Goal: Task Accomplishment & Management: Manage account settings

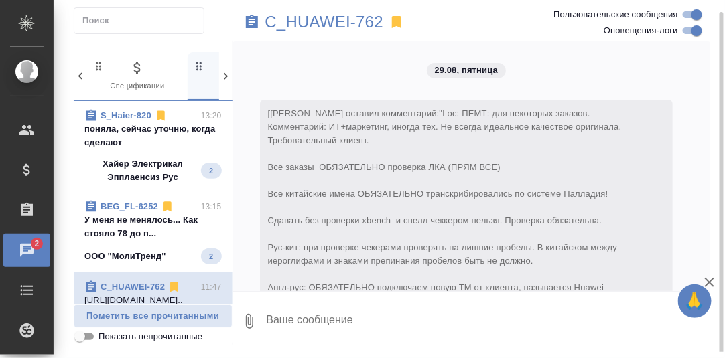
scroll to position [7351, 0]
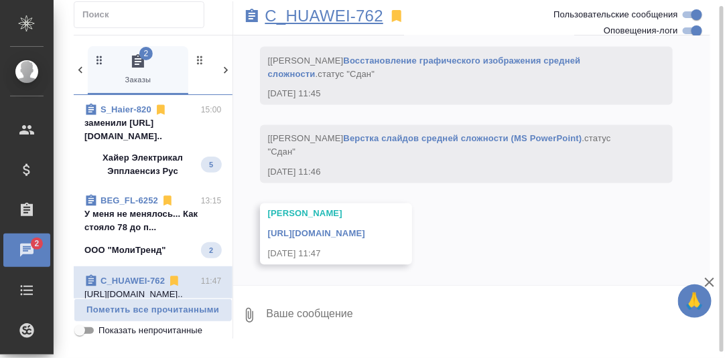
click at [330, 16] on p "C_HUAWEI-762" at bounding box center [324, 15] width 119 height 13
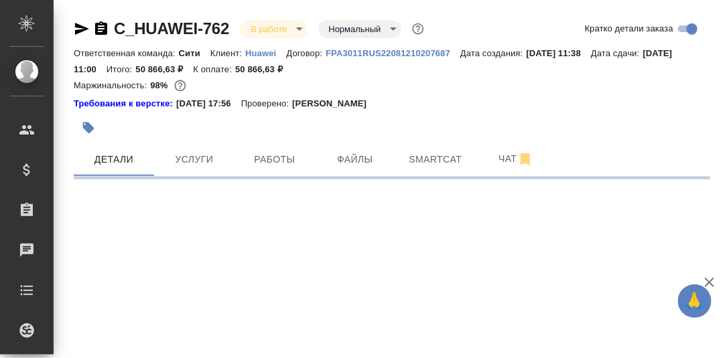
select select "RU"
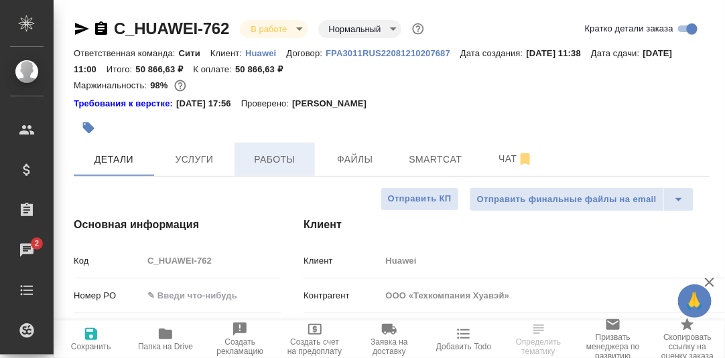
drag, startPoint x: 281, startPoint y: 161, endPoint x: 334, endPoint y: 156, distance: 52.5
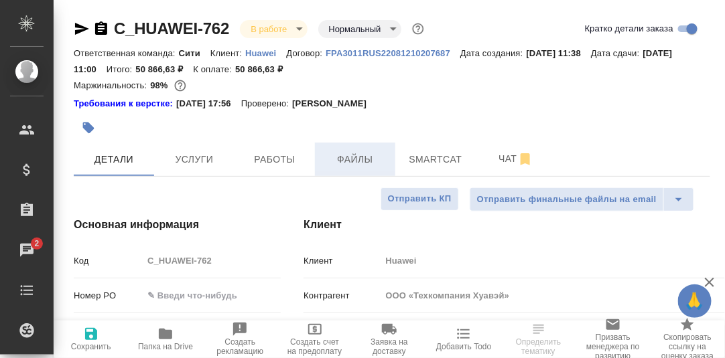
click at [283, 161] on span "Работы" at bounding box center [275, 159] width 64 height 17
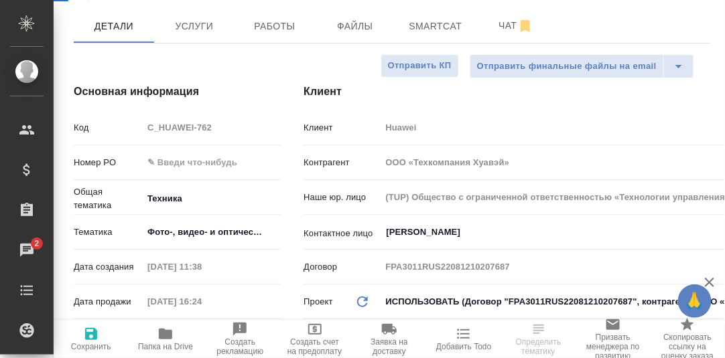
type textarea "x"
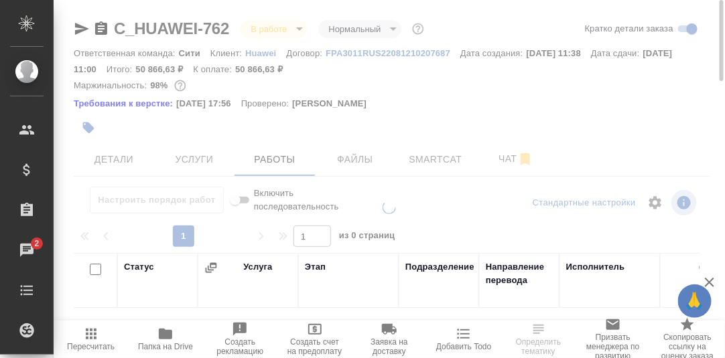
drag, startPoint x: 288, startPoint y: 159, endPoint x: 323, endPoint y: 172, distance: 36.9
click at [289, 159] on div at bounding box center [389, 179] width 671 height 358
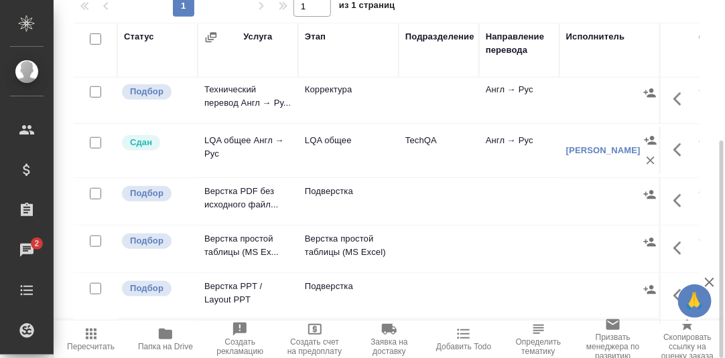
scroll to position [268, 0]
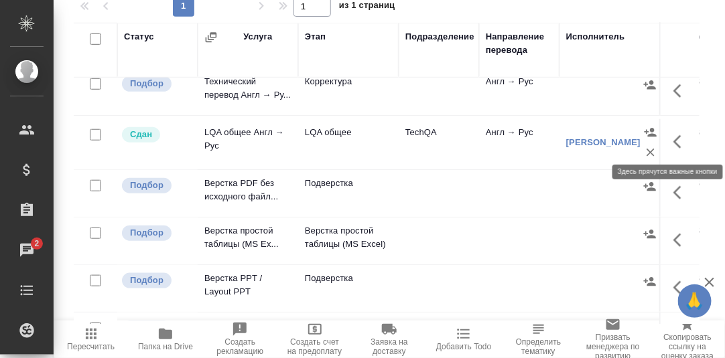
click at [673, 141] on icon "button" at bounding box center [681, 142] width 16 height 16
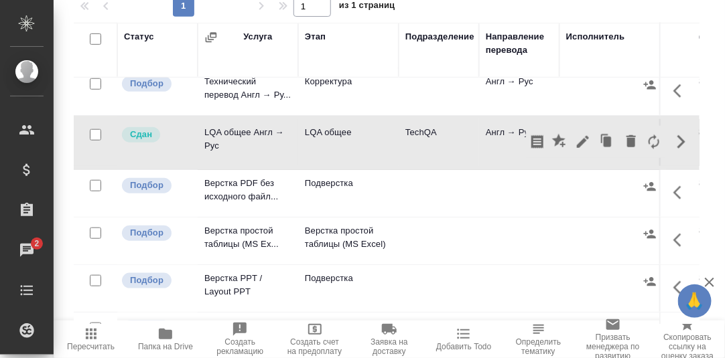
click at [575, 143] on icon "button" at bounding box center [583, 142] width 16 height 16
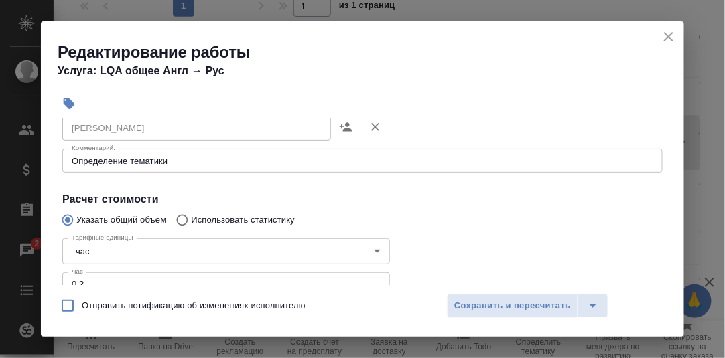
scroll to position [201, 0]
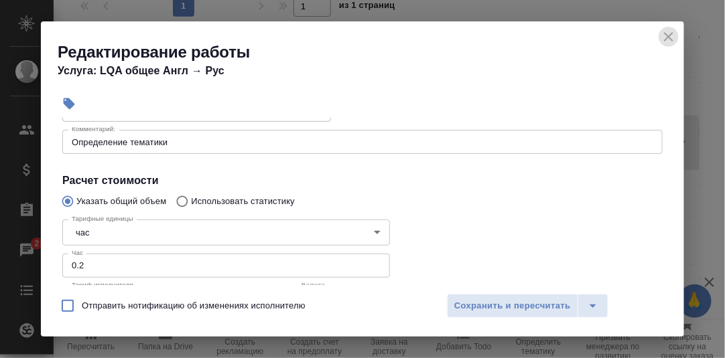
drag, startPoint x: 673, startPoint y: 36, endPoint x: 572, endPoint y: 21, distance: 102.2
click at [673, 36] on icon "close" at bounding box center [669, 37] width 16 height 16
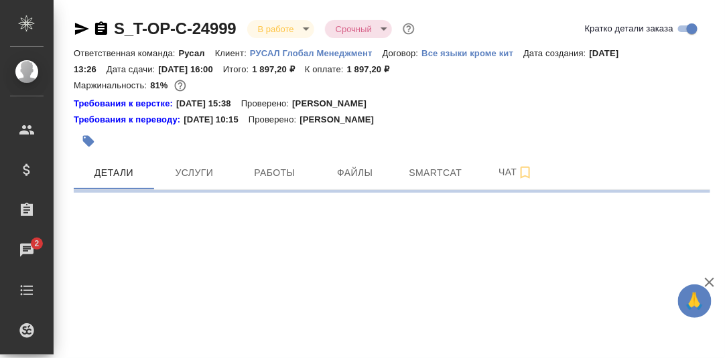
select select "RU"
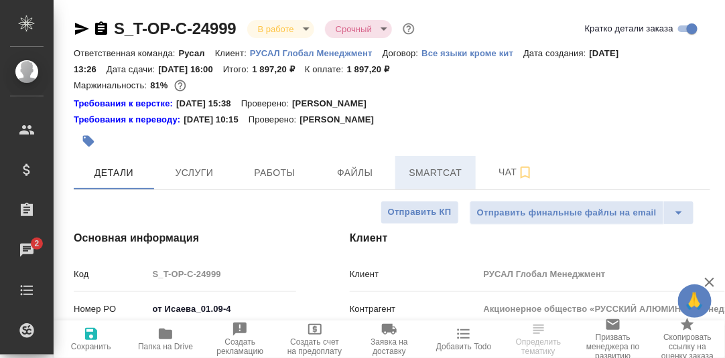
type textarea "x"
drag, startPoint x: 446, startPoint y: 175, endPoint x: 459, endPoint y: 180, distance: 14.4
click at [446, 175] on span "Smartcat" at bounding box center [435, 173] width 64 height 17
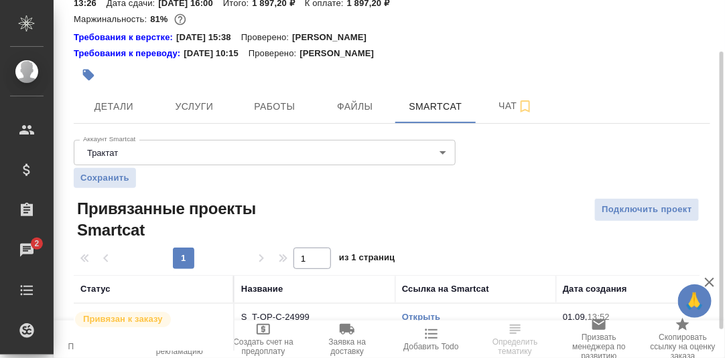
scroll to position [103, 0]
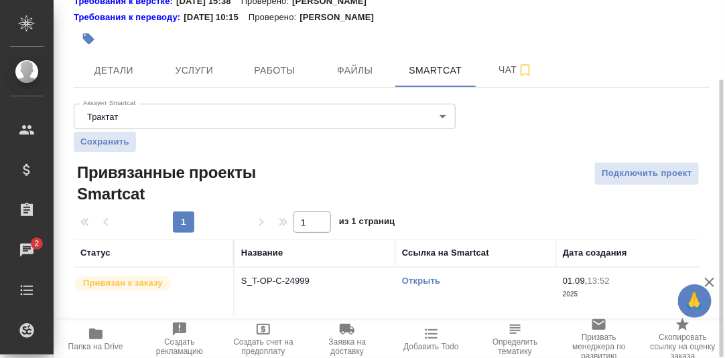
click at [424, 283] on link "Открыть" at bounding box center [421, 281] width 38 height 10
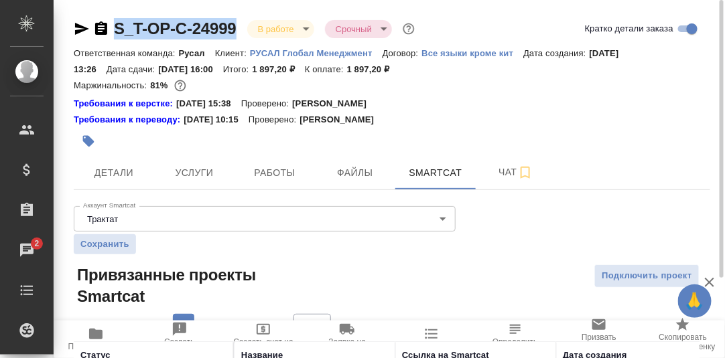
drag, startPoint x: 237, startPoint y: 25, endPoint x: 114, endPoint y: 23, distance: 123.3
click at [114, 23] on div "S_T-OP-C-24999 В работе inProgress Срочный urgent" at bounding box center [246, 28] width 344 height 21
copy link "S_T-OP-C-24999"
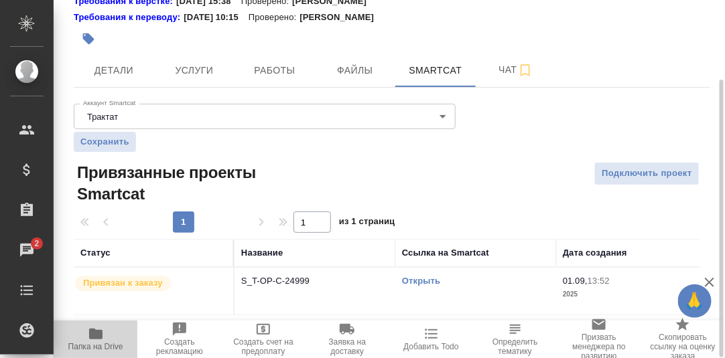
drag, startPoint x: 90, startPoint y: 334, endPoint x: 177, endPoint y: 307, distance: 90.7
click at [90, 335] on icon "button" at bounding box center [95, 334] width 13 height 11
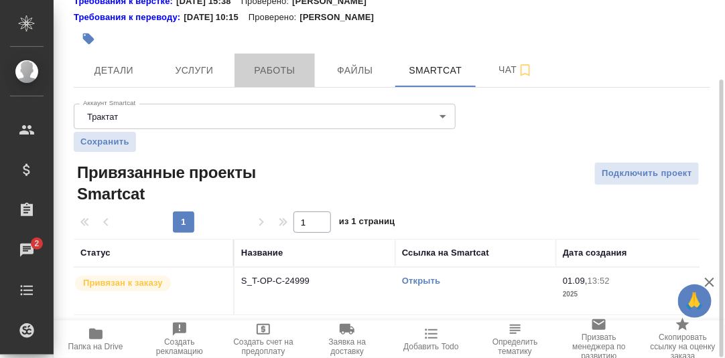
drag, startPoint x: 283, startPoint y: 65, endPoint x: 356, endPoint y: 193, distance: 147.0
click at [283, 66] on span "Работы" at bounding box center [275, 70] width 64 height 17
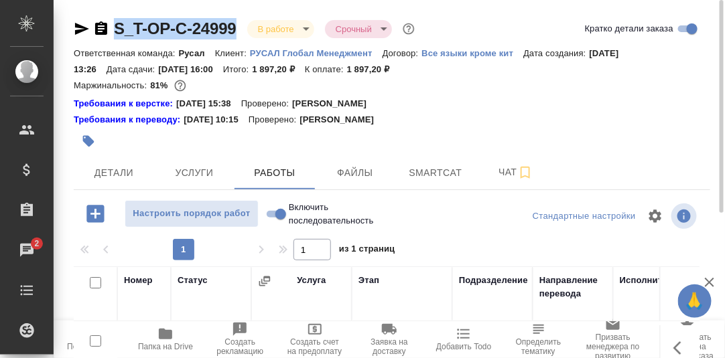
scroll to position [244, 0]
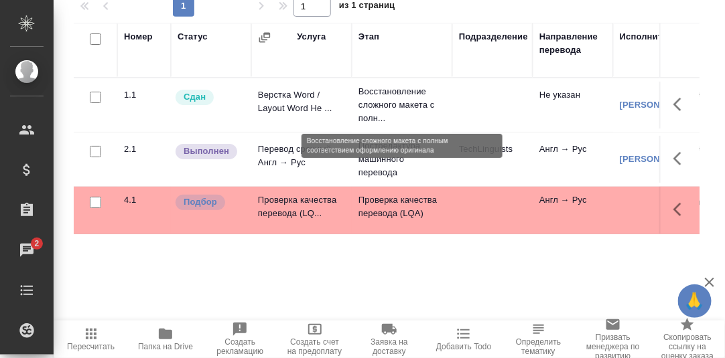
drag, startPoint x: 362, startPoint y: 120, endPoint x: 236, endPoint y: 264, distance: 191.8
click at [235, 263] on div "Номер Статус Услуга Этап Подразделение Направление перевода Исполнитель Автор и…" at bounding box center [387, 174] width 626 height 302
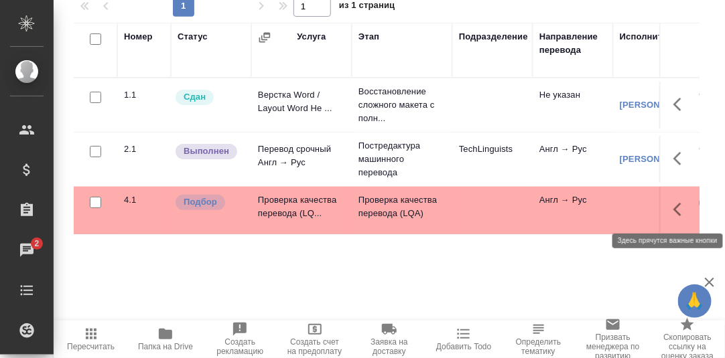
click at [673, 211] on icon "button" at bounding box center [681, 210] width 16 height 16
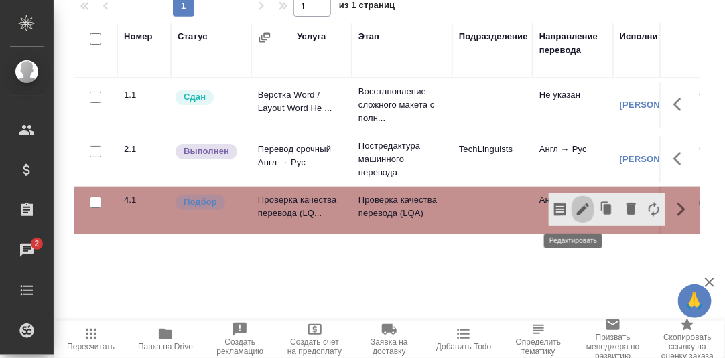
click at [576, 210] on icon "button" at bounding box center [583, 210] width 16 height 16
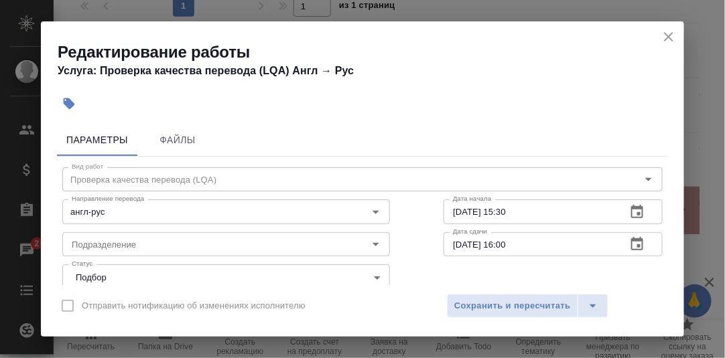
scroll to position [66, 0]
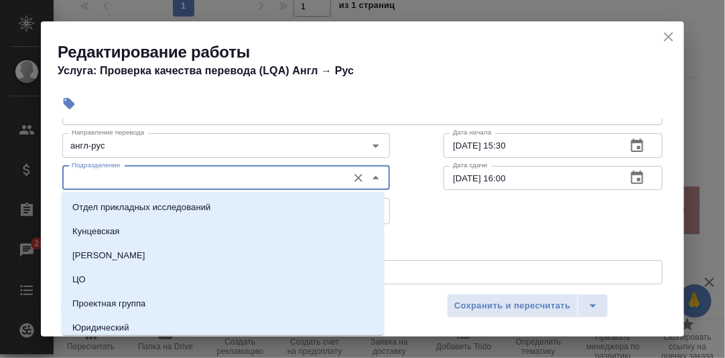
click at [145, 179] on input "Подразделение" at bounding box center [203, 178] width 275 height 16
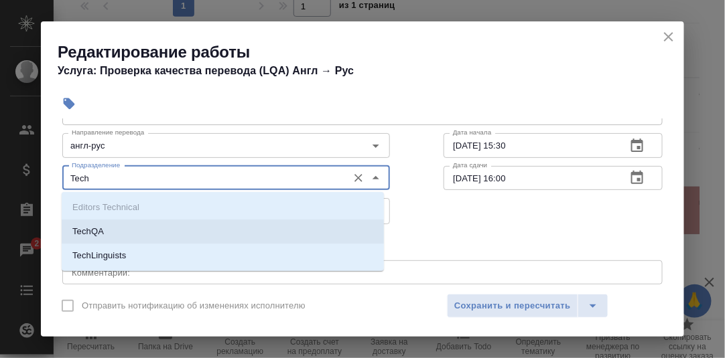
click at [122, 237] on li "TechQA" at bounding box center [223, 232] width 322 height 24
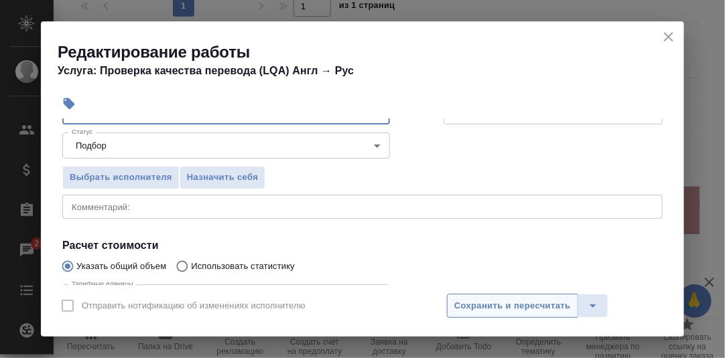
scroll to position [134, 0]
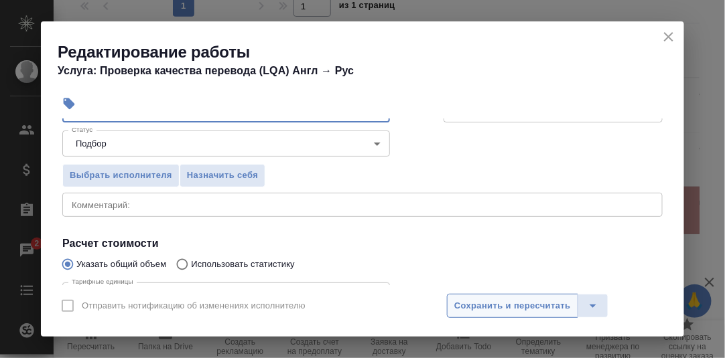
type input "TechQA"
click at [529, 304] on span "Сохранить и пересчитать" at bounding box center [512, 306] width 117 height 15
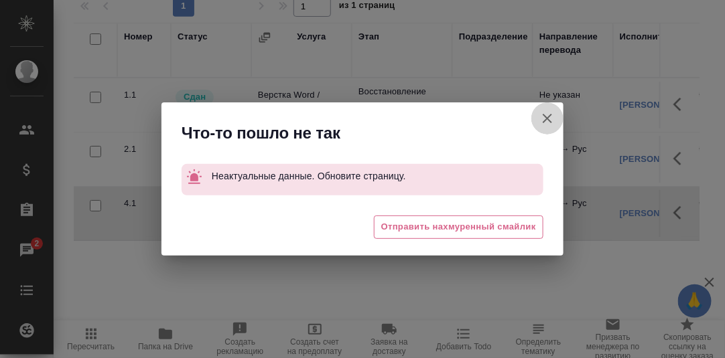
click at [545, 119] on icon "button" at bounding box center [547, 119] width 16 height 16
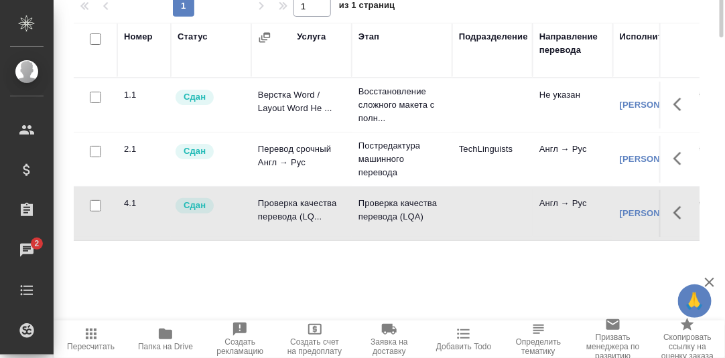
scroll to position [43, 0]
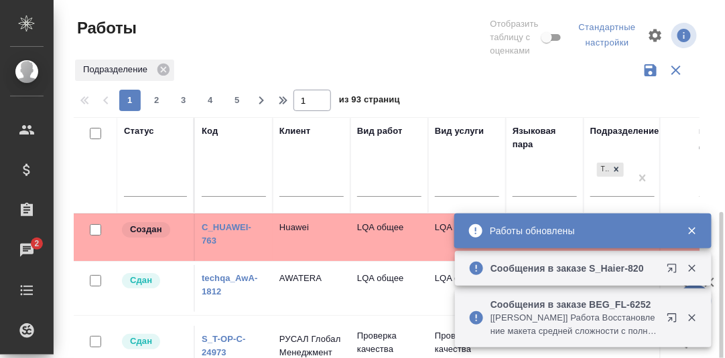
scroll to position [133, 0]
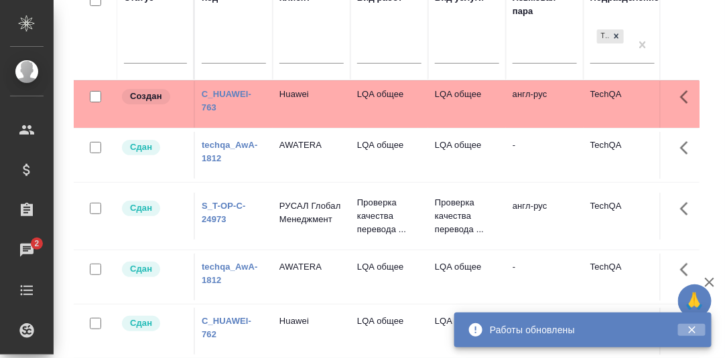
click at [695, 330] on icon "button" at bounding box center [692, 330] width 12 height 12
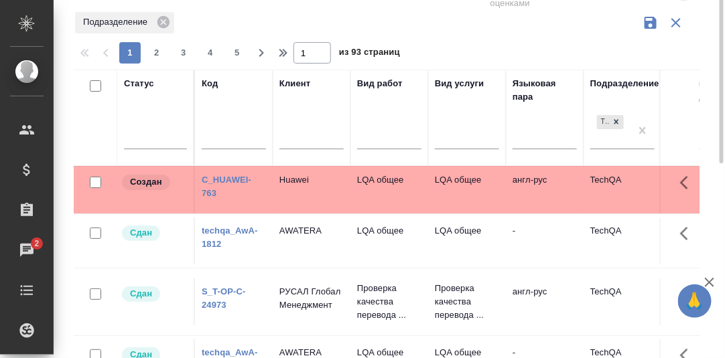
scroll to position [0, 0]
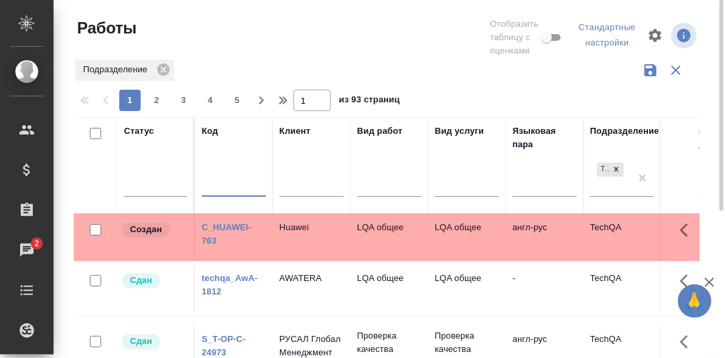
click at [206, 189] on input "text" at bounding box center [234, 188] width 64 height 17
paste input "S_T-OP-C-24999"
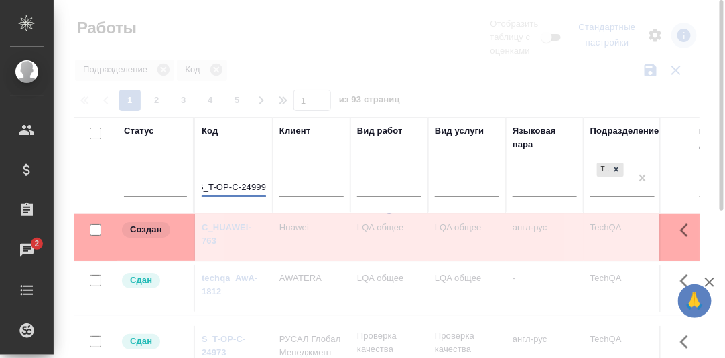
type input "S_T-OP-C-24999"
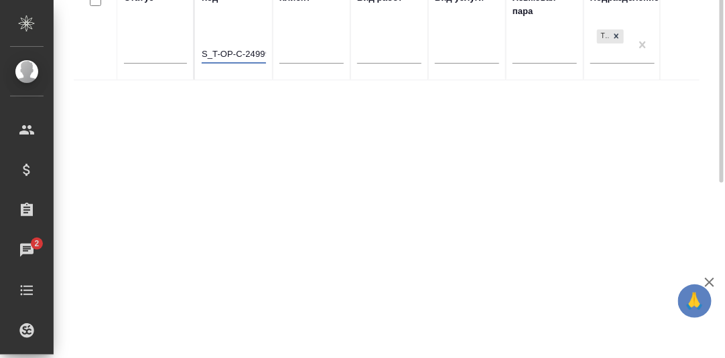
scroll to position [0, 0]
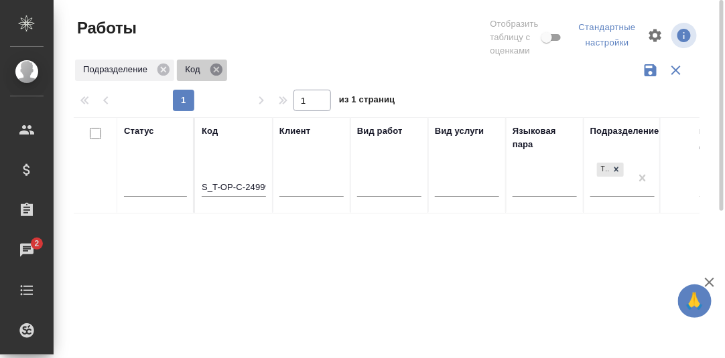
click at [218, 70] on icon at bounding box center [216, 70] width 12 height 12
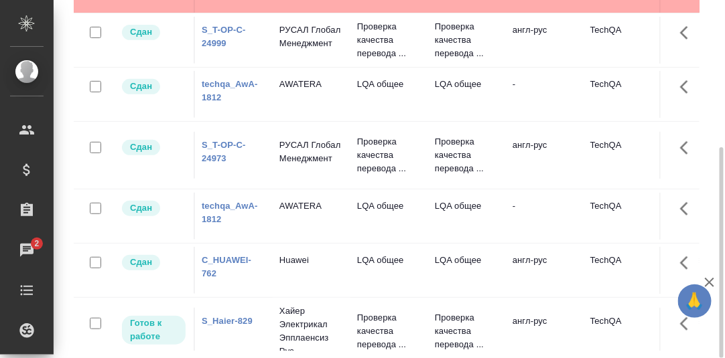
scroll to position [115, 0]
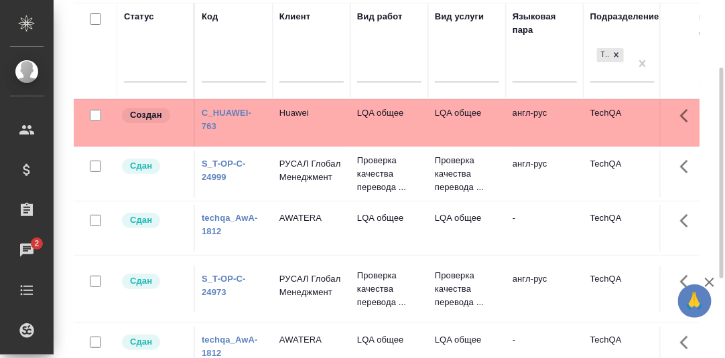
click at [225, 69] on input "text" at bounding box center [234, 73] width 64 height 17
paste input "S_T-OP-C-24982"
type input "S_T-OP-C-24982"
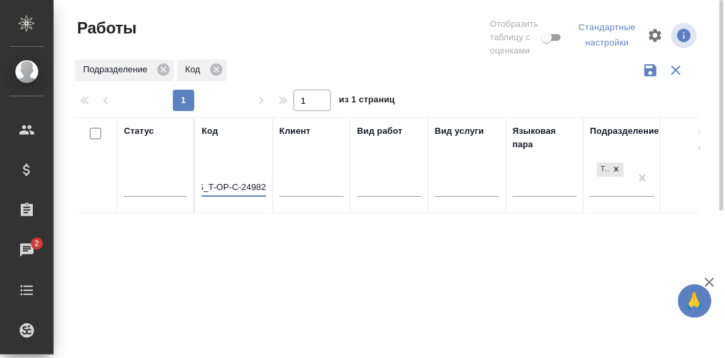
drag, startPoint x: 202, startPoint y: 186, endPoint x: 328, endPoint y: 186, distance: 126.0
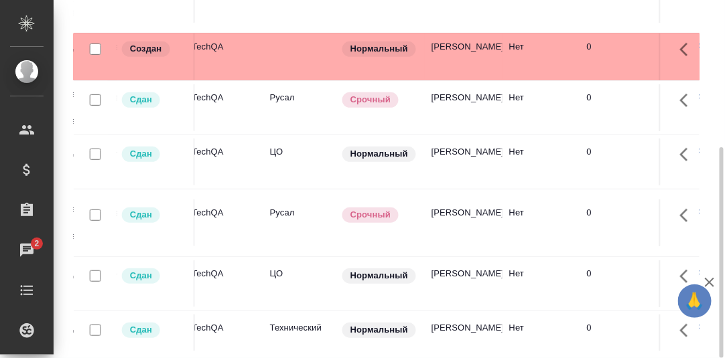
scroll to position [0, 0]
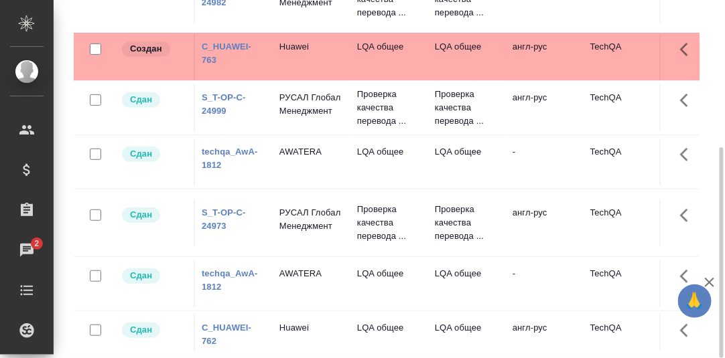
click at [238, 47] on link "C_HUAWEI-763" at bounding box center [227, 53] width 50 height 23
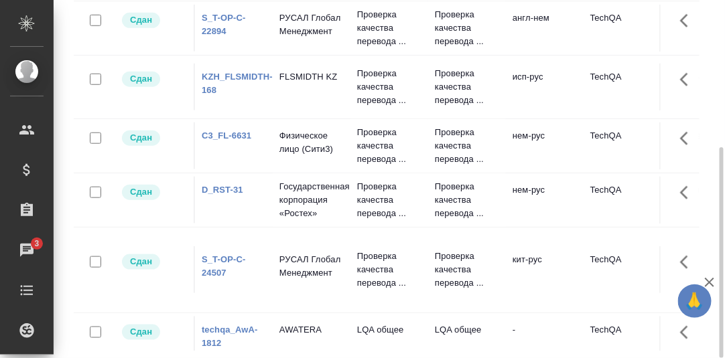
scroll to position [201, 0]
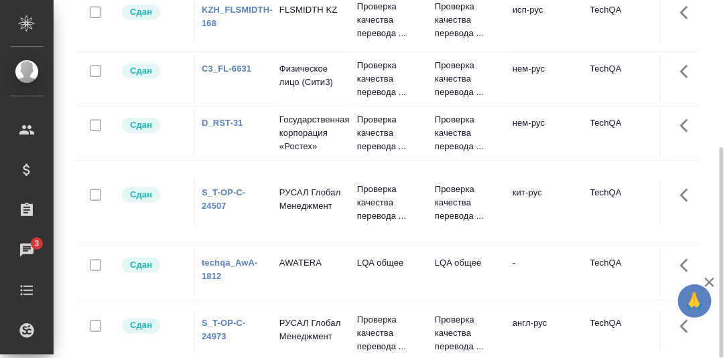
click at [220, 210] on link "S_T-OP-C-24507" at bounding box center [224, 199] width 44 height 23
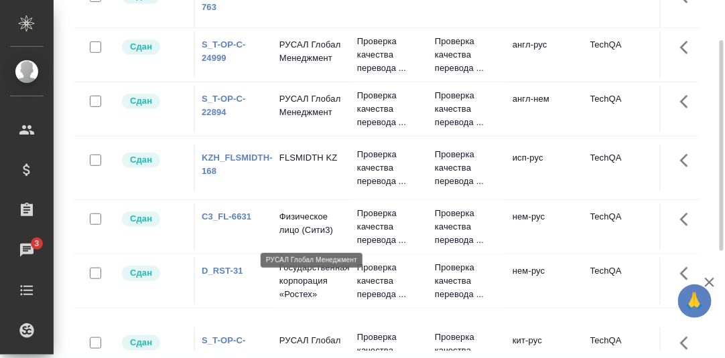
scroll to position [66, 0]
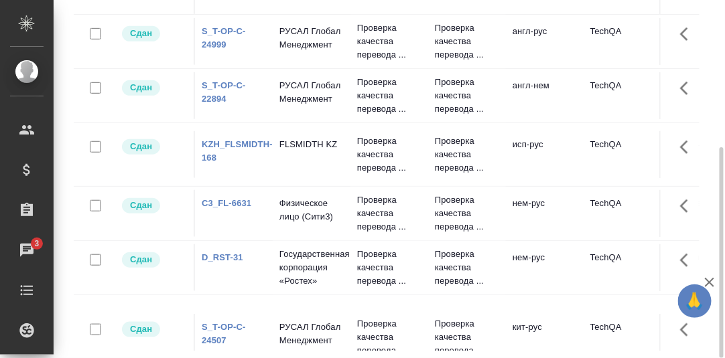
click at [236, 160] on link "KZH_FLSMIDTH-168" at bounding box center [237, 150] width 71 height 23
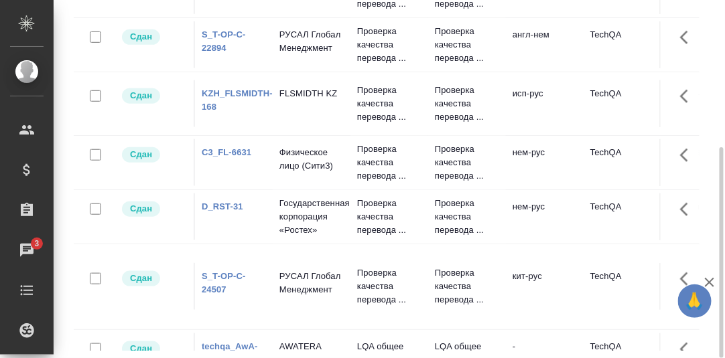
scroll to position [134, 0]
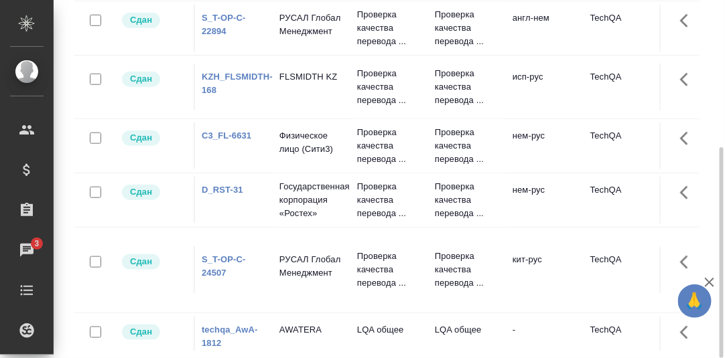
click at [224, 195] on link "D_RST-31" at bounding box center [223, 190] width 42 height 10
click at [215, 271] on link "S_T-OP-C-24507" at bounding box center [224, 266] width 44 height 23
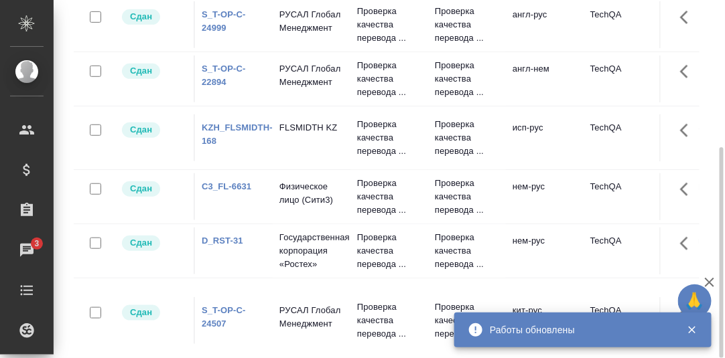
scroll to position [66, 0]
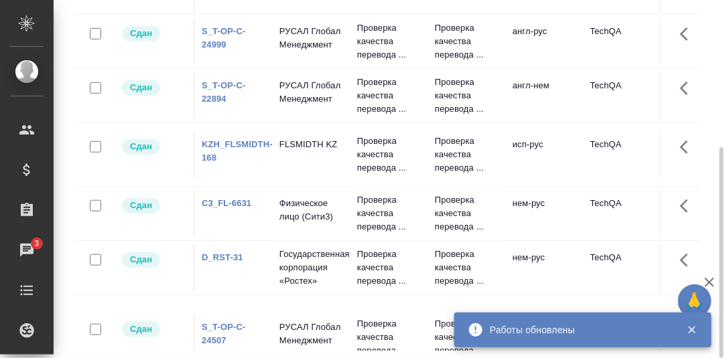
click at [227, 208] on link "C3_FL-6631" at bounding box center [227, 203] width 50 height 10
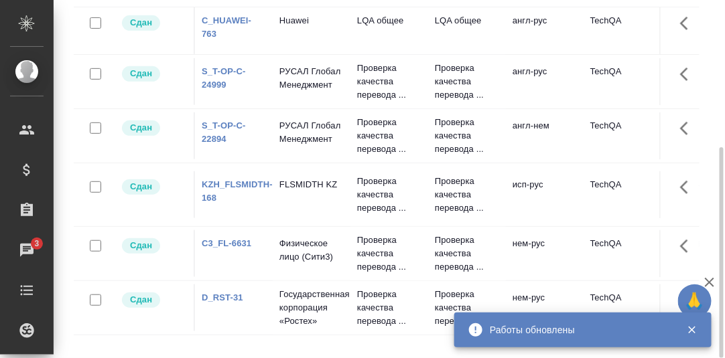
scroll to position [0, 0]
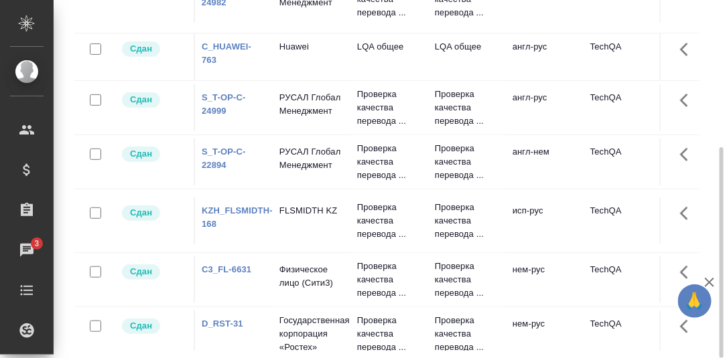
click at [238, 223] on link "KZH_FLSMIDTH-168" at bounding box center [237, 217] width 71 height 23
click at [222, 157] on link "S_T-OP-C-22894" at bounding box center [224, 158] width 44 height 23
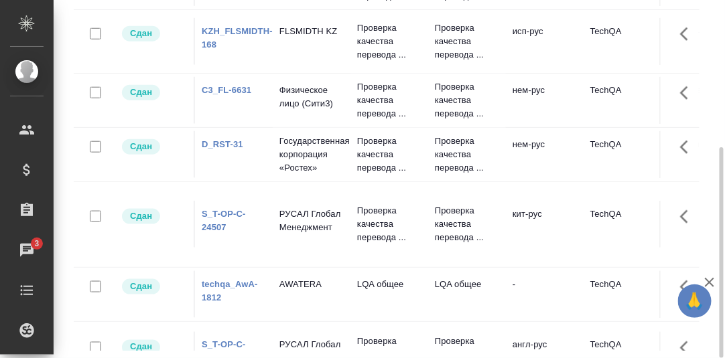
scroll to position [201, 0]
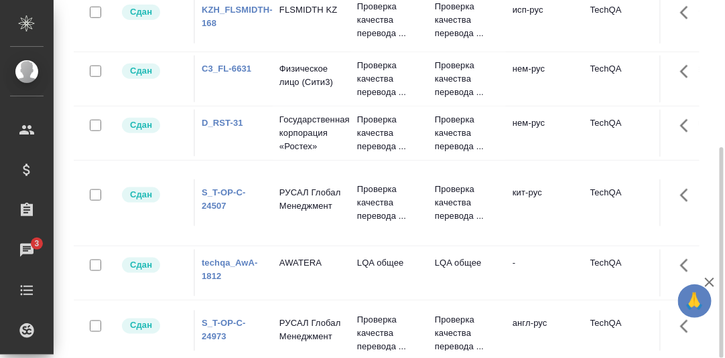
click at [222, 210] on link "S_T-OP-C-24507" at bounding box center [224, 199] width 44 height 23
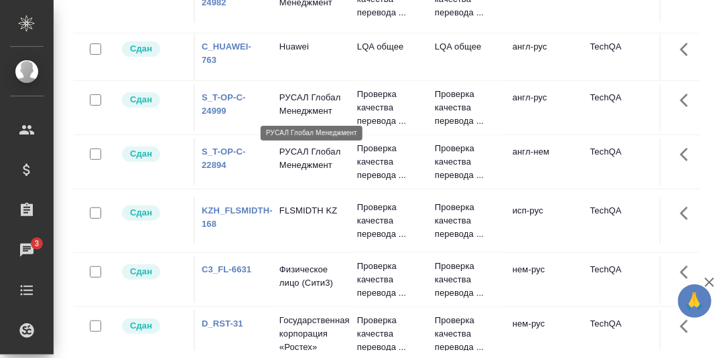
scroll to position [47, 0]
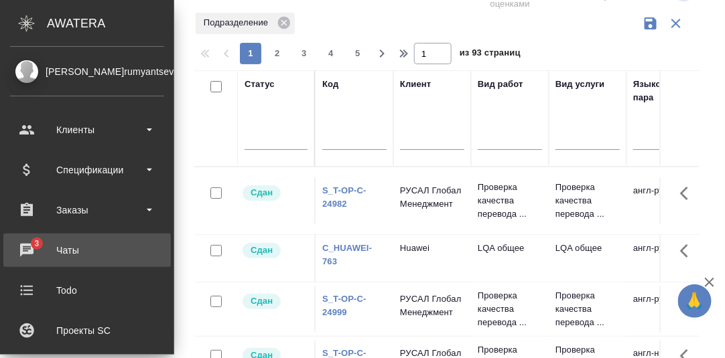
click at [29, 248] on div "Чаты" at bounding box center [87, 251] width 154 height 20
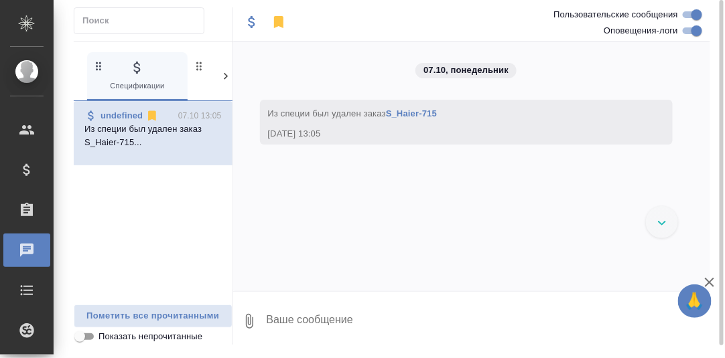
click at [223, 73] on icon at bounding box center [225, 76] width 13 height 13
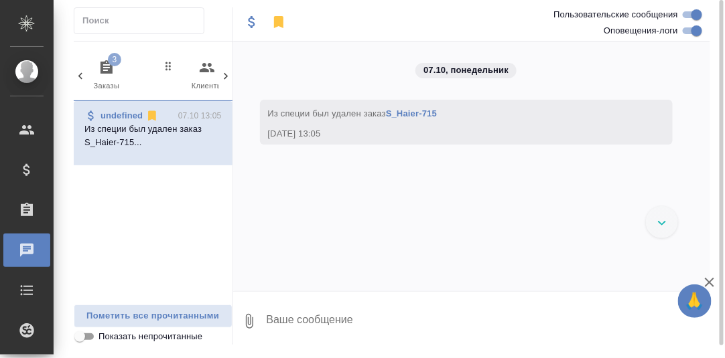
click at [109, 67] on icon "button" at bounding box center [106, 68] width 16 height 16
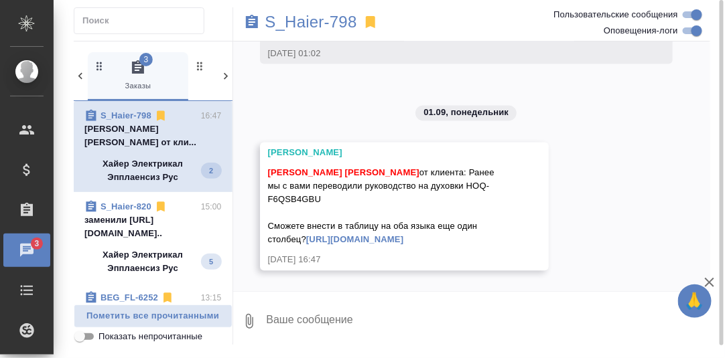
scroll to position [20492, 0]
click at [113, 216] on p "заменили https://drive.awatera.com/f/102..." at bounding box center [152, 227] width 137 height 27
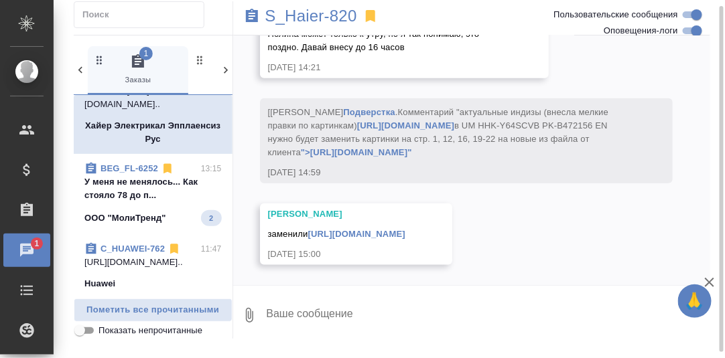
scroll to position [134, 0]
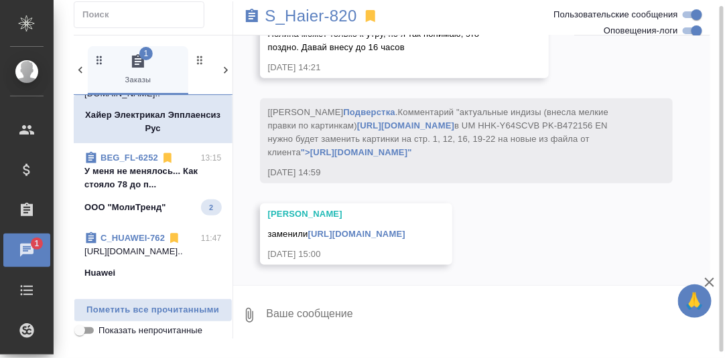
click at [151, 169] on p "У меня не менялось... Как стояло 78 до п..." at bounding box center [152, 178] width 137 height 27
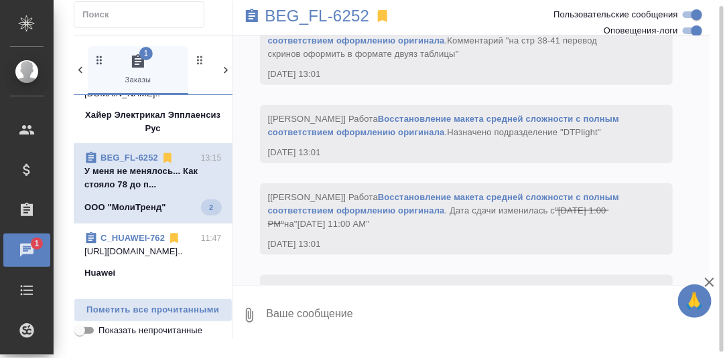
scroll to position [5521, 0]
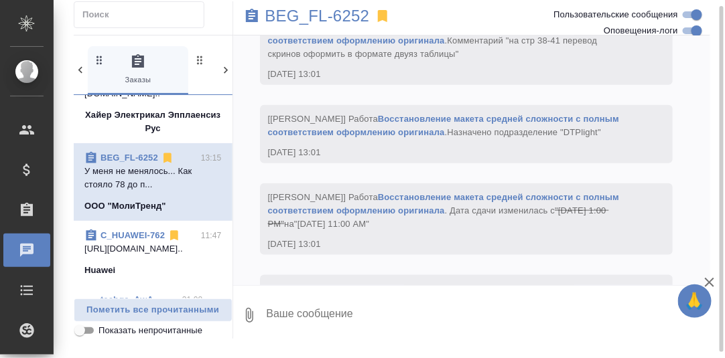
click at [141, 239] on link "C_HUAWEI-762" at bounding box center [133, 235] width 64 height 10
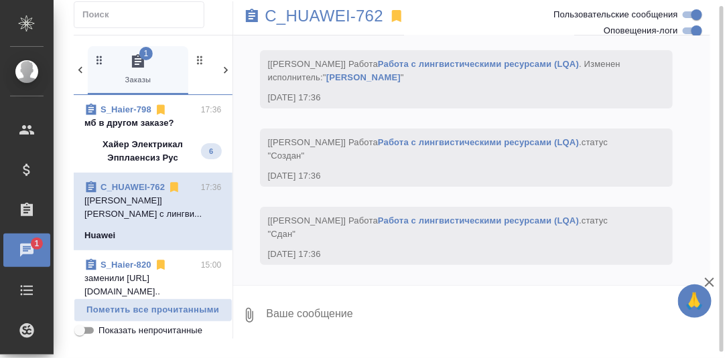
scroll to position [0, 0]
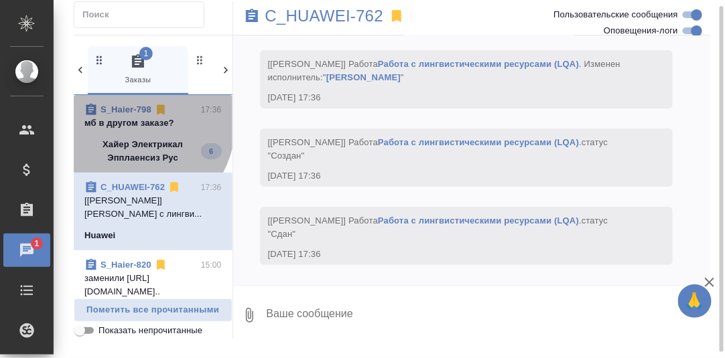
click at [127, 121] on p "мб в другом заказе?" at bounding box center [152, 123] width 137 height 13
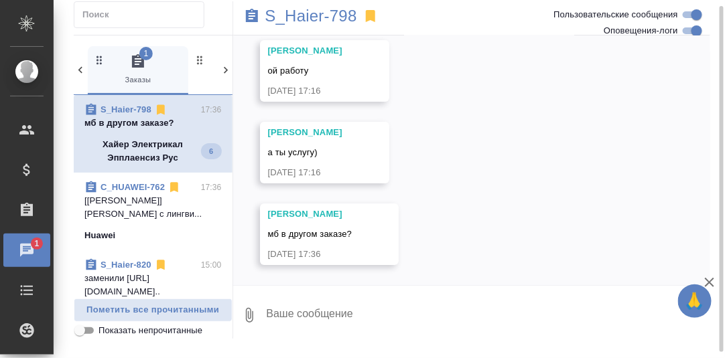
scroll to position [21076, 0]
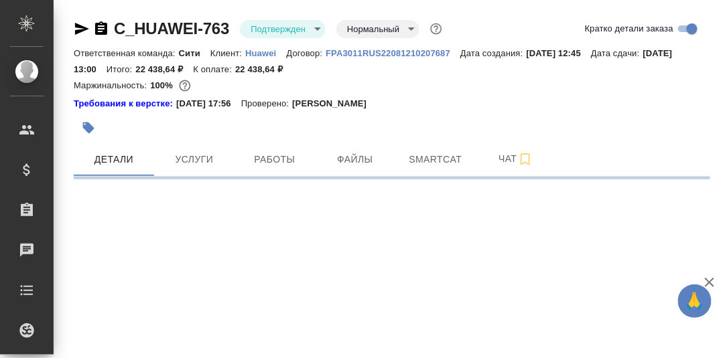
select select "RU"
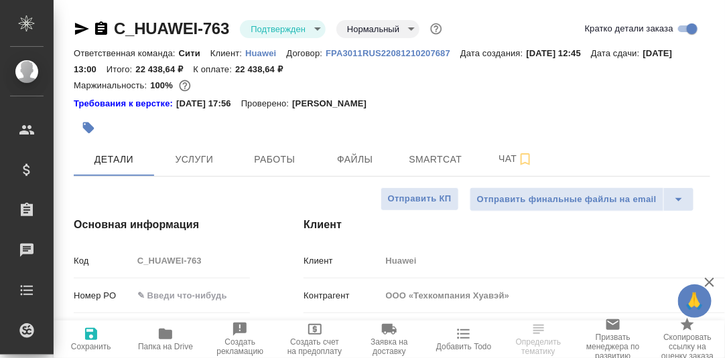
type textarea "x"
type input "[PERSON_NAME]pavlova"
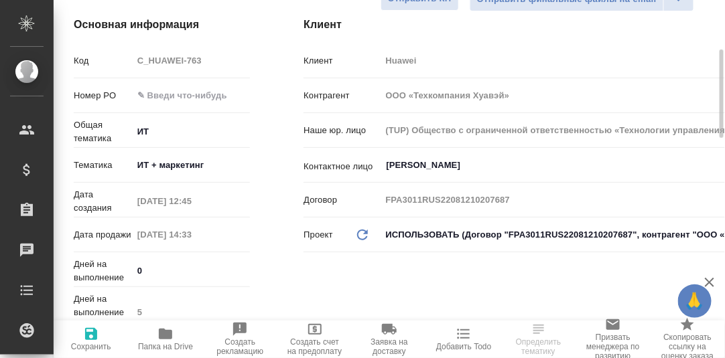
scroll to position [66, 0]
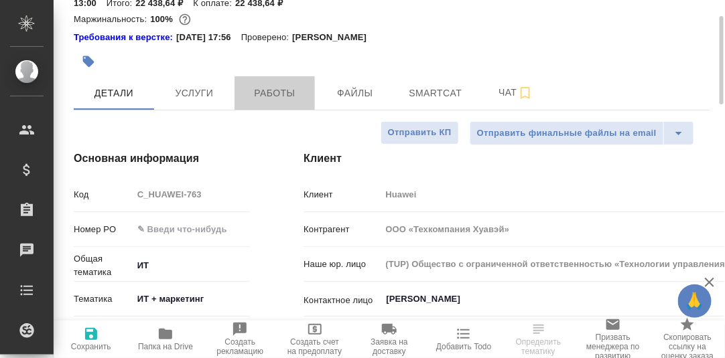
drag, startPoint x: 281, startPoint y: 96, endPoint x: 342, endPoint y: 113, distance: 63.2
click at [281, 95] on span "Работы" at bounding box center [275, 93] width 64 height 17
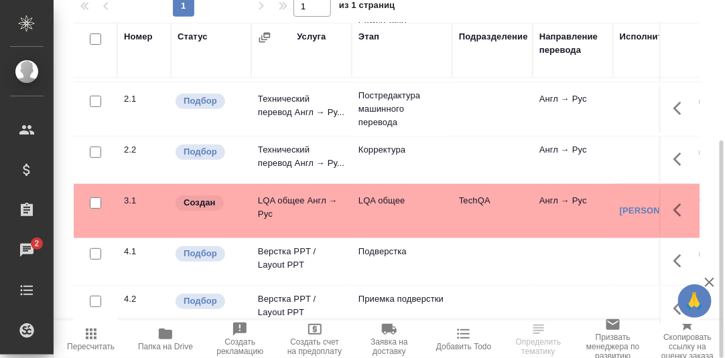
scroll to position [114, 0]
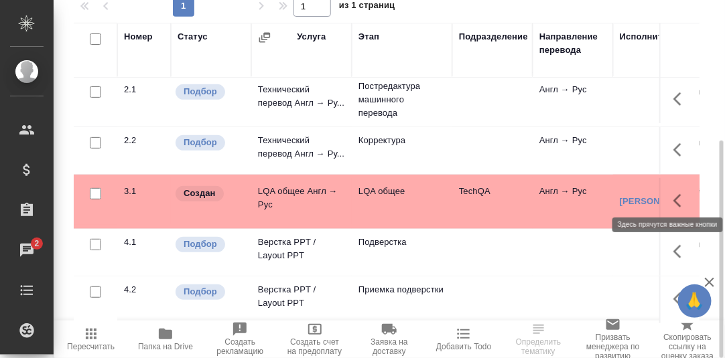
click at [673, 194] on icon "button" at bounding box center [677, 200] width 8 height 13
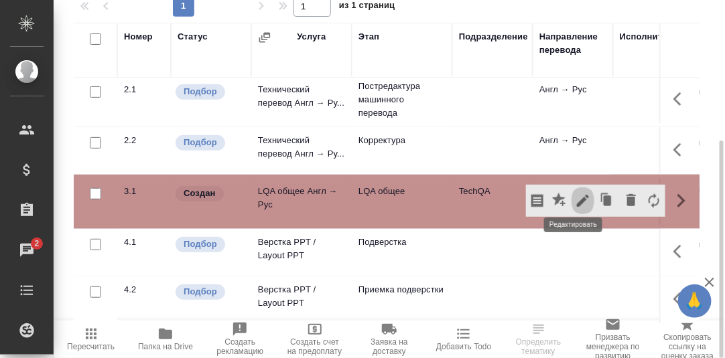
click at [577, 195] on icon "button" at bounding box center [583, 201] width 12 height 12
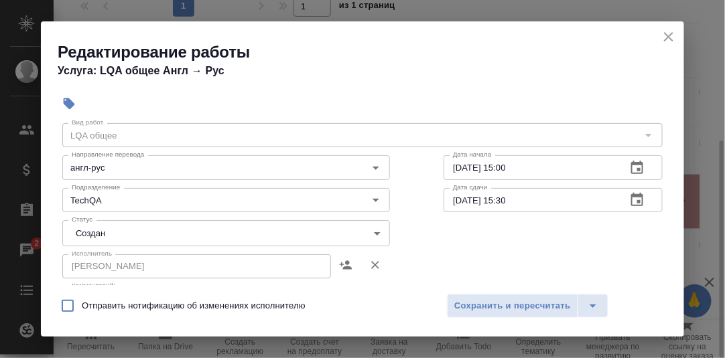
scroll to position [66, 0]
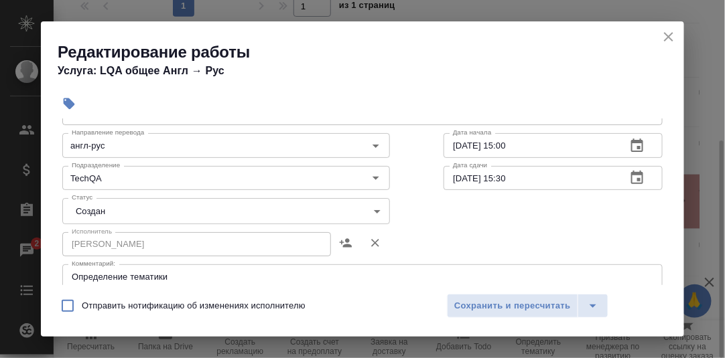
click at [375, 211] on body "🙏 .cls-1 fill:#fff; AWATERA Румянцева Дарья d.rumyantseva Клиенты Спецификации …" at bounding box center [362, 179] width 725 height 358
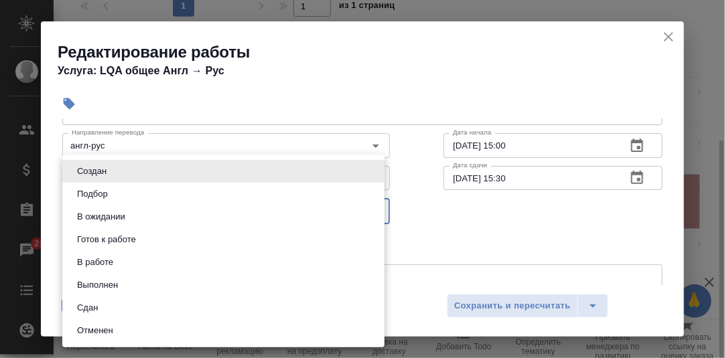
click at [118, 308] on li "Сдан" at bounding box center [223, 308] width 322 height 23
type input "closed"
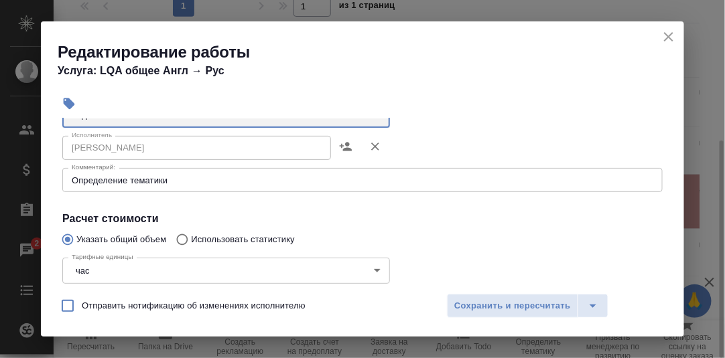
scroll to position [201, 0]
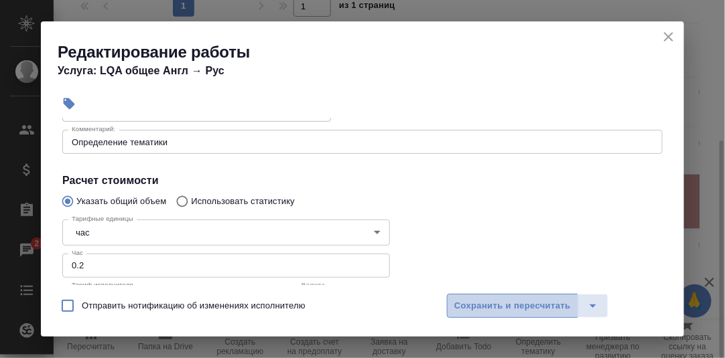
click at [511, 302] on span "Сохранить и пересчитать" at bounding box center [512, 306] width 117 height 15
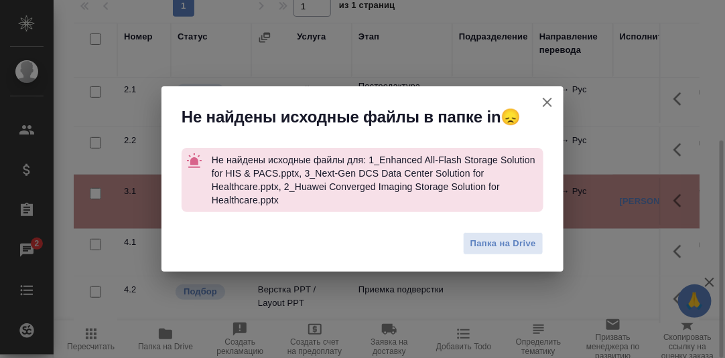
click at [543, 101] on icon "button" at bounding box center [547, 102] width 16 height 16
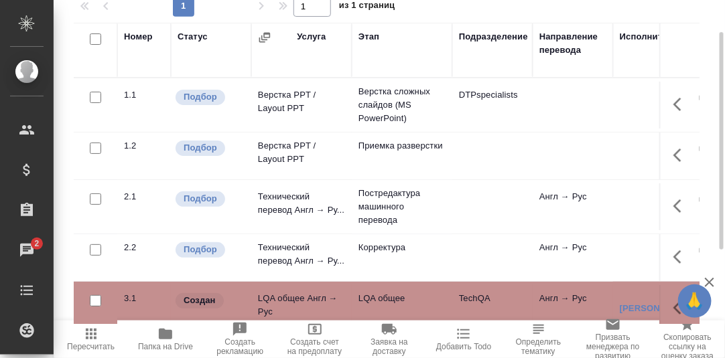
scroll to position [96, 0]
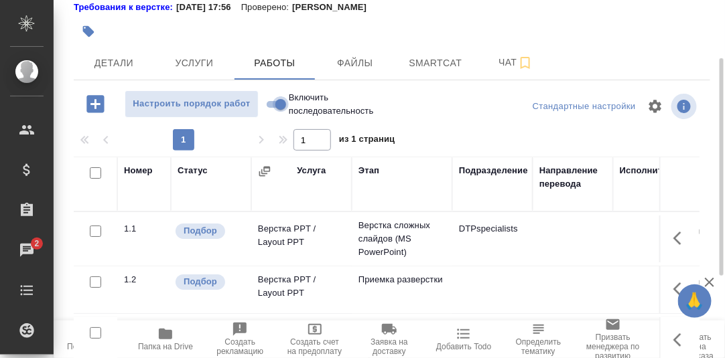
click at [269, 103] on input "Включить последовательность" at bounding box center [281, 104] width 48 height 16
checkbox input "true"
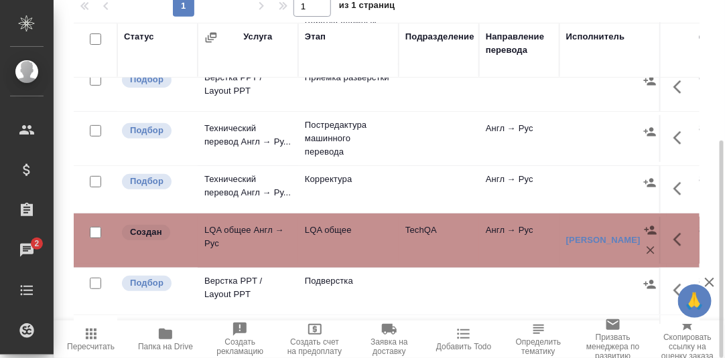
scroll to position [114, 0]
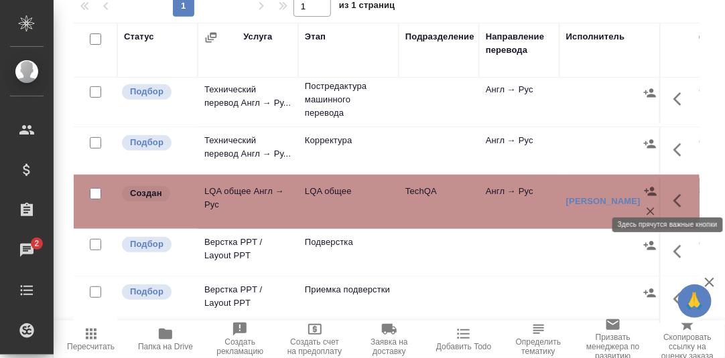
click at [673, 193] on icon "button" at bounding box center [681, 201] width 16 height 16
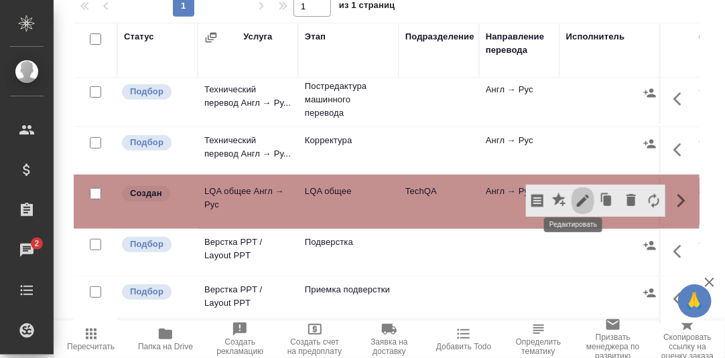
click at [577, 195] on icon "button" at bounding box center [583, 201] width 12 height 12
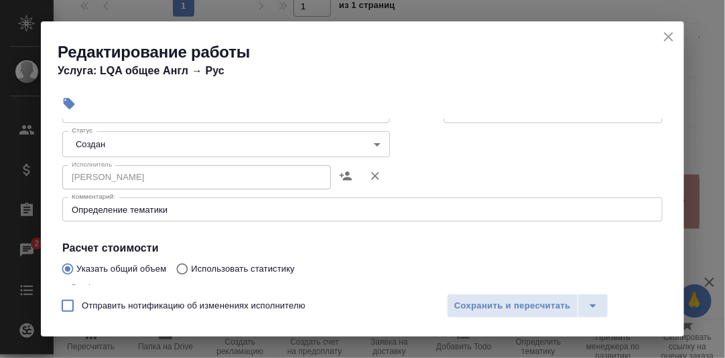
scroll to position [134, 0]
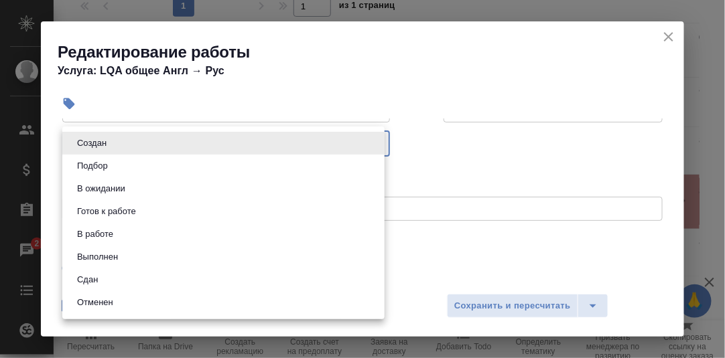
click at [369, 141] on body "🙏 .cls-1 fill:#fff; AWATERA Румянцева Дарья d.rumyantseva Клиенты Спецификации …" at bounding box center [362, 179] width 725 height 358
drag, startPoint x: 107, startPoint y: 281, endPoint x: 142, endPoint y: 279, distance: 35.6
click at [107, 281] on li "Сдан" at bounding box center [223, 280] width 322 height 23
type input "closed"
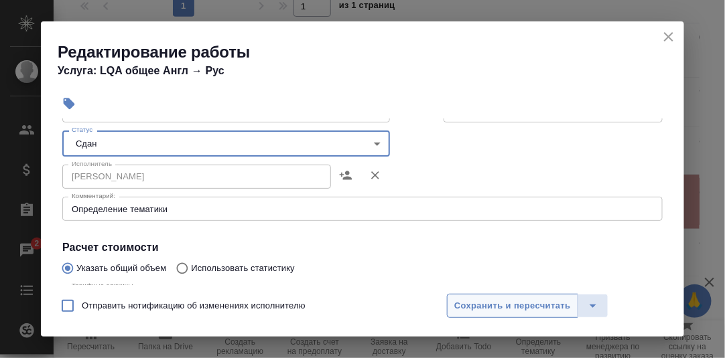
click at [528, 305] on span "Сохранить и пересчитать" at bounding box center [512, 306] width 117 height 15
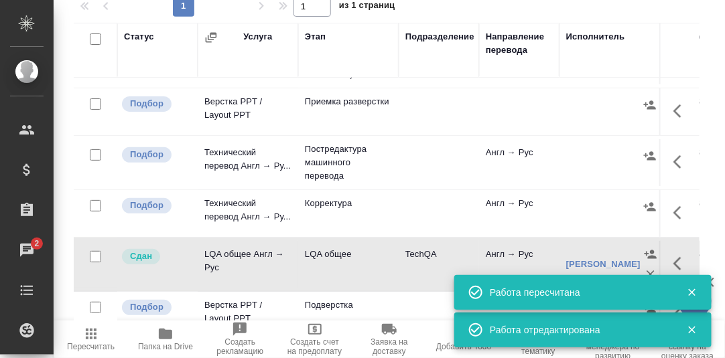
scroll to position [0, 0]
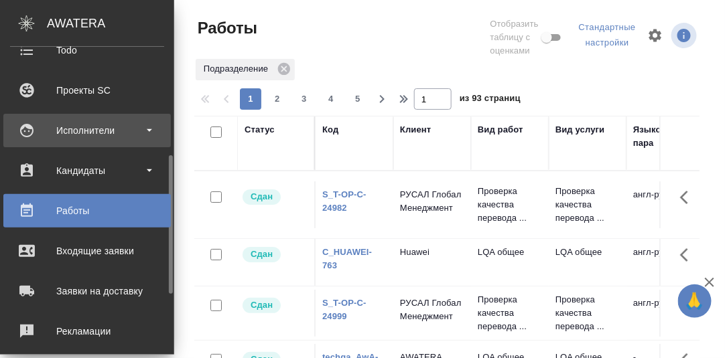
scroll to position [107, 0]
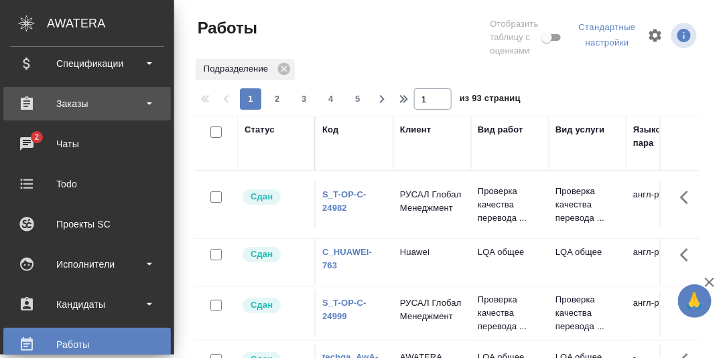
click at [77, 103] on div "Заказы" at bounding box center [87, 104] width 154 height 20
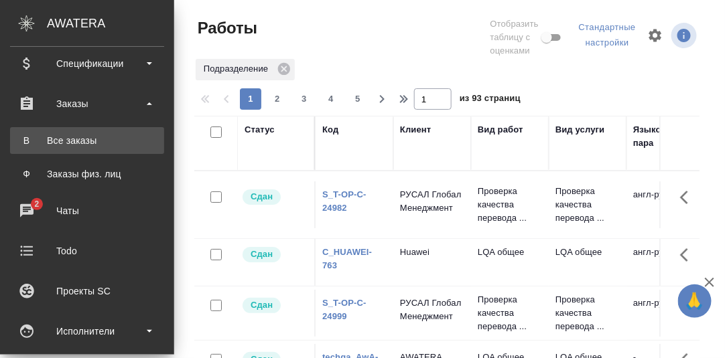
click at [68, 145] on div "Все заказы" at bounding box center [87, 140] width 141 height 13
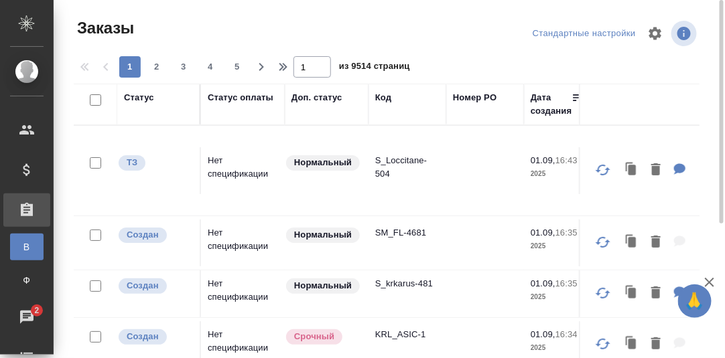
drag, startPoint x: 390, startPoint y: 100, endPoint x: 391, endPoint y: 132, distance: 32.2
click at [390, 100] on div "Код" at bounding box center [383, 97] width 16 height 13
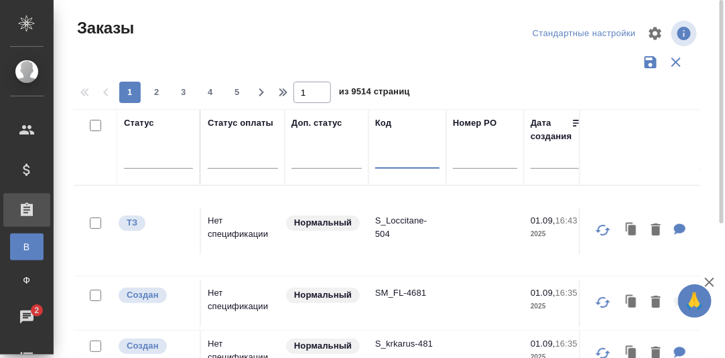
click at [387, 155] on input "text" at bounding box center [407, 160] width 64 height 17
paste input "S_T-OP-C-24507"
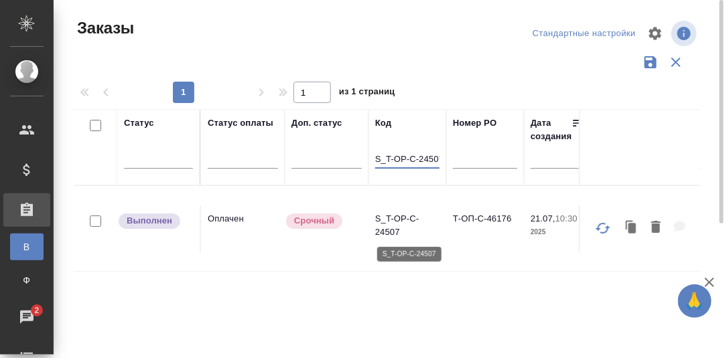
click at [398, 216] on p "S_T-OP-C-24507" at bounding box center [407, 225] width 64 height 27
drag, startPoint x: 375, startPoint y: 158, endPoint x: 441, endPoint y: 159, distance: 66.3
click at [441, 159] on th "Код S_T-OP-C-24507" at bounding box center [408, 147] width 78 height 76
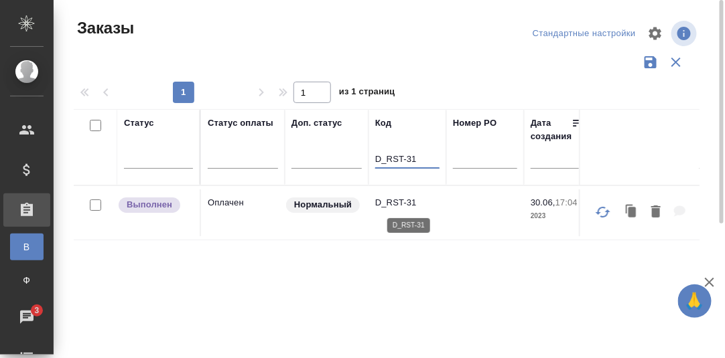
click at [395, 201] on p "D_RST-31" at bounding box center [407, 202] width 64 height 13
drag, startPoint x: 421, startPoint y: 158, endPoint x: 368, endPoint y: 147, distance: 54.1
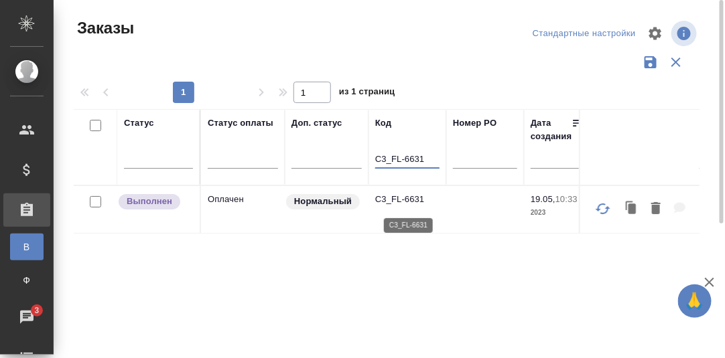
click at [403, 206] on p "C3_FL-6631" at bounding box center [407, 199] width 64 height 13
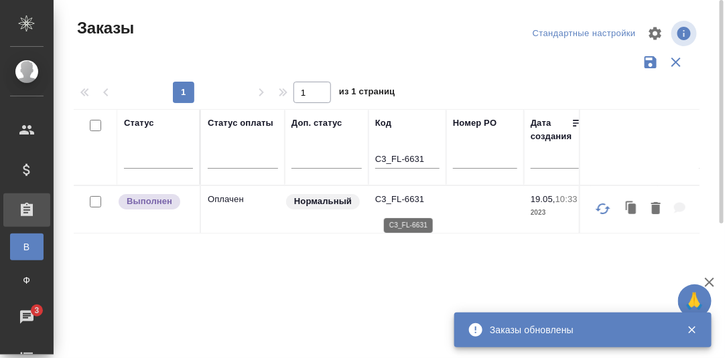
click at [410, 200] on p "C3_FL-6631" at bounding box center [407, 199] width 64 height 13
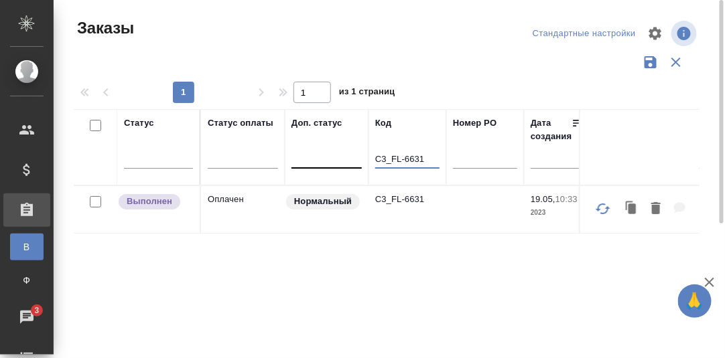
drag, startPoint x: 430, startPoint y: 161, endPoint x: 349, endPoint y: 82, distance: 113.2
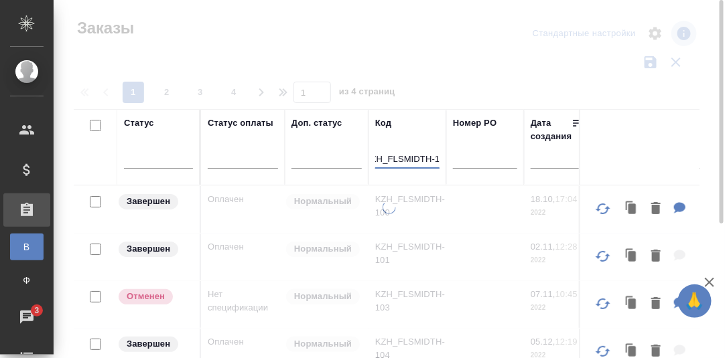
scroll to position [0, 20]
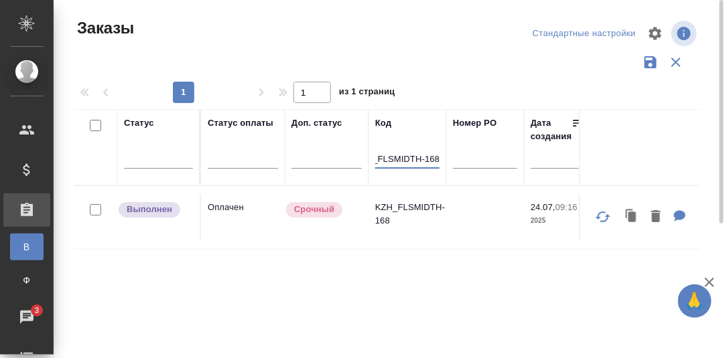
type input "KZH_FLSMIDTH-168"
click at [421, 210] on p "KZH_FLSMIDTH-168" at bounding box center [407, 214] width 64 height 27
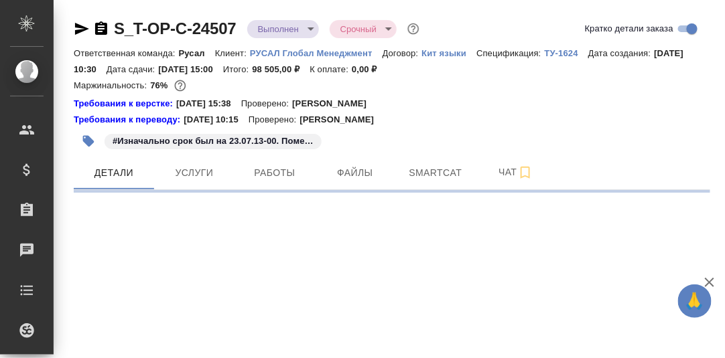
select select "RU"
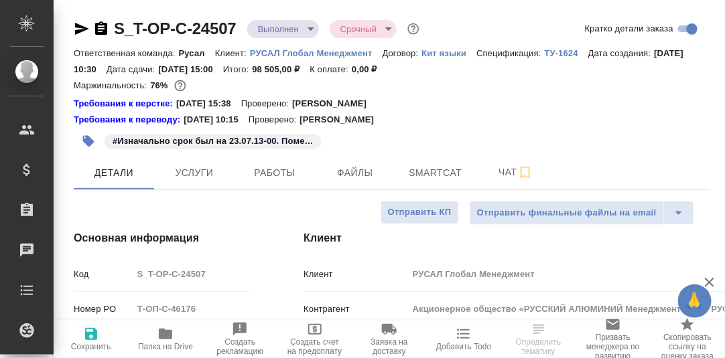
type textarea "x"
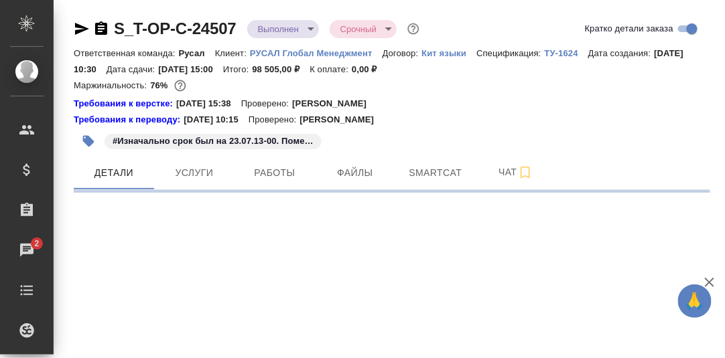
select select "RU"
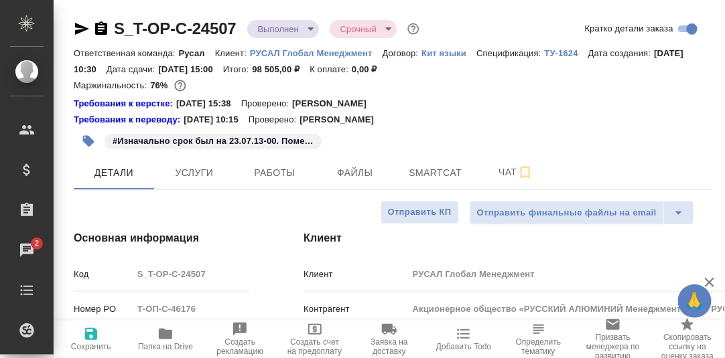
type textarea "x"
click at [271, 172] on span "Работы" at bounding box center [275, 173] width 64 height 17
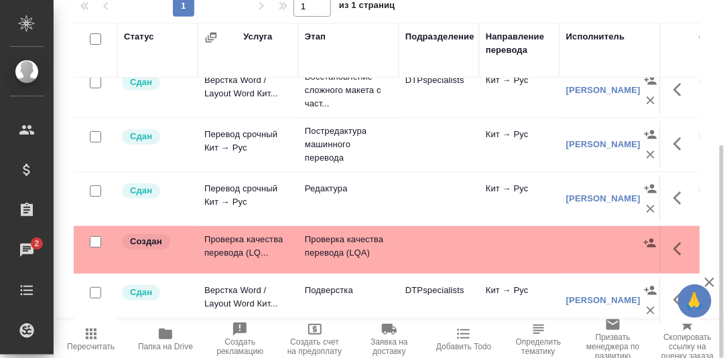
scroll to position [26, 0]
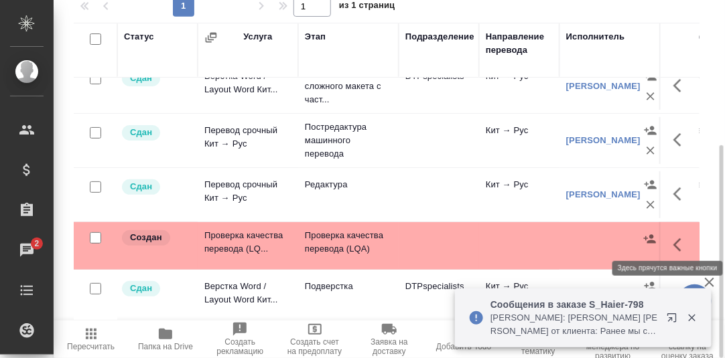
click at [673, 237] on icon "button" at bounding box center [681, 245] width 16 height 16
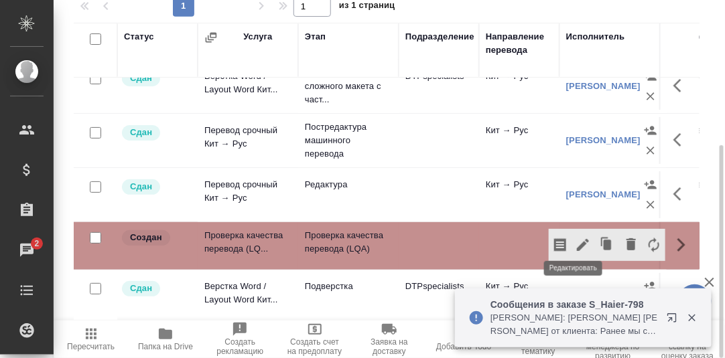
click at [575, 237] on icon "button" at bounding box center [583, 245] width 16 height 16
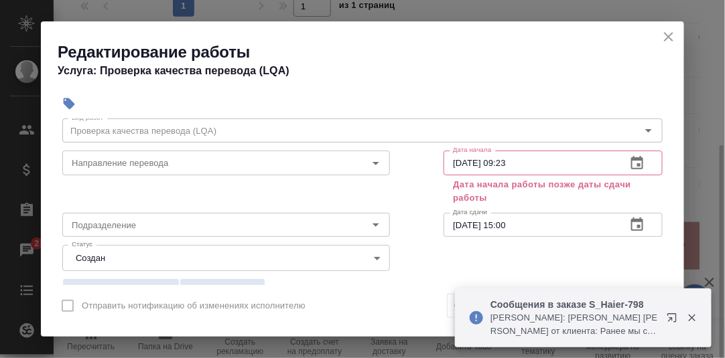
scroll to position [66, 0]
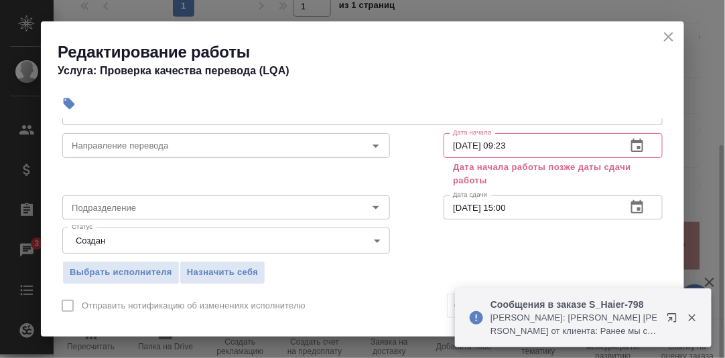
click at [671, 39] on icon "close" at bounding box center [668, 36] width 9 height 9
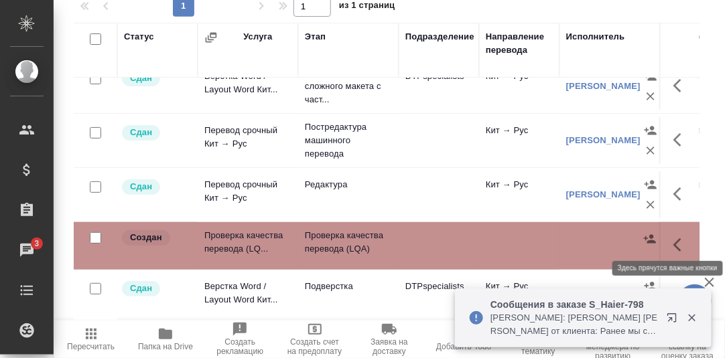
click at [673, 237] on icon "button" at bounding box center [681, 245] width 16 height 16
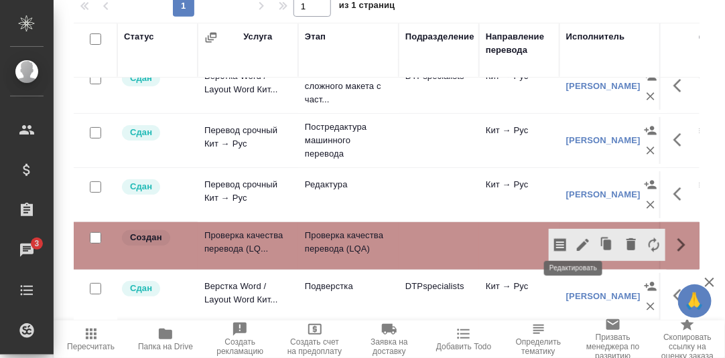
click at [577, 239] on icon "button" at bounding box center [583, 245] width 12 height 12
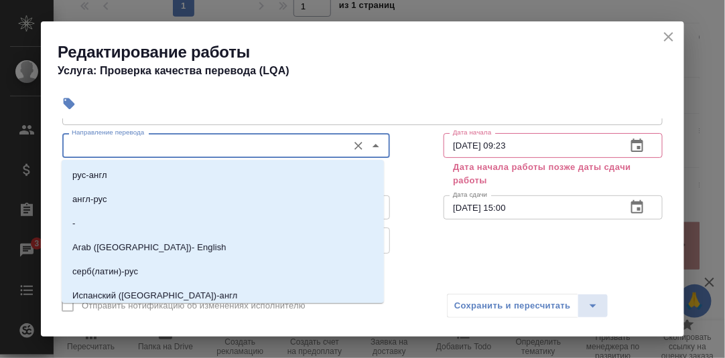
click at [146, 144] on input "Направление перевода" at bounding box center [203, 145] width 275 height 16
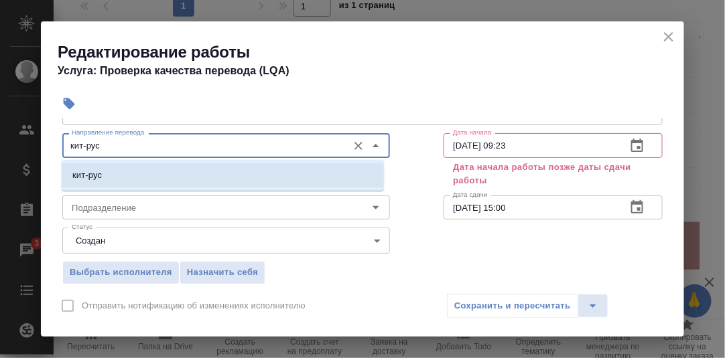
click at [117, 177] on li "кит-рус" at bounding box center [223, 175] width 322 height 24
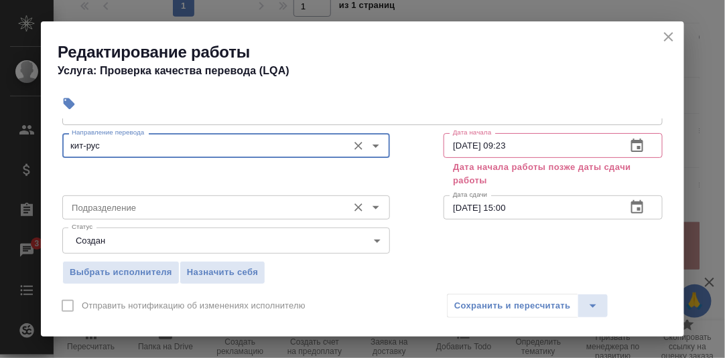
type input "кит-рус"
click at [114, 213] on input "Подразделение" at bounding box center [203, 208] width 275 height 16
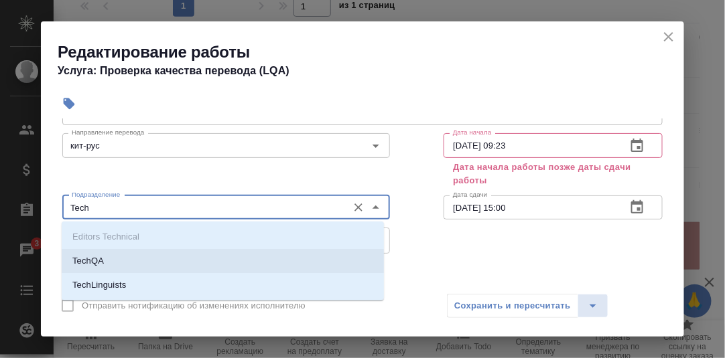
click at [106, 262] on li "TechQA" at bounding box center [223, 261] width 322 height 24
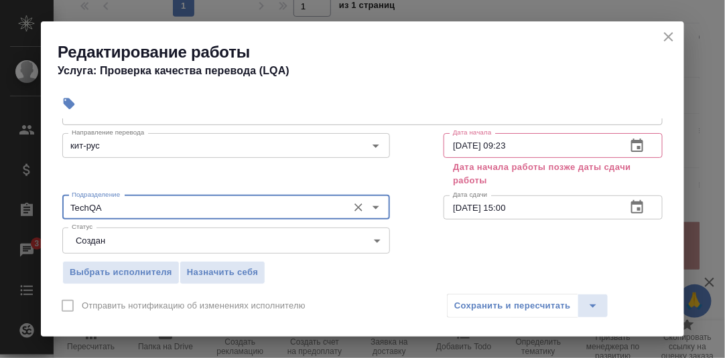
type input "TechQA"
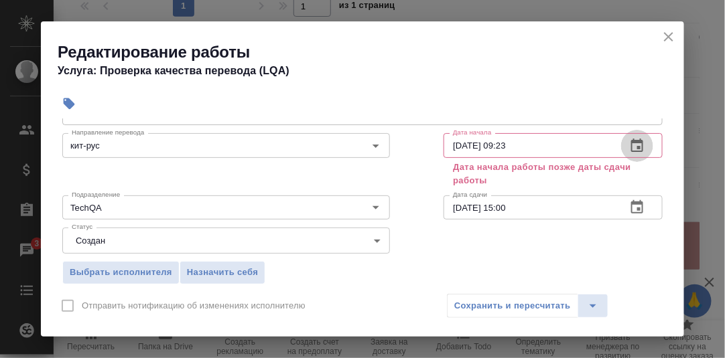
click at [631, 145] on icon "button" at bounding box center [637, 145] width 12 height 13
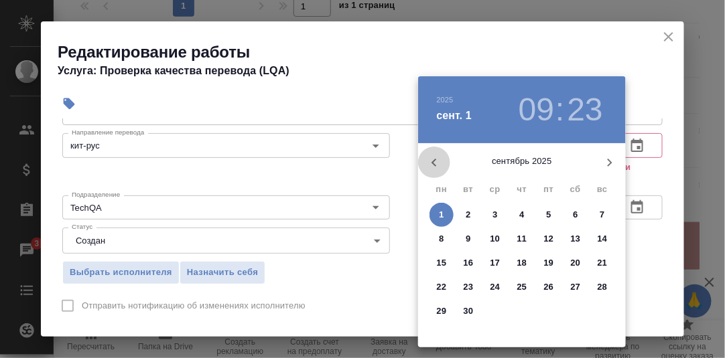
drag, startPoint x: 431, startPoint y: 162, endPoint x: 472, endPoint y: 200, distance: 55.0
click at [432, 163] on icon "button" at bounding box center [433, 163] width 5 height 8
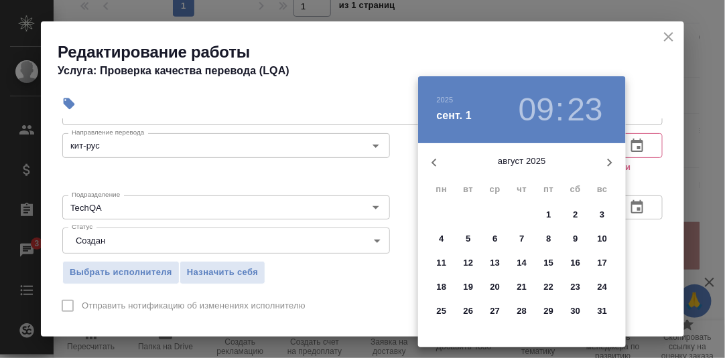
click at [548, 310] on p "29" at bounding box center [549, 311] width 10 height 13
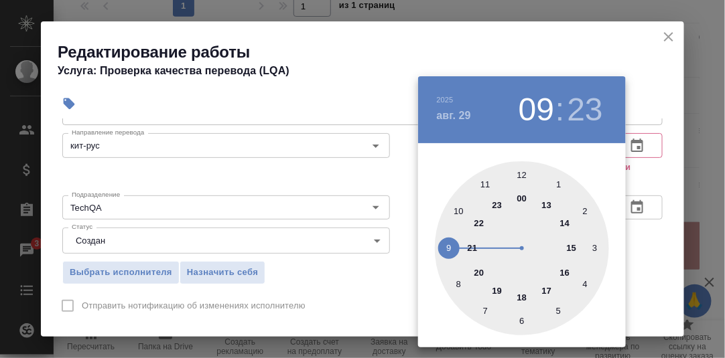
click at [521, 201] on div at bounding box center [522, 248] width 174 height 174
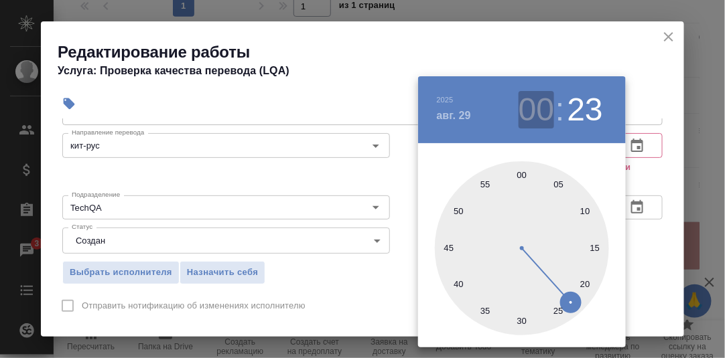
click at [531, 110] on h3 "00" at bounding box center [537, 110] width 36 height 38
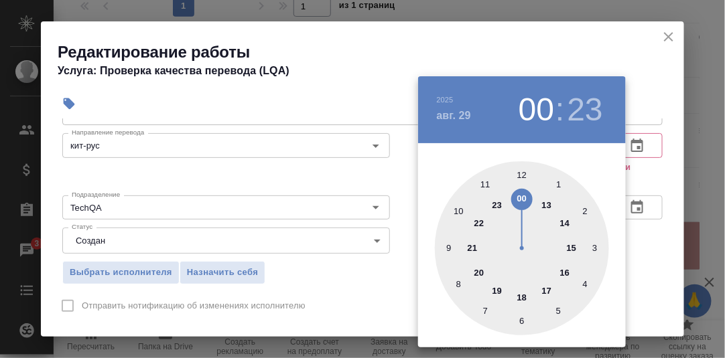
click at [447, 248] on div at bounding box center [522, 248] width 174 height 174
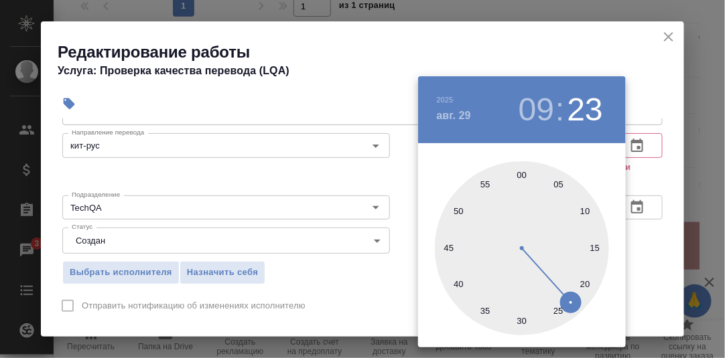
click at [521, 176] on div at bounding box center [522, 248] width 174 height 174
type input "[DATE] 09:00"
click at [639, 178] on div at bounding box center [362, 179] width 725 height 358
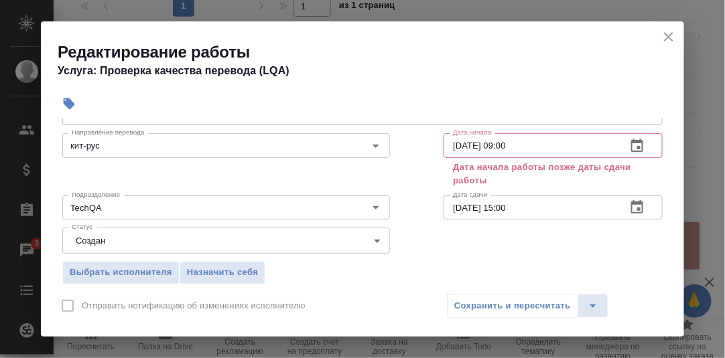
click at [629, 208] on icon "button" at bounding box center [637, 208] width 16 height 16
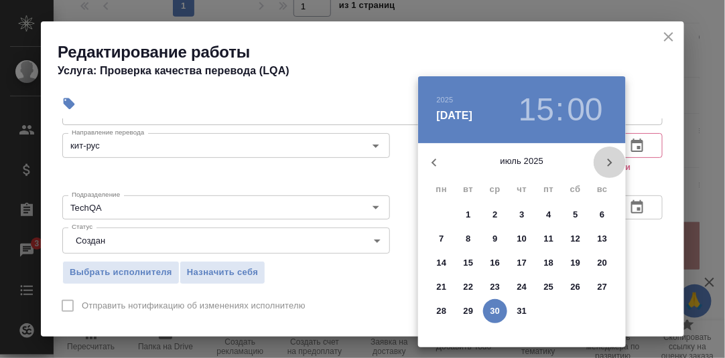
click at [610, 163] on icon "button" at bounding box center [610, 163] width 5 height 8
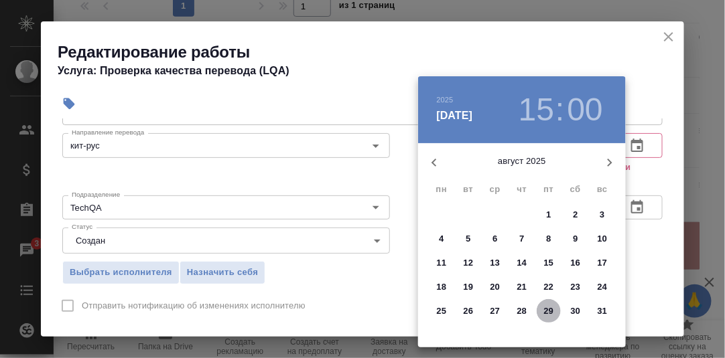
click at [551, 311] on p "29" at bounding box center [549, 311] width 10 height 13
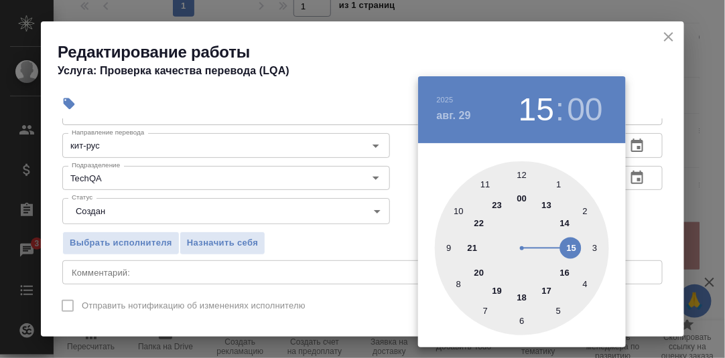
click at [523, 296] on div at bounding box center [522, 248] width 174 height 174
type input "[DATE] 18:00"
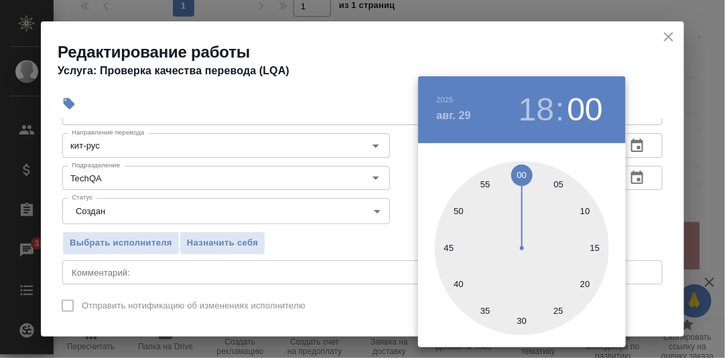
click at [657, 215] on div at bounding box center [362, 179] width 725 height 358
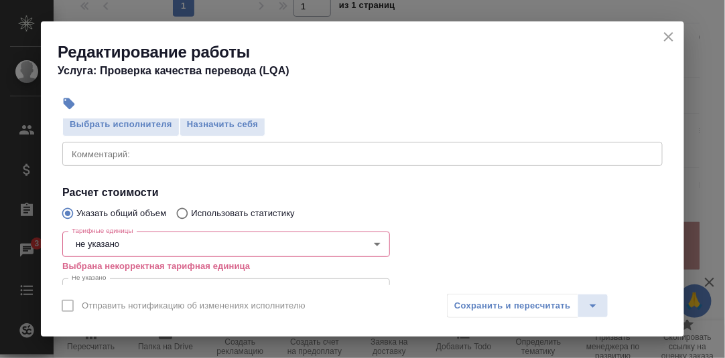
scroll to position [201, 0]
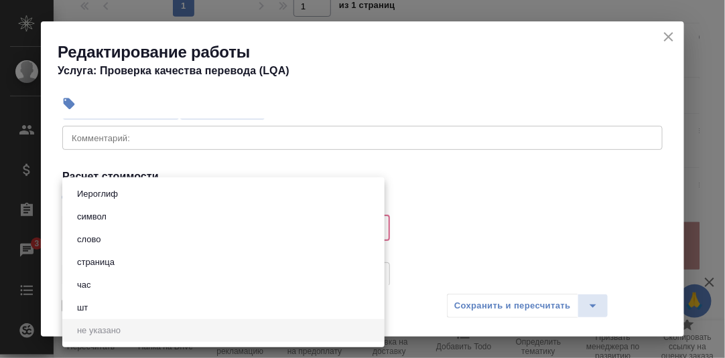
drag, startPoint x: 196, startPoint y: 227, endPoint x: 144, endPoint y: 241, distance: 53.5
click at [195, 228] on body "🙏 .cls-1 fill:#fff; AWATERA Румянцева Дарья d.rumyantseva Клиенты Спецификации …" at bounding box center [362, 179] width 725 height 358
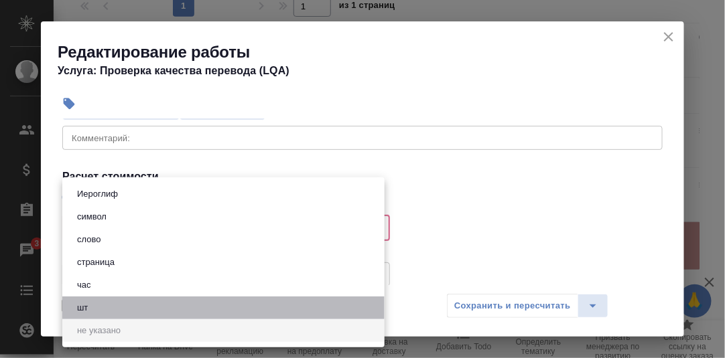
click at [103, 304] on li "шт" at bounding box center [223, 308] width 322 height 23
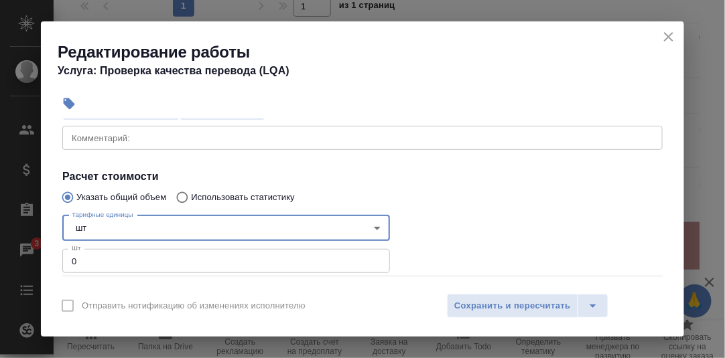
click at [376, 227] on body "🙏 .cls-1 fill:#fff; AWATERA Румянцева Дарья d.rumyantseva Клиенты Спецификации …" at bounding box center [362, 179] width 725 height 358
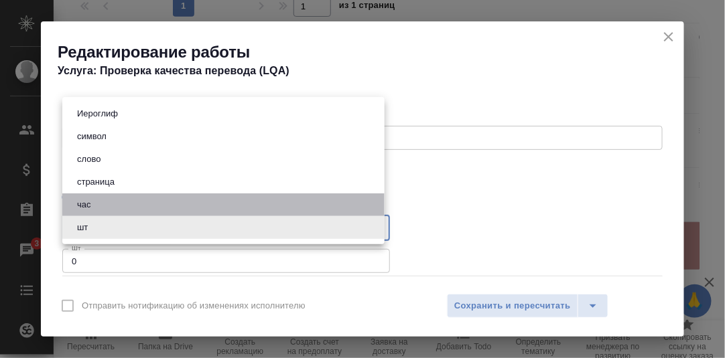
click at [105, 206] on li "час" at bounding box center [223, 205] width 322 height 23
type input "5a8b1489cc6b4906c91bfd93"
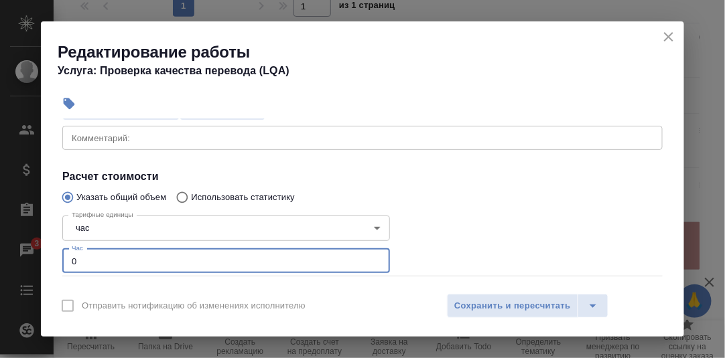
click at [98, 258] on input "0" at bounding box center [226, 261] width 328 height 24
type input "0.3"
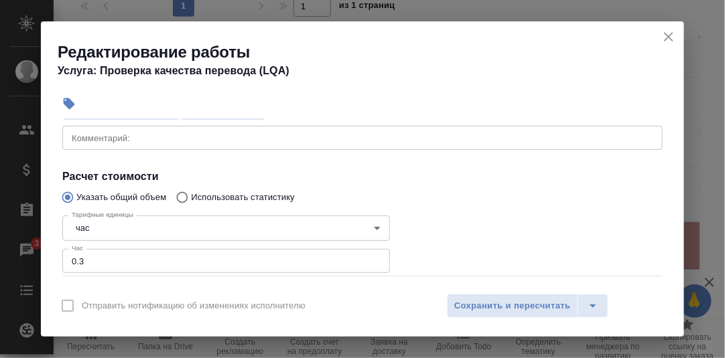
click at [157, 142] on div "x Комментарий:" at bounding box center [362, 138] width 600 height 24
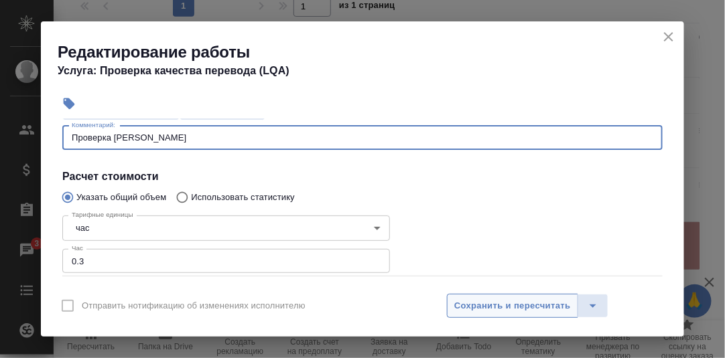
type textarea "Проверка Гороховой Саши"
click at [496, 303] on span "Сохранить и пересчитать" at bounding box center [512, 306] width 117 height 15
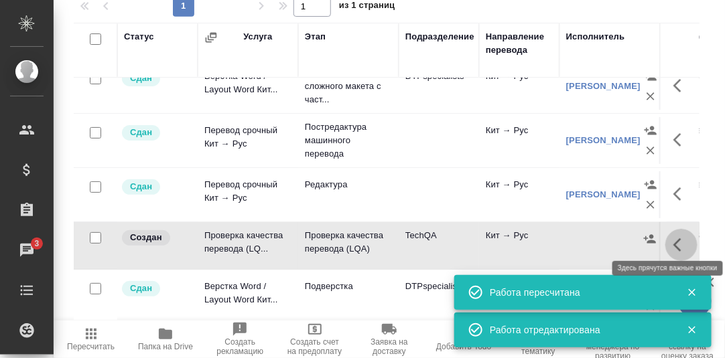
click at [673, 237] on icon "button" at bounding box center [681, 245] width 16 height 16
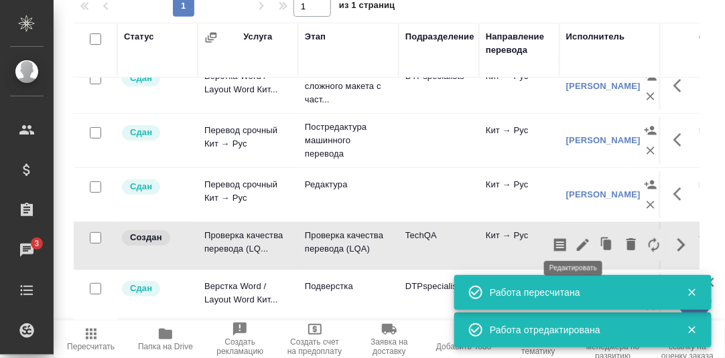
click at [577, 239] on icon "button" at bounding box center [583, 245] width 12 height 12
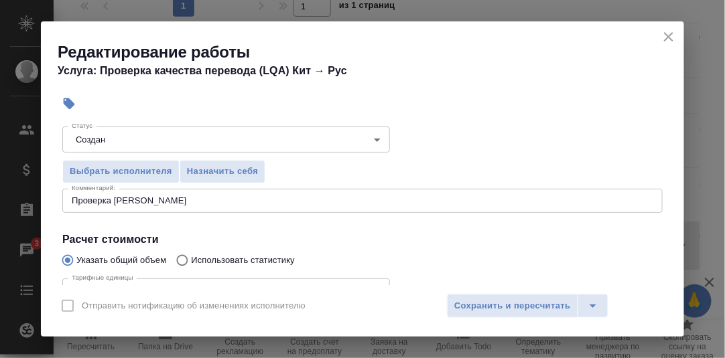
scroll to position [71, 0]
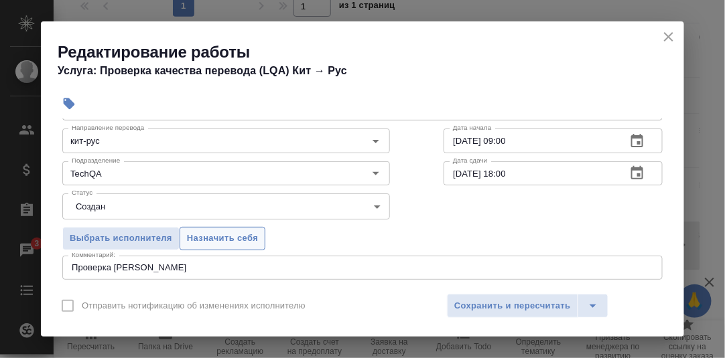
click at [227, 239] on span "Назначить себя" at bounding box center [222, 238] width 71 height 15
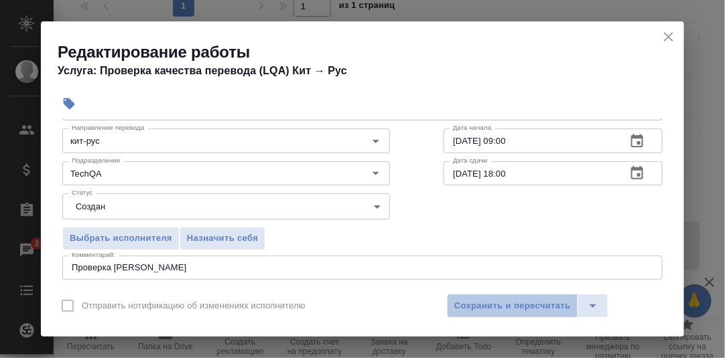
drag, startPoint x: 521, startPoint y: 308, endPoint x: 538, endPoint y: 250, distance: 60.2
click at [520, 306] on span "Сохранить и пересчитать" at bounding box center [512, 306] width 117 height 15
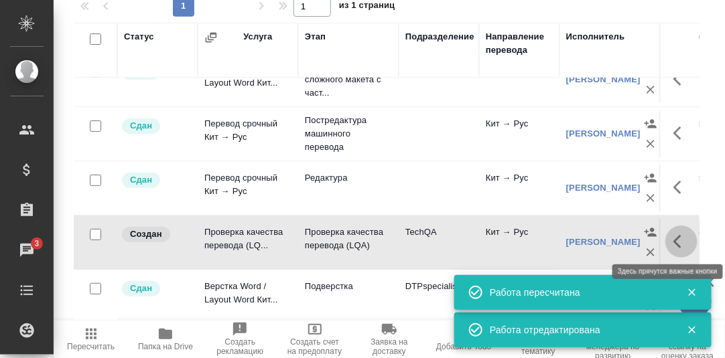
click at [673, 237] on icon "button" at bounding box center [681, 242] width 16 height 16
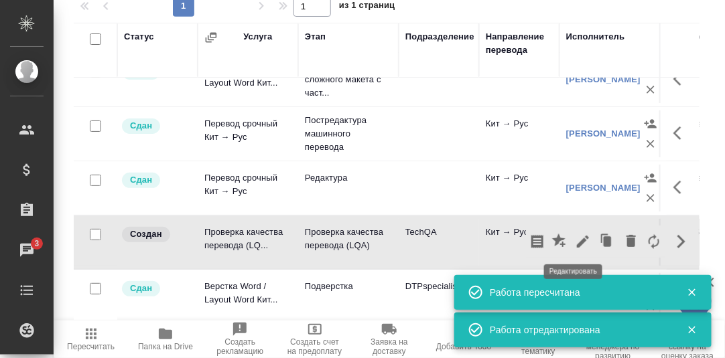
click at [577, 245] on icon "button" at bounding box center [583, 242] width 12 height 12
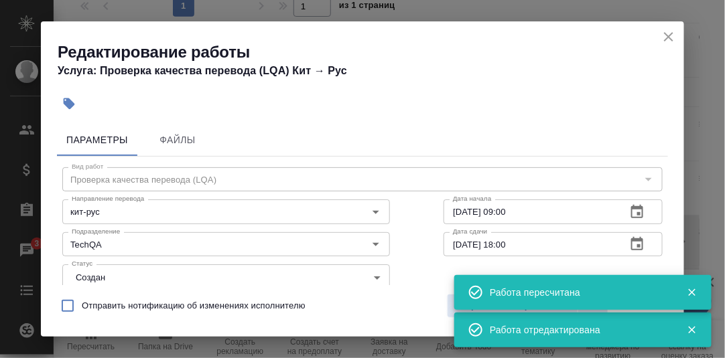
scroll to position [66, 0]
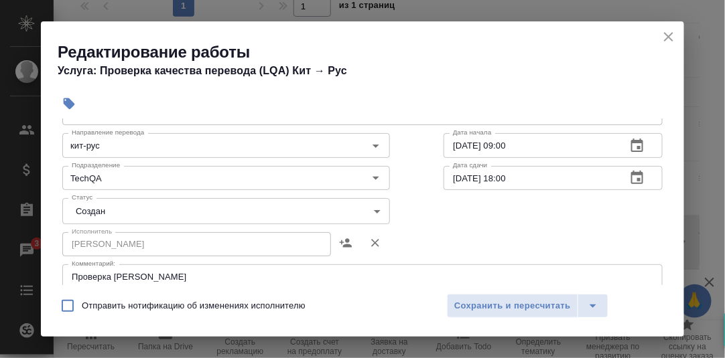
click at [373, 208] on body "🙏 .cls-1 fill:#fff; AWATERA Румянцева Дарья d.rumyantseva Клиенты Спецификации …" at bounding box center [362, 179] width 725 height 358
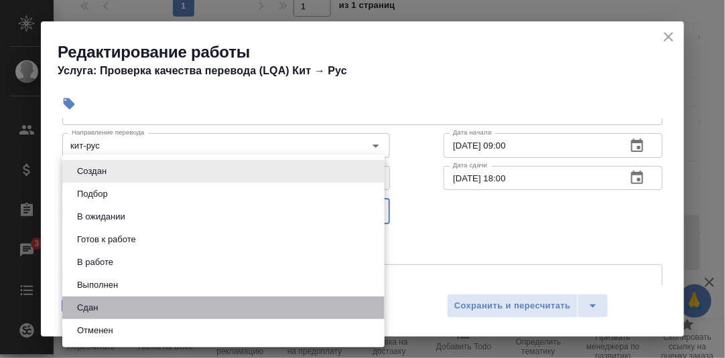
click at [135, 310] on li "Сдан" at bounding box center [223, 308] width 322 height 23
type input "closed"
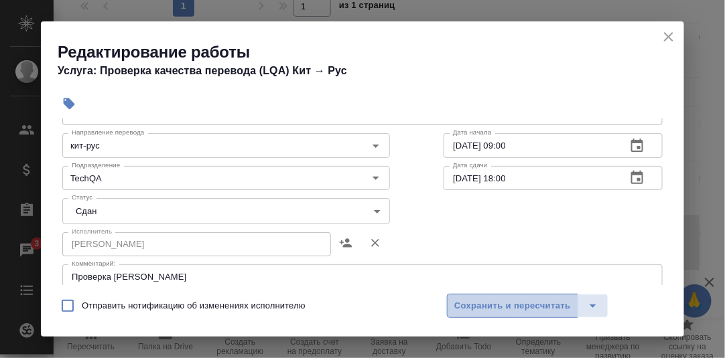
click at [490, 303] on span "Сохранить и пересчитать" at bounding box center [512, 306] width 117 height 15
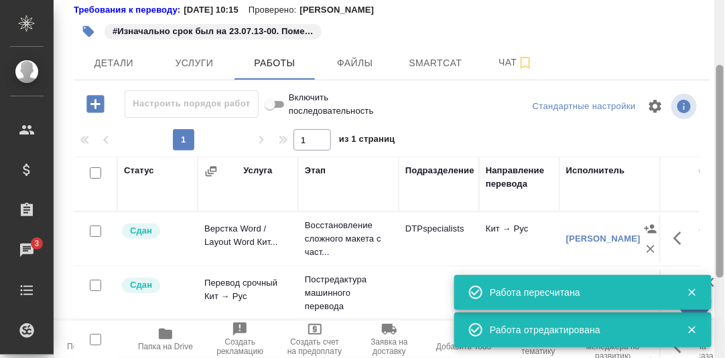
scroll to position [0, 0]
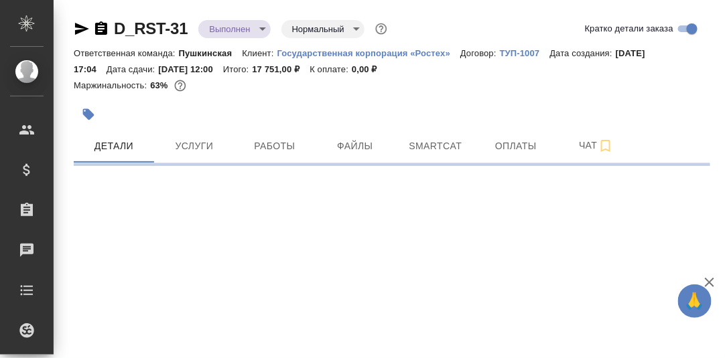
select select "RU"
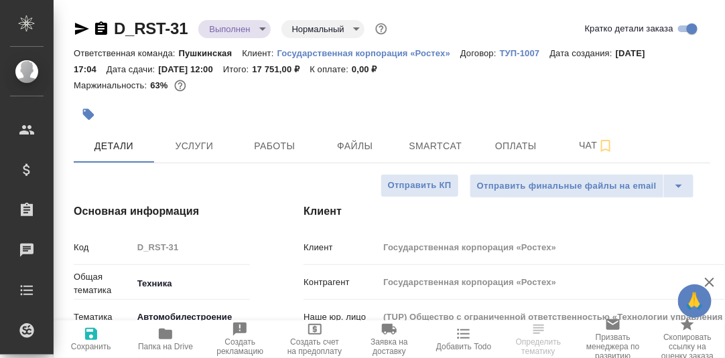
type textarea "x"
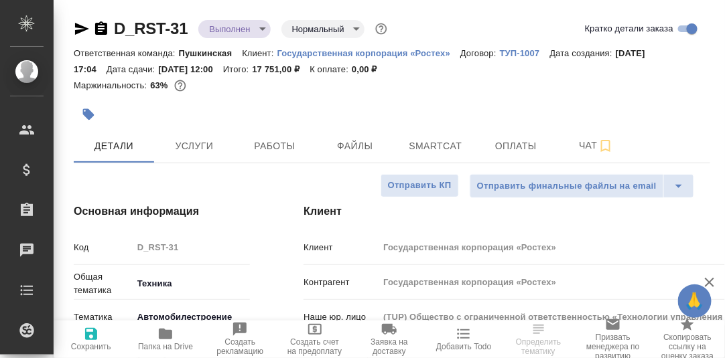
type textarea "x"
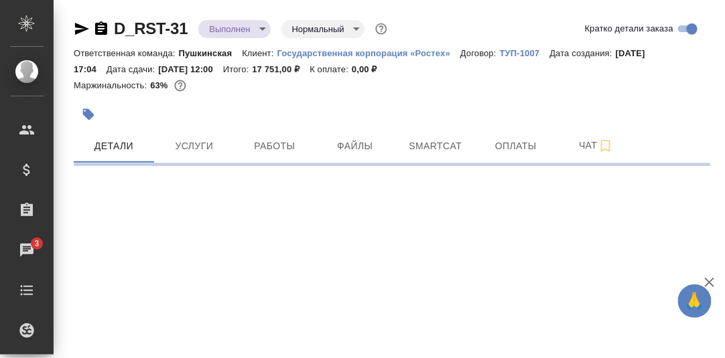
select select "RU"
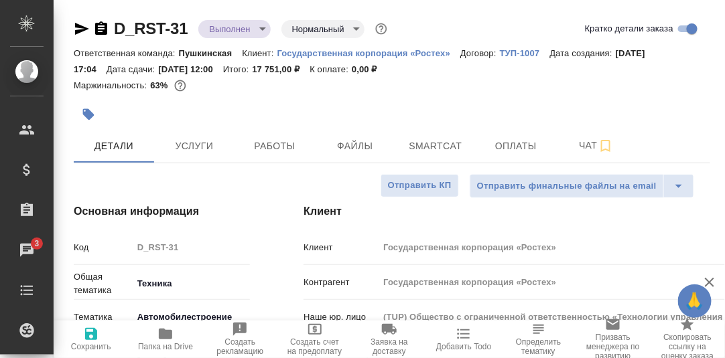
type textarea "x"
click at [272, 147] on span "Работы" at bounding box center [275, 146] width 64 height 17
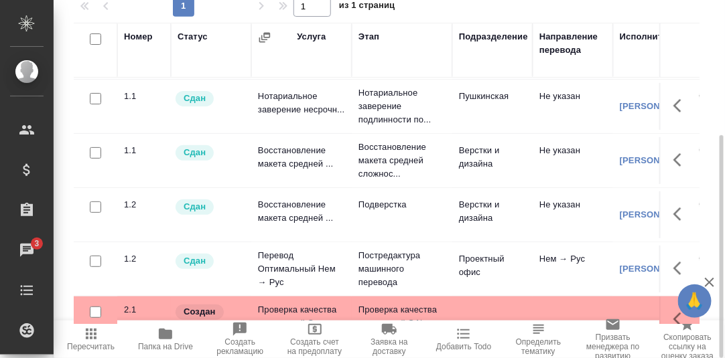
scroll to position [107, 0]
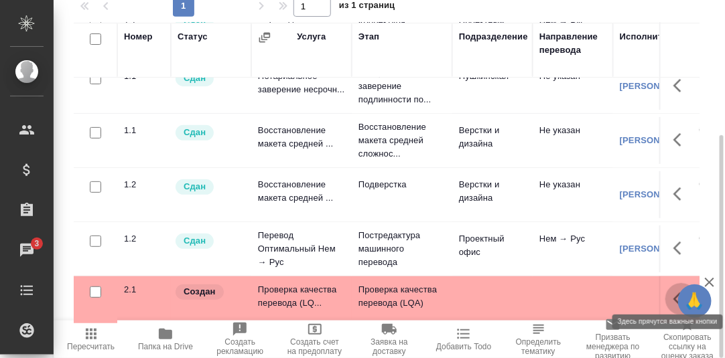
click at [673, 291] on icon "button" at bounding box center [681, 299] width 16 height 16
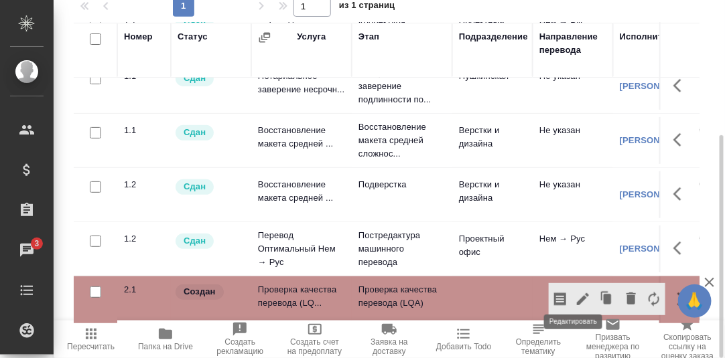
click at [577, 293] on icon "button" at bounding box center [583, 299] width 12 height 12
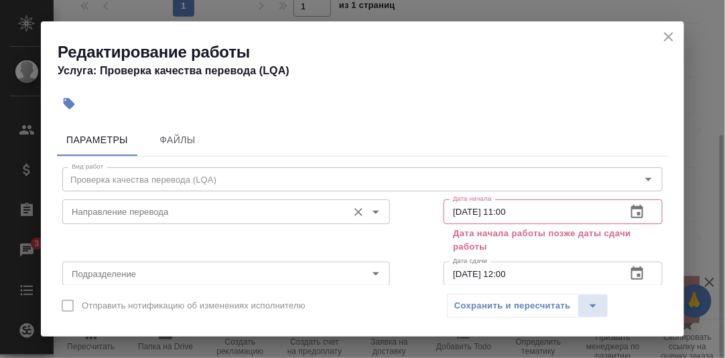
click at [146, 214] on input "Направление перевода" at bounding box center [203, 212] width 275 height 16
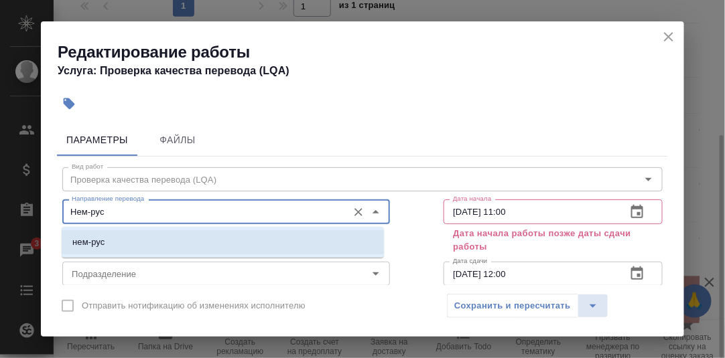
click at [114, 243] on li "нем-рус" at bounding box center [223, 242] width 322 height 24
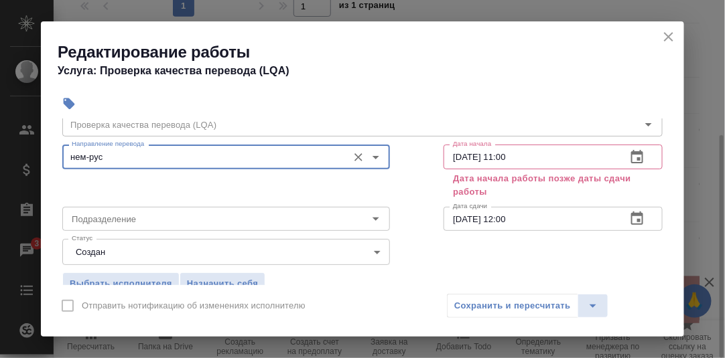
scroll to position [134, 0]
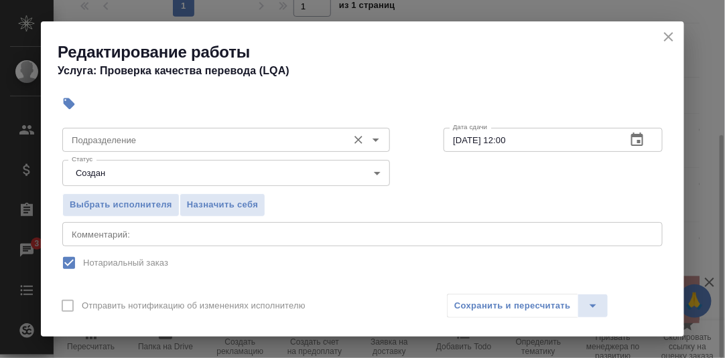
type input "нем-рус"
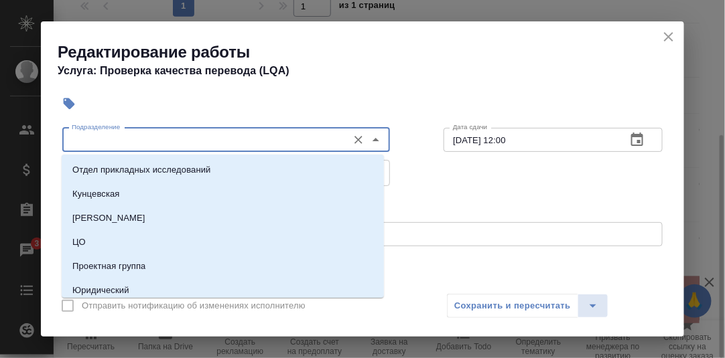
click at [125, 139] on input "Подразделение" at bounding box center [203, 140] width 275 height 16
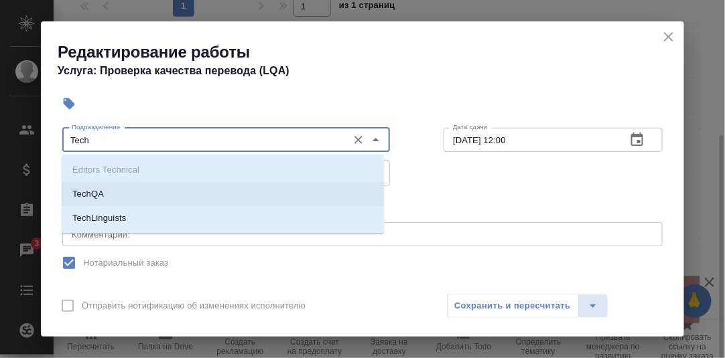
click at [99, 194] on p "TechQA" at bounding box center [87, 194] width 31 height 13
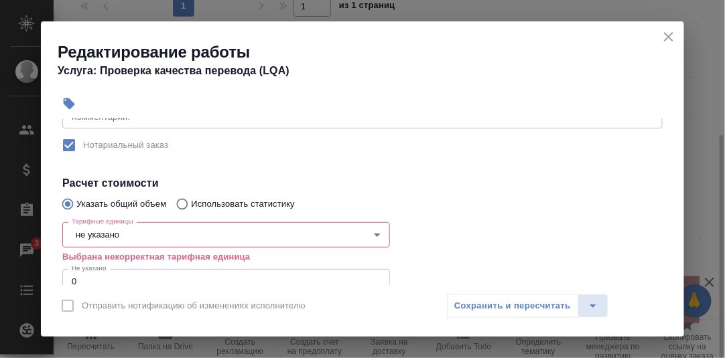
scroll to position [268, 0]
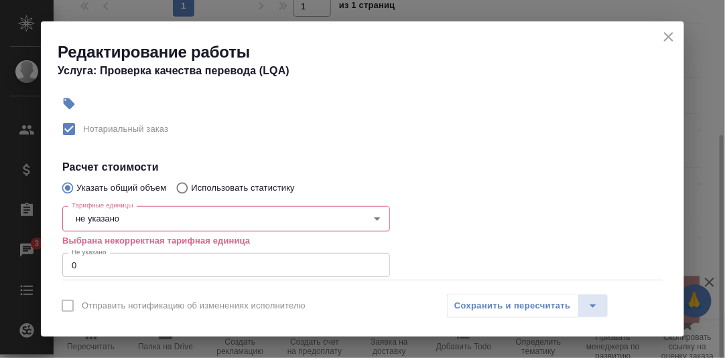
type input "TechQA"
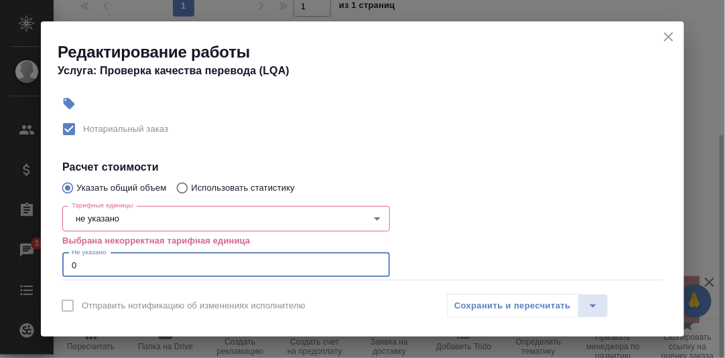
click at [85, 265] on input "0" at bounding box center [226, 265] width 328 height 24
type input "0.25"
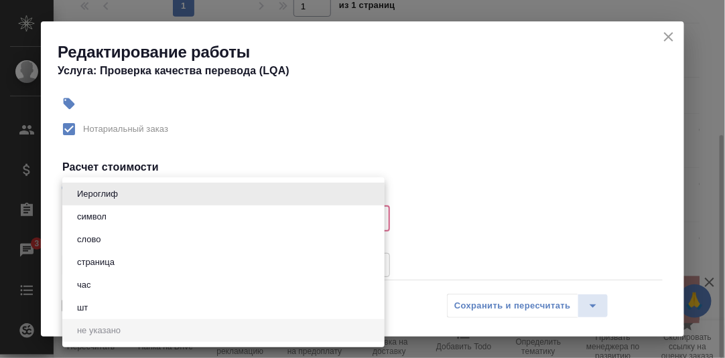
click at [124, 216] on body "🙏 .cls-1 fill:#fff; AWATERA [PERSON_NAME] d.rumyantseva Клиенты Спецификации За…" at bounding box center [362, 179] width 725 height 358
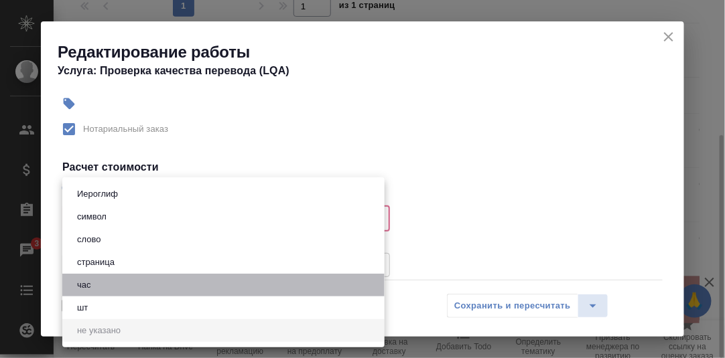
drag, startPoint x: 92, startPoint y: 288, endPoint x: 237, endPoint y: 263, distance: 147.6
click at [92, 287] on button "час" at bounding box center [84, 285] width 22 height 15
type input "5a8b1489cc6b4906c91bfd93"
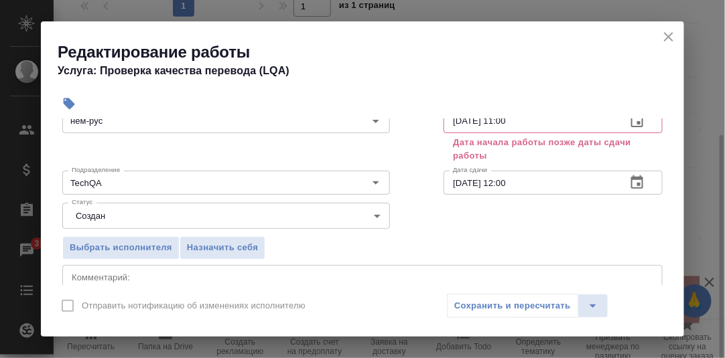
scroll to position [66, 0]
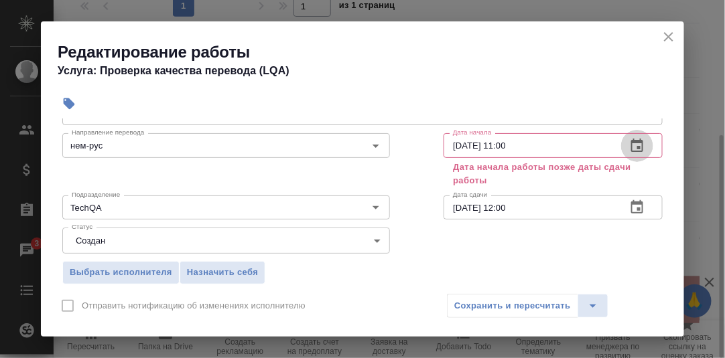
click at [629, 143] on icon "button" at bounding box center [637, 146] width 16 height 16
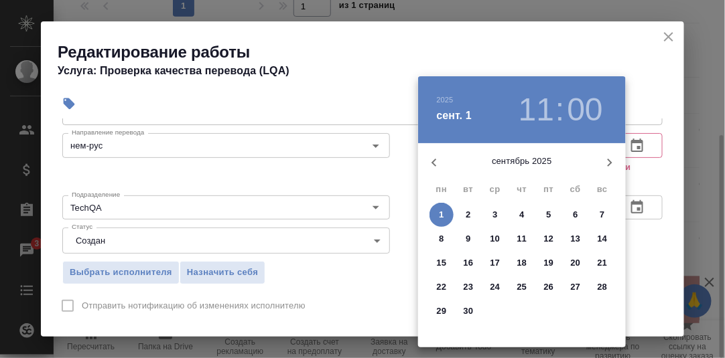
click at [433, 163] on icon "button" at bounding box center [433, 163] width 5 height 8
click at [547, 309] on p "29" at bounding box center [549, 311] width 10 height 13
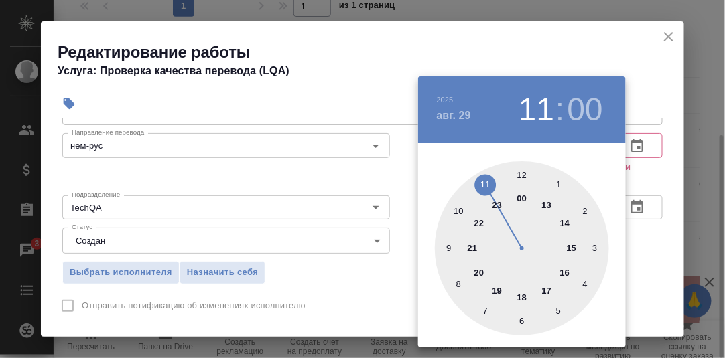
click at [449, 248] on div at bounding box center [522, 248] width 174 height 174
type input "[DATE] 09:00"
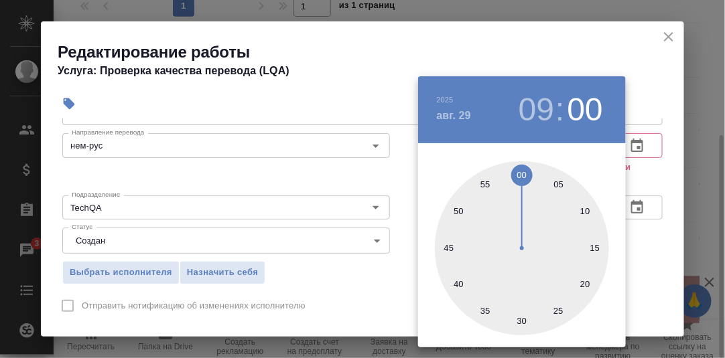
click at [656, 170] on div at bounding box center [362, 179] width 725 height 358
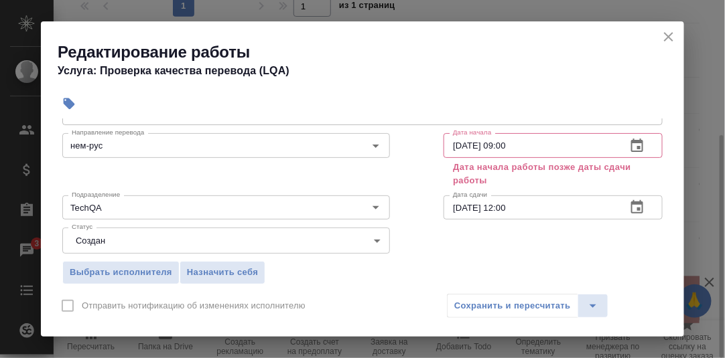
click at [629, 206] on icon "button" at bounding box center [637, 208] width 16 height 16
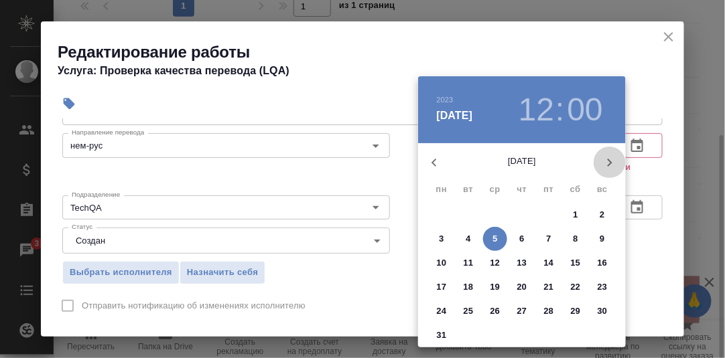
click at [610, 163] on icon "button" at bounding box center [610, 163] width 5 height 8
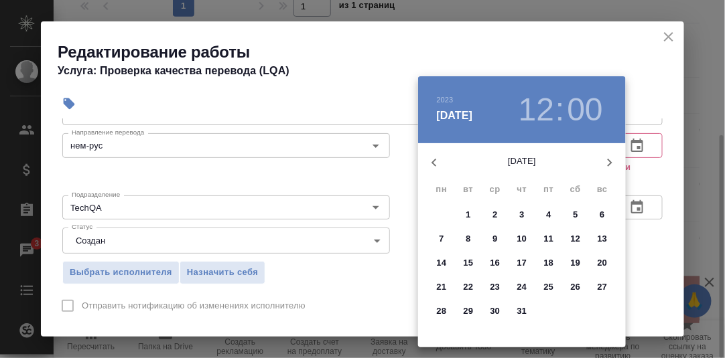
click at [609, 165] on icon "button" at bounding box center [610, 163] width 5 height 8
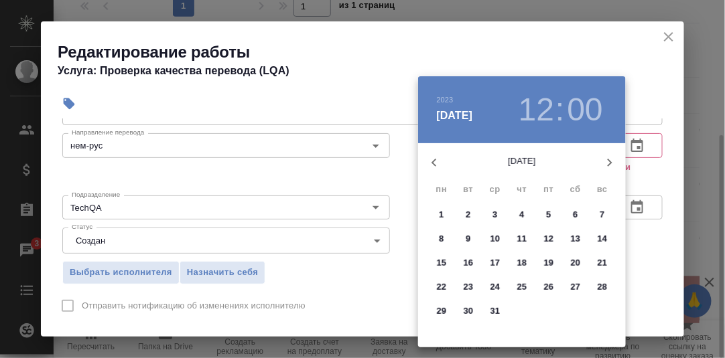
click at [609, 165] on icon "button" at bounding box center [610, 163] width 5 height 8
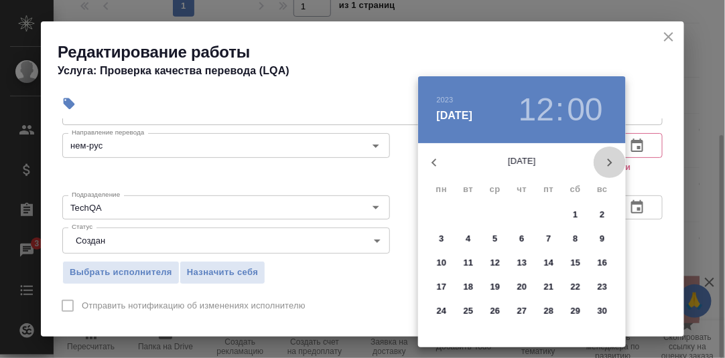
click at [609, 165] on icon "button" at bounding box center [610, 163] width 5 height 8
click at [523, 313] on p "29" at bounding box center [522, 311] width 10 height 13
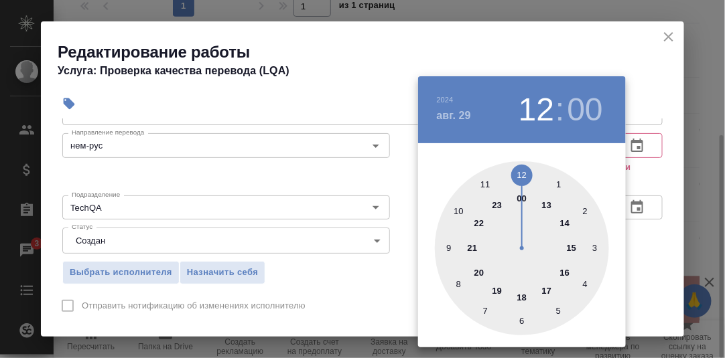
click at [521, 300] on div at bounding box center [522, 248] width 174 height 174
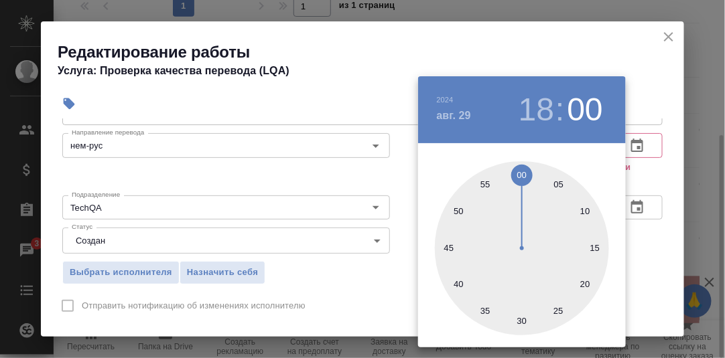
click at [652, 235] on div at bounding box center [362, 179] width 725 height 358
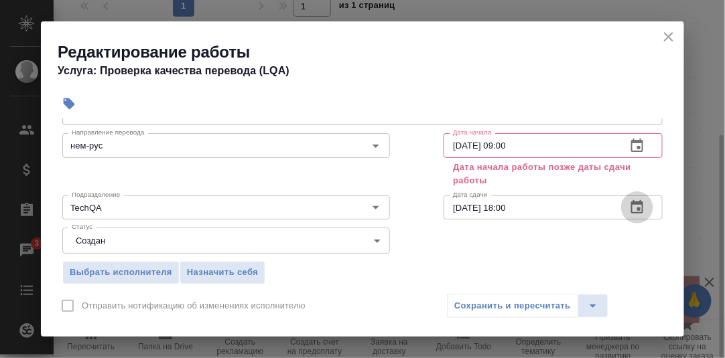
click at [629, 206] on icon "button" at bounding box center [637, 208] width 16 height 16
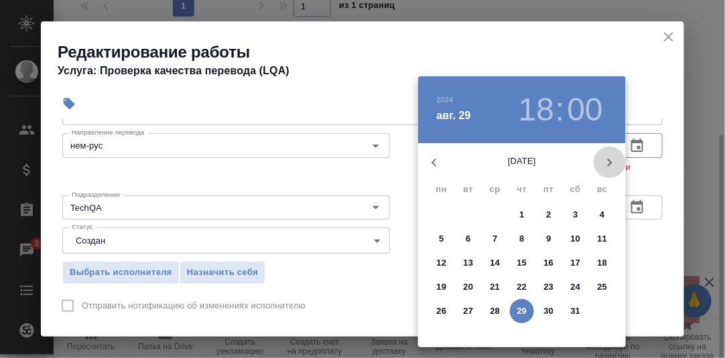
click at [612, 160] on icon "button" at bounding box center [610, 163] width 16 height 16
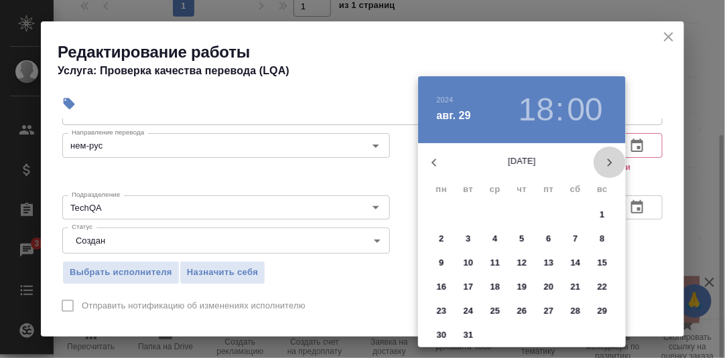
click at [612, 160] on icon "button" at bounding box center [610, 163] width 16 height 16
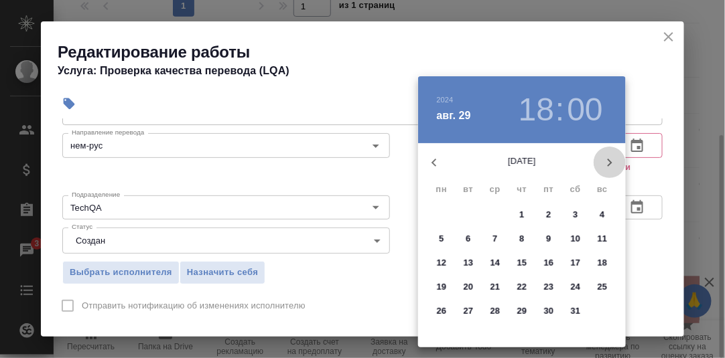
click at [612, 160] on icon "button" at bounding box center [610, 163] width 16 height 16
click at [546, 312] on p "29" at bounding box center [549, 311] width 10 height 13
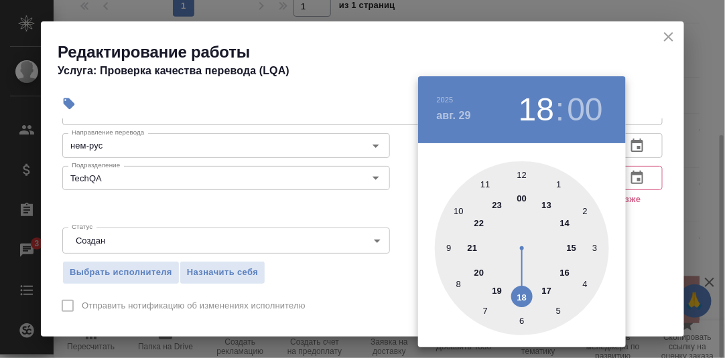
click at [641, 253] on div at bounding box center [362, 179] width 725 height 358
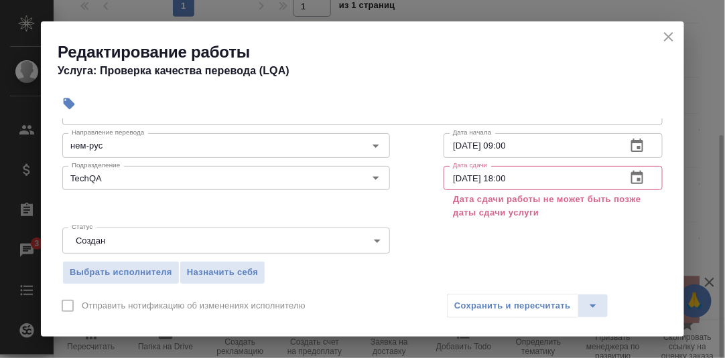
click at [631, 179] on icon "button" at bounding box center [637, 177] width 12 height 13
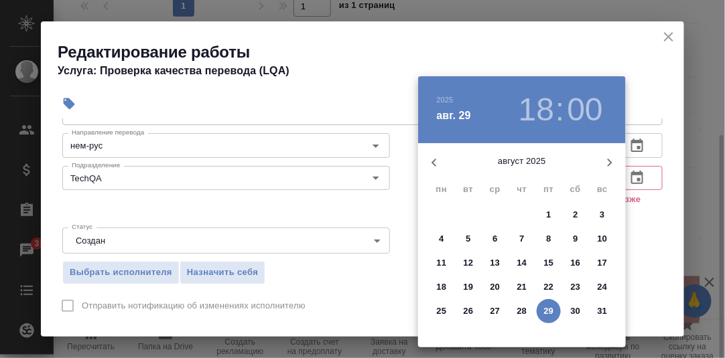
click at [549, 310] on p "29" at bounding box center [549, 311] width 10 height 13
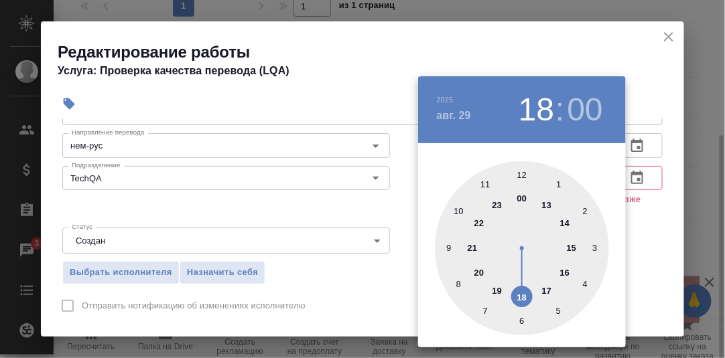
drag, startPoint x: 547, startPoint y: 293, endPoint x: 600, endPoint y: 272, distance: 56.9
click at [547, 292] on div at bounding box center [522, 248] width 174 height 174
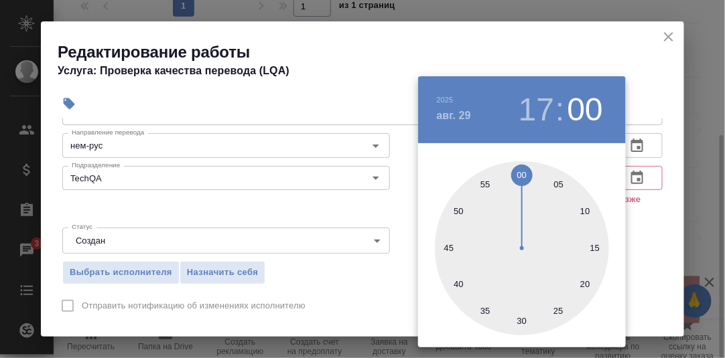
click at [636, 244] on div at bounding box center [362, 179] width 725 height 358
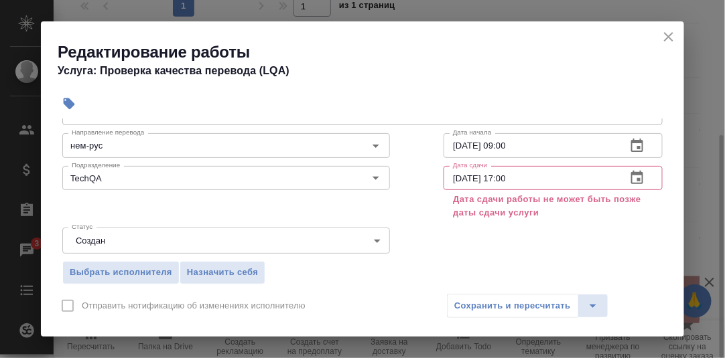
click at [631, 172] on icon "button" at bounding box center [637, 177] width 12 height 13
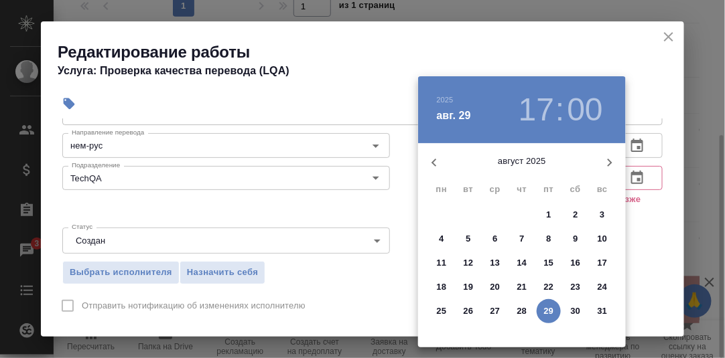
click at [520, 310] on p "28" at bounding box center [522, 311] width 10 height 13
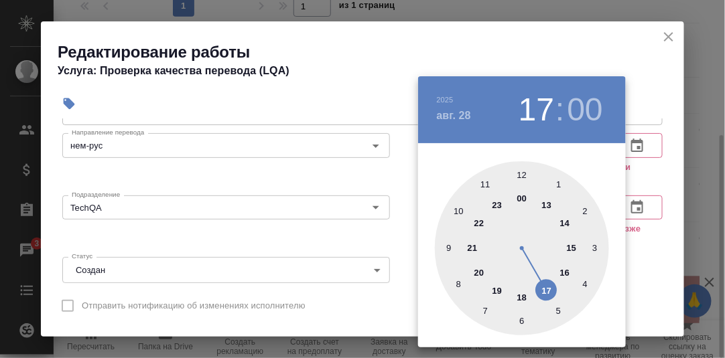
drag, startPoint x: 575, startPoint y: 250, endPoint x: 584, endPoint y: 252, distance: 8.9
click at [576, 250] on div at bounding box center [522, 248] width 174 height 174
type input "28.08.2025 15:00"
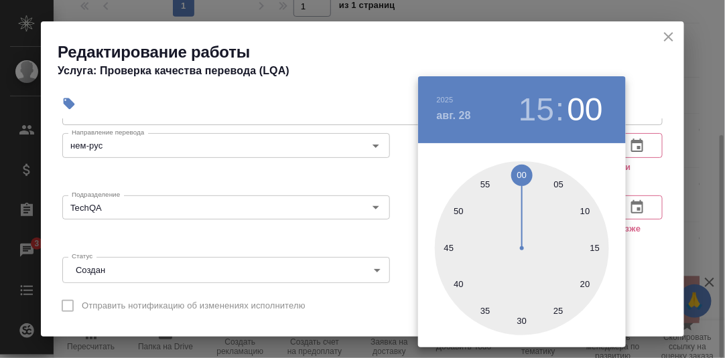
click at [632, 264] on div at bounding box center [362, 179] width 725 height 358
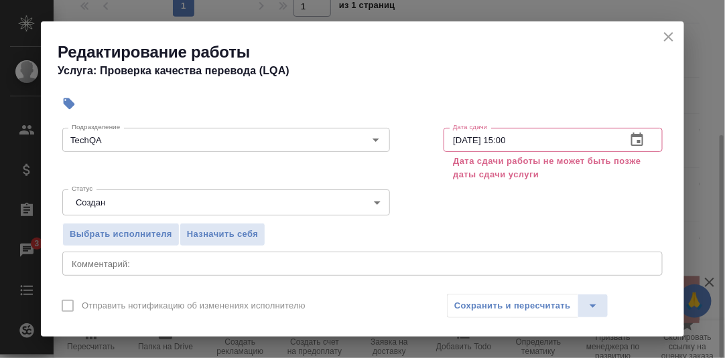
scroll to position [201, 0]
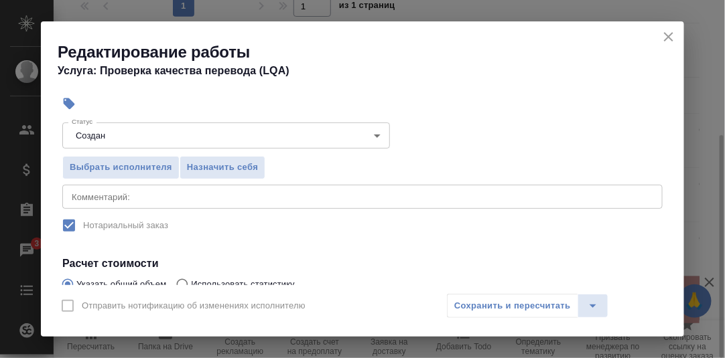
click at [537, 300] on div "Сохранить и пересчитать" at bounding box center [527, 306] width 161 height 24
click at [531, 302] on div "Сохранить и пересчитать" at bounding box center [527, 306] width 161 height 24
click at [667, 36] on icon "close" at bounding box center [669, 37] width 16 height 16
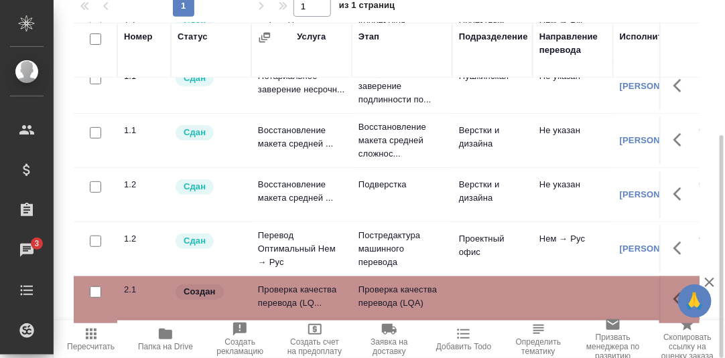
scroll to position [16, 0]
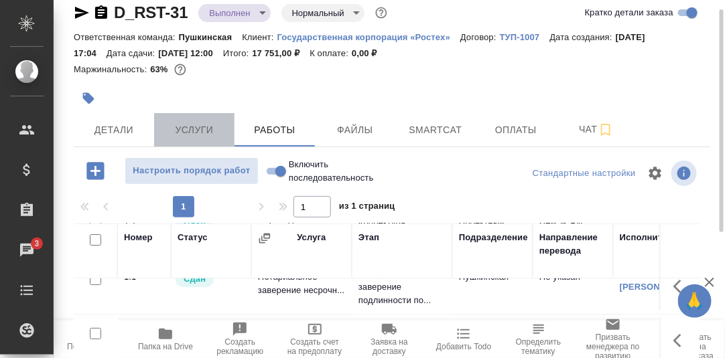
click at [198, 129] on span "Услуги" at bounding box center [194, 130] width 64 height 17
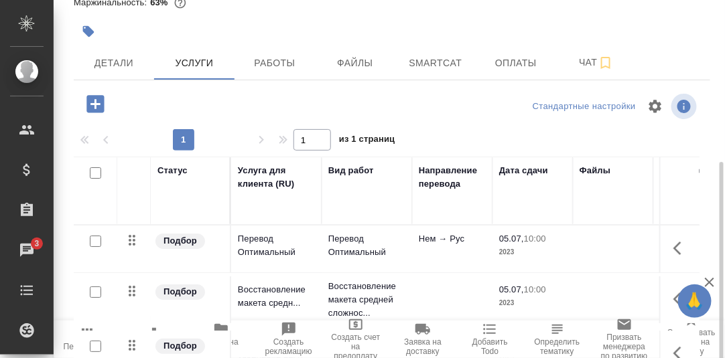
scroll to position [204, 0]
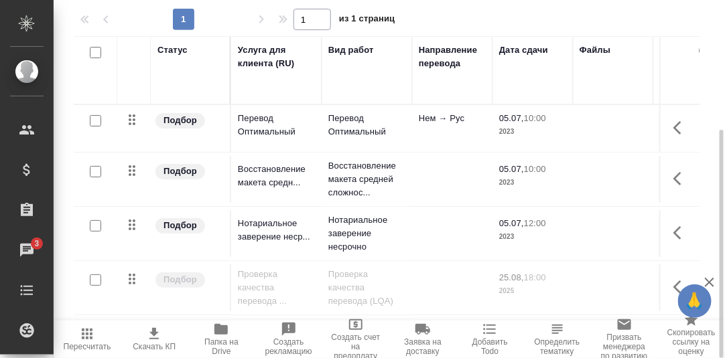
drag, startPoint x: 330, startPoint y: 318, endPoint x: 417, endPoint y: 310, distance: 86.9
click at [422, 312] on div "Стандартные настройки 1 1 из 1 страниц Статус Услуга для клиента (RU) Вид работ…" at bounding box center [392, 147] width 637 height 354
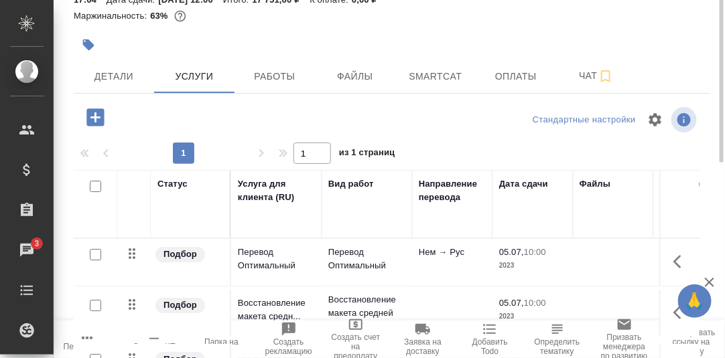
scroll to position [3, 0]
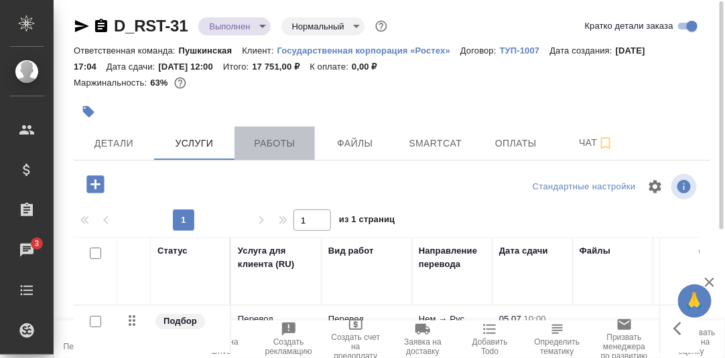
click at [275, 146] on span "Работы" at bounding box center [275, 143] width 64 height 17
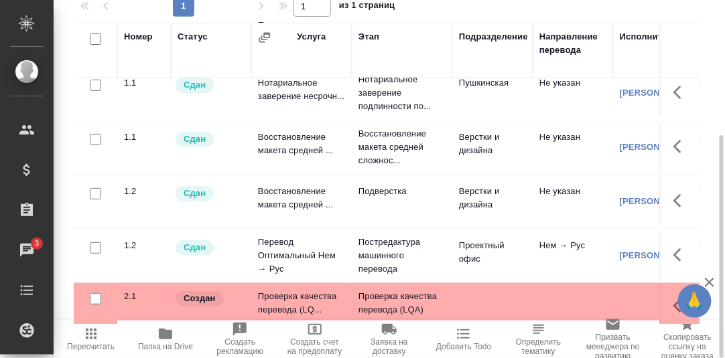
scroll to position [107, 0]
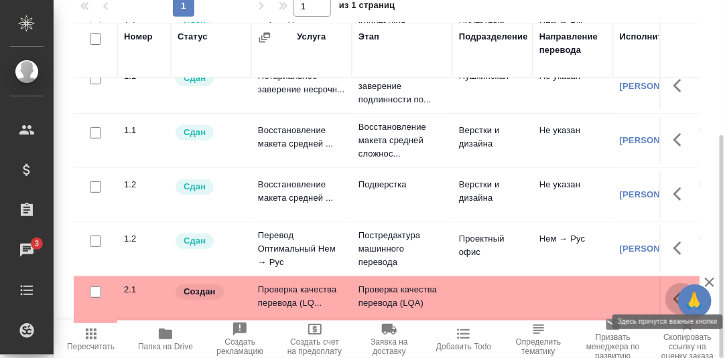
click at [673, 293] on icon "button" at bounding box center [677, 299] width 8 height 13
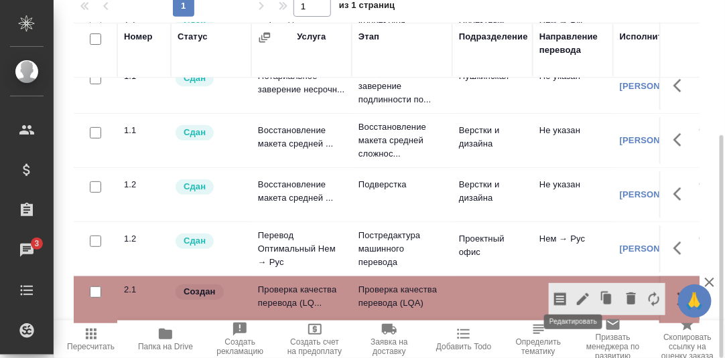
click at [576, 291] on icon "button" at bounding box center [583, 299] width 16 height 16
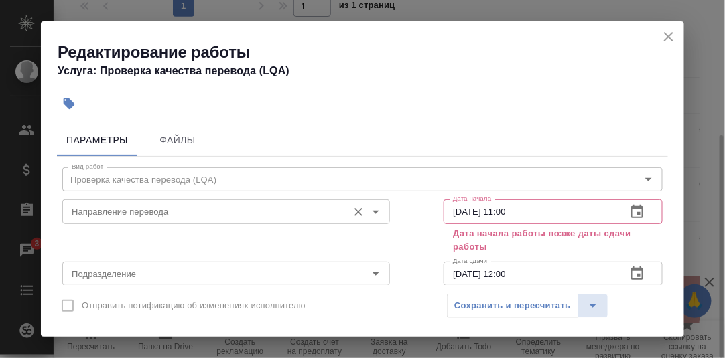
click at [228, 208] on input "Направление перевода" at bounding box center [203, 212] width 275 height 16
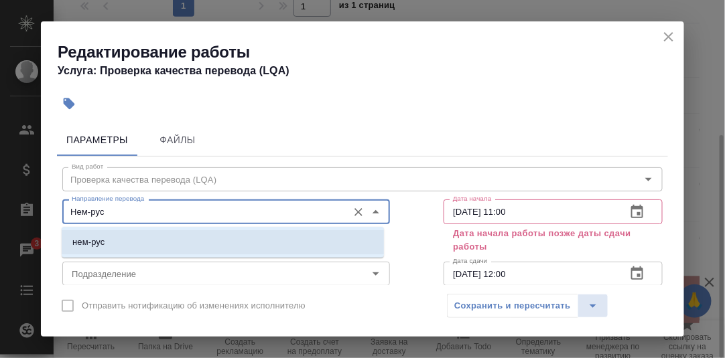
click at [111, 245] on li "нем-рус" at bounding box center [223, 242] width 322 height 24
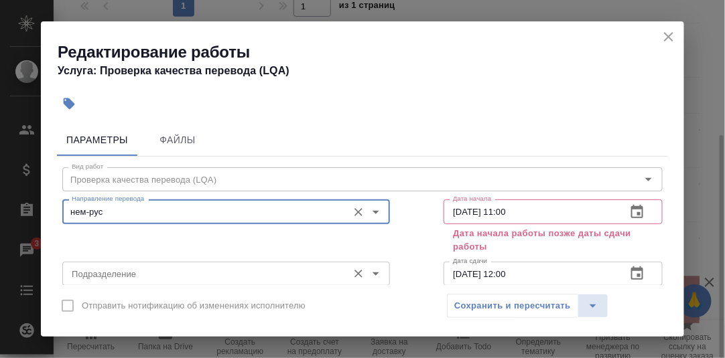
type input "нем-рус"
click at [106, 275] on input "Подразделение" at bounding box center [203, 274] width 275 height 16
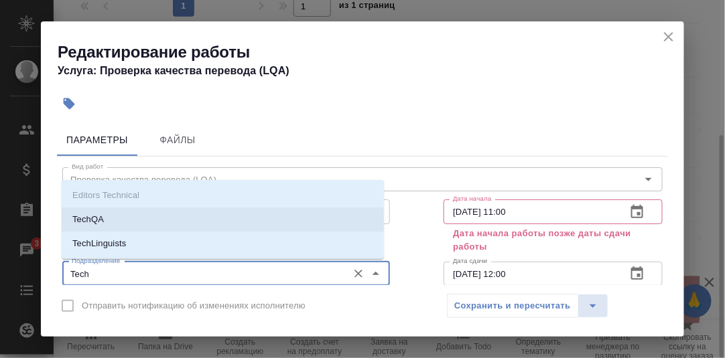
click at [98, 219] on p "TechQA" at bounding box center [87, 219] width 31 height 13
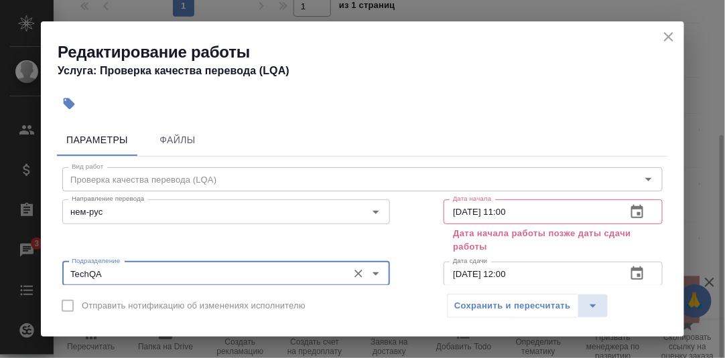
type input "TechQA"
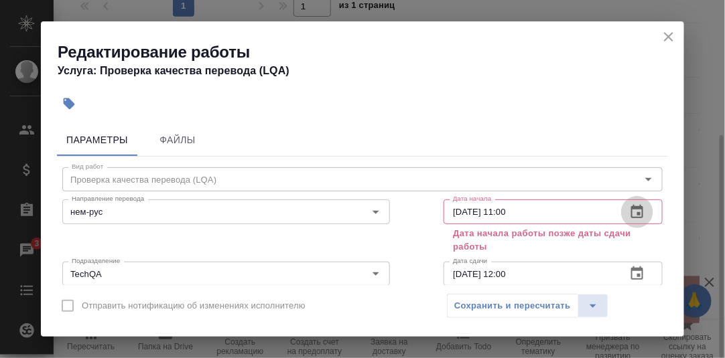
click at [631, 215] on icon "button" at bounding box center [637, 211] width 12 height 13
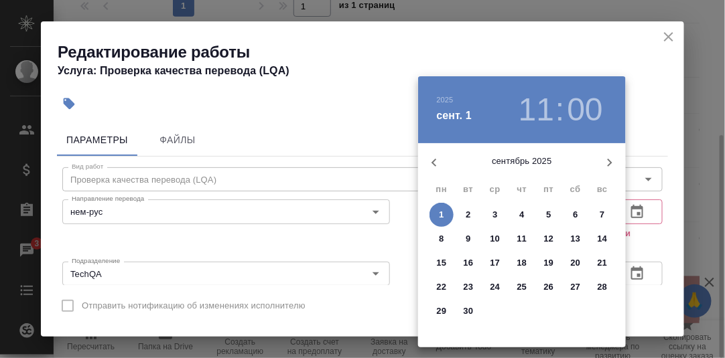
drag, startPoint x: 435, startPoint y: 161, endPoint x: 442, endPoint y: 171, distance: 11.9
click at [435, 161] on icon "button" at bounding box center [434, 163] width 16 height 16
click at [442, 309] on p "25" at bounding box center [442, 311] width 10 height 13
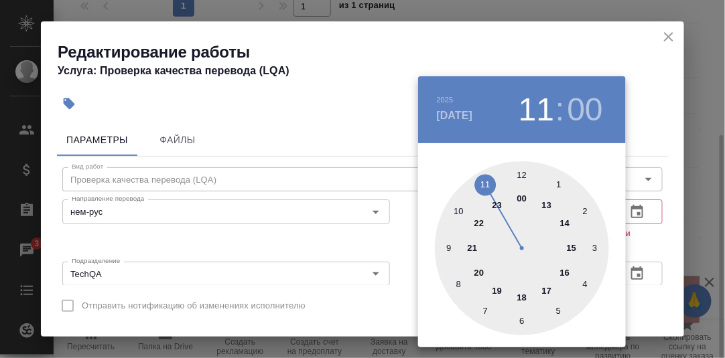
drag, startPoint x: 449, startPoint y: 249, endPoint x: 464, endPoint y: 239, distance: 18.2
click at [450, 249] on div at bounding box center [522, 248] width 174 height 174
type input "[DATE] 09:00"
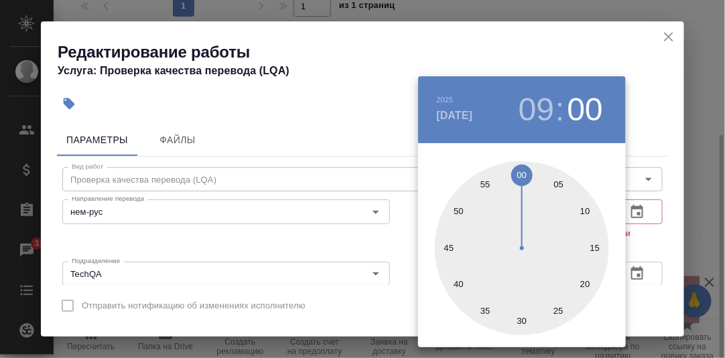
click at [669, 193] on div at bounding box center [362, 179] width 725 height 358
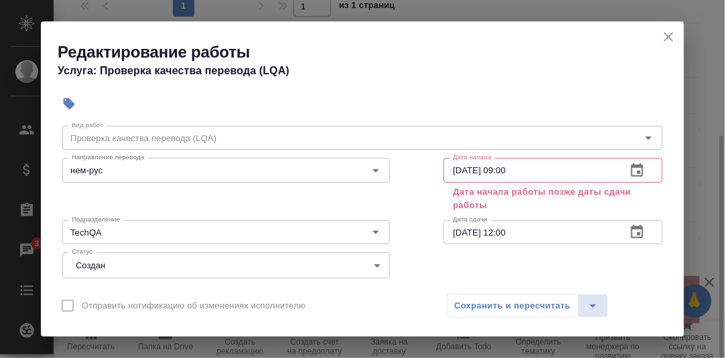
scroll to position [66, 0]
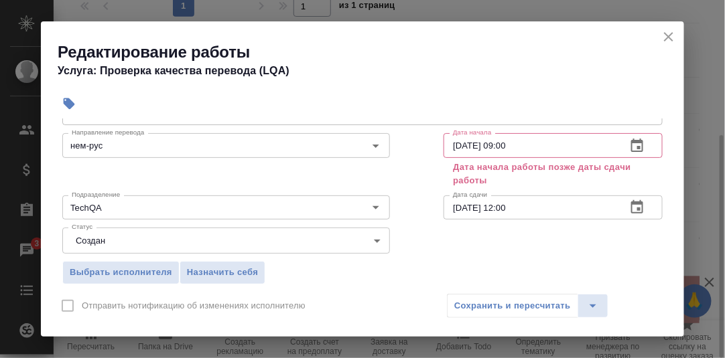
click at [629, 204] on icon "button" at bounding box center [637, 208] width 16 height 16
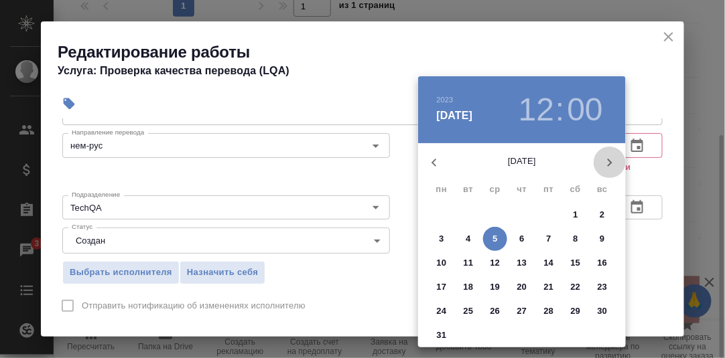
click at [609, 162] on icon "button" at bounding box center [610, 163] width 16 height 16
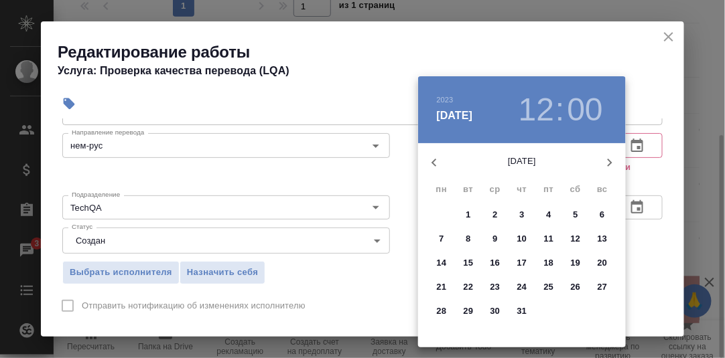
click at [609, 162] on icon "button" at bounding box center [610, 163] width 16 height 16
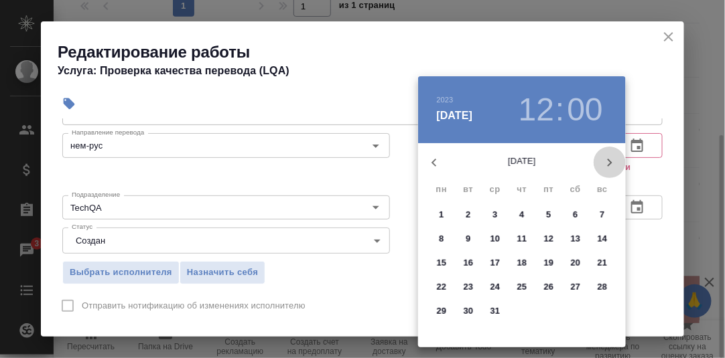
click at [609, 162] on icon "button" at bounding box center [610, 163] width 16 height 16
click at [611, 162] on icon "button" at bounding box center [610, 163] width 16 height 16
click at [611, 162] on icon "button" at bounding box center [610, 163] width 5 height 8
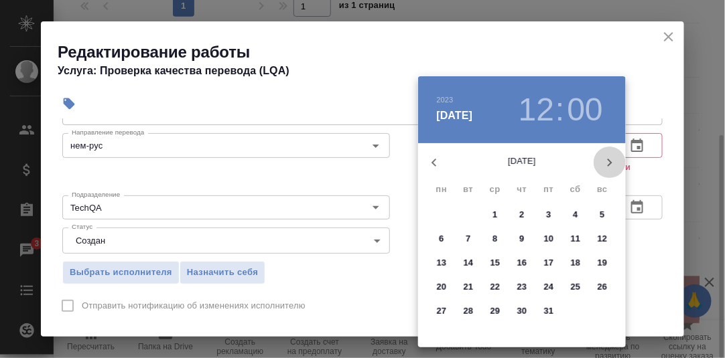
click at [611, 162] on icon "button" at bounding box center [610, 163] width 5 height 8
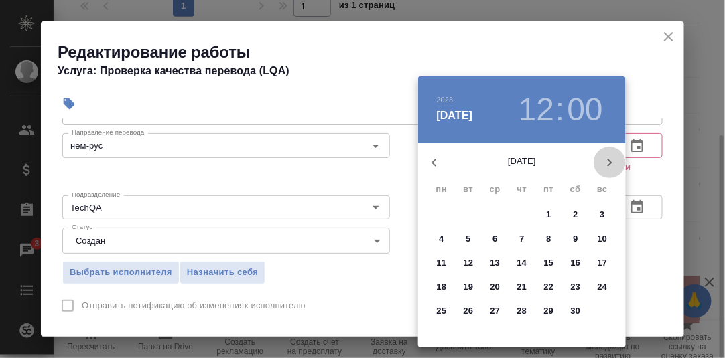
click at [611, 162] on icon "button" at bounding box center [610, 163] width 5 height 8
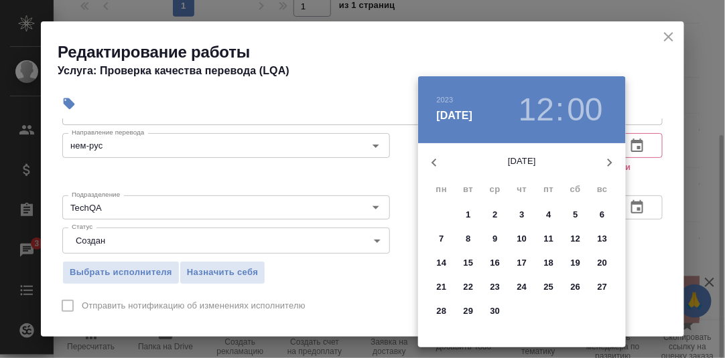
click at [611, 162] on icon "button" at bounding box center [610, 163] width 5 height 8
click at [440, 309] on p "25" at bounding box center [442, 311] width 10 height 13
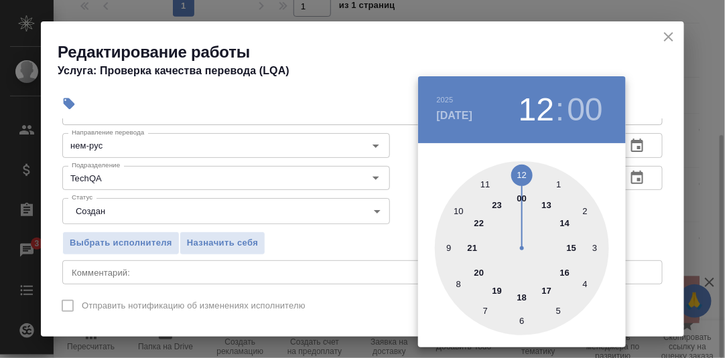
click at [523, 295] on div at bounding box center [522, 248] width 174 height 174
type input "[DATE] 18:00"
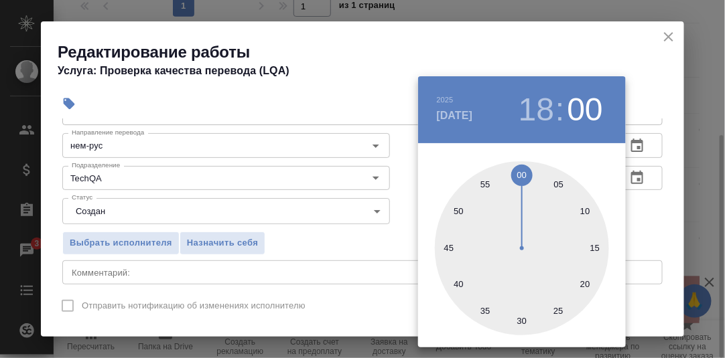
click at [656, 213] on div at bounding box center [362, 179] width 725 height 358
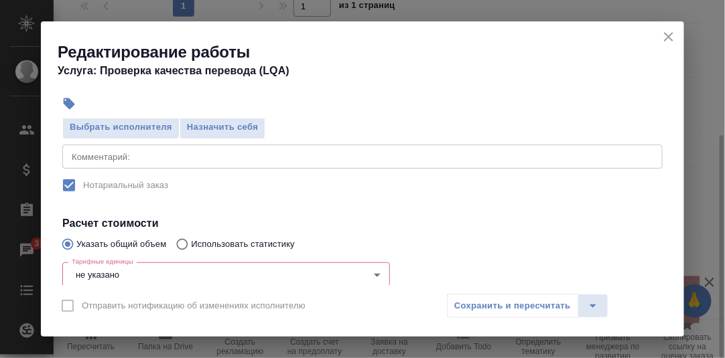
scroll to position [201, 0]
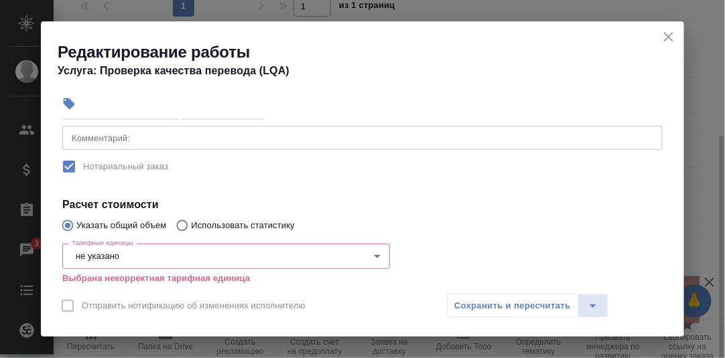
click at [174, 255] on body "🙏 .cls-1 fill:#fff; AWATERA Румянцева Дарья d.rumyantseva Клиенты Спецификации …" at bounding box center [362, 179] width 725 height 358
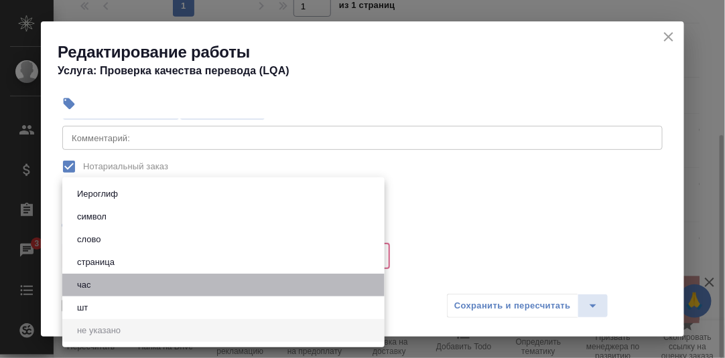
drag, startPoint x: 98, startPoint y: 282, endPoint x: 114, endPoint y: 280, distance: 16.2
click at [101, 281] on li "час" at bounding box center [223, 285] width 322 height 23
type input "5a8b1489cc6b4906c91bfd93"
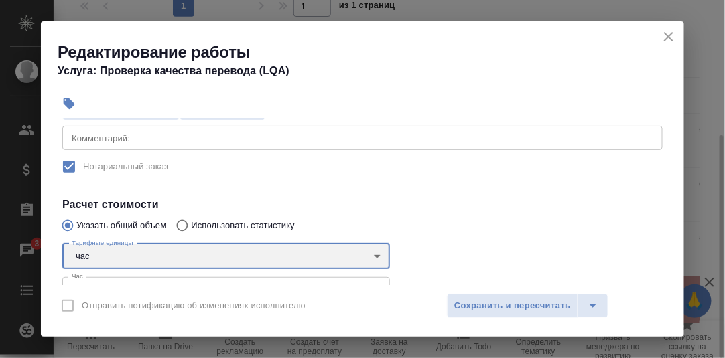
scroll to position [268, 0]
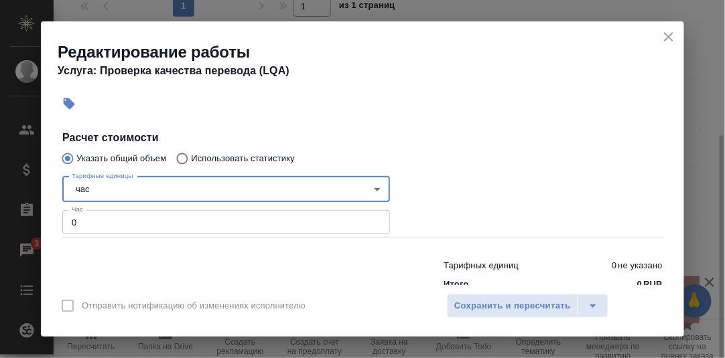
click at [90, 223] on input "0" at bounding box center [226, 222] width 328 height 24
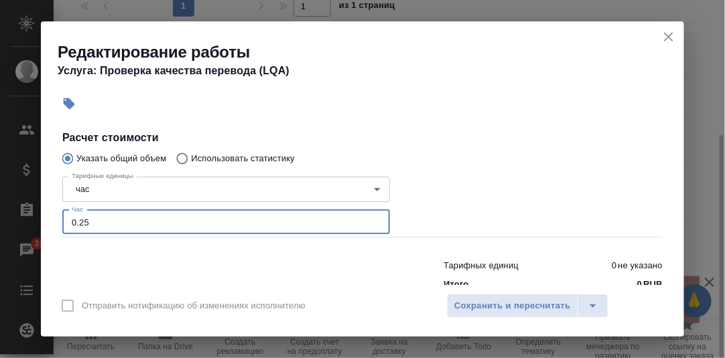
type input "0.25"
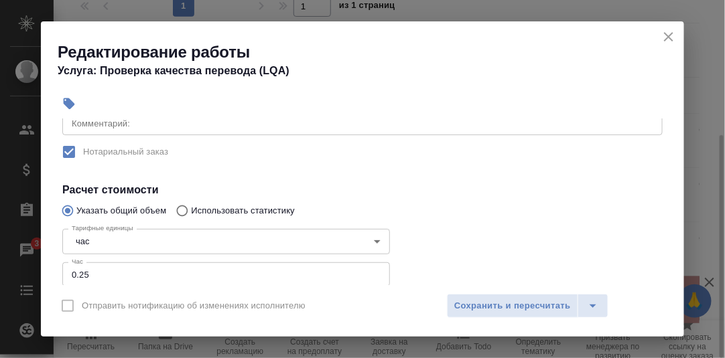
scroll to position [201, 0]
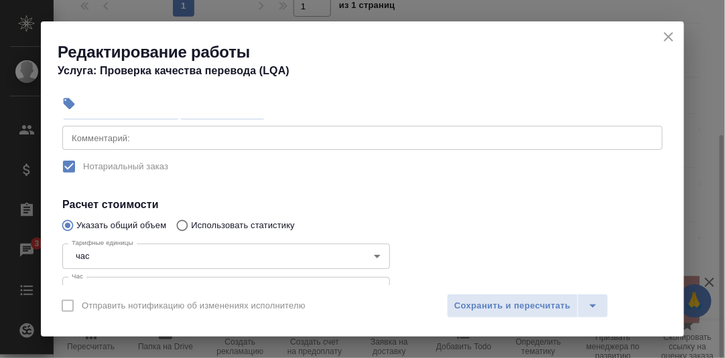
click at [155, 141] on textarea at bounding box center [363, 138] width 582 height 10
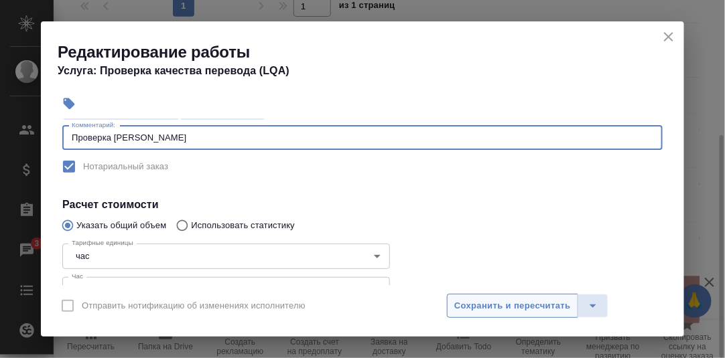
type textarea "Проверка Иванова А."
click at [500, 309] on span "Сохранить и пересчитать" at bounding box center [512, 306] width 117 height 15
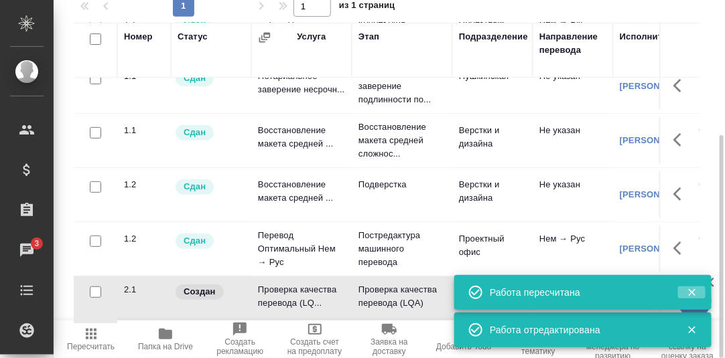
drag, startPoint x: 688, startPoint y: 291, endPoint x: 695, endPoint y: 312, distance: 21.4
click at [689, 293] on icon "button" at bounding box center [692, 293] width 12 height 12
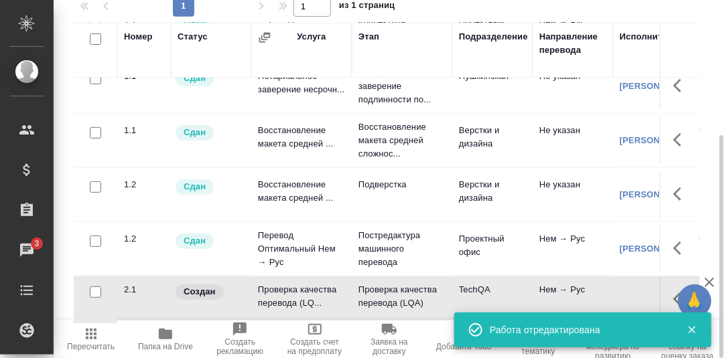
click at [689, 331] on icon "button" at bounding box center [692, 330] width 12 height 12
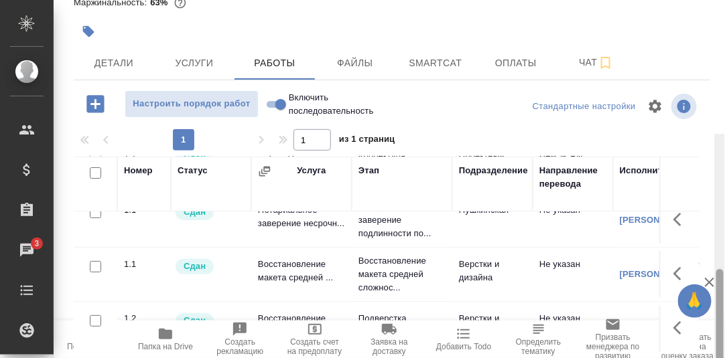
scroll to position [217, 0]
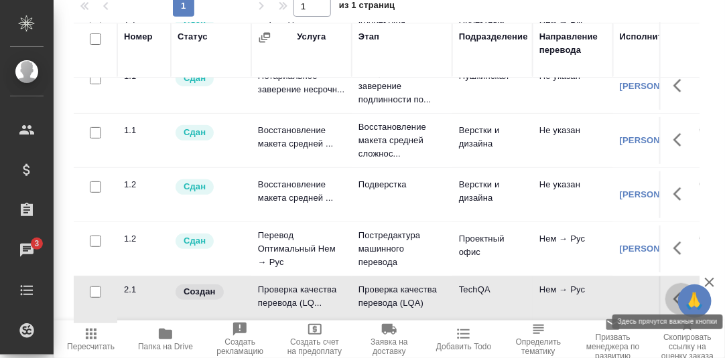
click at [673, 291] on icon "button" at bounding box center [681, 299] width 16 height 16
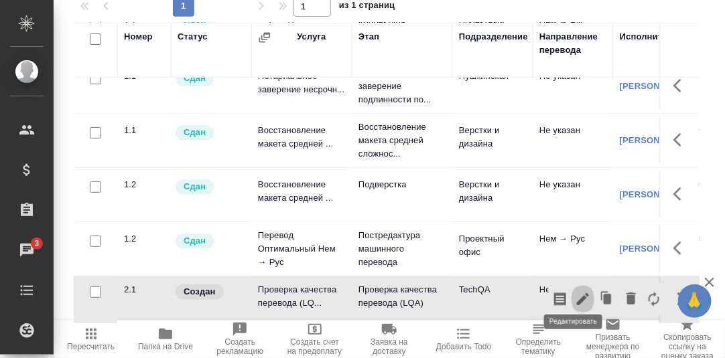
click at [577, 293] on icon "button" at bounding box center [583, 299] width 12 height 12
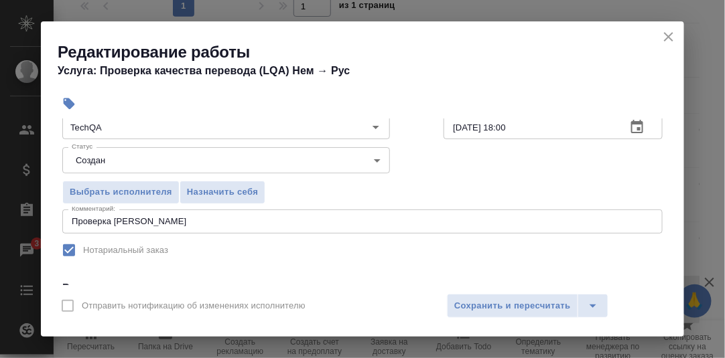
scroll to position [134, 0]
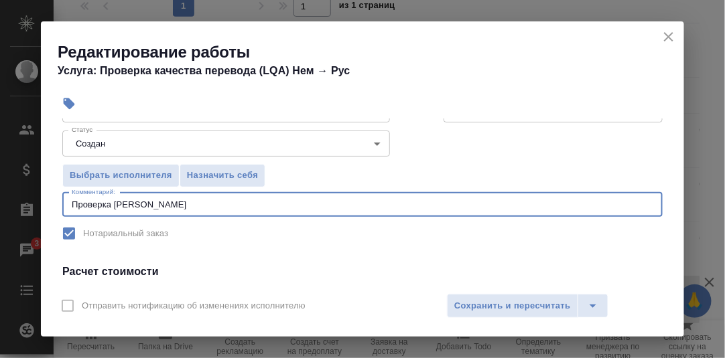
drag, startPoint x: 171, startPoint y: 206, endPoint x: 117, endPoint y: 208, distance: 54.3
click at [115, 209] on div "Проверка Иванова А. x Комментарий:" at bounding box center [362, 205] width 600 height 24
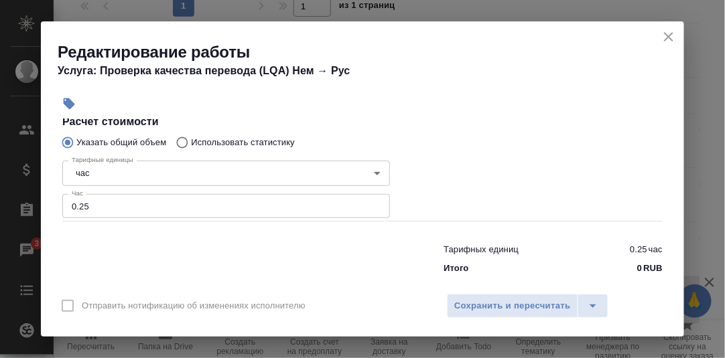
scroll to position [300, 0]
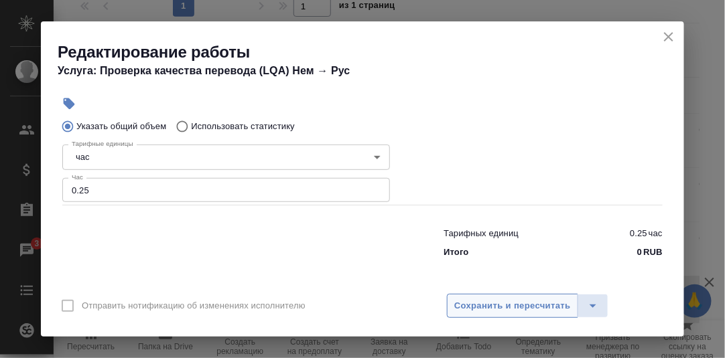
type textarea "Проверка [PERSON_NAME]"
click at [506, 306] on span "Сохранить и пересчитать" at bounding box center [512, 306] width 117 height 15
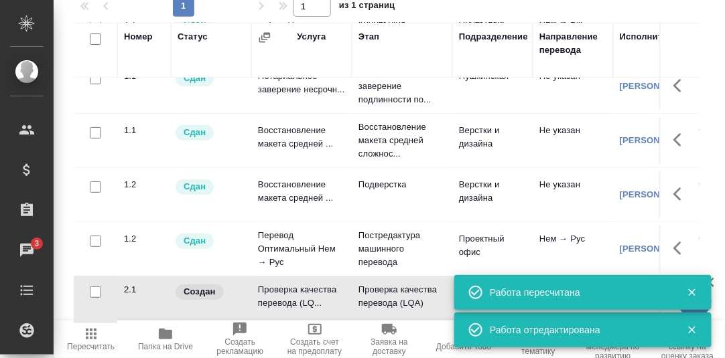
click at [690, 293] on icon "button" at bounding box center [691, 292] width 7 height 7
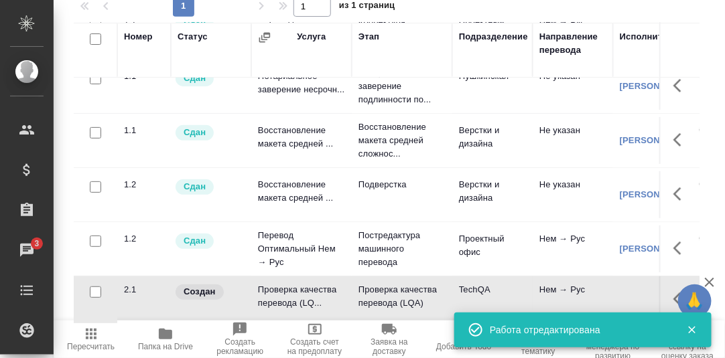
click at [695, 334] on icon "button" at bounding box center [692, 330] width 12 height 12
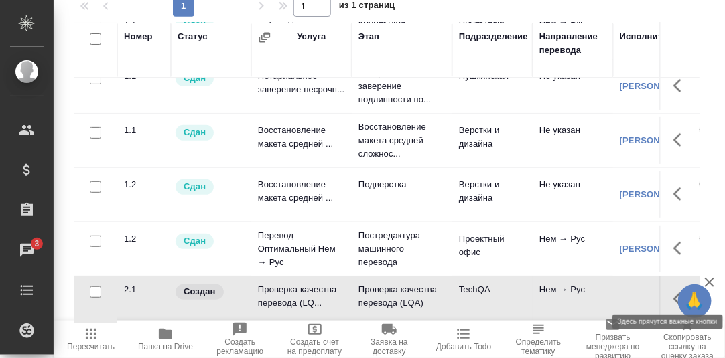
click at [673, 291] on icon "button" at bounding box center [681, 299] width 16 height 16
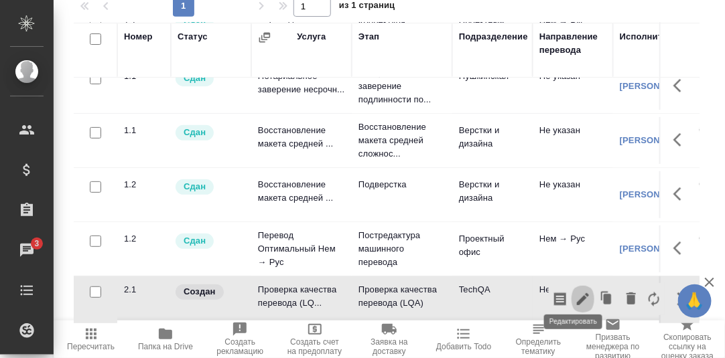
click at [575, 293] on icon "button" at bounding box center [583, 299] width 16 height 16
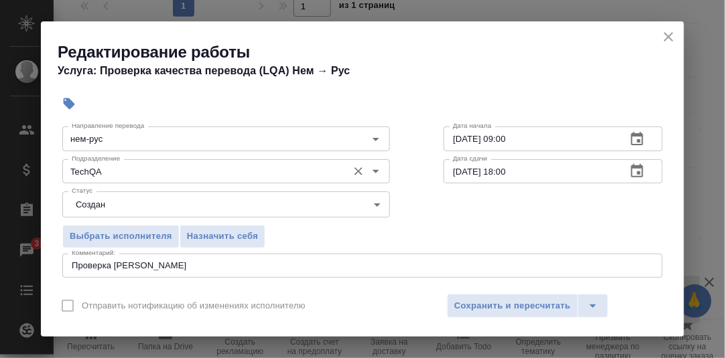
scroll to position [134, 0]
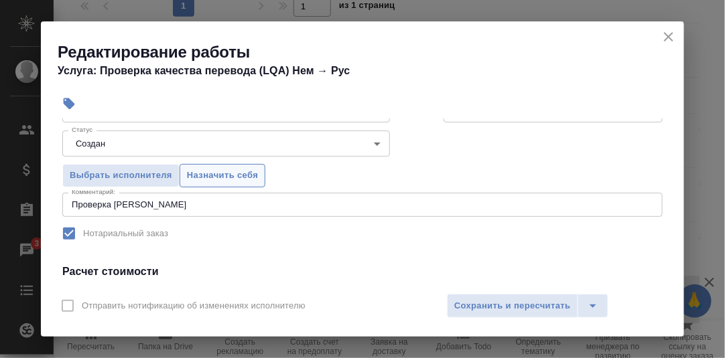
click at [218, 174] on span "Назначить себя" at bounding box center [222, 175] width 71 height 15
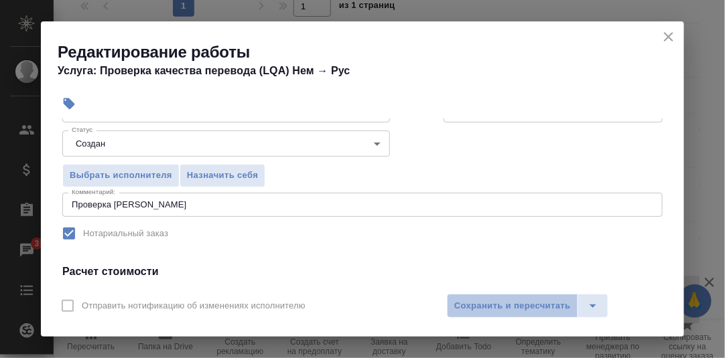
drag, startPoint x: 500, startPoint y: 301, endPoint x: 586, endPoint y: 259, distance: 95.0
click at [501, 301] on span "Сохранить и пересчитать" at bounding box center [512, 306] width 117 height 15
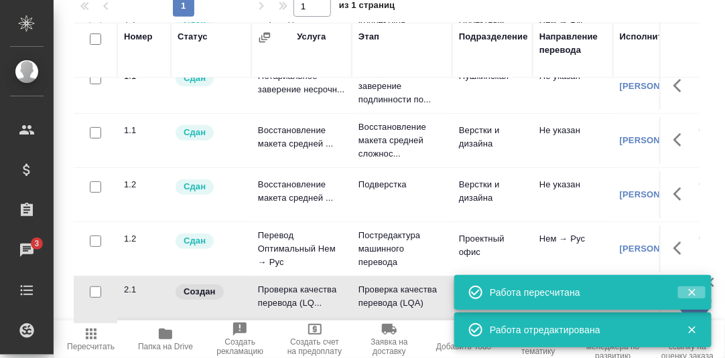
click at [689, 289] on icon "button" at bounding box center [691, 292] width 7 height 7
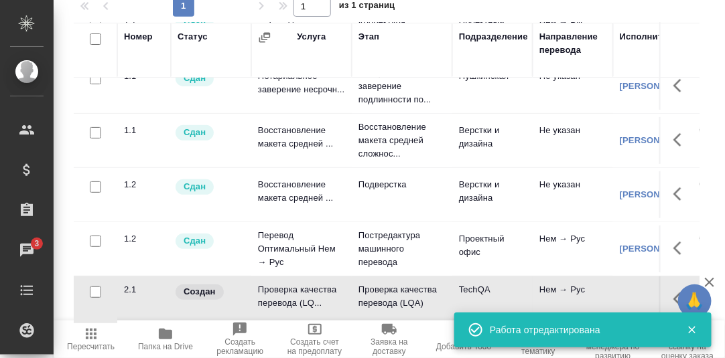
click at [691, 330] on icon "button" at bounding box center [691, 330] width 7 height 7
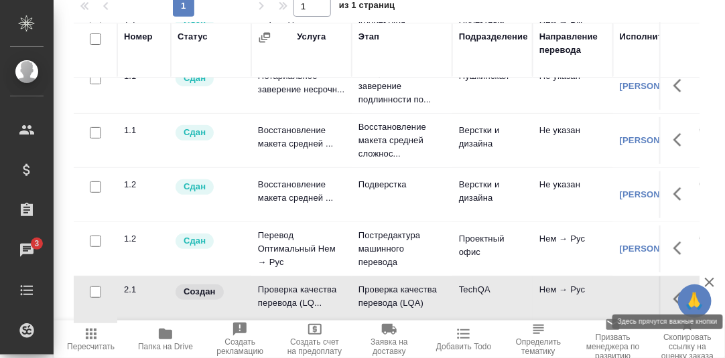
click at [673, 293] on icon "button" at bounding box center [677, 299] width 8 height 13
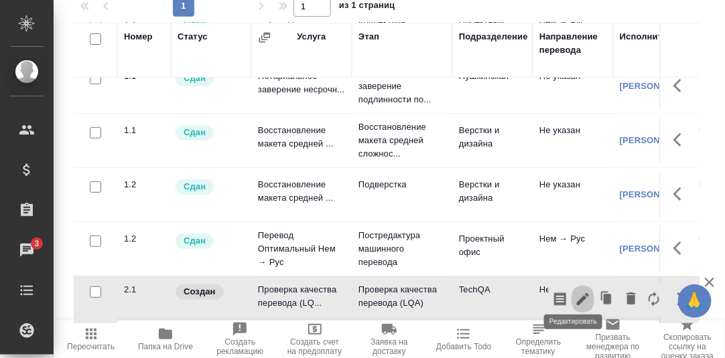
click at [577, 293] on icon "button" at bounding box center [583, 299] width 12 height 12
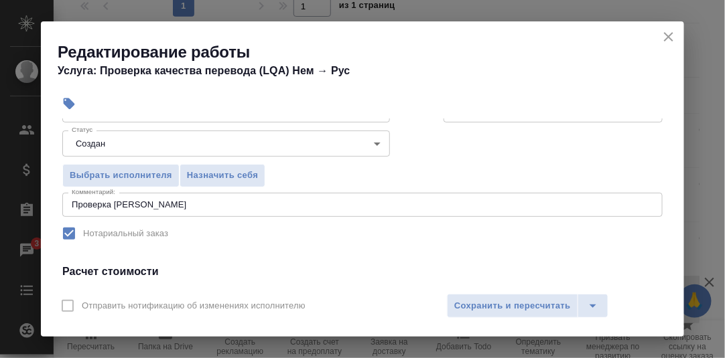
click at [371, 143] on body "🙏 .cls-1 fill:#fff; AWATERA Румянцева Дарья d.rumyantseva Клиенты Спецификации …" at bounding box center [362, 179] width 725 height 358
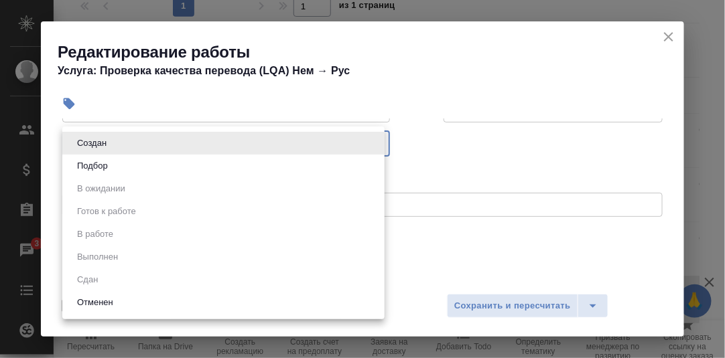
click at [433, 172] on div at bounding box center [362, 179] width 725 height 358
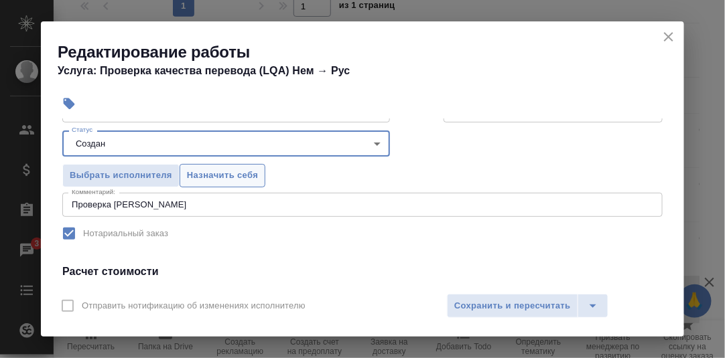
click at [223, 172] on span "Назначить себя" at bounding box center [222, 175] width 71 height 15
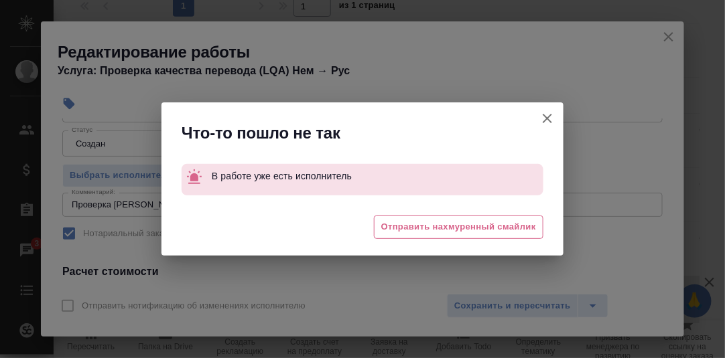
drag, startPoint x: 551, startPoint y: 119, endPoint x: 531, endPoint y: 131, distance: 23.4
click at [549, 120] on icon "button" at bounding box center [547, 119] width 16 height 16
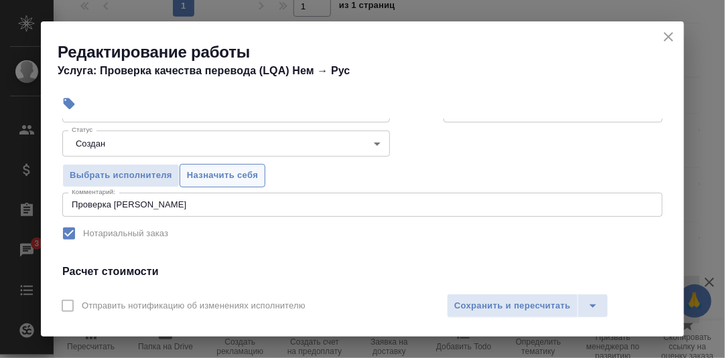
click at [224, 174] on span "Назначить себя" at bounding box center [222, 175] width 71 height 15
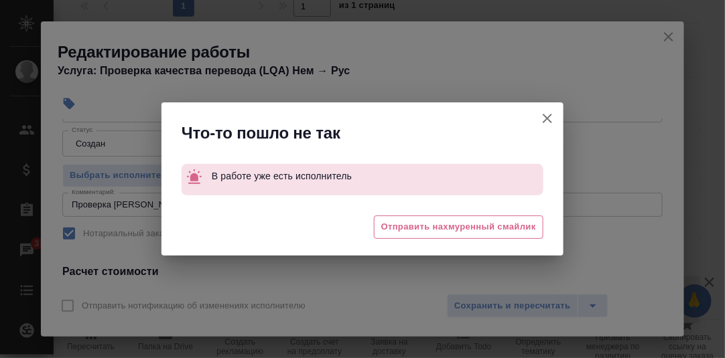
click at [552, 121] on icon "button" at bounding box center [547, 119] width 16 height 16
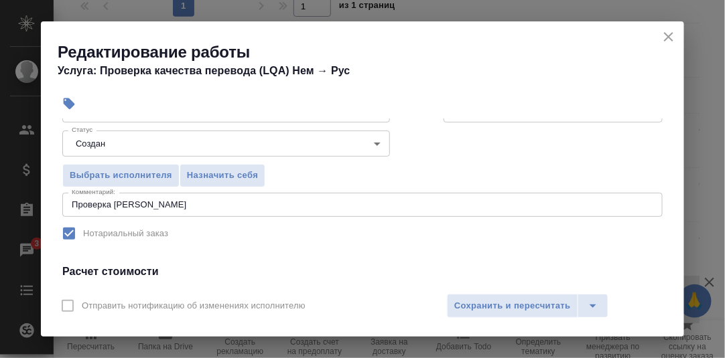
scroll to position [201, 0]
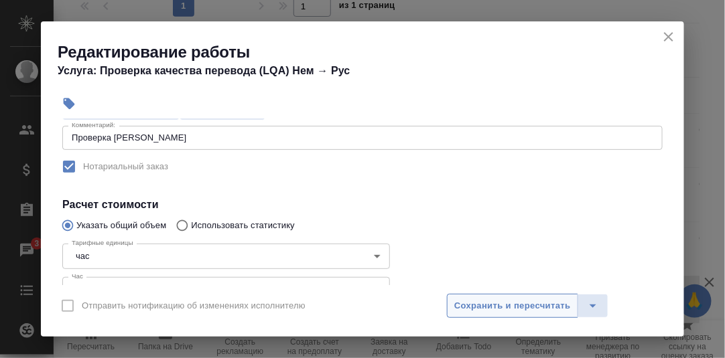
drag, startPoint x: 524, startPoint y: 302, endPoint x: 531, endPoint y: 300, distance: 7.0
click at [524, 303] on span "Сохранить и пересчитать" at bounding box center [512, 306] width 117 height 15
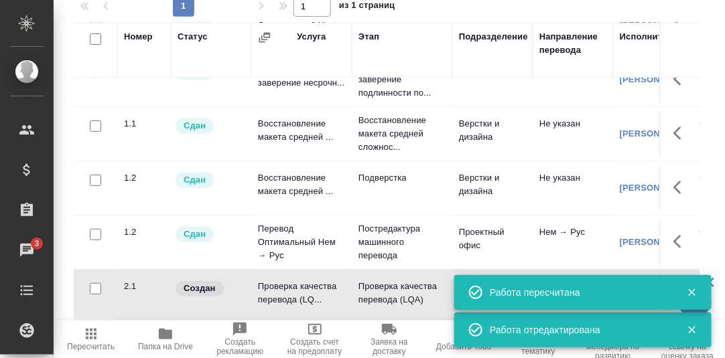
drag, startPoint x: 690, startPoint y: 292, endPoint x: 694, endPoint y: 314, distance: 21.8
click at [690, 293] on icon "button" at bounding box center [692, 293] width 12 height 12
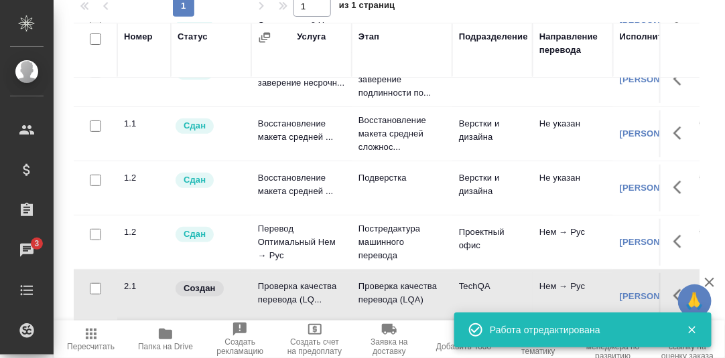
click at [691, 333] on icon "button" at bounding box center [692, 330] width 12 height 12
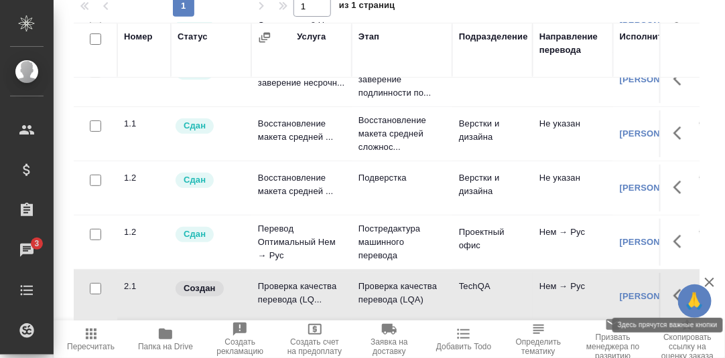
click at [673, 292] on icon "button" at bounding box center [681, 296] width 16 height 16
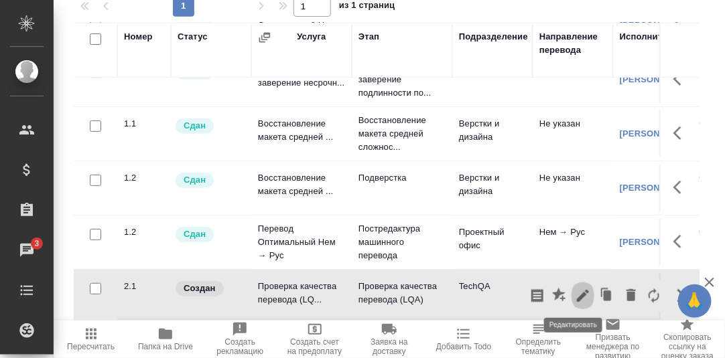
click at [575, 291] on icon "button" at bounding box center [583, 296] width 16 height 16
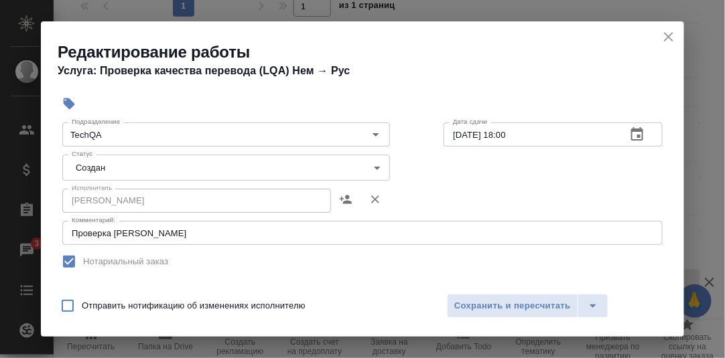
scroll to position [134, 0]
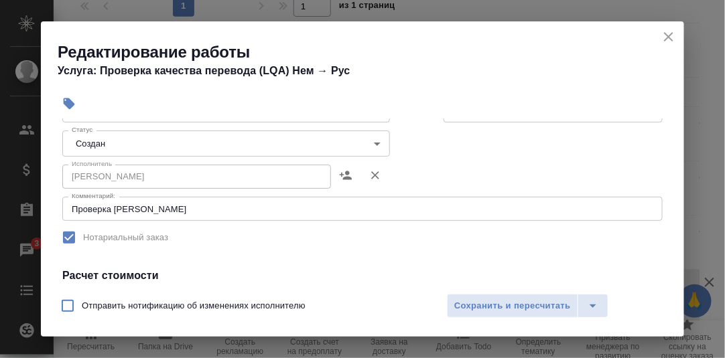
click at [374, 143] on body "🙏 .cls-1 fill:#fff; AWATERA Румянцева Дарья d.rumyantseva Клиенты Спецификации …" at bounding box center [362, 179] width 725 height 358
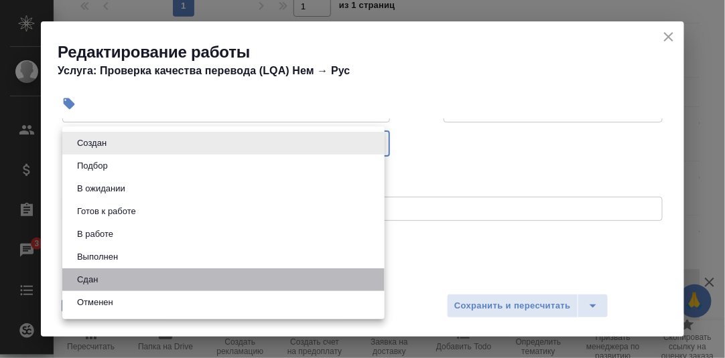
click at [116, 280] on li "Сдан" at bounding box center [223, 280] width 322 height 23
type input "closed"
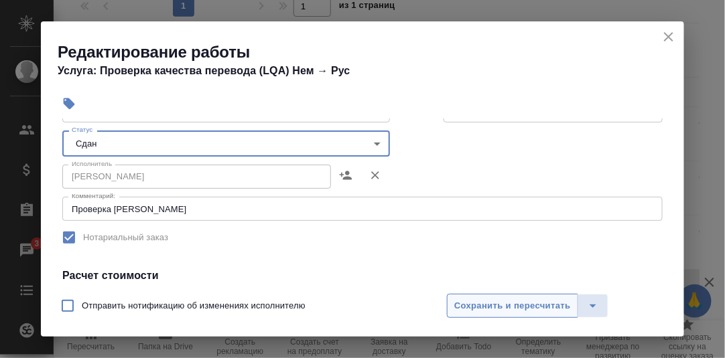
click at [477, 304] on span "Сохранить и пересчитать" at bounding box center [512, 306] width 117 height 15
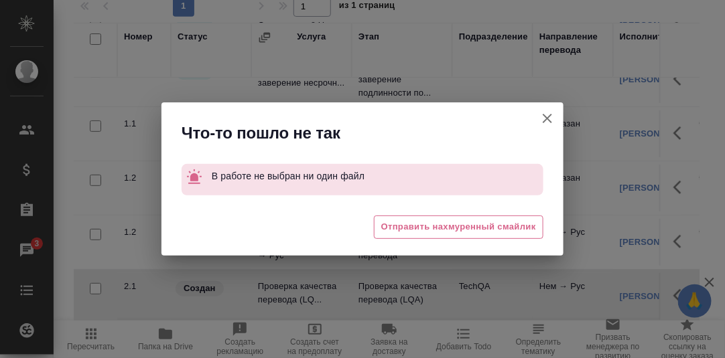
click at [543, 123] on icon "button" at bounding box center [547, 118] width 9 height 9
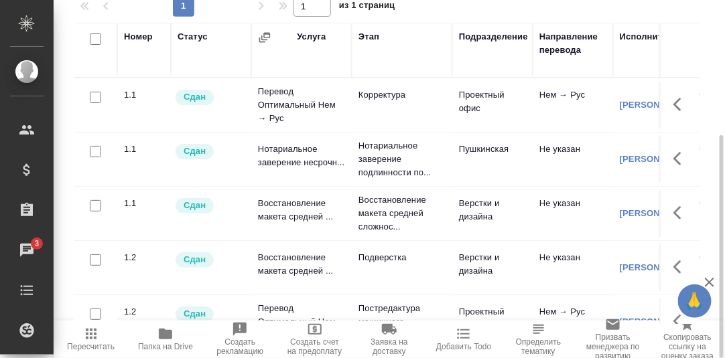
scroll to position [83, 0]
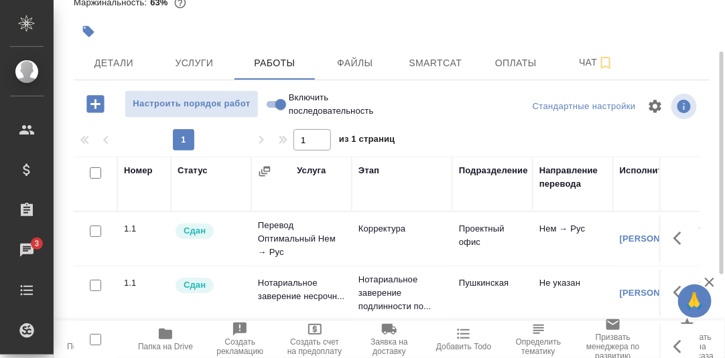
click at [271, 103] on input "Включить последовательность" at bounding box center [281, 104] width 48 height 16
checkbox input "true"
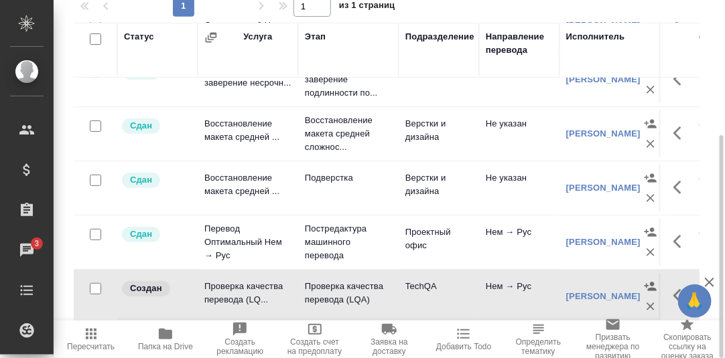
scroll to position [113, 0]
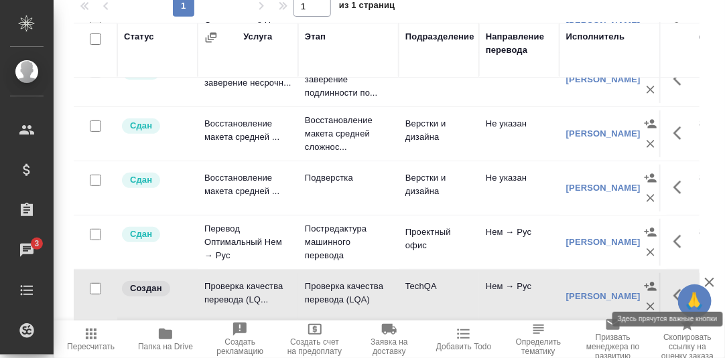
click at [673, 288] on icon "button" at bounding box center [681, 296] width 16 height 16
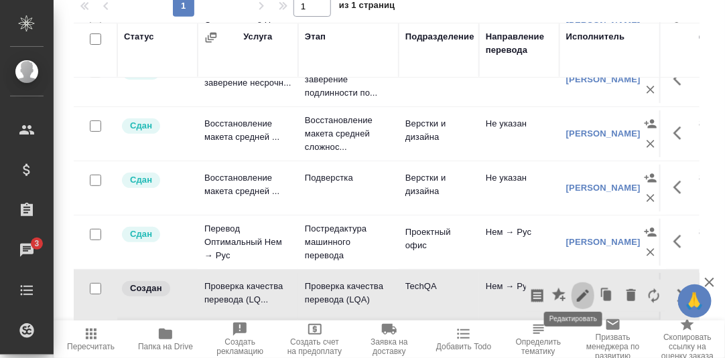
click at [577, 290] on icon "button" at bounding box center [583, 296] width 12 height 12
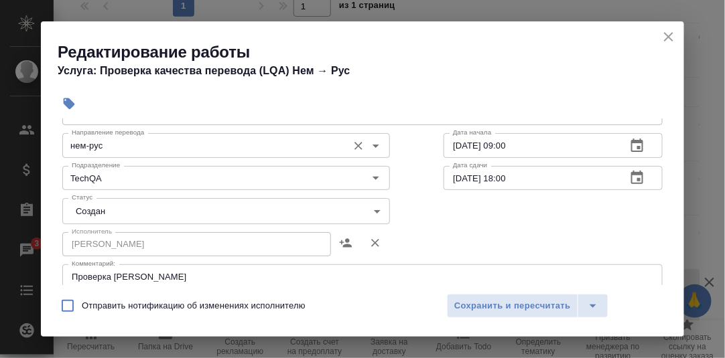
scroll to position [134, 0]
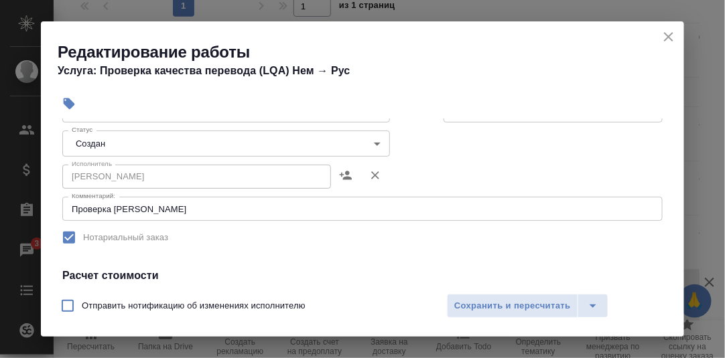
click at [375, 140] on body "🙏 .cls-1 fill:#fff; AWATERA Румянцева Дарья d.rumyantseva Клиенты Спецификации …" at bounding box center [362, 179] width 725 height 358
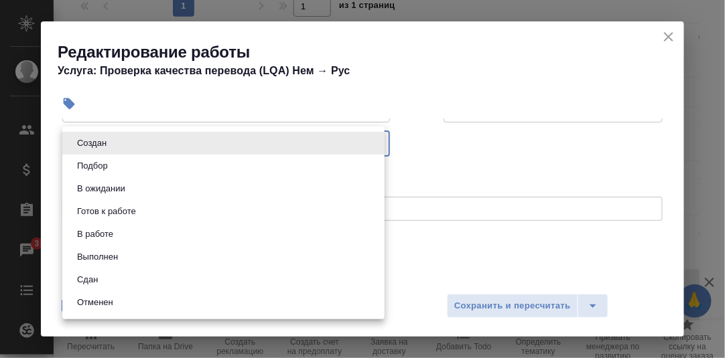
click at [127, 279] on li "Сдан" at bounding box center [223, 280] width 322 height 23
type input "closed"
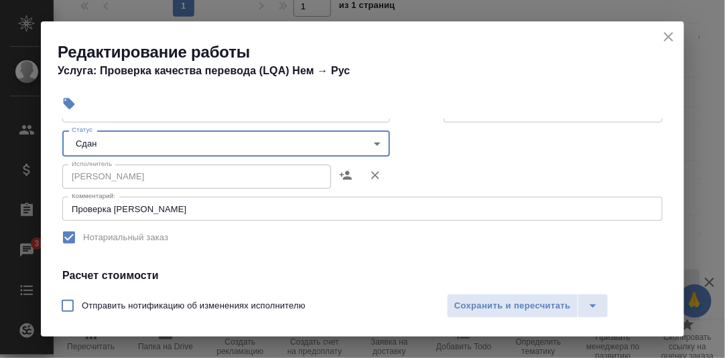
drag, startPoint x: 497, startPoint y: 299, endPoint x: 478, endPoint y: 265, distance: 38.7
click at [496, 299] on span "Сохранить и пересчитать" at bounding box center [512, 306] width 117 height 15
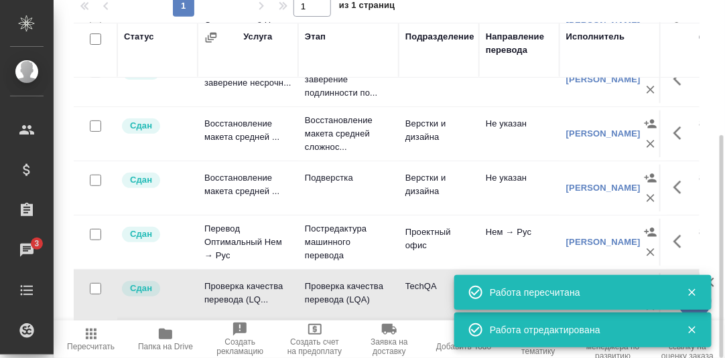
scroll to position [0, 0]
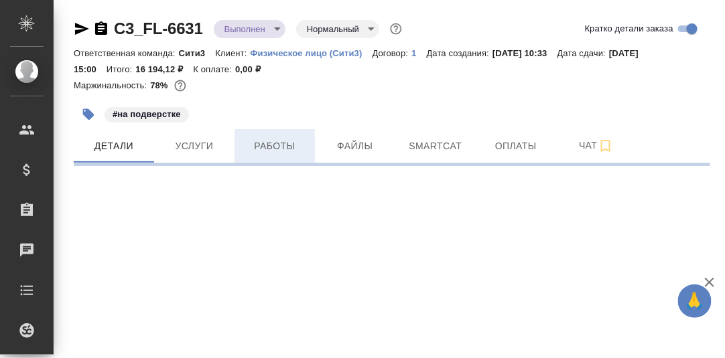
select select "RU"
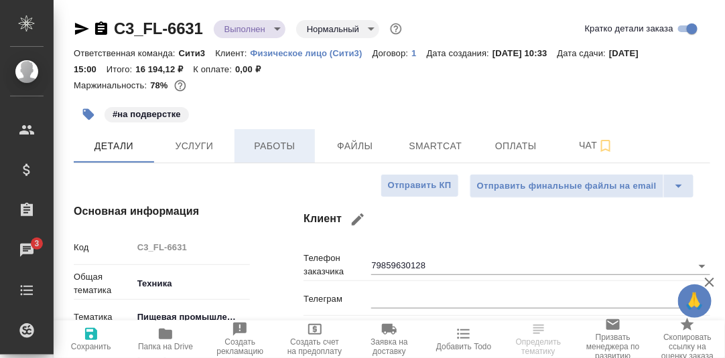
type textarea "x"
click at [286, 148] on span "Работы" at bounding box center [275, 146] width 64 height 17
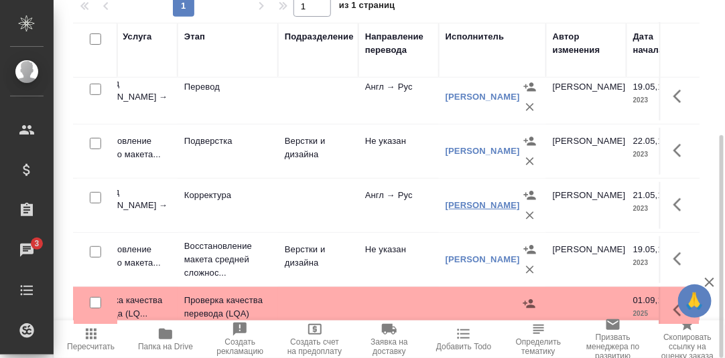
scroll to position [147, 174]
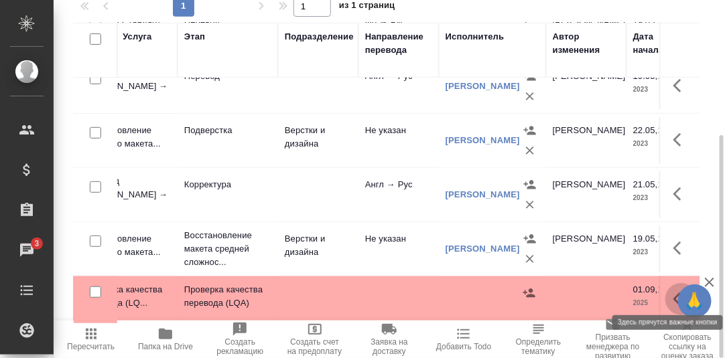
click at [673, 291] on icon "button" at bounding box center [681, 299] width 16 height 16
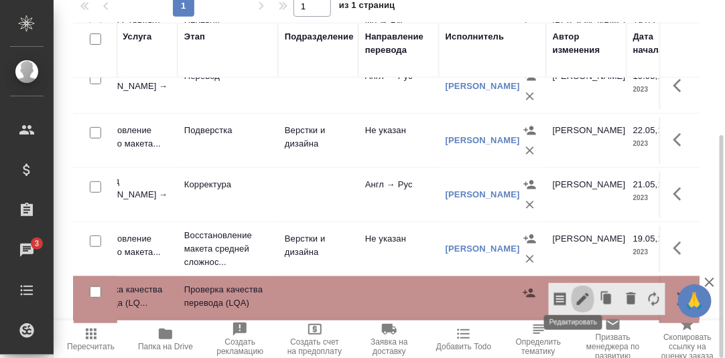
click at [577, 293] on icon "button" at bounding box center [583, 299] width 12 height 12
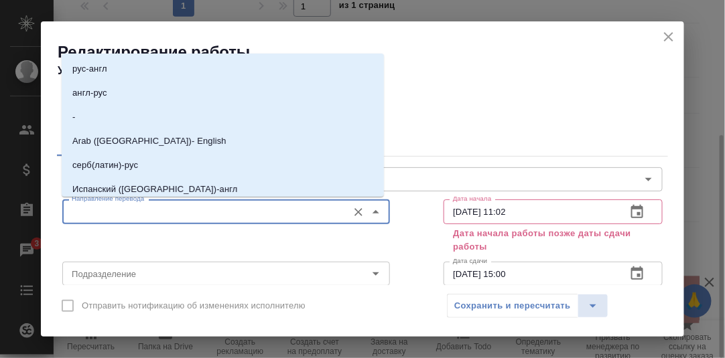
click at [219, 214] on input "Направление перевода" at bounding box center [203, 212] width 275 height 16
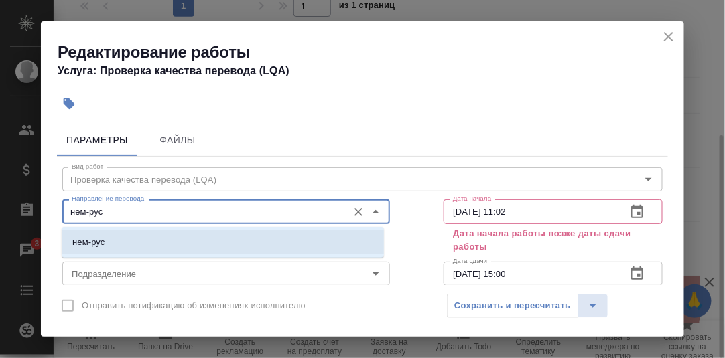
click at [117, 246] on li "нем-рус" at bounding box center [223, 242] width 322 height 24
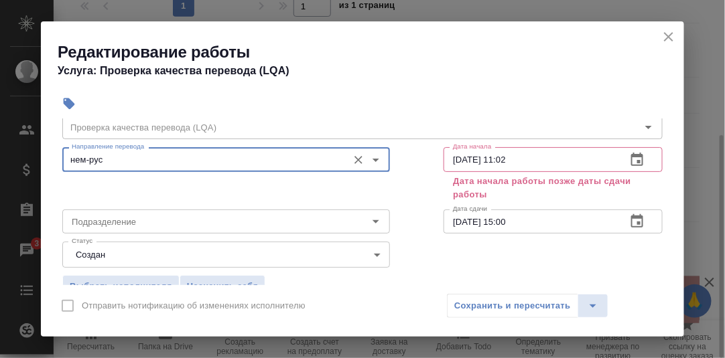
scroll to position [66, 0]
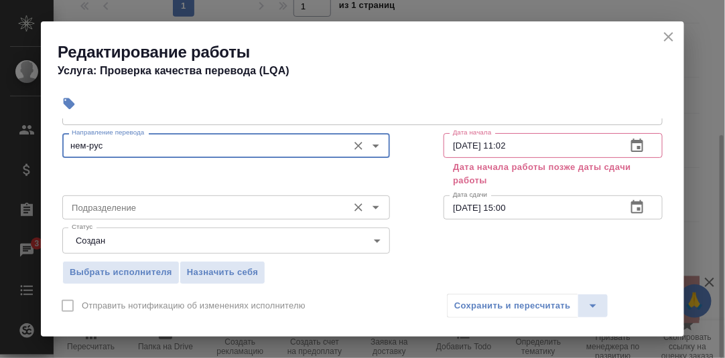
type input "нем-рус"
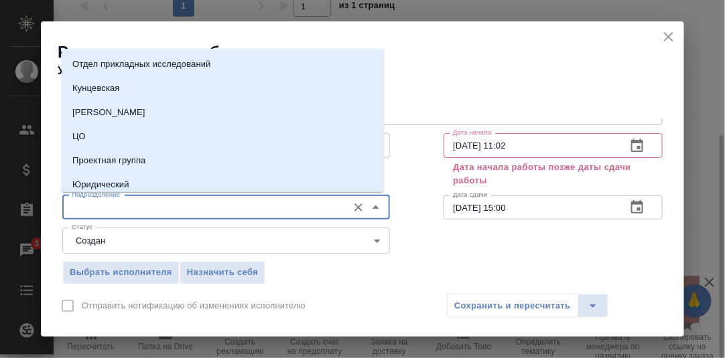
click at [129, 208] on input "Подразделение" at bounding box center [203, 208] width 275 height 16
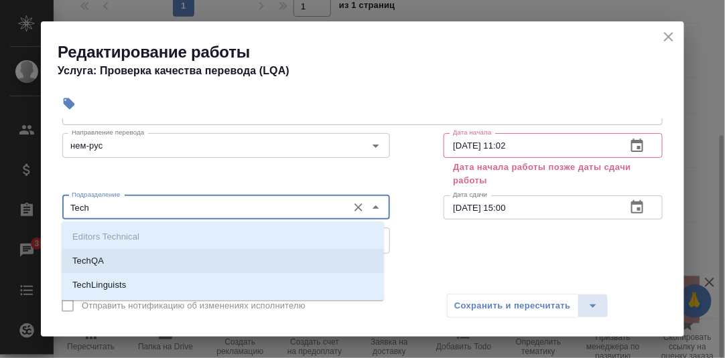
click at [113, 265] on li "TechQA" at bounding box center [223, 261] width 322 height 24
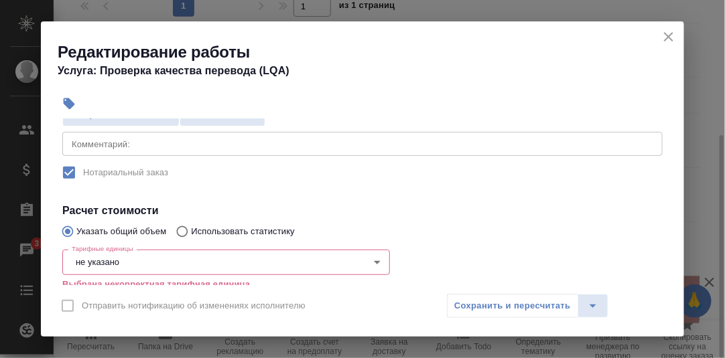
scroll to position [268, 0]
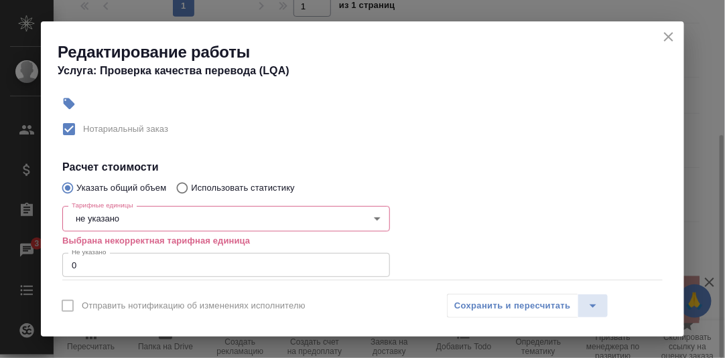
type input "TechQA"
click at [153, 218] on body "🙏 .cls-1 fill:#fff; AWATERA [PERSON_NAME] d.rumyantseva Клиенты Спецификации За…" at bounding box center [362, 179] width 725 height 358
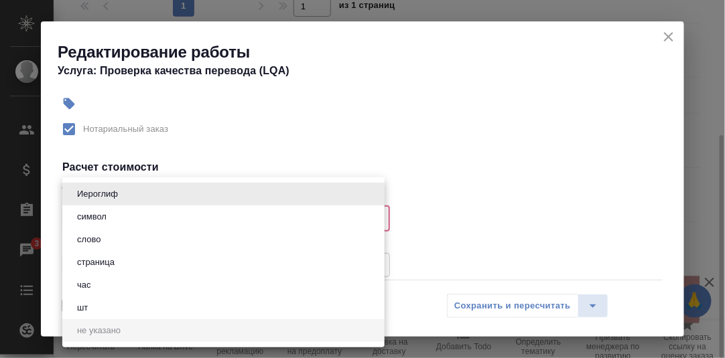
click at [97, 287] on li "час" at bounding box center [223, 285] width 322 height 23
type input "5a8b1489cc6b4906c91bfd93"
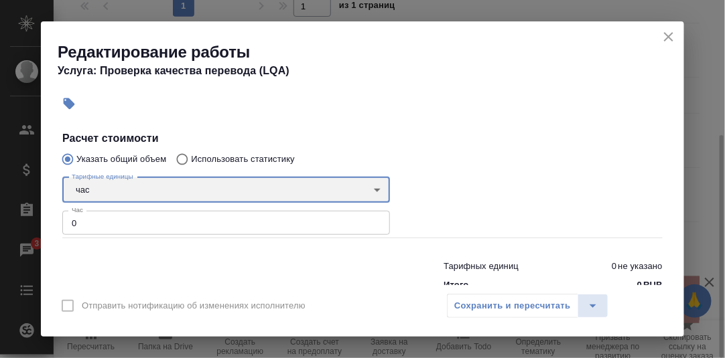
scroll to position [329, 0]
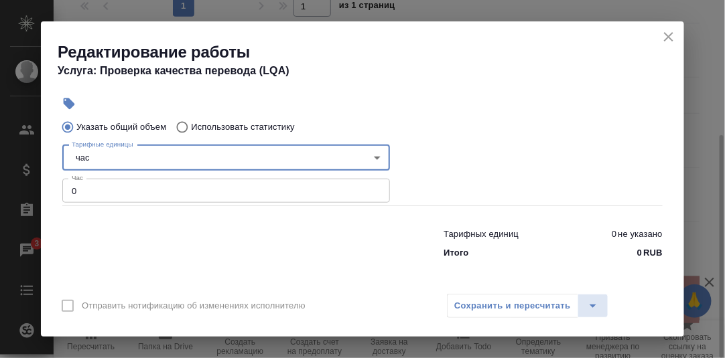
click at [96, 190] on input "0" at bounding box center [226, 191] width 328 height 24
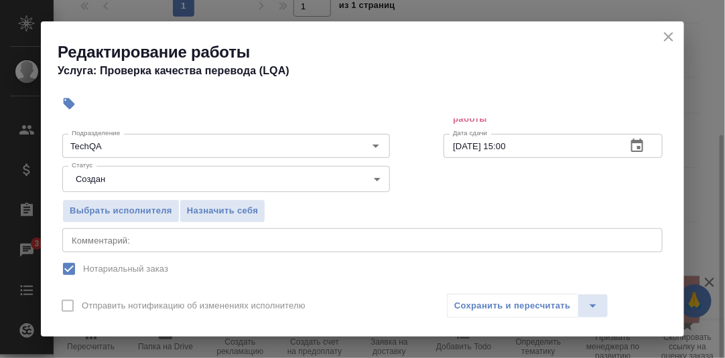
scroll to position [0, 0]
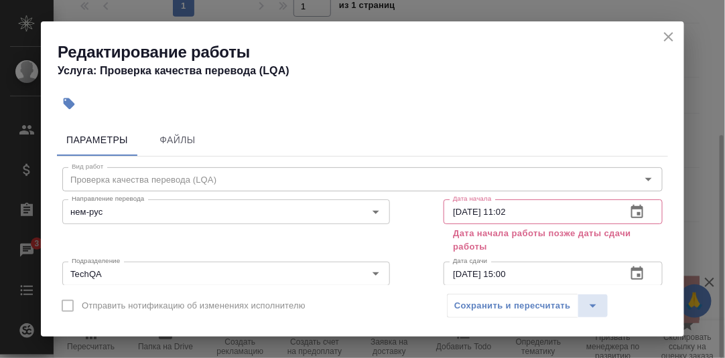
type input "0.25"
click at [629, 214] on icon "button" at bounding box center [637, 212] width 16 height 16
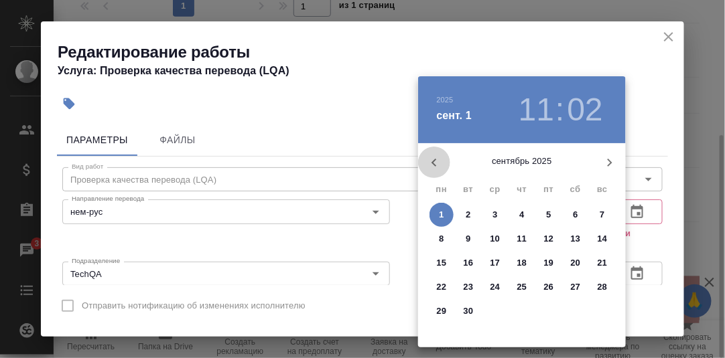
click at [436, 163] on icon "button" at bounding box center [434, 163] width 16 height 16
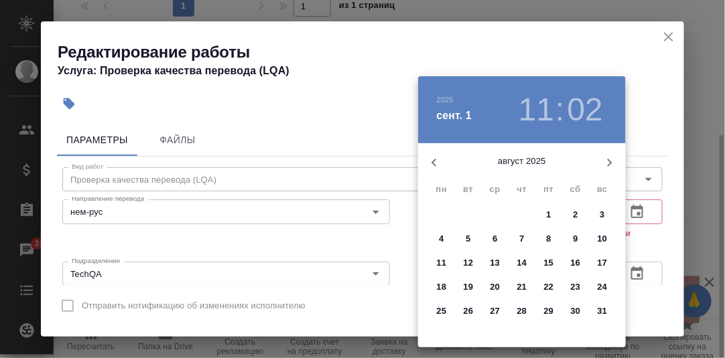
click at [547, 312] on p "29" at bounding box center [549, 311] width 10 height 13
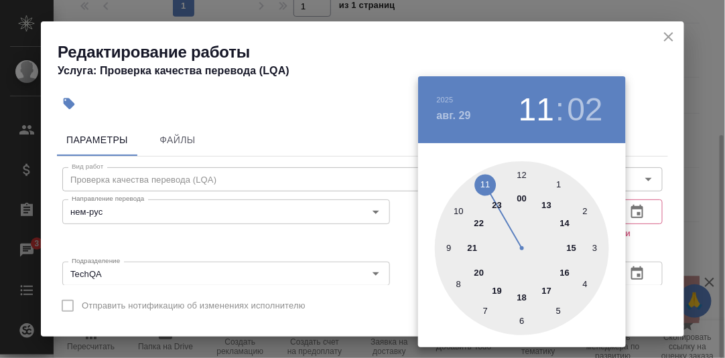
click at [448, 249] on div at bounding box center [522, 248] width 174 height 174
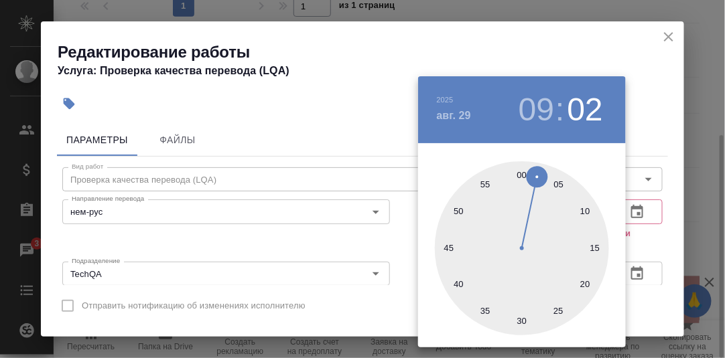
click at [523, 174] on div at bounding box center [522, 248] width 174 height 174
type input "[DATE] 09:00"
click at [646, 234] on div at bounding box center [362, 179] width 725 height 358
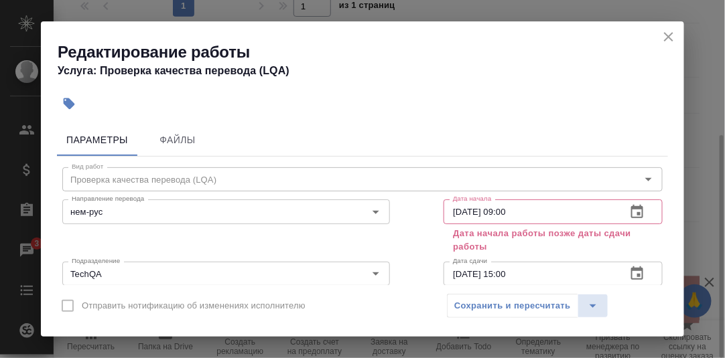
scroll to position [66, 0]
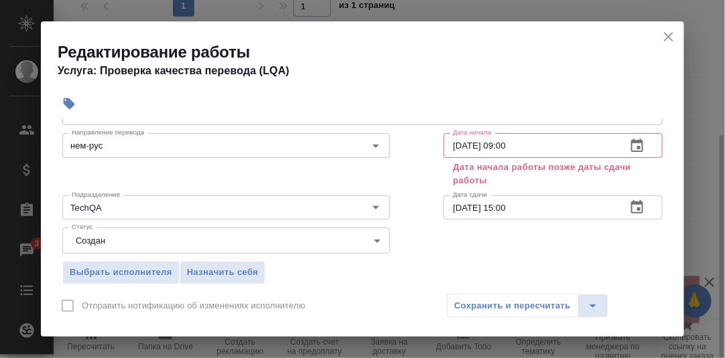
click at [630, 204] on icon "button" at bounding box center [637, 208] width 16 height 16
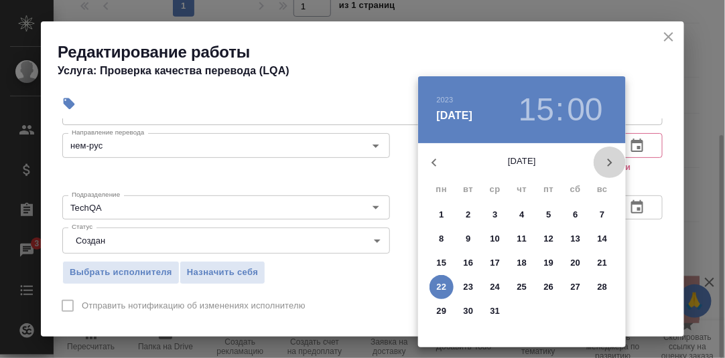
click at [608, 163] on icon "button" at bounding box center [610, 163] width 16 height 16
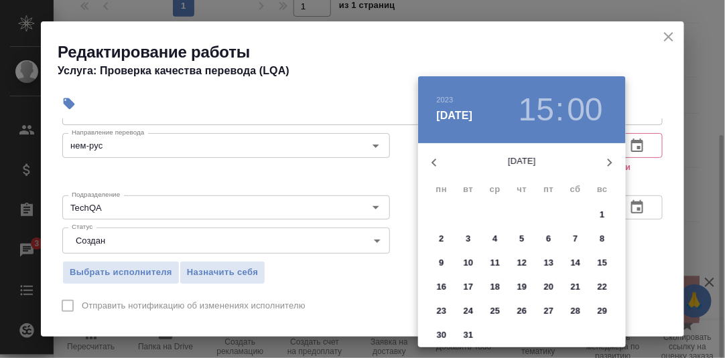
click at [608, 163] on icon "button" at bounding box center [610, 163] width 16 height 16
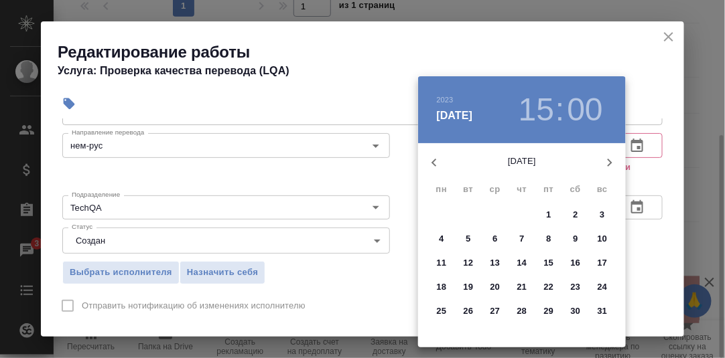
click at [608, 163] on icon "button" at bounding box center [610, 163] width 16 height 16
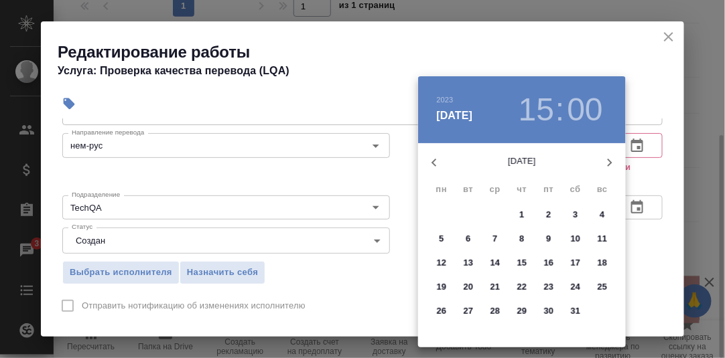
click at [608, 163] on icon "button" at bounding box center [610, 163] width 16 height 16
click at [608, 163] on icon "button" at bounding box center [610, 163] width 5 height 8
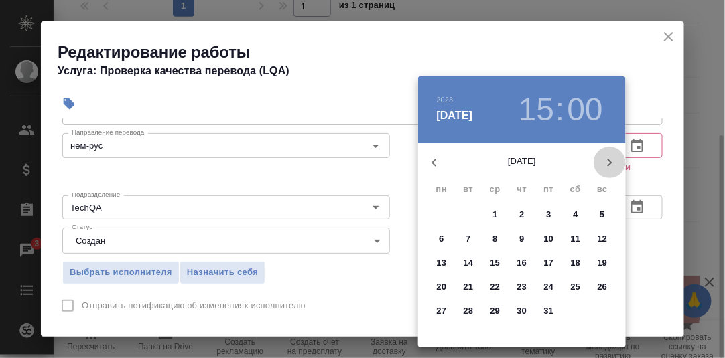
click at [608, 163] on icon "button" at bounding box center [610, 163] width 5 height 8
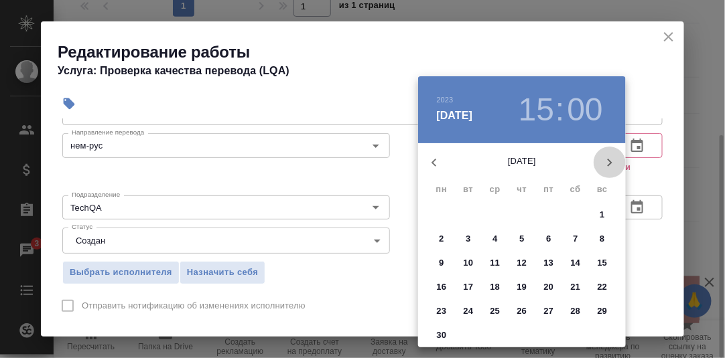
click at [608, 163] on icon "button" at bounding box center [610, 163] width 5 height 8
click at [550, 310] on p "29" at bounding box center [549, 311] width 10 height 13
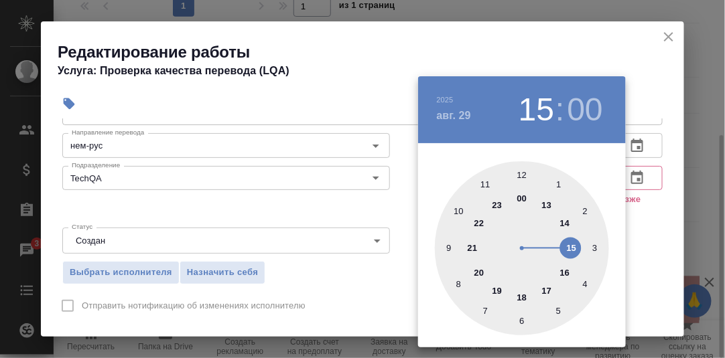
click at [655, 243] on div at bounding box center [362, 179] width 725 height 358
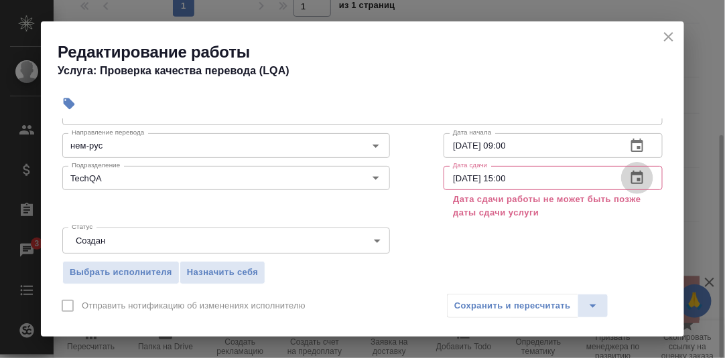
click at [629, 176] on icon "button" at bounding box center [637, 178] width 16 height 16
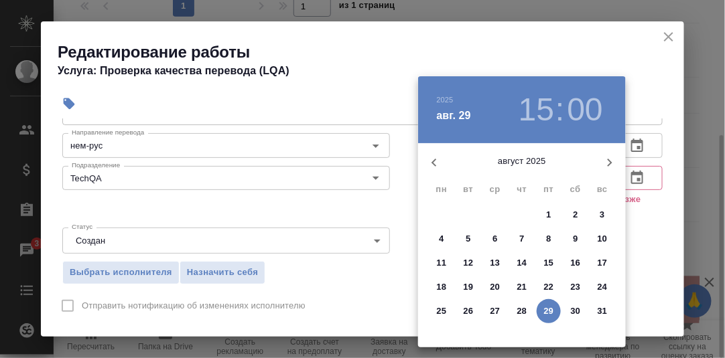
click at [439, 311] on p "25" at bounding box center [442, 311] width 10 height 13
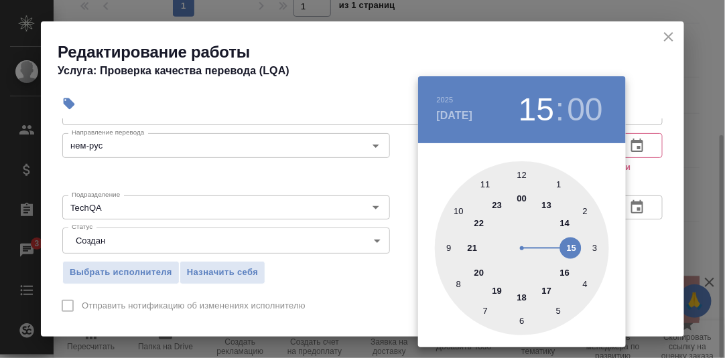
click at [525, 295] on div at bounding box center [522, 248] width 174 height 174
type input "[DATE] 18:00"
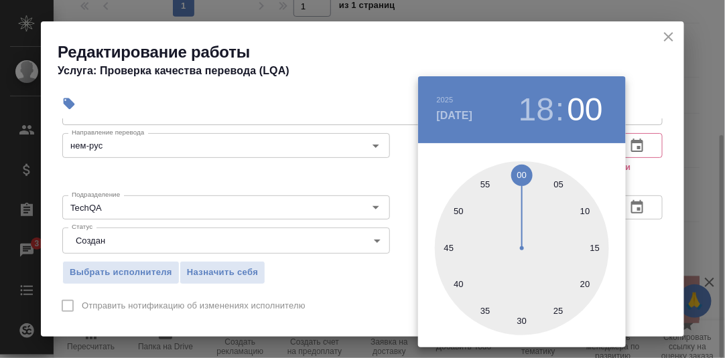
click at [649, 226] on div at bounding box center [362, 179] width 725 height 358
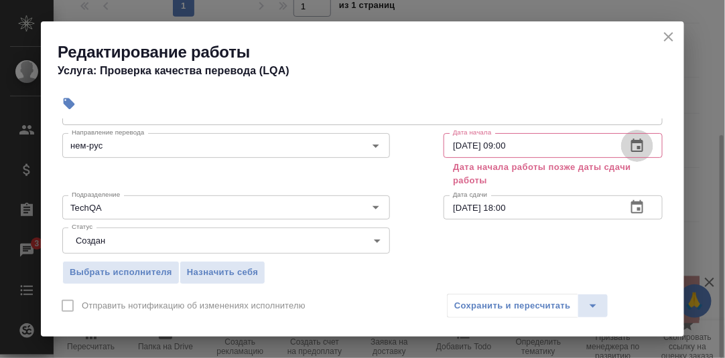
click at [631, 143] on icon "button" at bounding box center [637, 146] width 16 height 16
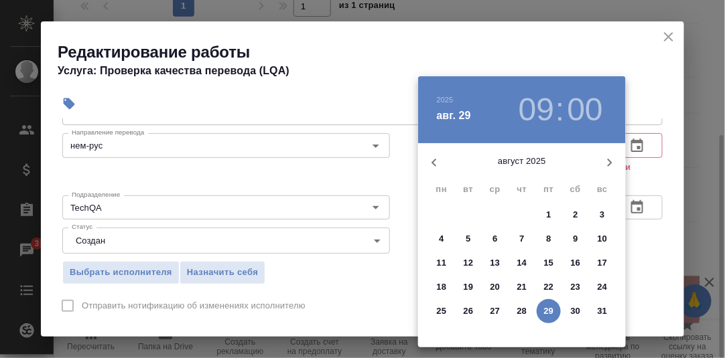
click at [443, 309] on p "25" at bounding box center [442, 311] width 10 height 13
type input "[DATE] 09:00"
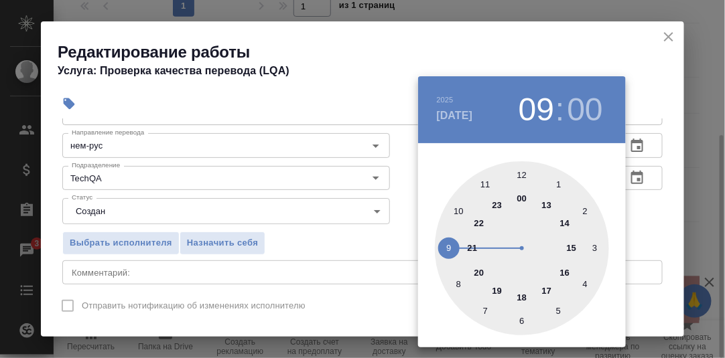
click at [642, 212] on div at bounding box center [362, 179] width 725 height 358
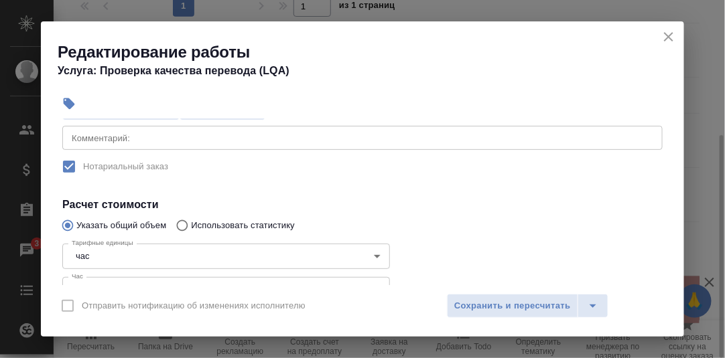
scroll to position [134, 0]
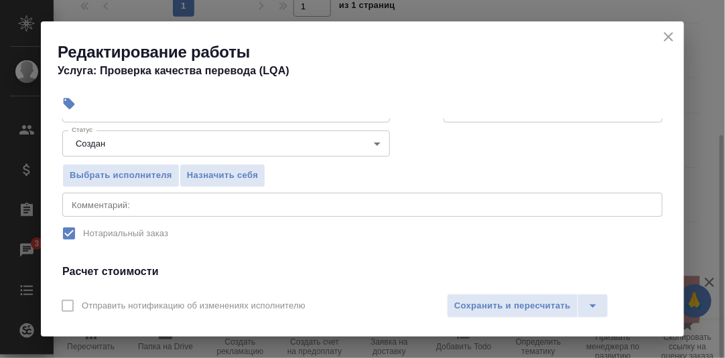
click at [162, 200] on textarea at bounding box center [363, 205] width 582 height 10
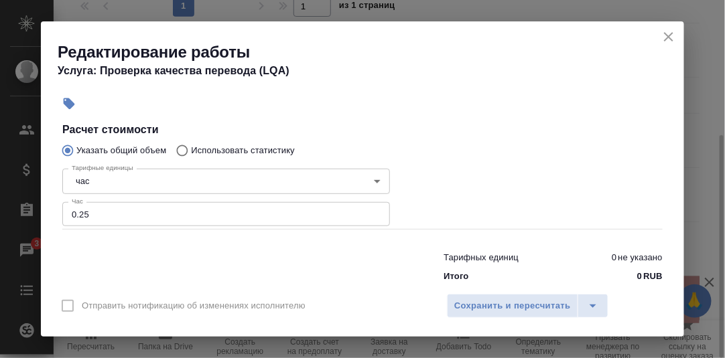
scroll to position [300, 0]
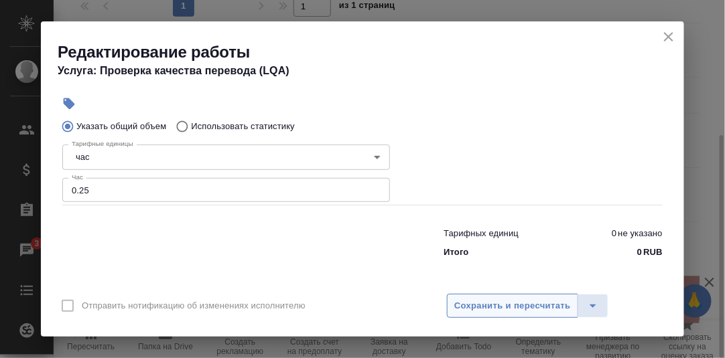
type textarea "Проверка [PERSON_NAME]"
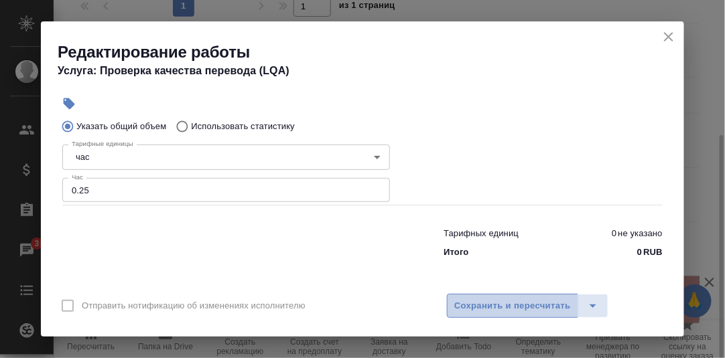
click at [512, 309] on span "Сохранить и пересчитать" at bounding box center [512, 306] width 117 height 15
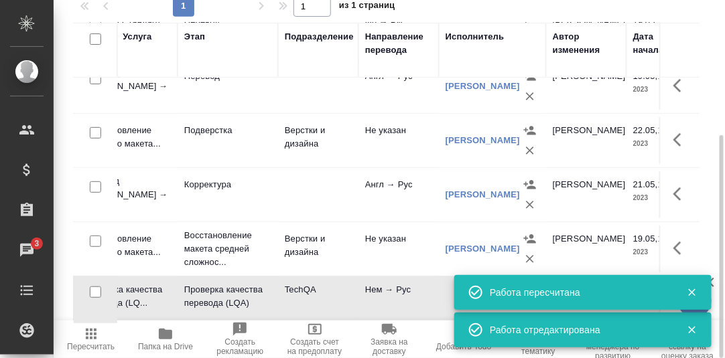
click at [692, 291] on icon "button" at bounding box center [691, 292] width 7 height 7
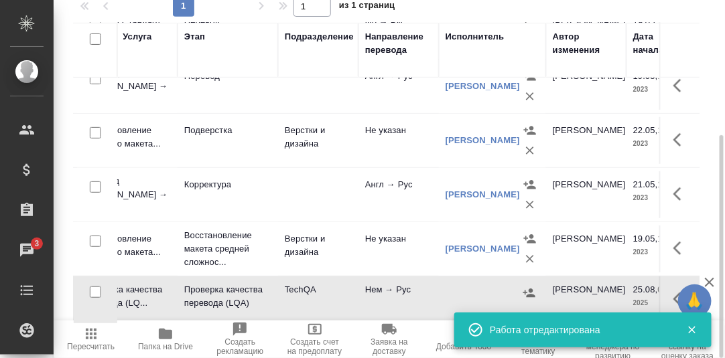
click at [692, 333] on icon "button" at bounding box center [692, 330] width 12 height 12
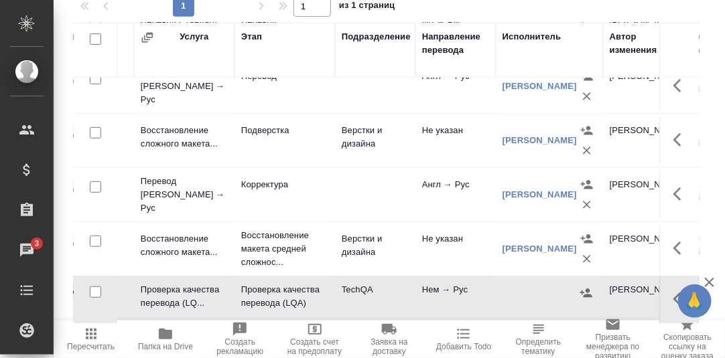
scroll to position [147, 117]
click at [673, 292] on icon "button" at bounding box center [681, 299] width 16 height 16
click at [577, 293] on icon "button" at bounding box center [583, 299] width 12 height 12
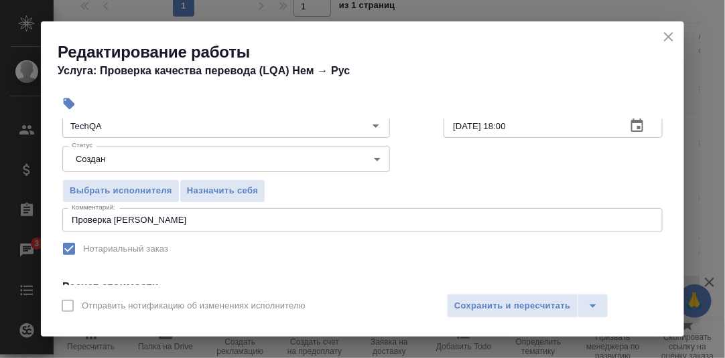
scroll to position [134, 0]
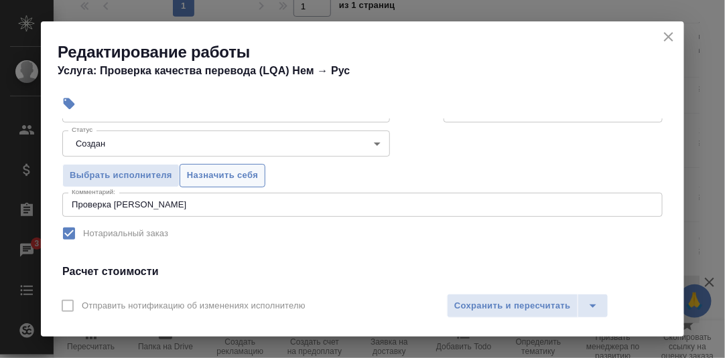
click at [232, 175] on span "Назначить себя" at bounding box center [222, 175] width 71 height 15
click at [495, 304] on span "Сохранить и пересчитать" at bounding box center [512, 306] width 117 height 15
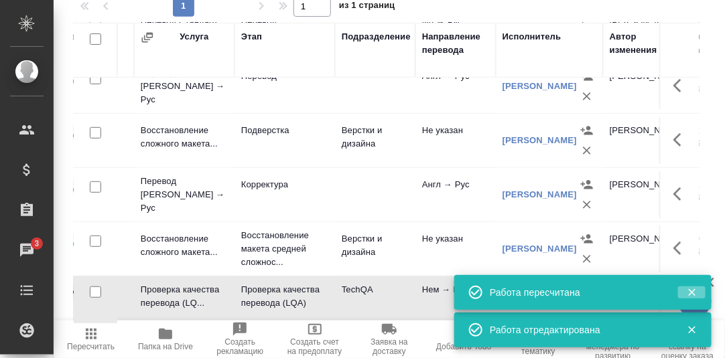
click at [695, 292] on icon "button" at bounding box center [692, 293] width 12 height 12
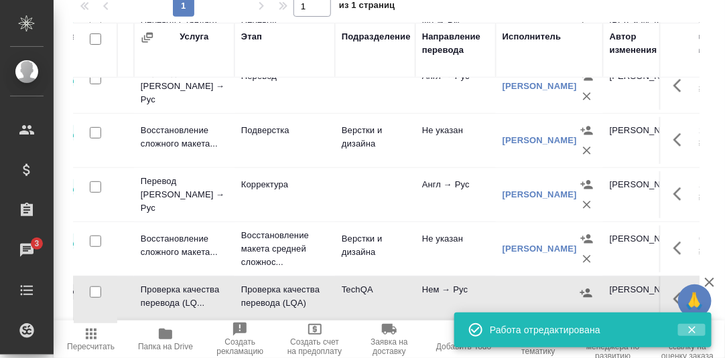
click at [694, 326] on icon "button" at bounding box center [692, 330] width 12 height 12
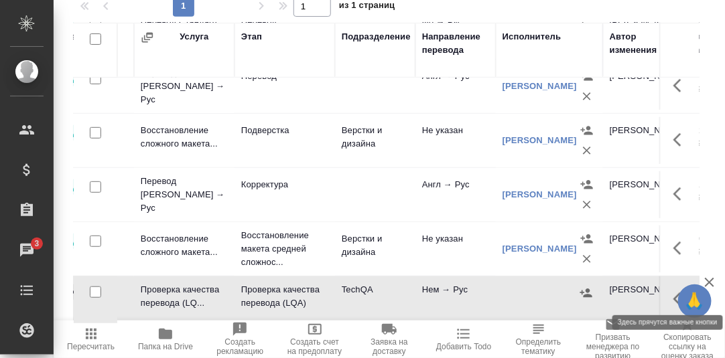
click at [673, 293] on icon "button" at bounding box center [677, 299] width 8 height 13
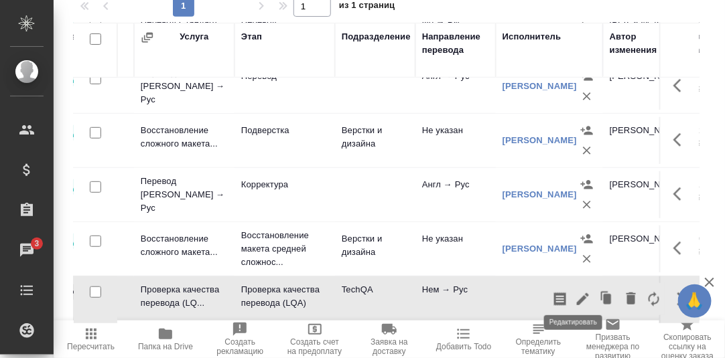
click at [577, 293] on icon "button" at bounding box center [583, 299] width 12 height 12
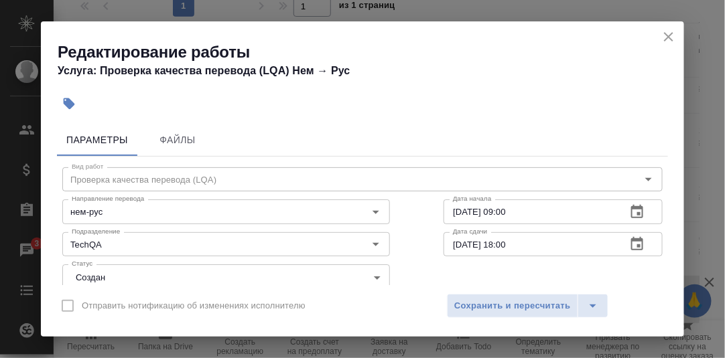
scroll to position [66, 0]
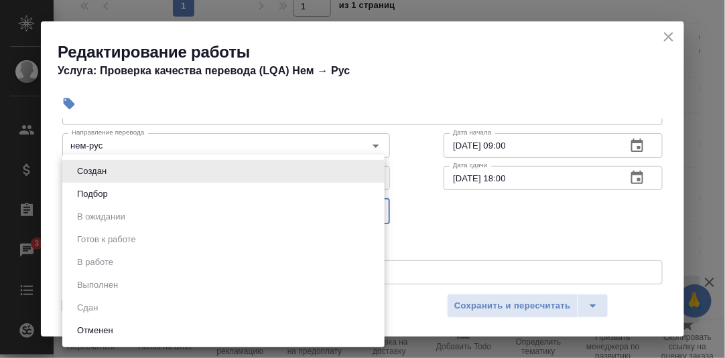
click at [373, 208] on body "🙏 .cls-1 fill:#fff; AWATERA [PERSON_NAME] d.rumyantseva Клиенты Спецификации За…" at bounding box center [362, 179] width 725 height 358
click at [431, 219] on div at bounding box center [362, 179] width 725 height 358
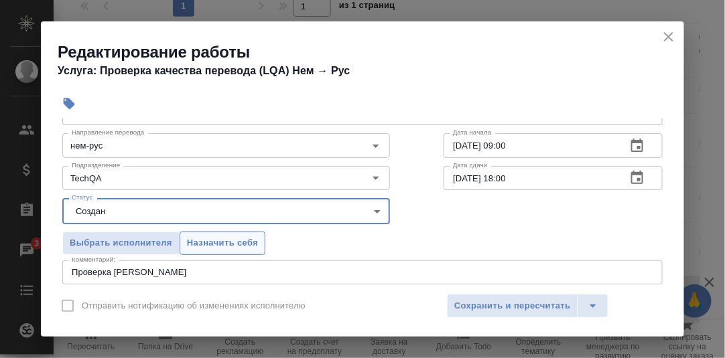
click at [224, 243] on span "Назначить себя" at bounding box center [222, 243] width 71 height 15
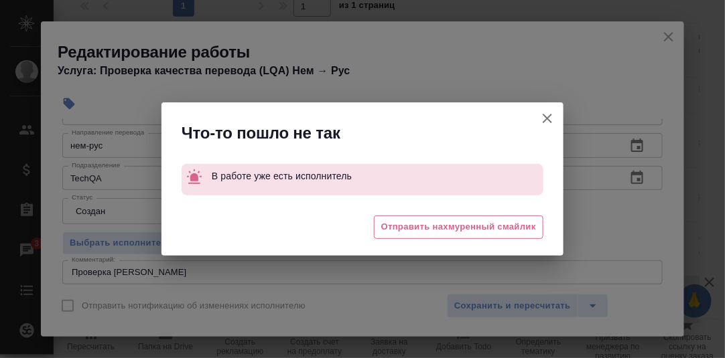
click at [549, 116] on icon "button" at bounding box center [547, 119] width 16 height 16
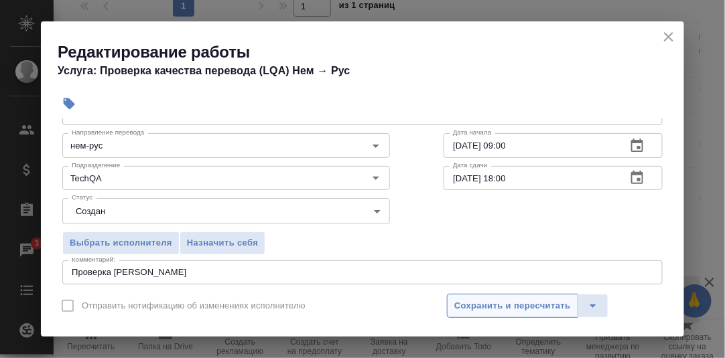
click at [543, 302] on span "Сохранить и пересчитать" at bounding box center [512, 306] width 117 height 15
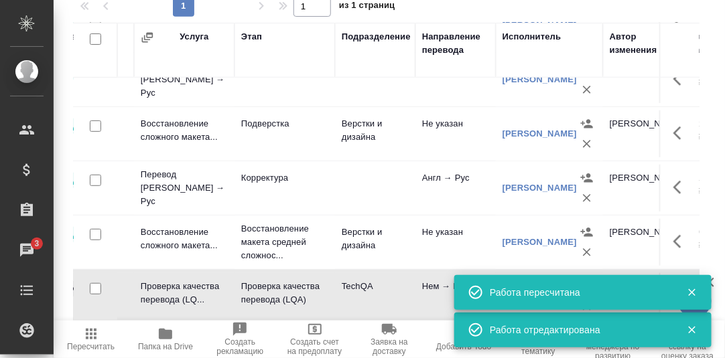
click at [693, 293] on icon "button" at bounding box center [692, 293] width 12 height 12
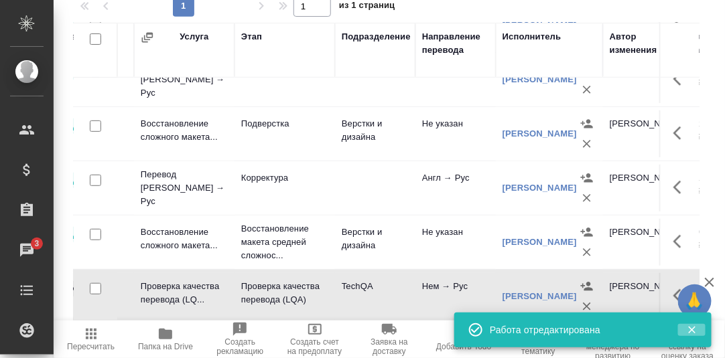
click at [690, 332] on icon "button" at bounding box center [691, 330] width 7 height 7
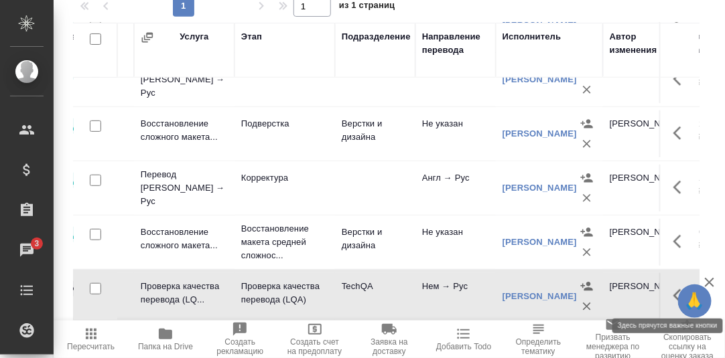
click at [673, 297] on icon "button" at bounding box center [681, 296] width 16 height 16
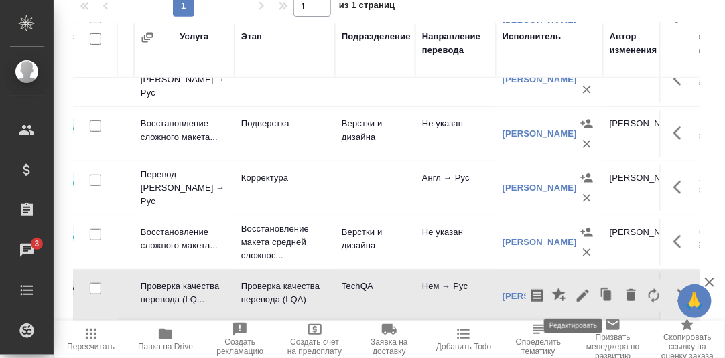
click at [577, 295] on icon "button" at bounding box center [583, 296] width 12 height 12
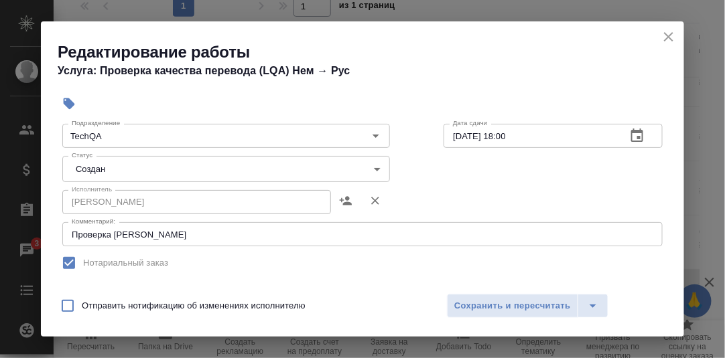
scroll to position [134, 0]
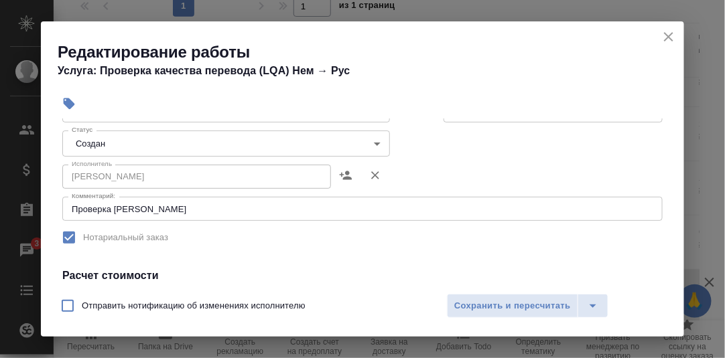
click at [375, 142] on body "🙏 .cls-1 fill:#fff; AWATERA Румянцева Дарья d.rumyantseva Клиенты Спецификации …" at bounding box center [362, 179] width 725 height 358
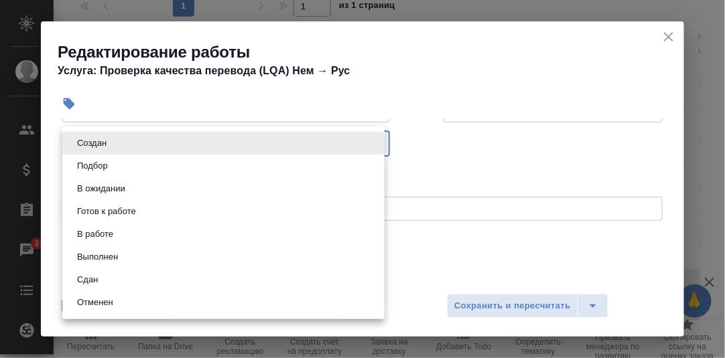
click at [123, 277] on li "Сдан" at bounding box center [223, 280] width 322 height 23
type input "closed"
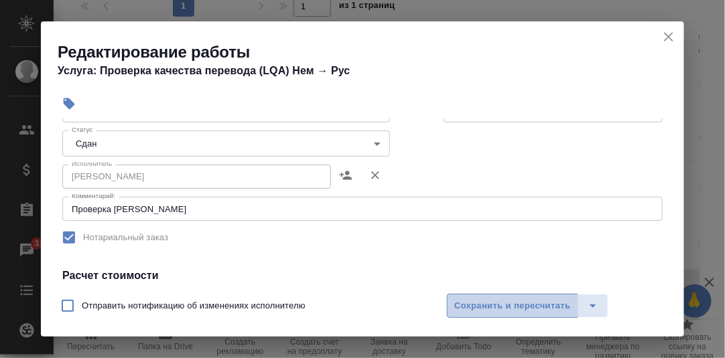
drag, startPoint x: 497, startPoint y: 304, endPoint x: 512, endPoint y: 248, distance: 57.5
click at [496, 302] on span "Сохранить и пересчитать" at bounding box center [512, 306] width 117 height 15
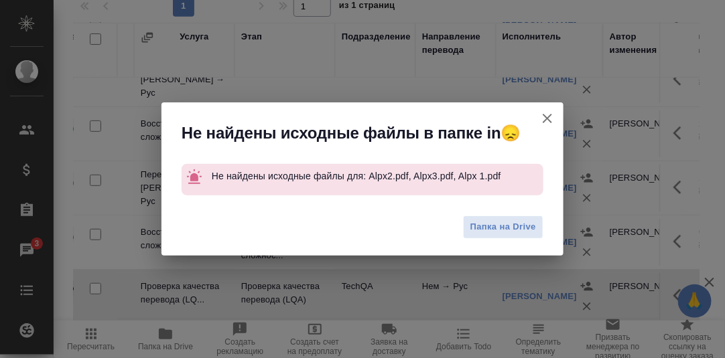
click at [551, 122] on icon "button" at bounding box center [547, 118] width 9 height 9
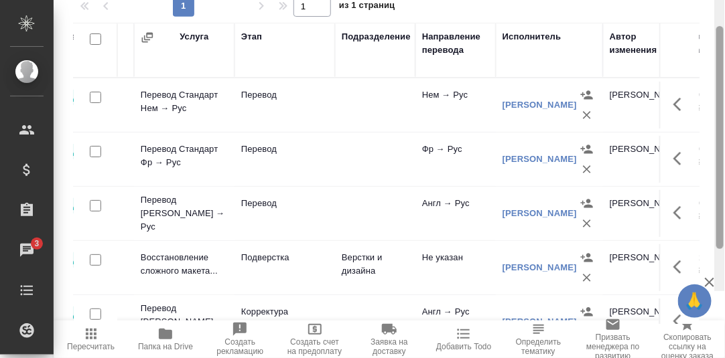
scroll to position [83, 0]
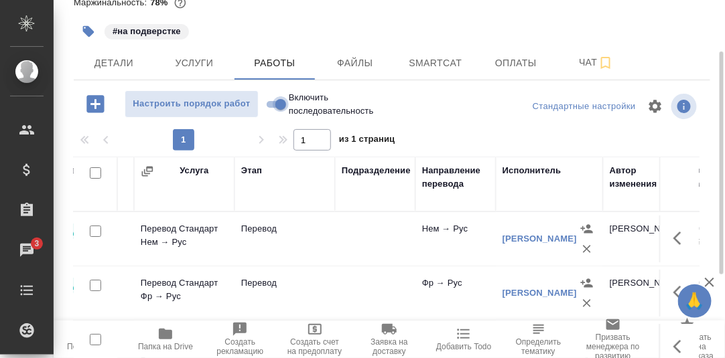
drag, startPoint x: 269, startPoint y: 101, endPoint x: 304, endPoint y: 121, distance: 39.6
click at [269, 101] on input "Включить последовательность" at bounding box center [281, 104] width 48 height 16
checkbox input "true"
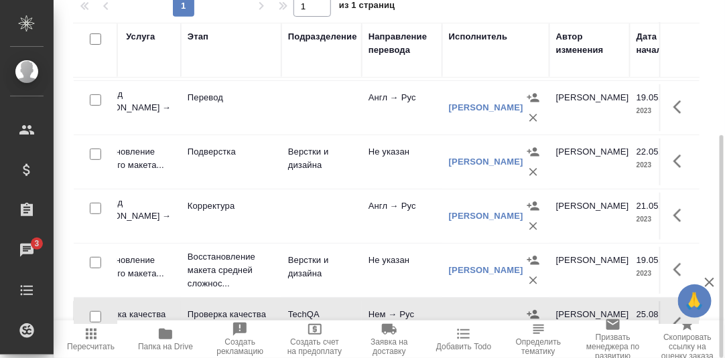
scroll to position [154, 117]
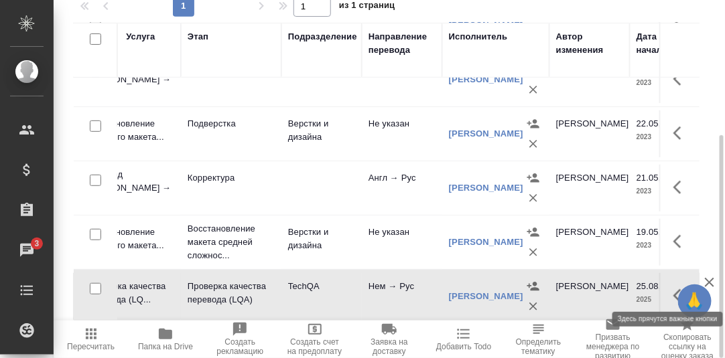
click at [673, 288] on icon "button" at bounding box center [681, 296] width 16 height 16
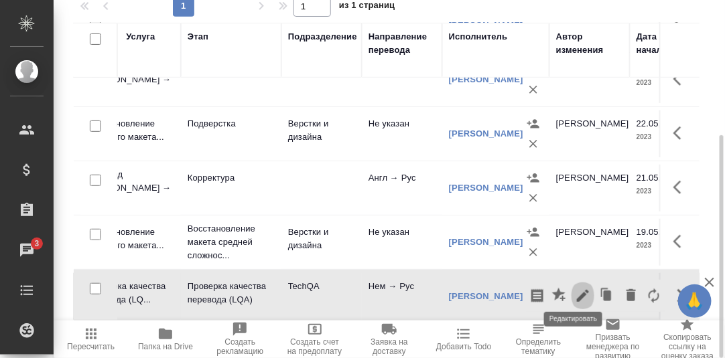
click at [577, 290] on icon "button" at bounding box center [583, 296] width 12 height 12
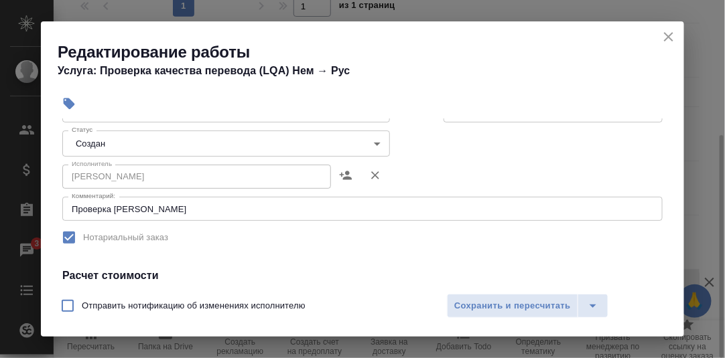
scroll to position [66, 0]
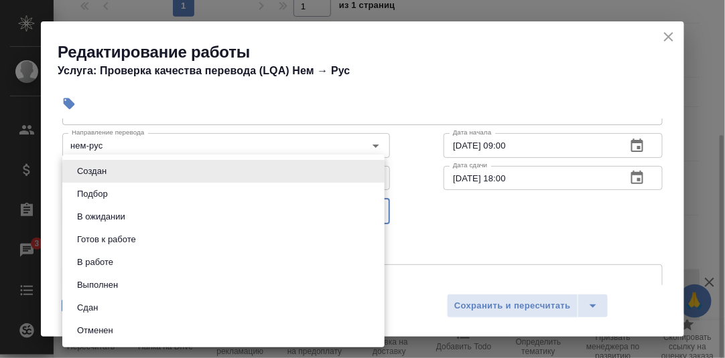
click at [373, 208] on body "🙏 .cls-1 fill:#fff; AWATERA Румянцева Дарья d.rumyantseva Клиенты Спецификации …" at bounding box center [362, 179] width 725 height 358
click at [117, 305] on li "Сдан" at bounding box center [223, 308] width 322 height 23
type input "closed"
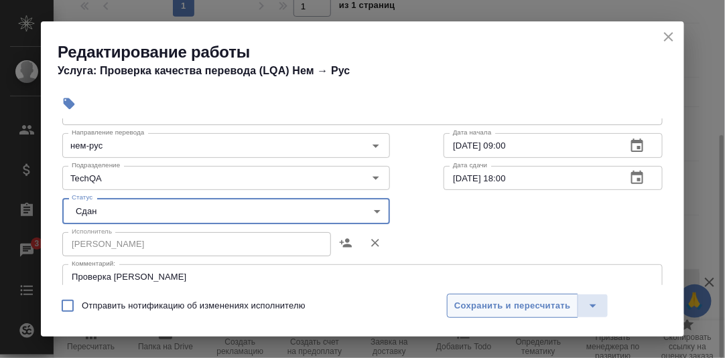
click at [470, 302] on span "Сохранить и пересчитать" at bounding box center [512, 306] width 117 height 15
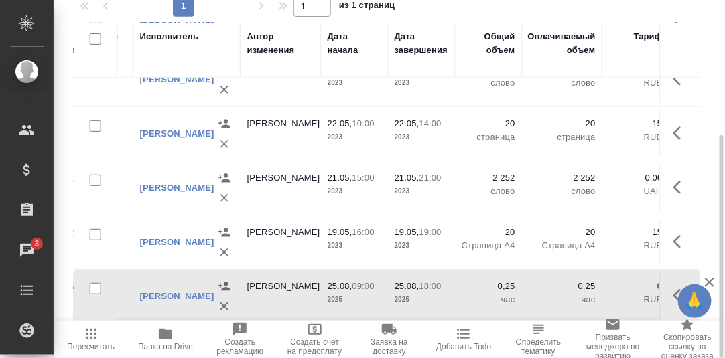
scroll to position [154, 425]
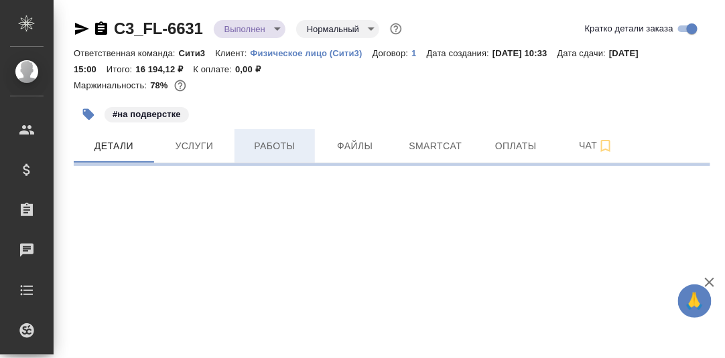
select select "RU"
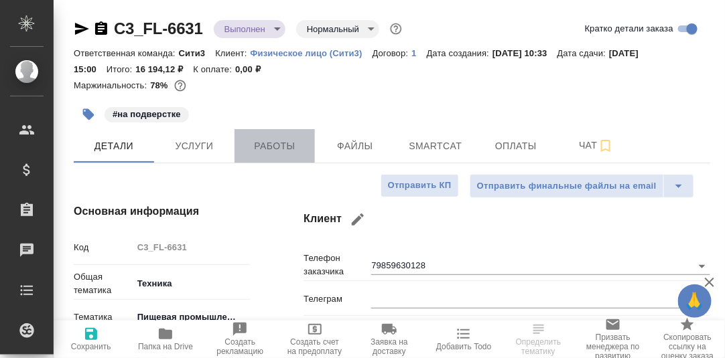
click at [273, 146] on span "Работы" at bounding box center [275, 146] width 64 height 17
type textarea "x"
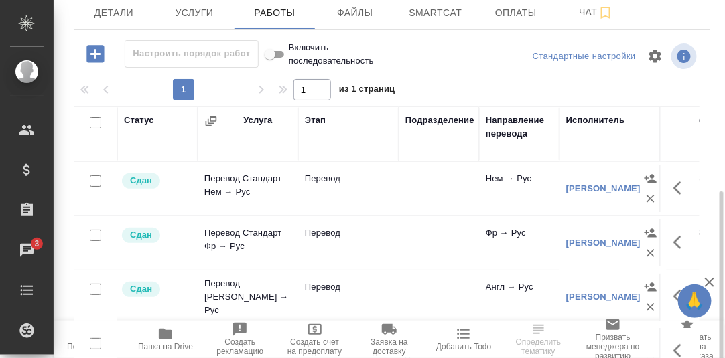
scroll to position [200, 0]
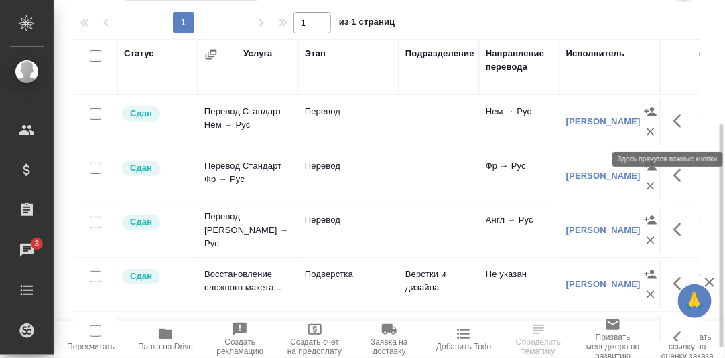
click at [673, 127] on icon "button" at bounding box center [681, 121] width 16 height 16
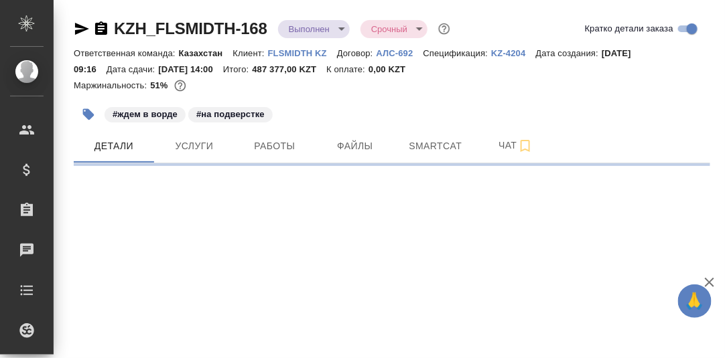
select select "RU"
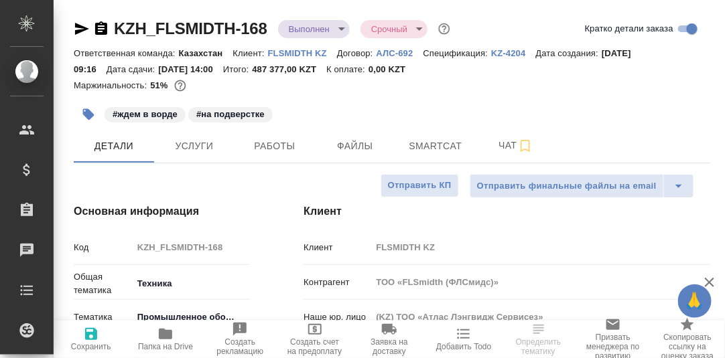
type textarea "x"
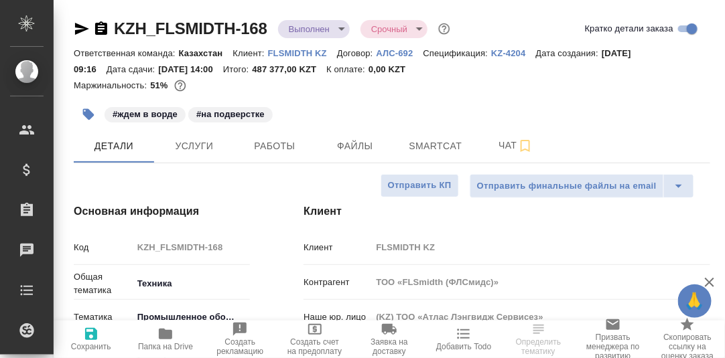
type textarea "x"
click at [261, 144] on span "Работы" at bounding box center [275, 146] width 64 height 17
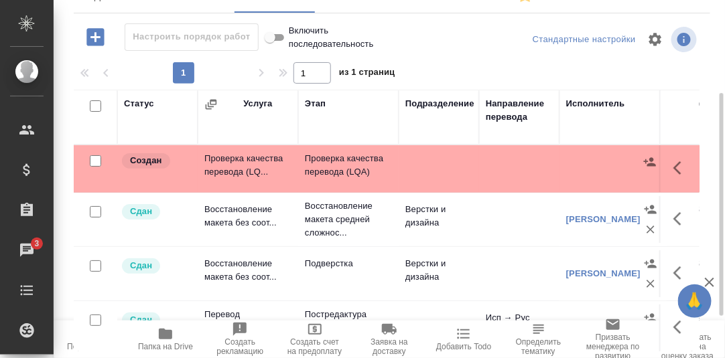
scroll to position [83, 0]
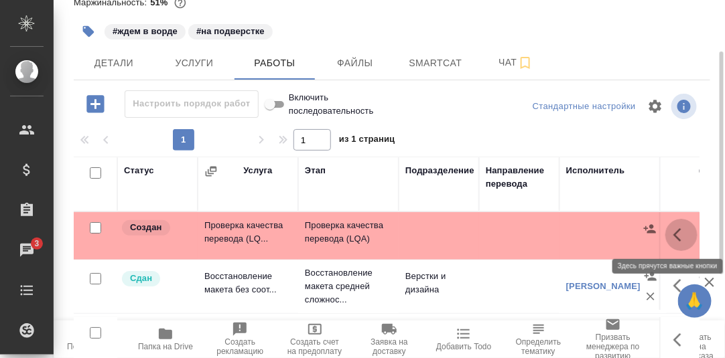
click at [681, 230] on icon "button" at bounding box center [681, 235] width 16 height 16
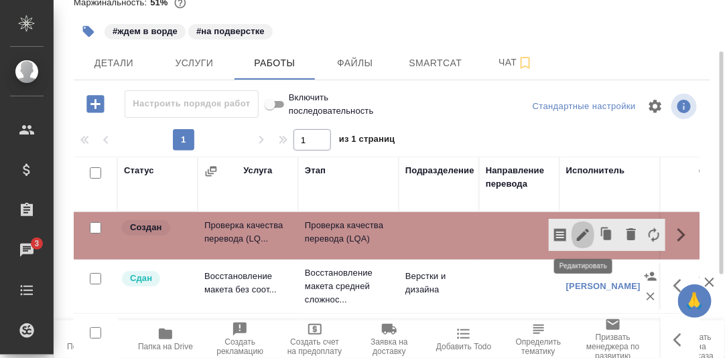
click at [584, 233] on icon "button" at bounding box center [583, 235] width 12 height 12
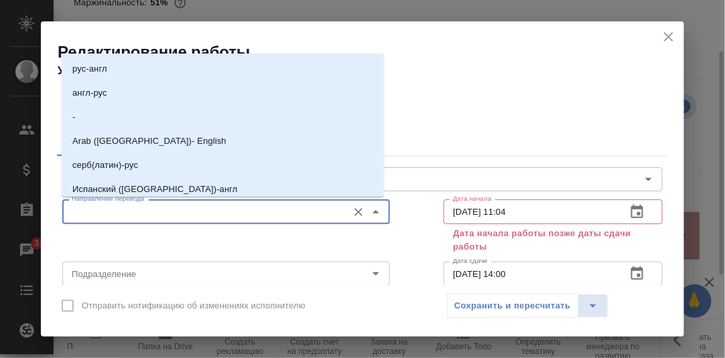
click at [153, 211] on input "Направление перевода" at bounding box center [203, 212] width 275 height 16
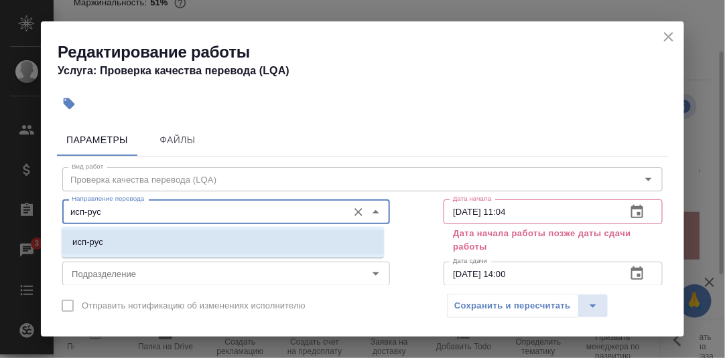
click at [103, 244] on li "исп-рус" at bounding box center [223, 242] width 322 height 24
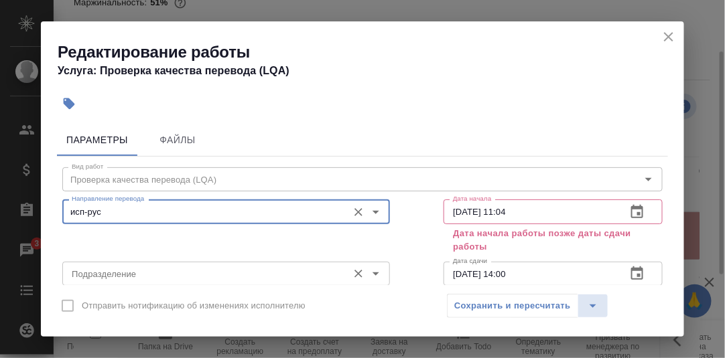
type input "исп-рус"
click at [108, 272] on input "Подразделение" at bounding box center [203, 274] width 275 height 16
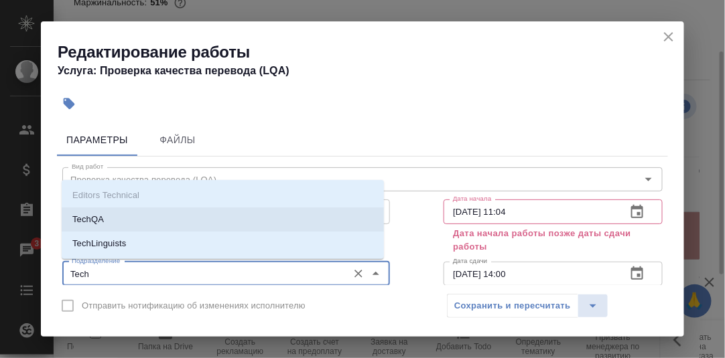
click at [107, 219] on li "TechQA" at bounding box center [223, 220] width 322 height 24
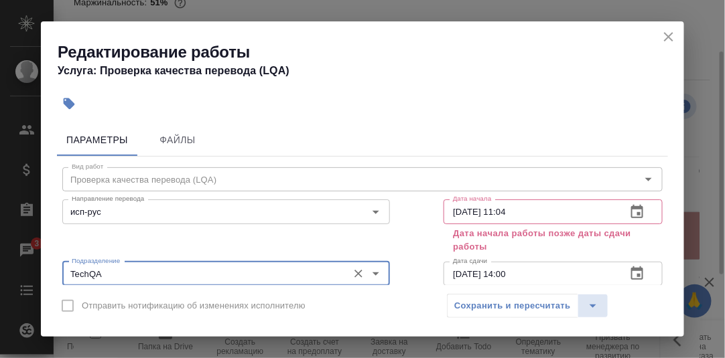
type input "TechQA"
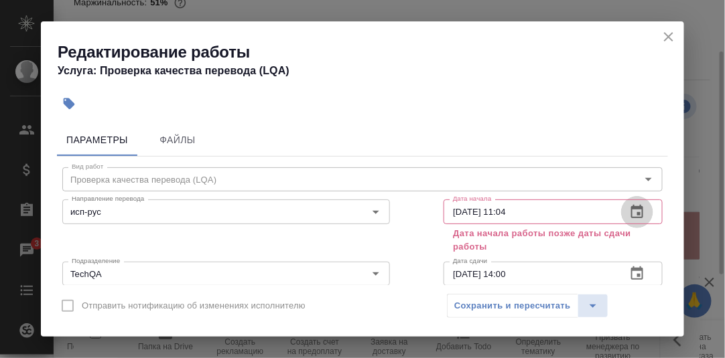
click at [629, 212] on icon "button" at bounding box center [637, 212] width 16 height 16
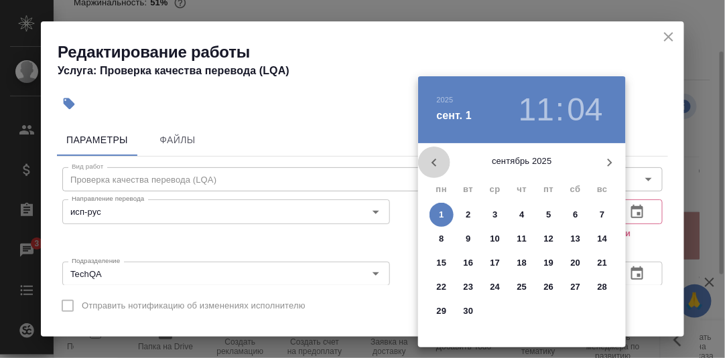
click at [436, 165] on icon "button" at bounding box center [434, 163] width 16 height 16
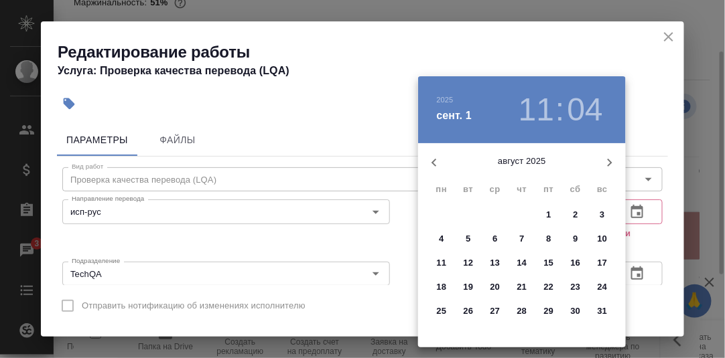
click at [548, 312] on p "29" at bounding box center [549, 311] width 10 height 13
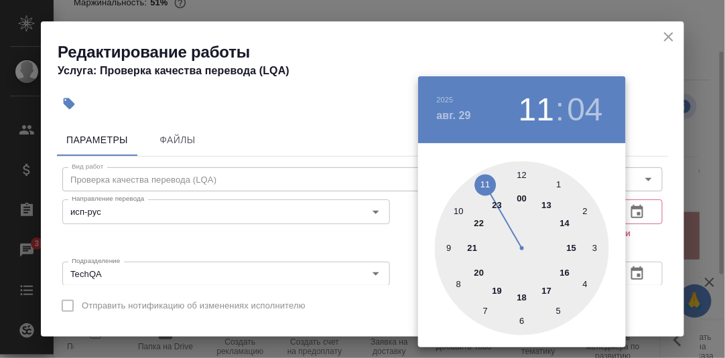
click at [448, 248] on div at bounding box center [522, 248] width 174 height 174
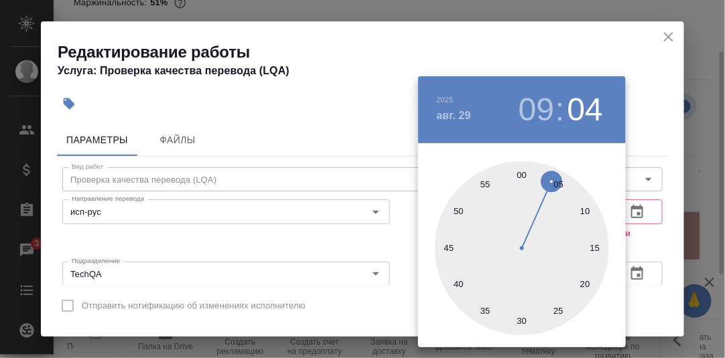
drag, startPoint x: 518, startPoint y: 176, endPoint x: 578, endPoint y: 178, distance: 59.6
click at [519, 176] on div at bounding box center [522, 248] width 174 height 174
type input "29.08.2025 09:00"
click at [669, 247] on div at bounding box center [362, 179] width 725 height 358
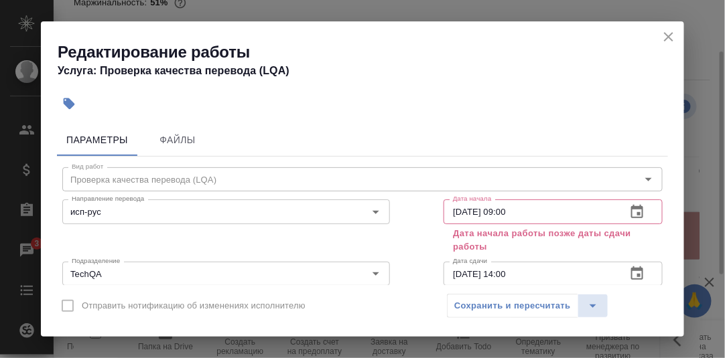
scroll to position [66, 0]
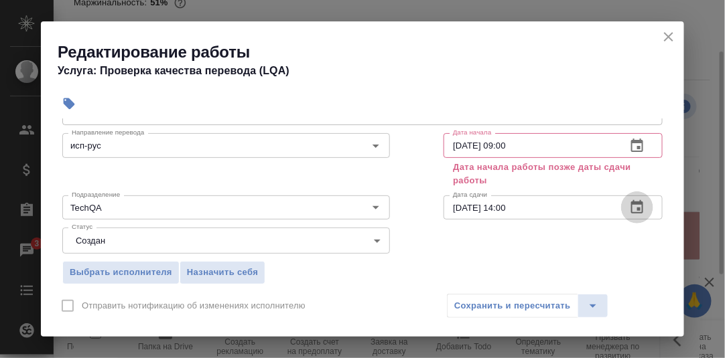
click at [631, 204] on icon "button" at bounding box center [637, 206] width 12 height 13
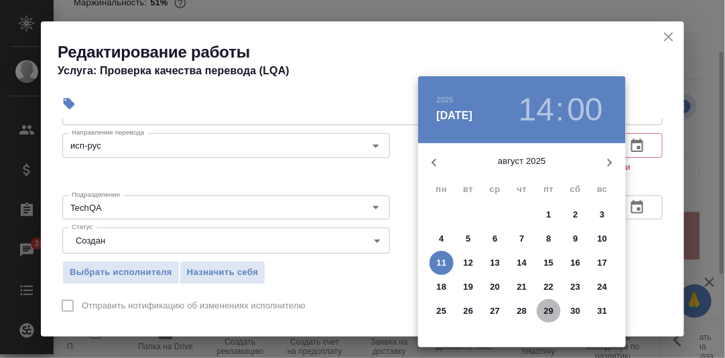
click at [549, 311] on p "29" at bounding box center [549, 311] width 10 height 13
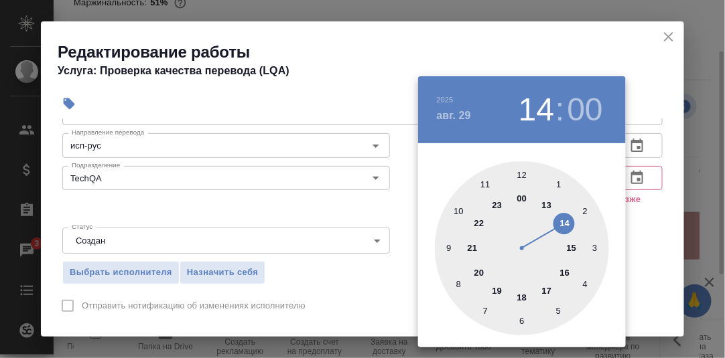
drag, startPoint x: 523, startPoint y: 298, endPoint x: 613, endPoint y: 265, distance: 95.6
click at [523, 297] on div at bounding box center [522, 248] width 174 height 174
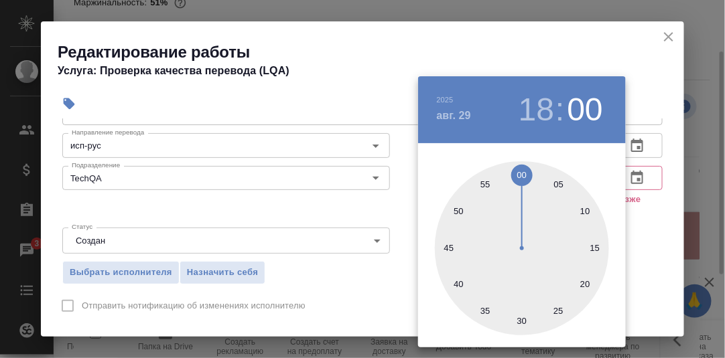
click at [641, 244] on div at bounding box center [362, 179] width 725 height 358
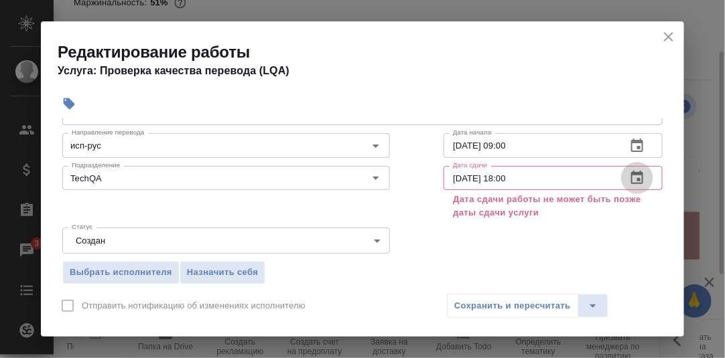
click at [631, 178] on icon "button" at bounding box center [637, 177] width 12 height 13
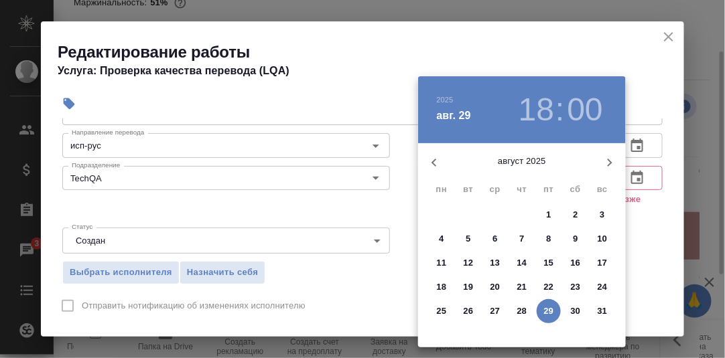
click at [518, 310] on p "28" at bounding box center [522, 311] width 10 height 13
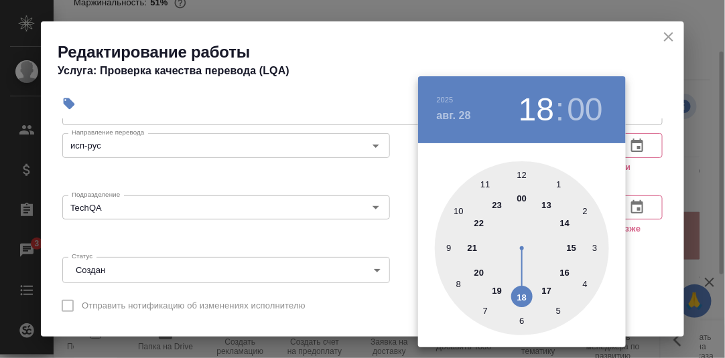
click at [662, 267] on div at bounding box center [362, 179] width 725 height 358
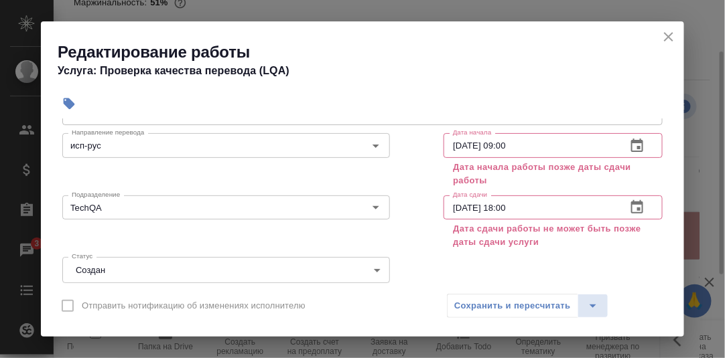
click at [629, 210] on icon "button" at bounding box center [637, 208] width 16 height 16
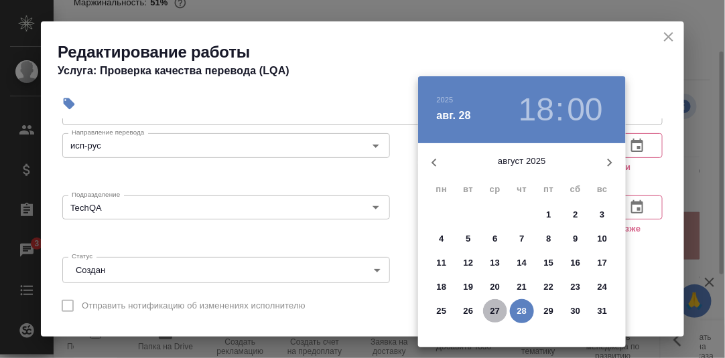
click at [497, 310] on p "27" at bounding box center [495, 311] width 10 height 13
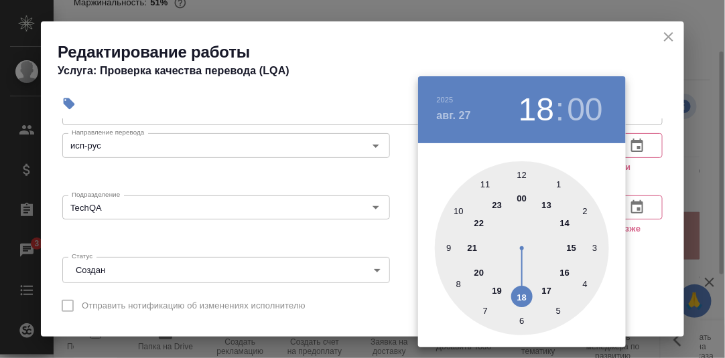
drag, startPoint x: 642, startPoint y: 273, endPoint x: 632, endPoint y: 239, distance: 35.4
click at [642, 272] on div at bounding box center [362, 179] width 725 height 358
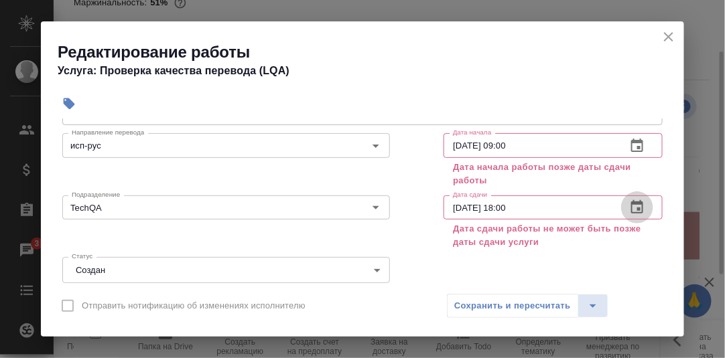
click at [631, 209] on icon "button" at bounding box center [637, 206] width 12 height 13
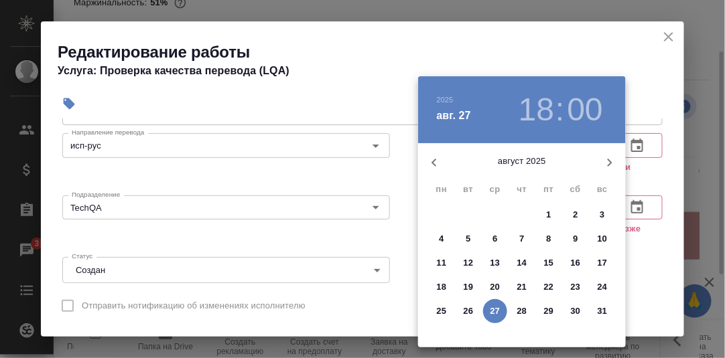
click at [469, 312] on p "26" at bounding box center [469, 311] width 10 height 13
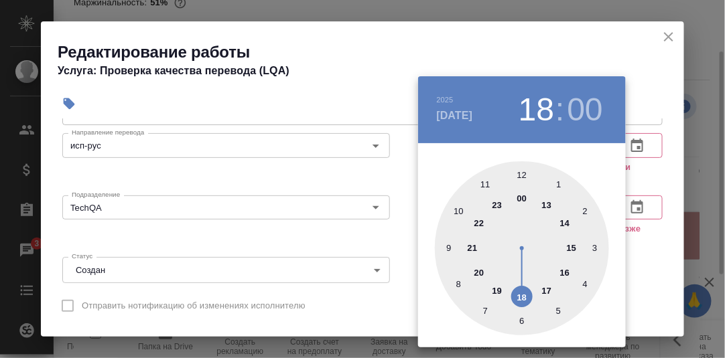
drag, startPoint x: 657, startPoint y: 267, endPoint x: 647, endPoint y: 226, distance: 42.7
click at [657, 265] on div at bounding box center [362, 179] width 725 height 358
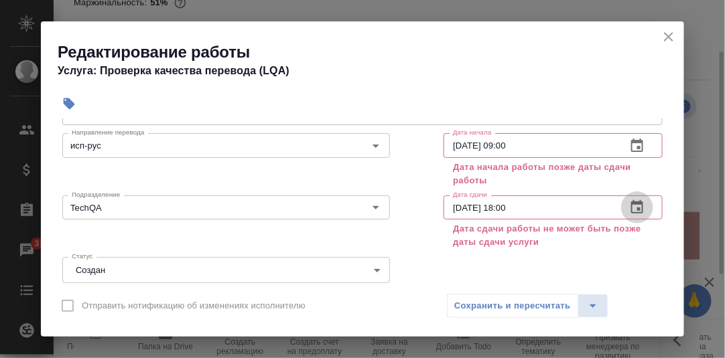
click at [629, 206] on icon "button" at bounding box center [637, 208] width 16 height 16
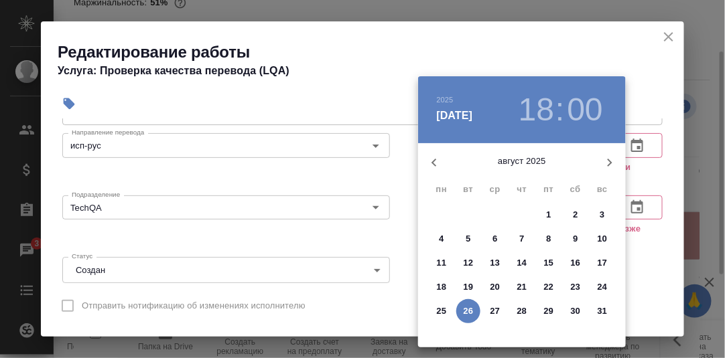
click at [439, 309] on p "25" at bounding box center [442, 311] width 10 height 13
type input "25.08.2025 18:00"
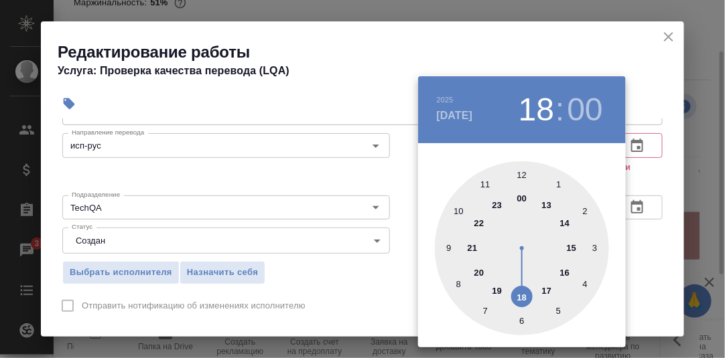
click at [643, 258] on div at bounding box center [362, 179] width 725 height 358
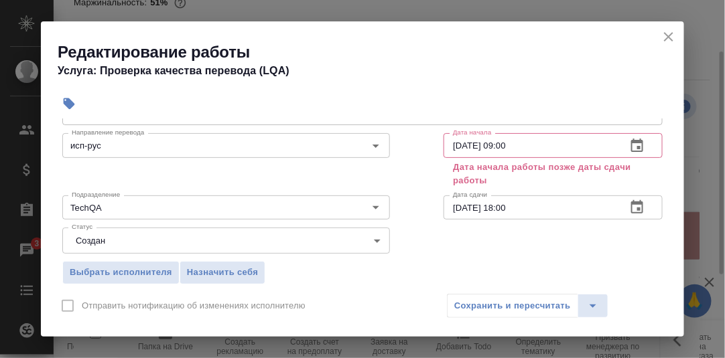
click at [632, 146] on icon "button" at bounding box center [637, 145] width 12 height 13
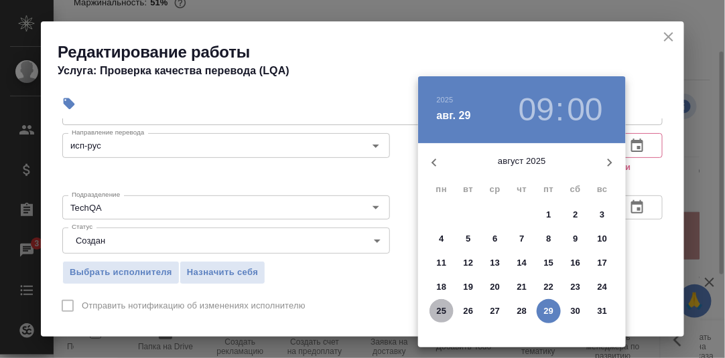
click at [442, 312] on p "25" at bounding box center [442, 311] width 10 height 13
type input "25.08.2025 09:00"
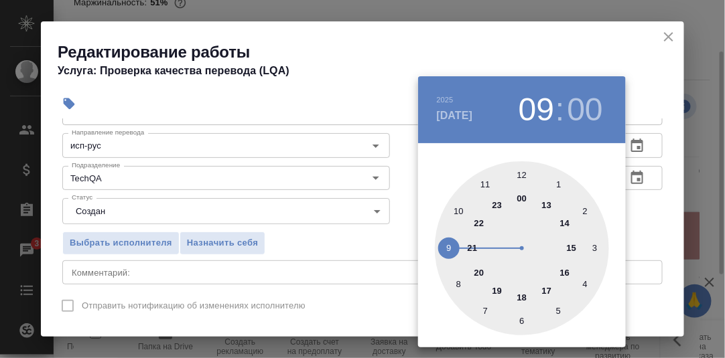
click at [660, 214] on div at bounding box center [362, 179] width 725 height 358
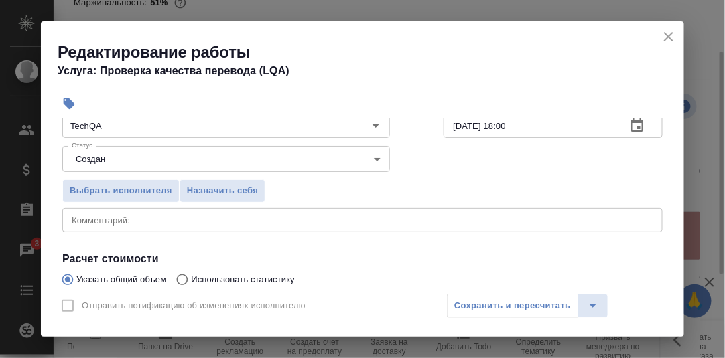
scroll to position [134, 0]
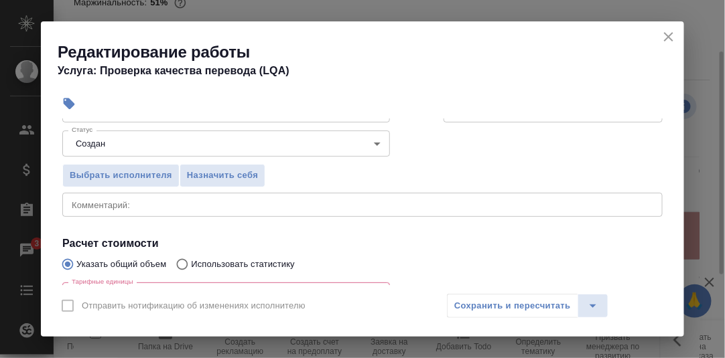
click at [136, 207] on textarea at bounding box center [363, 205] width 582 height 10
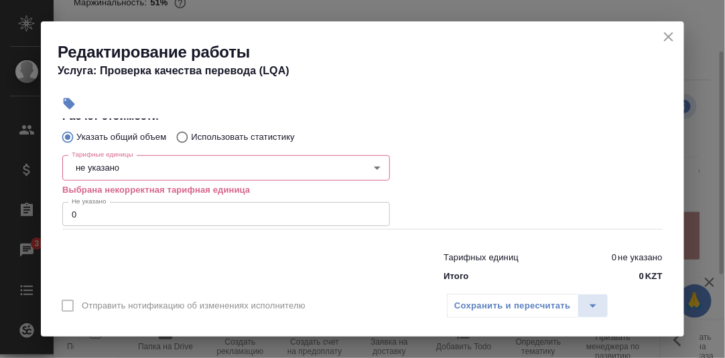
scroll to position [268, 0]
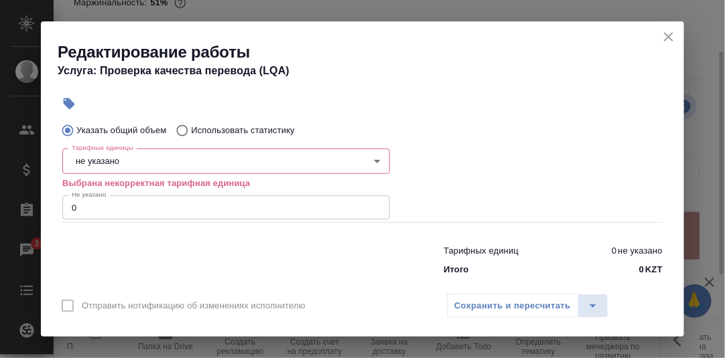
type textarea "Проверка Рогожниковой Натальи"
click at [137, 161] on body "🙏 .cls-1 fill:#fff; AWATERA Румянцева Дарья d.rumyantseva Клиенты Спецификации …" at bounding box center [362, 179] width 725 height 358
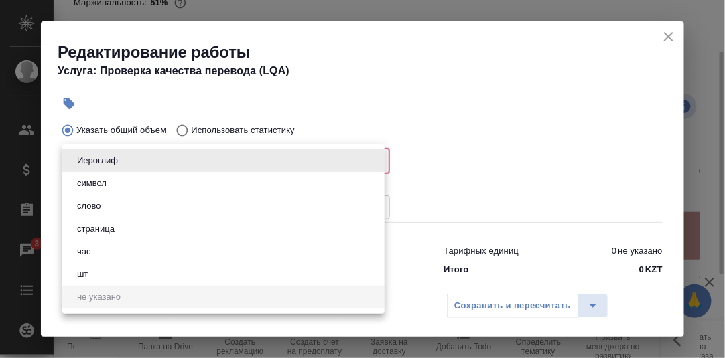
drag, startPoint x: 88, startPoint y: 253, endPoint x: 120, endPoint y: 224, distance: 42.7
click at [91, 244] on li "час" at bounding box center [223, 252] width 322 height 23
type input "5a8b1489cc6b4906c91bfd93"
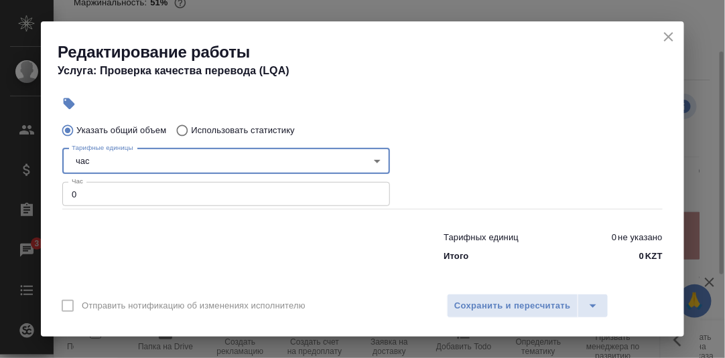
click at [83, 199] on input "0" at bounding box center [226, 194] width 328 height 24
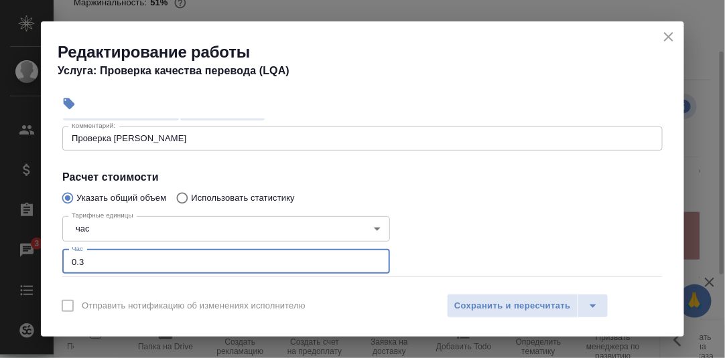
scroll to position [201, 0]
type input "0.3"
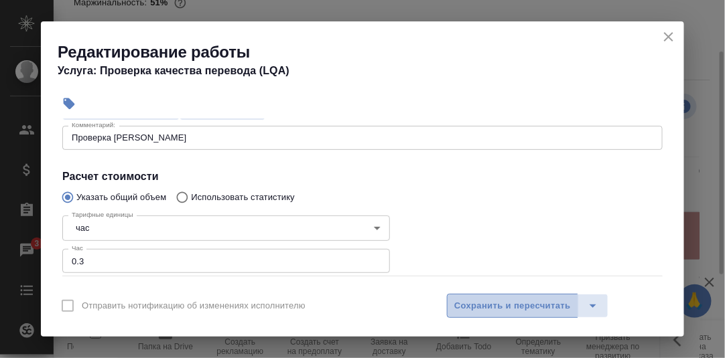
click at [500, 306] on span "Сохранить и пересчитать" at bounding box center [512, 306] width 117 height 15
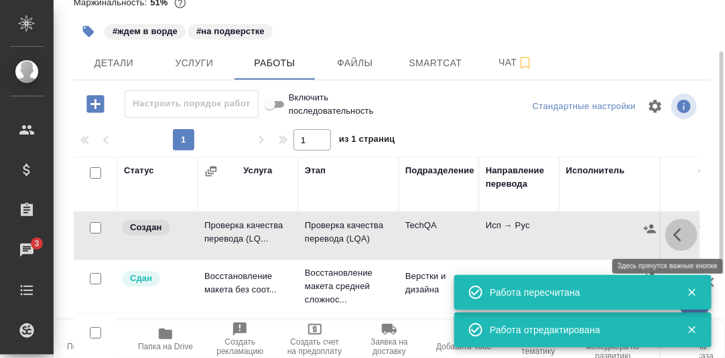
click at [685, 237] on icon "button" at bounding box center [681, 235] width 16 height 16
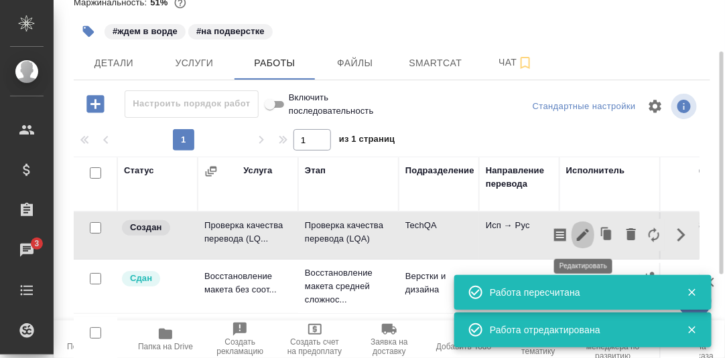
click at [586, 237] on icon "button" at bounding box center [583, 235] width 16 height 16
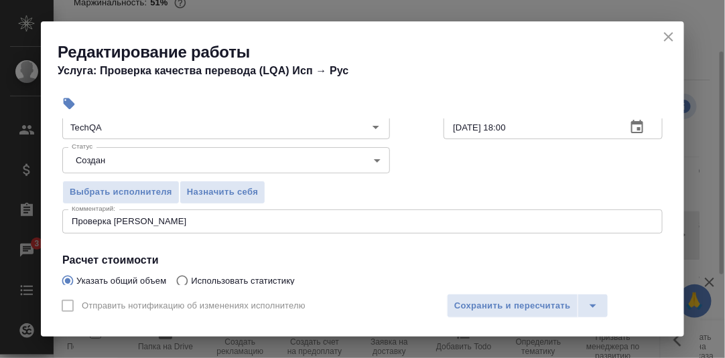
scroll to position [134, 0]
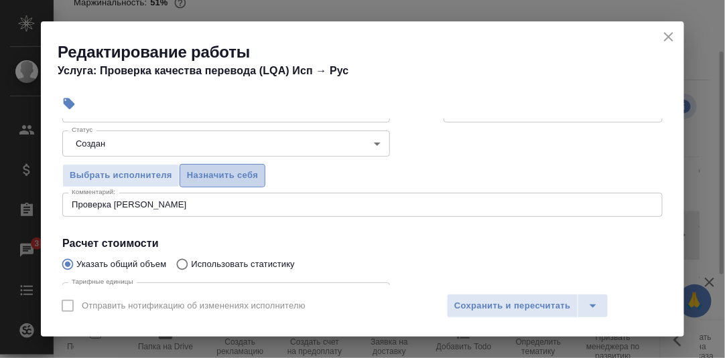
click at [232, 178] on span "Назначить себя" at bounding box center [222, 175] width 71 height 15
drag, startPoint x: 490, startPoint y: 300, endPoint x: 493, endPoint y: 277, distance: 23.0
click at [490, 299] on span "Сохранить и пересчитать" at bounding box center [512, 306] width 117 height 15
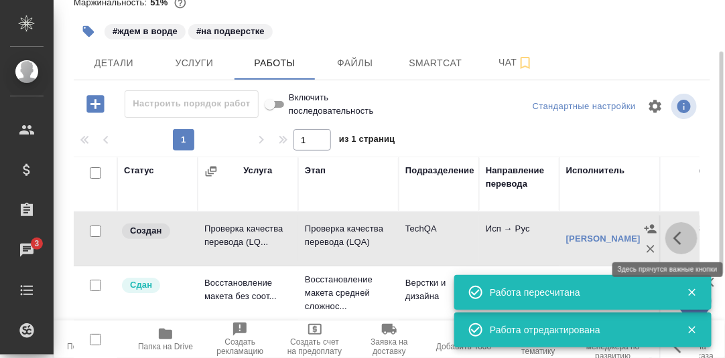
click at [676, 239] on icon "button" at bounding box center [681, 238] width 16 height 16
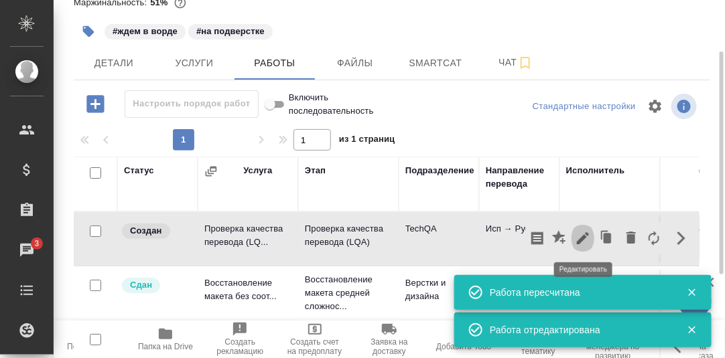
click at [579, 241] on icon "button" at bounding box center [583, 238] width 12 height 12
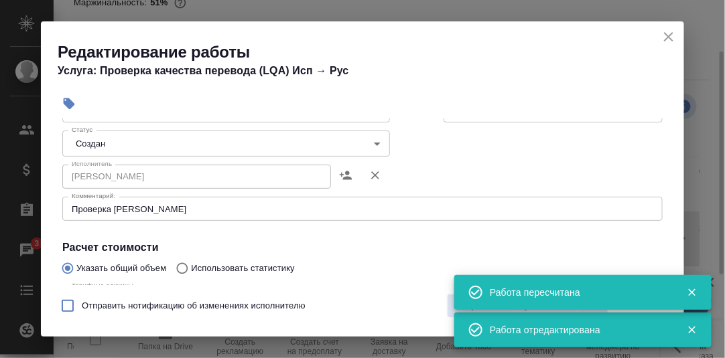
click at [374, 146] on body "🙏 .cls-1 fill:#fff; AWATERA Румянцева Дарья d.rumyantseva Клиенты Спецификации …" at bounding box center [362, 179] width 725 height 358
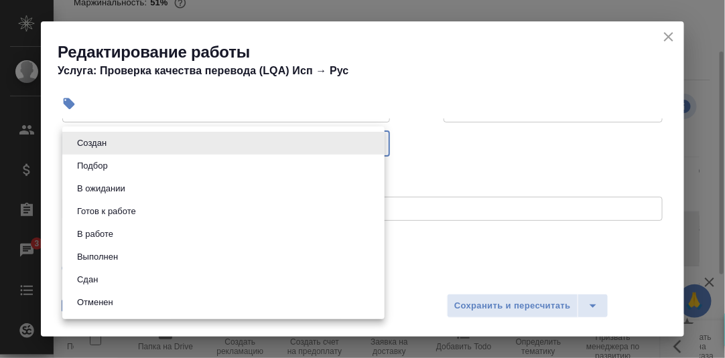
click at [106, 279] on li "Сдан" at bounding box center [223, 280] width 322 height 23
type input "closed"
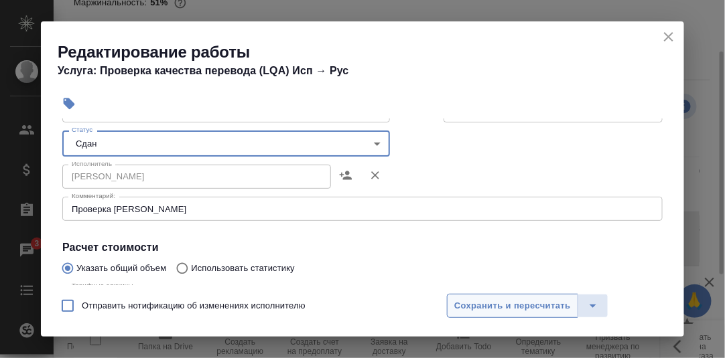
click at [490, 302] on span "Сохранить и пересчитать" at bounding box center [512, 306] width 117 height 15
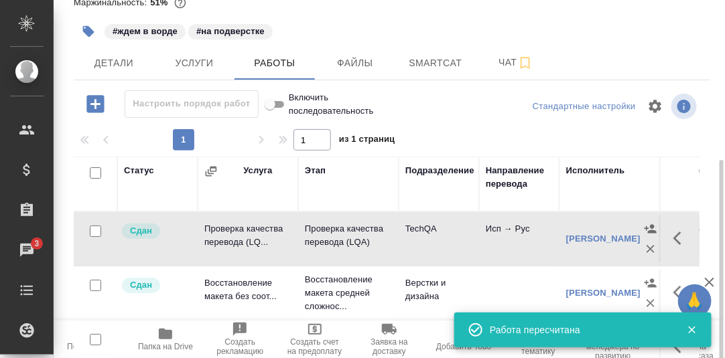
scroll to position [217, 0]
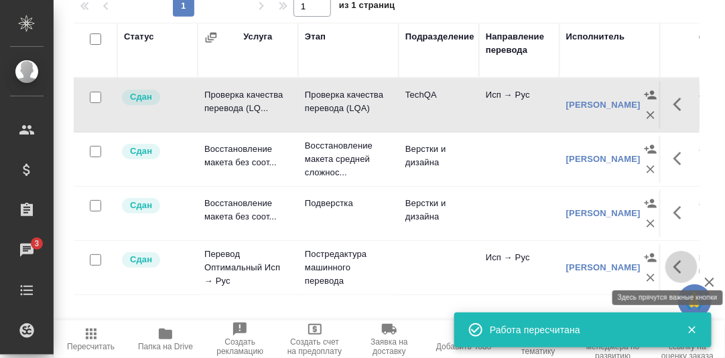
click at [679, 266] on icon "button" at bounding box center [681, 267] width 16 height 16
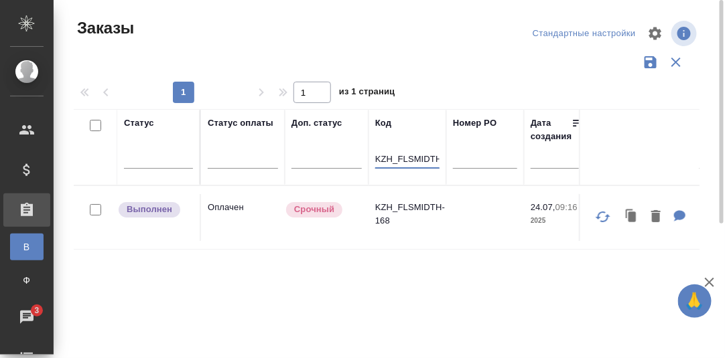
scroll to position [0, 20]
drag, startPoint x: 377, startPoint y: 158, endPoint x: 543, endPoint y: 158, distance: 166.2
paste input "S_T-OP-C-22894"
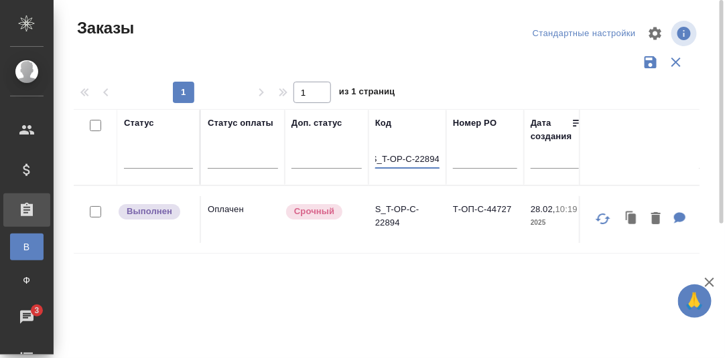
type input "S_T-OP-C-22894"
click at [398, 206] on p "S_T-OP-C-22894" at bounding box center [407, 216] width 64 height 27
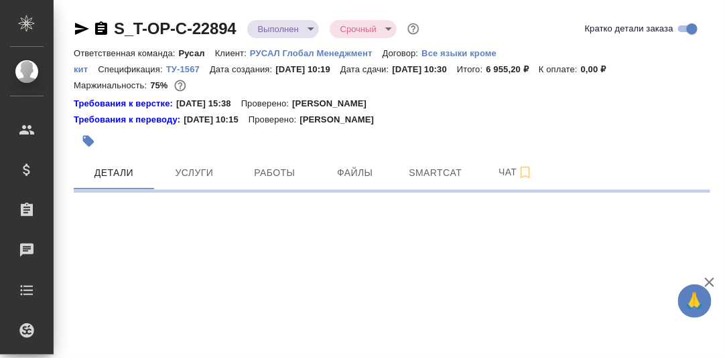
select select "RU"
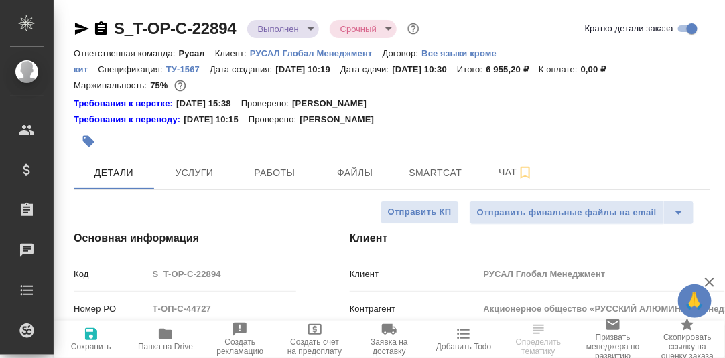
type textarea "x"
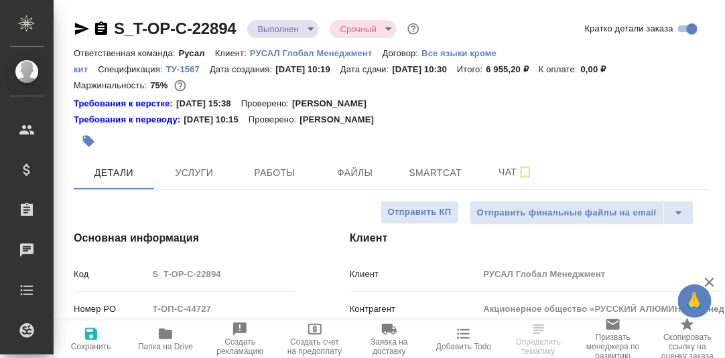
type textarea "x"
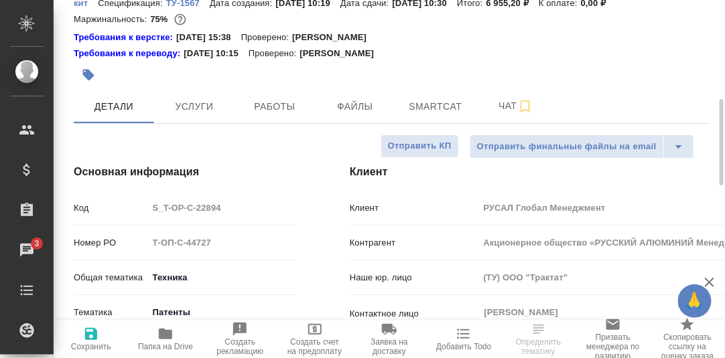
scroll to position [133, 0]
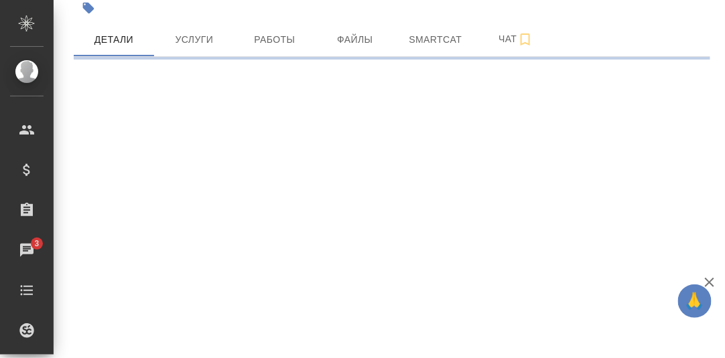
select select "RU"
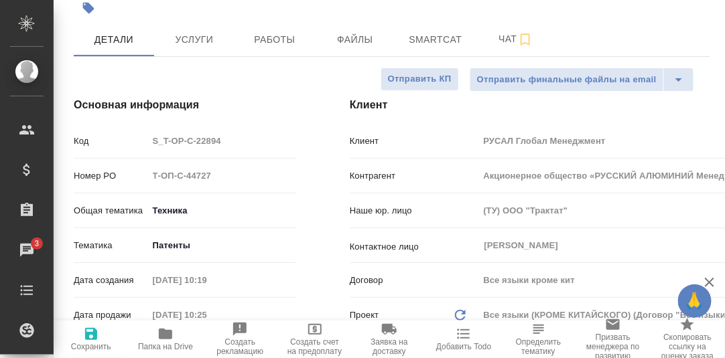
type textarea "x"
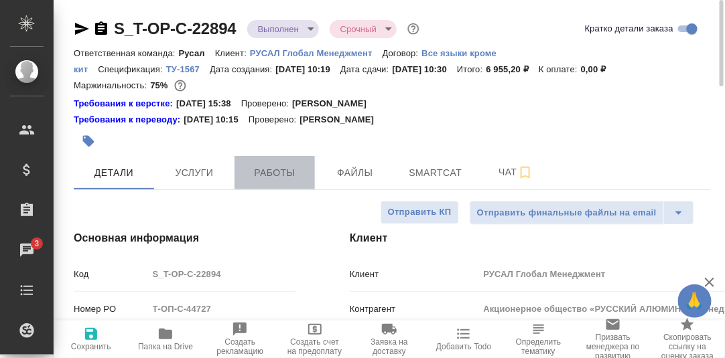
click at [281, 172] on span "Работы" at bounding box center [275, 173] width 64 height 17
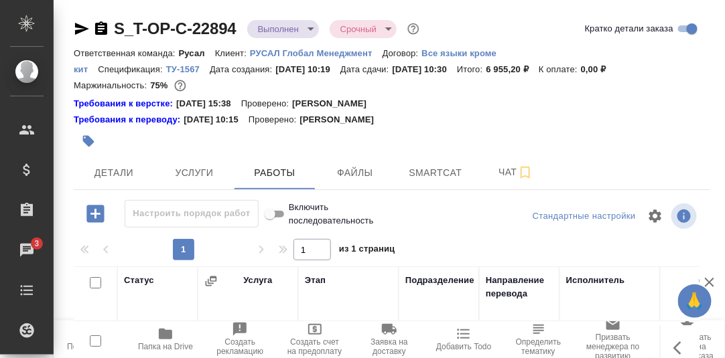
scroll to position [244, 0]
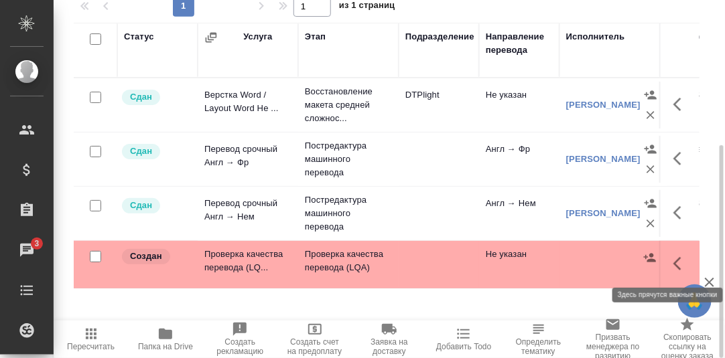
click at [679, 263] on icon "button" at bounding box center [681, 264] width 16 height 16
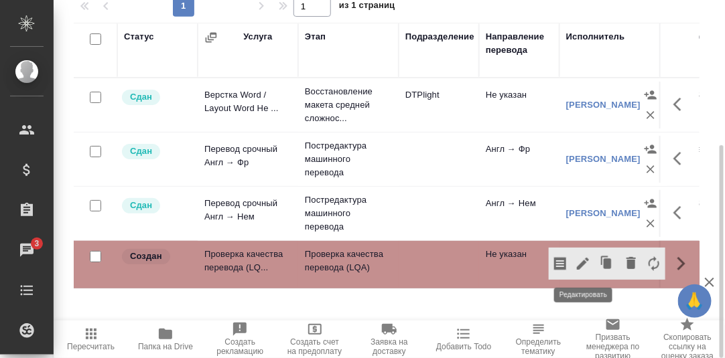
click at [580, 264] on icon "button" at bounding box center [583, 264] width 12 height 12
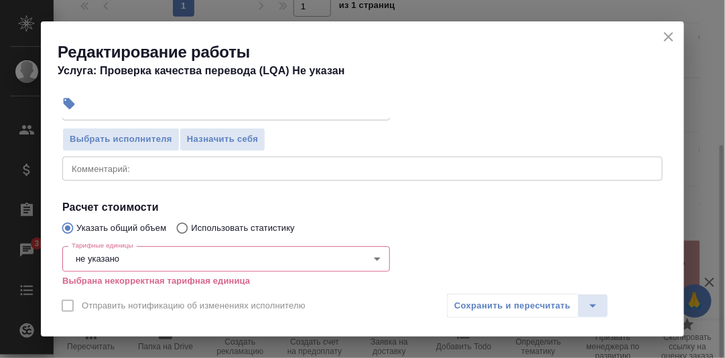
scroll to position [201, 0]
click at [669, 34] on icon "close" at bounding box center [669, 37] width 16 height 16
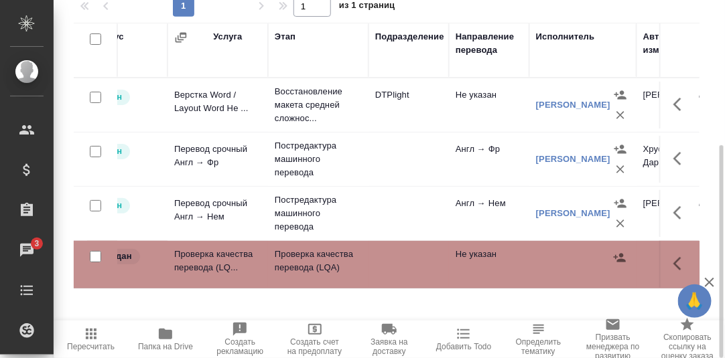
scroll to position [0, 0]
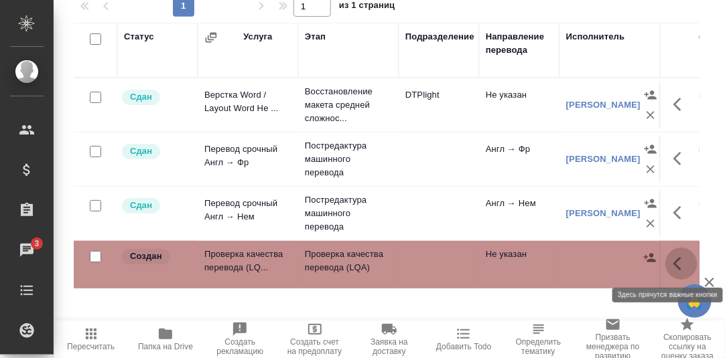
click at [675, 263] on icon "button" at bounding box center [677, 263] width 8 height 13
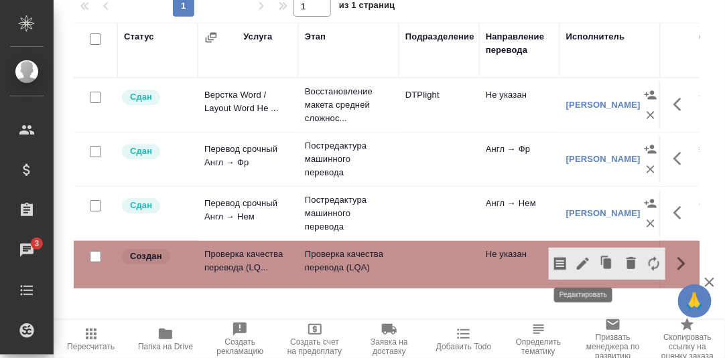
click at [589, 259] on icon "button" at bounding box center [583, 264] width 16 height 16
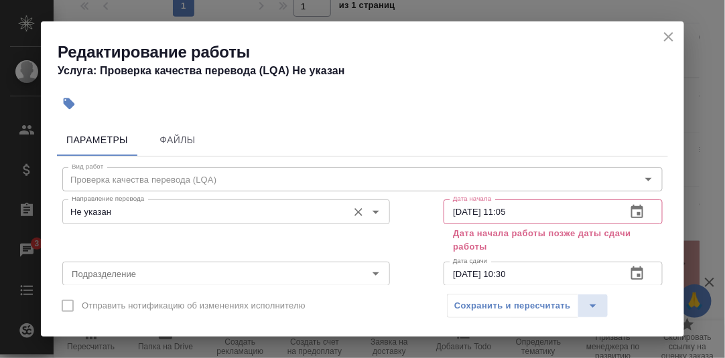
click at [173, 214] on input "Не указан" at bounding box center [203, 212] width 275 height 16
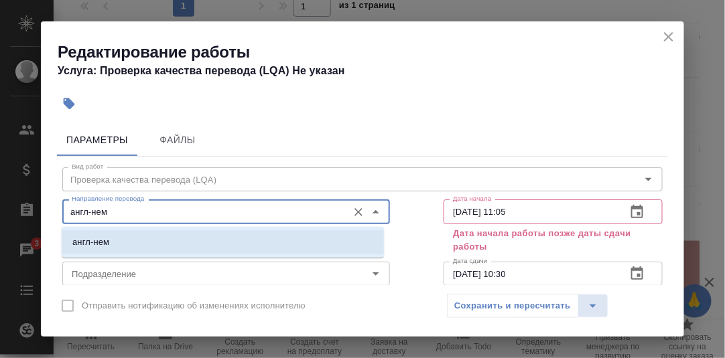
click at [142, 248] on li "англ-нем" at bounding box center [223, 242] width 322 height 24
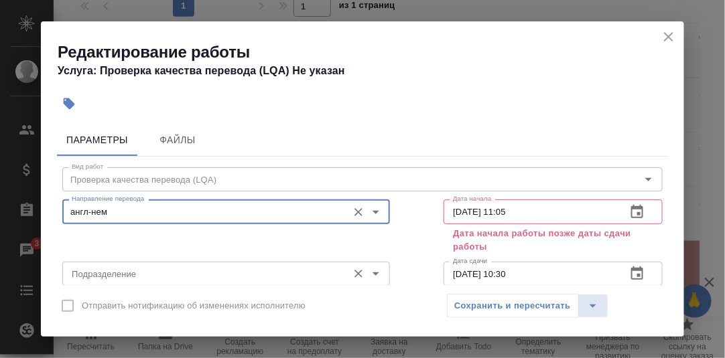
type input "англ-нем"
click at [130, 275] on input "Подразделение" at bounding box center [203, 274] width 275 height 16
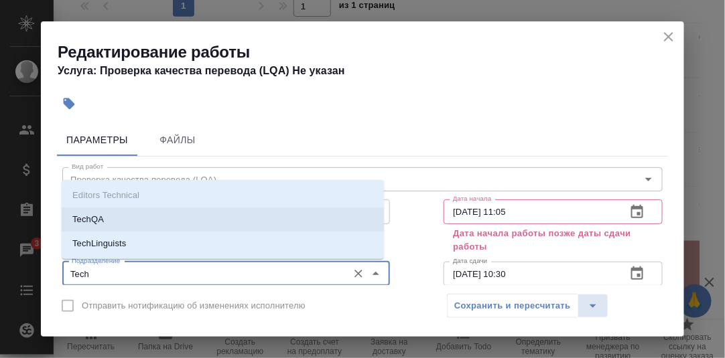
drag, startPoint x: 107, startPoint y: 214, endPoint x: 170, endPoint y: 244, distance: 70.4
click at [107, 213] on li "TechQA" at bounding box center [223, 220] width 322 height 24
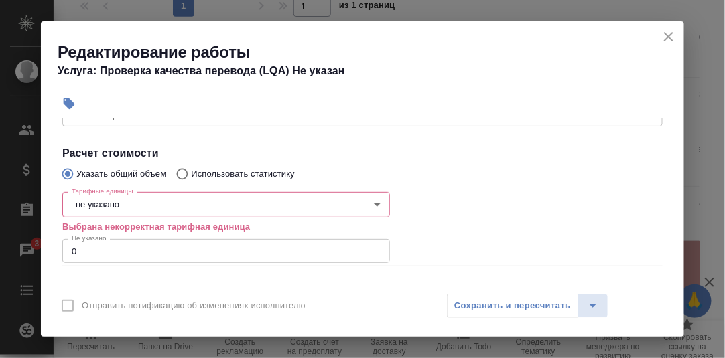
scroll to position [315, 0]
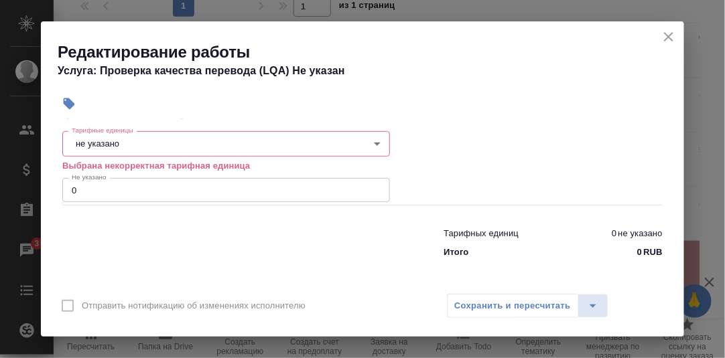
type input "TechQA"
click at [145, 142] on body "🙏 .cls-1 fill:#fff; AWATERA Румянцева Дарья d.rumyantseva Клиенты Спецификации …" at bounding box center [362, 179] width 725 height 358
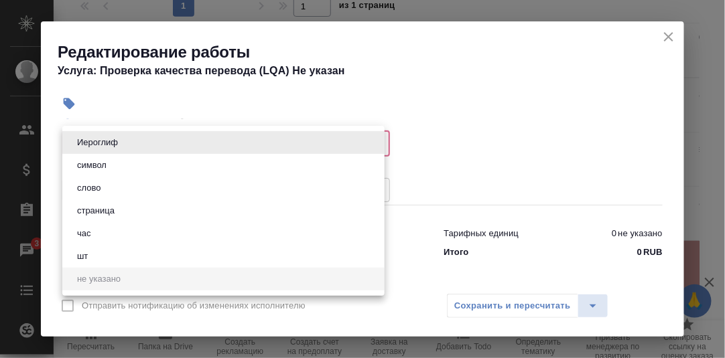
click at [92, 232] on button "час" at bounding box center [84, 233] width 22 height 15
type input "5a8b1489cc6b4906c91bfd93"
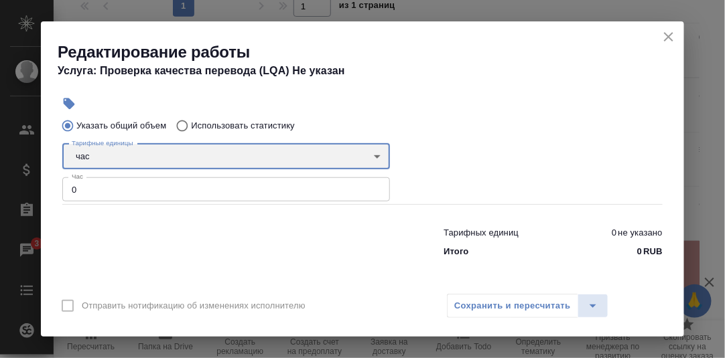
scroll to position [301, 0]
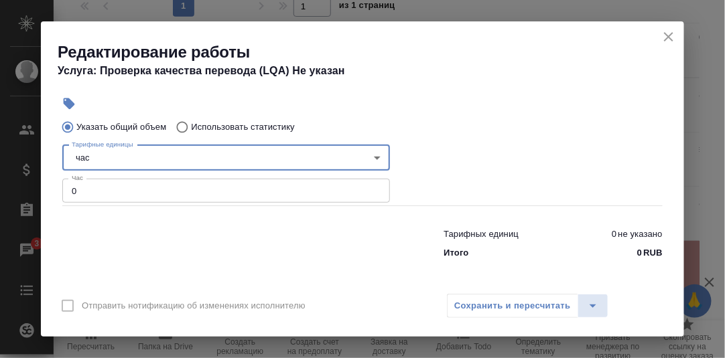
drag, startPoint x: 100, startPoint y: 186, endPoint x: 141, endPoint y: 193, distance: 41.5
click at [102, 185] on input "0" at bounding box center [226, 191] width 328 height 24
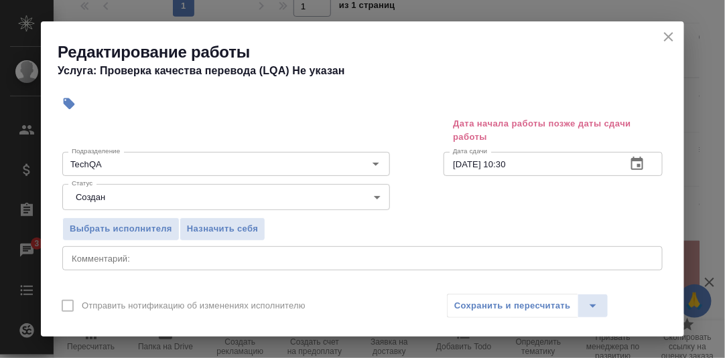
scroll to position [33, 0]
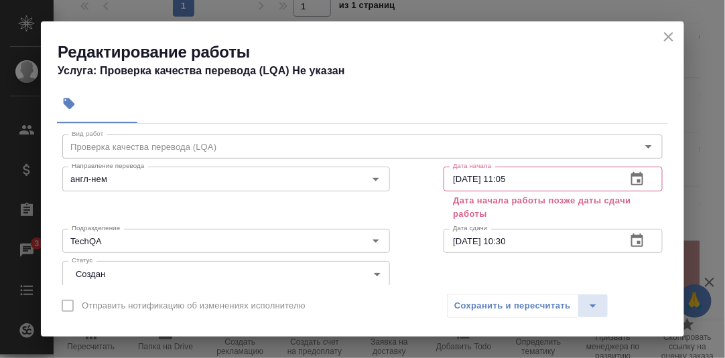
type input "0.3"
click at [631, 180] on icon "button" at bounding box center [637, 178] width 12 height 13
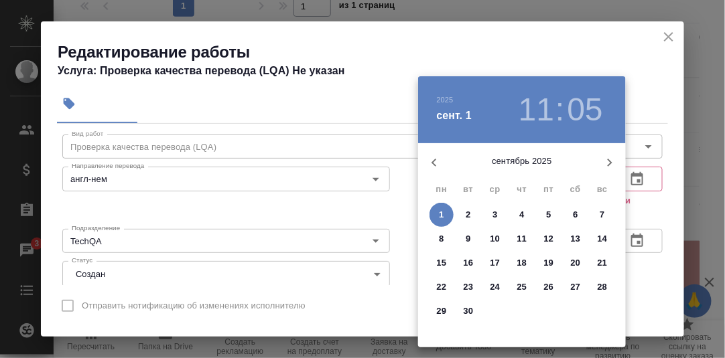
click at [433, 165] on icon "button" at bounding box center [434, 163] width 16 height 16
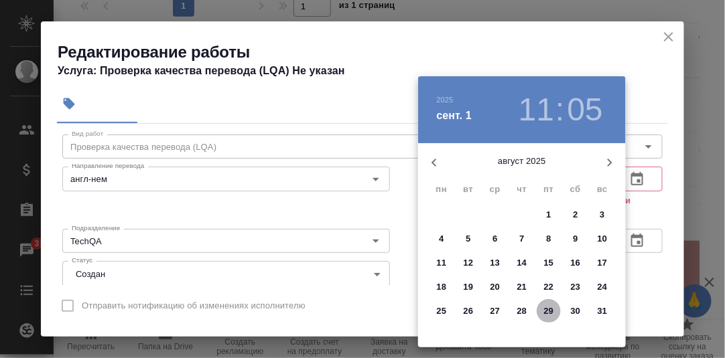
click at [548, 312] on p "29" at bounding box center [549, 311] width 10 height 13
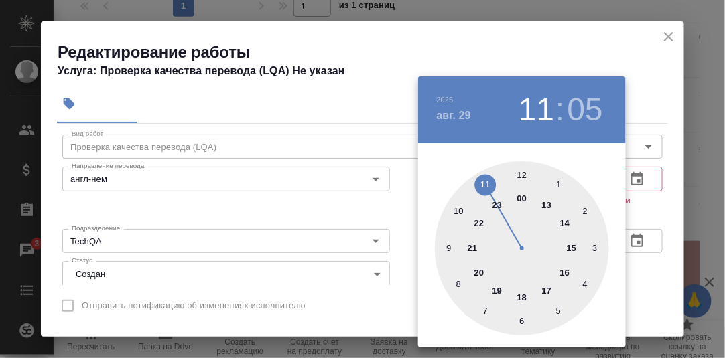
click at [450, 250] on div at bounding box center [522, 248] width 174 height 174
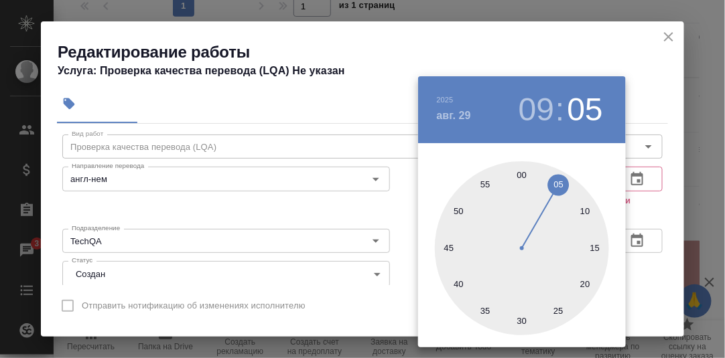
click at [523, 175] on div at bounding box center [522, 248] width 174 height 174
type input "29.08.2025 09:00"
click at [644, 208] on div at bounding box center [362, 179] width 725 height 358
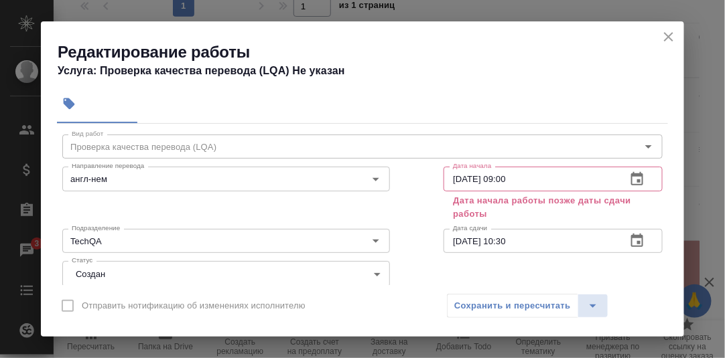
click at [629, 240] on icon "button" at bounding box center [637, 241] width 16 height 16
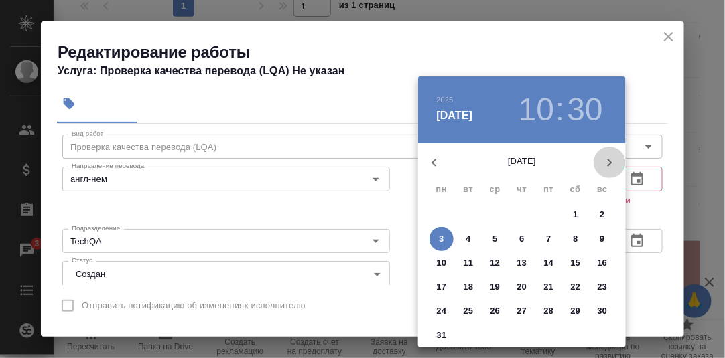
click at [606, 164] on icon "button" at bounding box center [610, 163] width 16 height 16
click at [611, 165] on icon "button" at bounding box center [610, 163] width 16 height 16
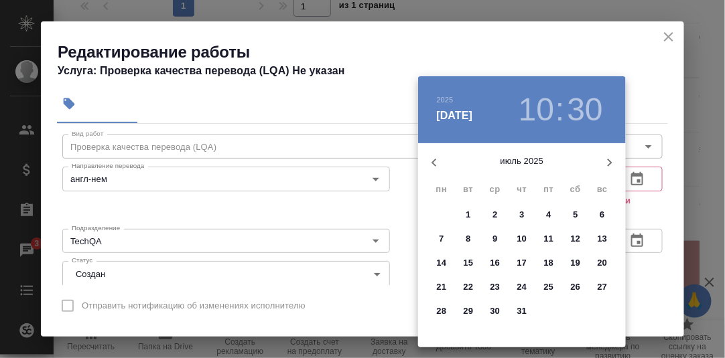
click at [611, 165] on icon "button" at bounding box center [610, 163] width 16 height 16
click at [551, 312] on p "29" at bounding box center [549, 311] width 10 height 13
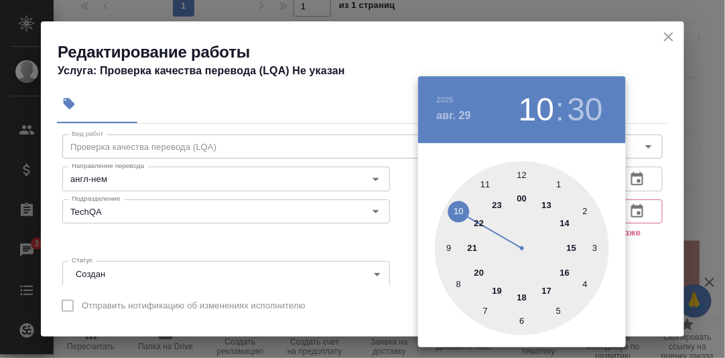
click at [521, 297] on div at bounding box center [522, 248] width 174 height 174
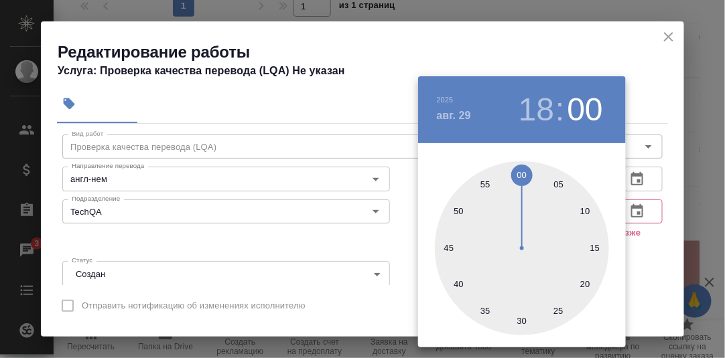
drag, startPoint x: 524, startPoint y: 178, endPoint x: 596, endPoint y: 200, distance: 75.7
click at [526, 178] on div at bounding box center [522, 248] width 174 height 174
click at [648, 253] on div at bounding box center [362, 179] width 725 height 358
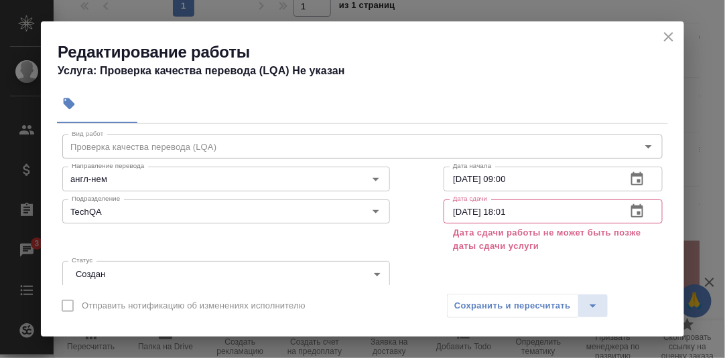
click at [631, 205] on icon "button" at bounding box center [637, 210] width 12 height 13
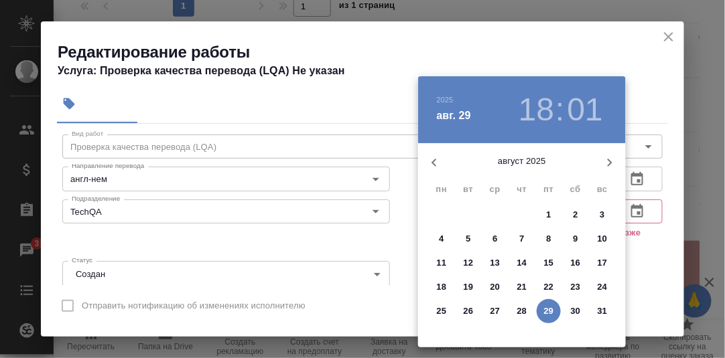
click at [444, 313] on p "25" at bounding box center [442, 311] width 10 height 13
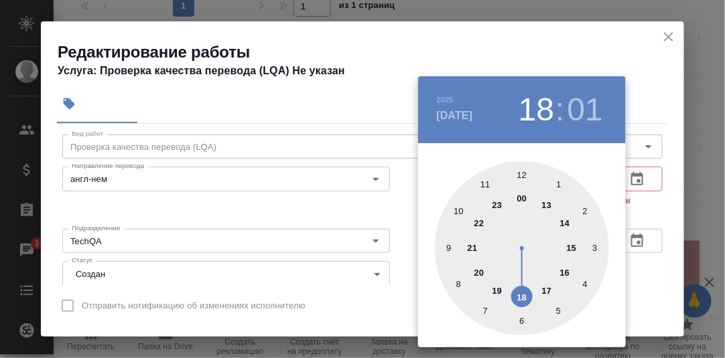
click at [521, 200] on div at bounding box center [522, 248] width 174 height 174
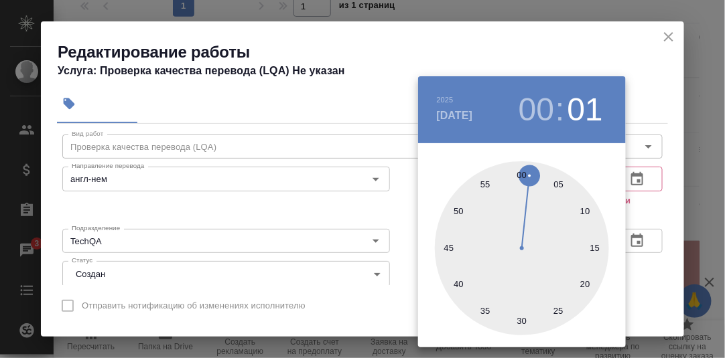
click at [531, 112] on h3 "00" at bounding box center [537, 110] width 36 height 38
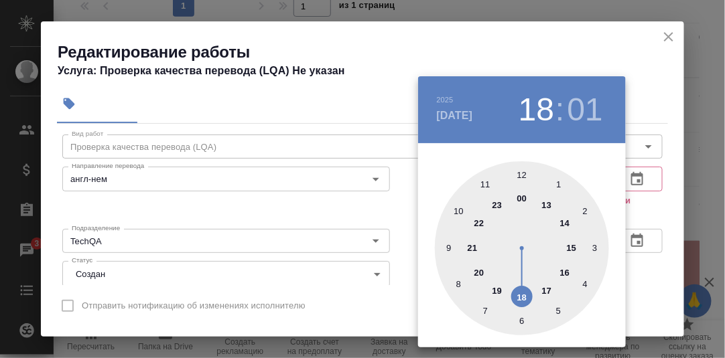
click at [521, 300] on div at bounding box center [522, 248] width 174 height 174
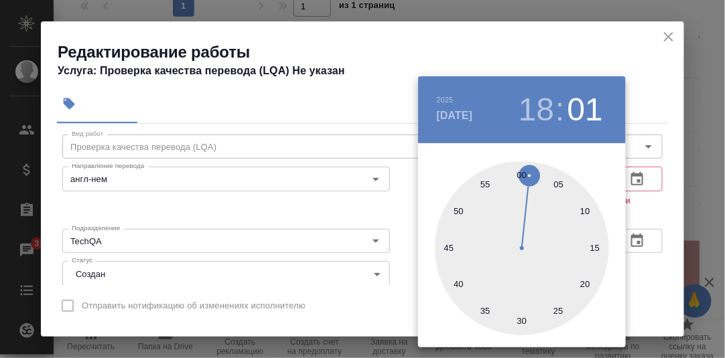
type input "25.08.2025 18:00"
click at [520, 176] on div at bounding box center [522, 248] width 174 height 174
click at [661, 211] on div at bounding box center [362, 179] width 725 height 358
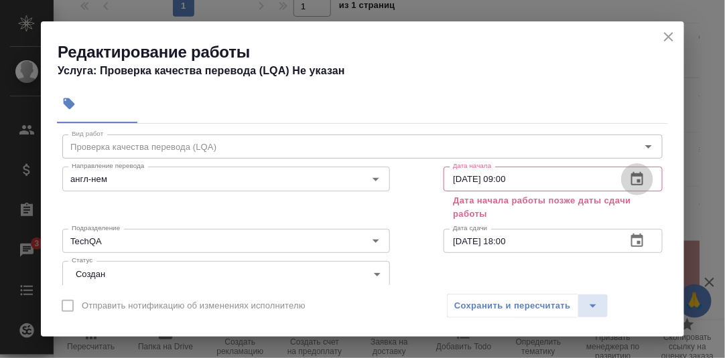
click at [630, 177] on icon "button" at bounding box center [637, 180] width 16 height 16
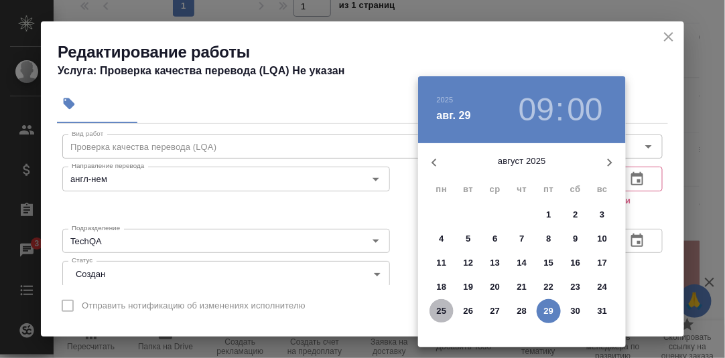
click at [440, 313] on p "25" at bounding box center [442, 311] width 10 height 13
type input "25.08.2025 09:00"
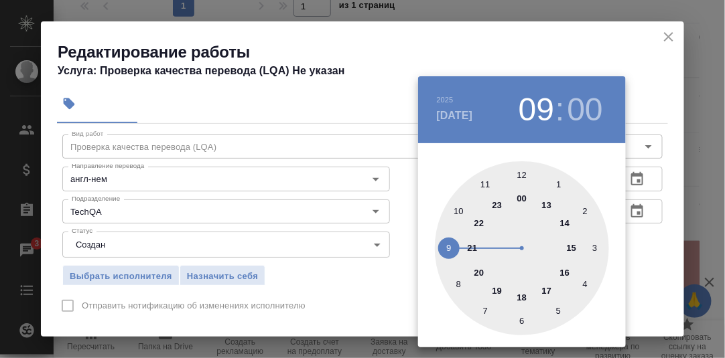
click at [660, 259] on div at bounding box center [362, 179] width 725 height 358
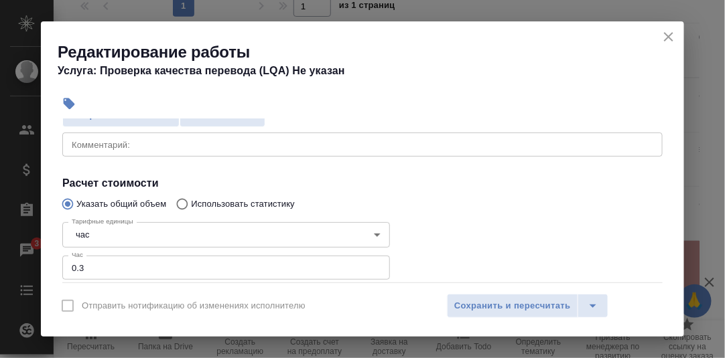
scroll to position [168, 0]
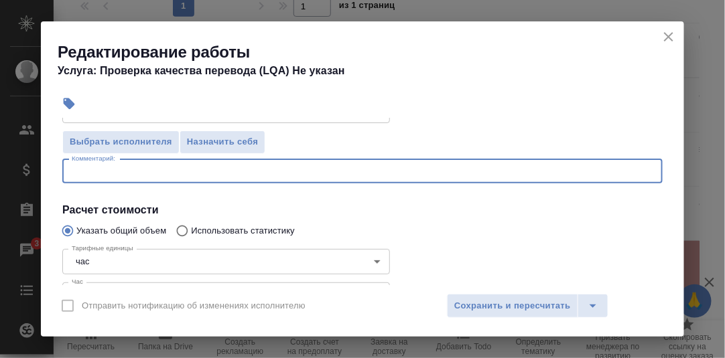
click at [123, 168] on textarea at bounding box center [363, 171] width 582 height 10
type textarea "Проверка Иванова Алексея"
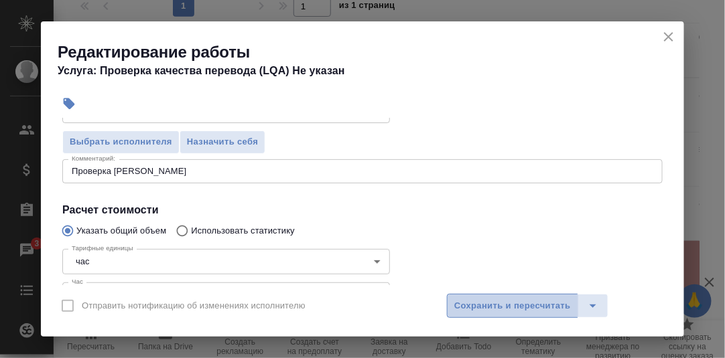
click at [537, 299] on span "Сохранить и пересчитать" at bounding box center [512, 306] width 117 height 15
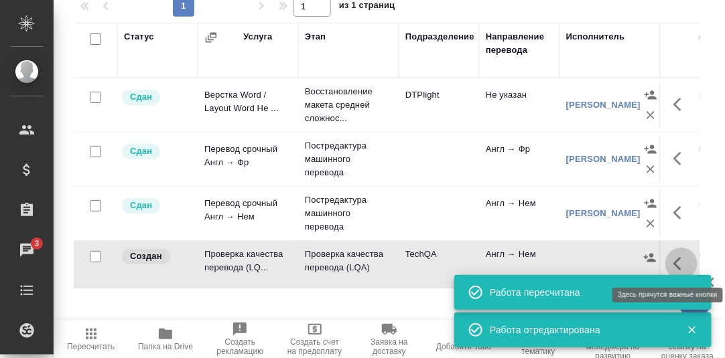
click at [680, 263] on icon "button" at bounding box center [681, 264] width 16 height 16
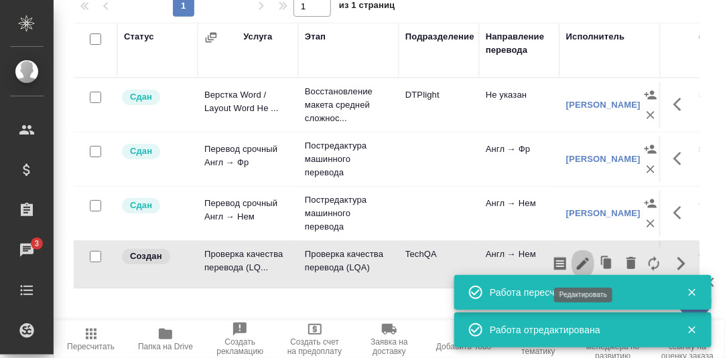
click at [585, 261] on icon "button" at bounding box center [583, 264] width 12 height 12
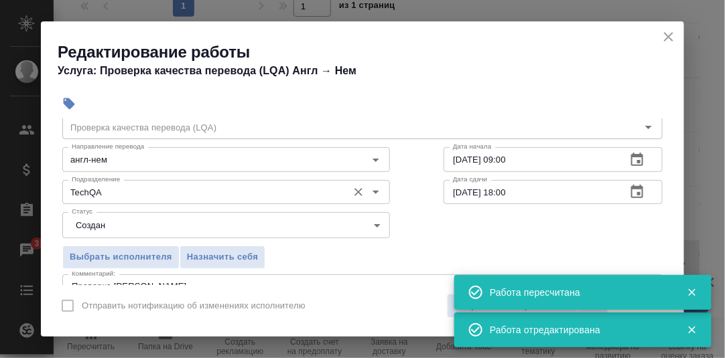
scroll to position [66, 0]
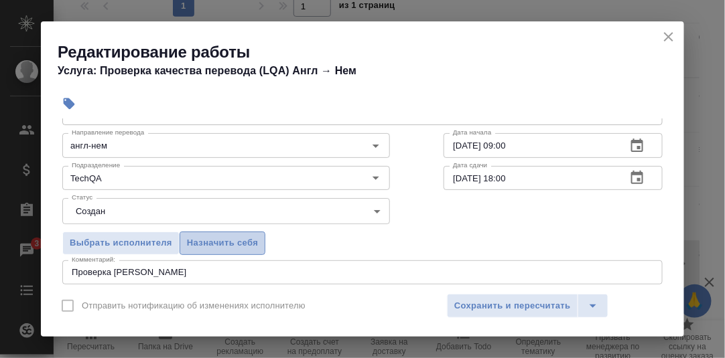
click at [228, 243] on span "Назначить себя" at bounding box center [222, 243] width 71 height 15
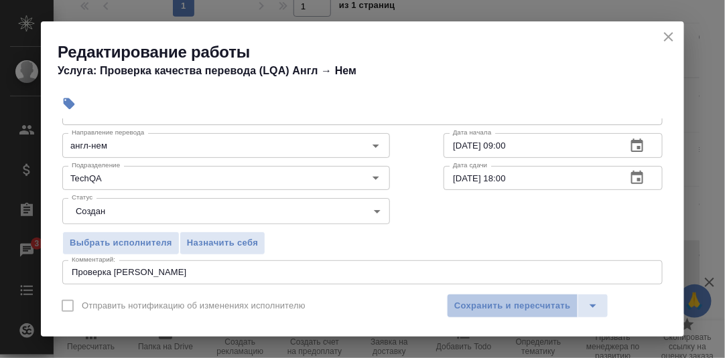
drag, startPoint x: 492, startPoint y: 308, endPoint x: 658, endPoint y: 295, distance: 165.9
click at [493, 307] on span "Сохранить и пересчитать" at bounding box center [512, 306] width 117 height 15
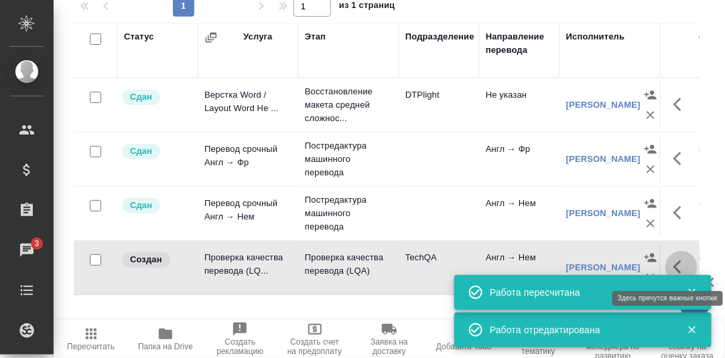
click at [679, 264] on icon "button" at bounding box center [681, 267] width 16 height 16
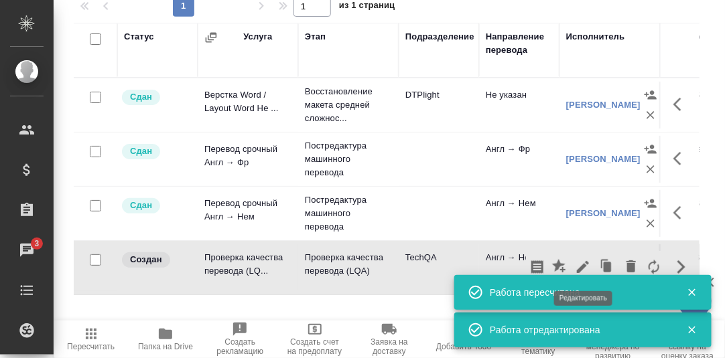
click at [580, 267] on icon "button" at bounding box center [583, 267] width 12 height 12
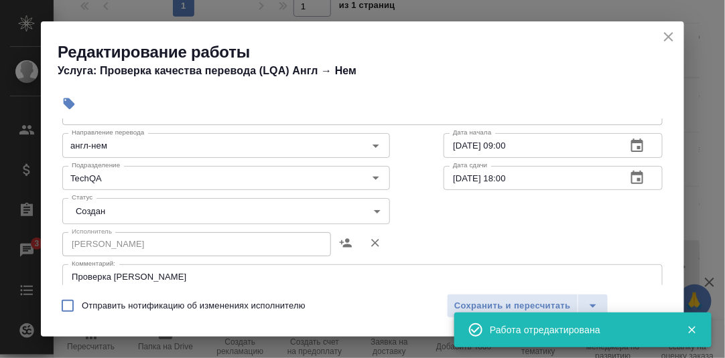
click at [369, 210] on body "🙏 .cls-1 fill:#fff; AWATERA Румянцева Дарья d.rumyantseva Клиенты Спецификации …" at bounding box center [362, 179] width 725 height 358
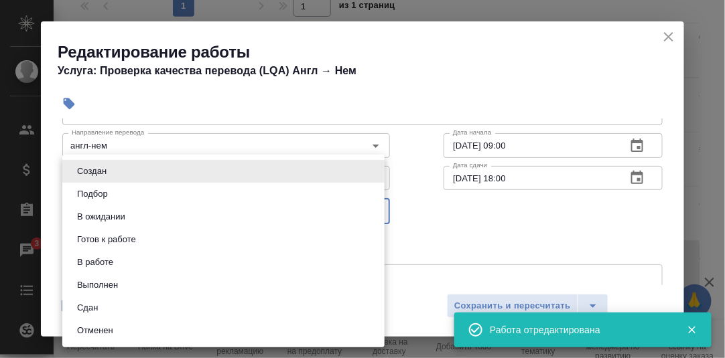
drag, startPoint x: 117, startPoint y: 308, endPoint x: 165, endPoint y: 304, distance: 49.1
click at [117, 308] on li "Сдан" at bounding box center [223, 308] width 322 height 23
type input "closed"
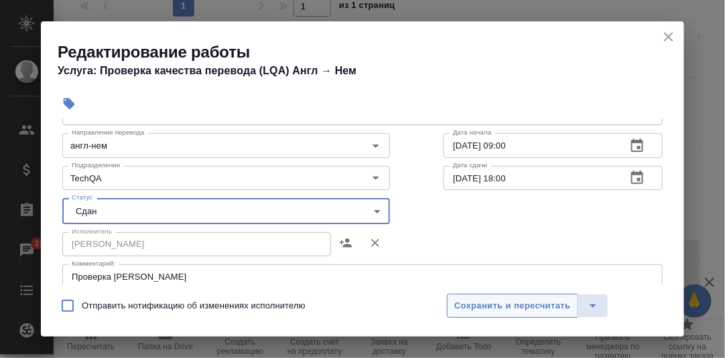
drag, startPoint x: 507, startPoint y: 308, endPoint x: 536, endPoint y: 302, distance: 29.6
click at [507, 308] on span "Сохранить и пересчитать" at bounding box center [512, 306] width 117 height 15
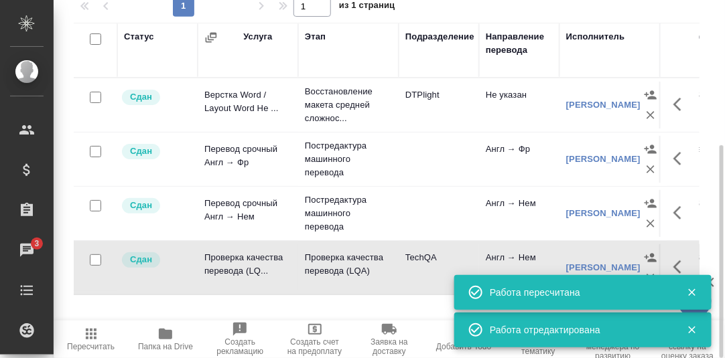
scroll to position [0, 0]
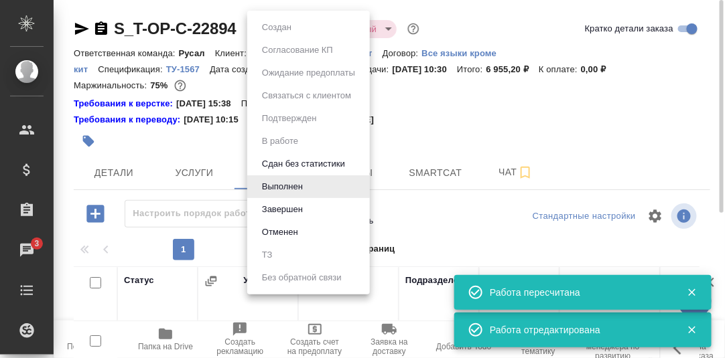
click at [310, 25] on body "🙏 .cls-1 fill:#fff; AWATERA Румянцева Дарья d.rumyantseva Клиенты Спецификации …" at bounding box center [362, 179] width 725 height 358
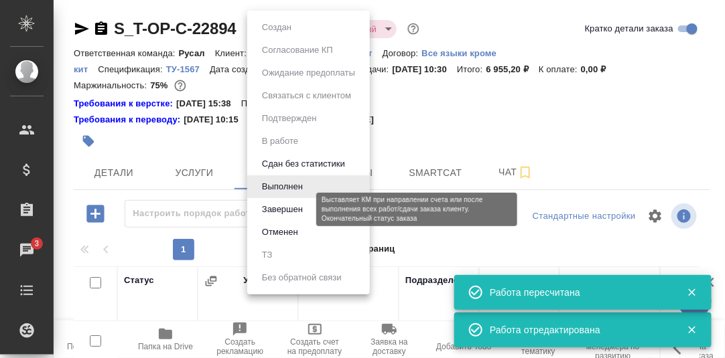
click at [277, 207] on button "Завершен" at bounding box center [282, 209] width 49 height 15
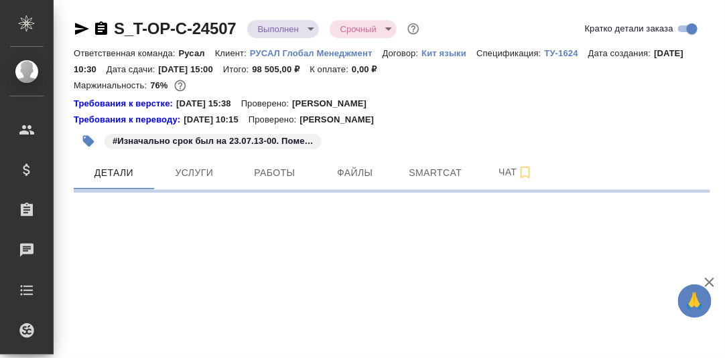
select select "RU"
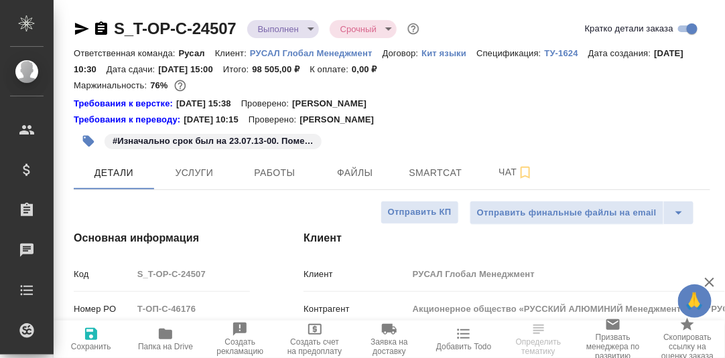
type textarea "x"
click at [308, 27] on body "🙏 .cls-1 fill:#fff; AWATERA [PERSON_NAME] d.rumyantseva Клиенты Спецификации За…" at bounding box center [362, 179] width 725 height 358
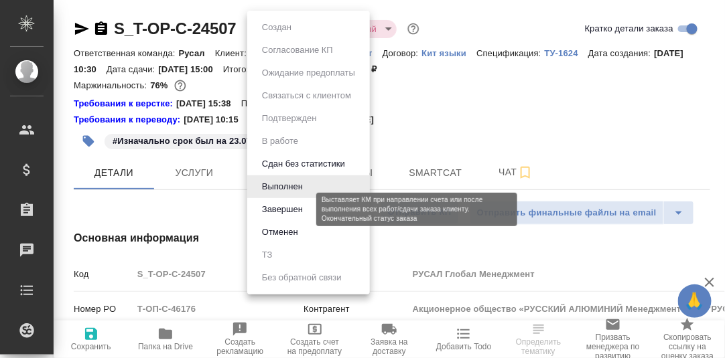
click at [295, 210] on button "Завершен" at bounding box center [282, 209] width 49 height 15
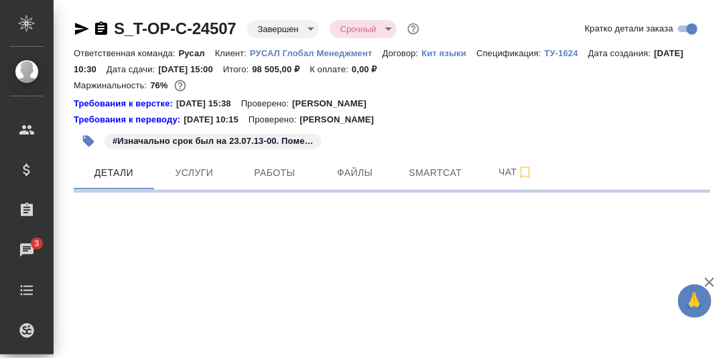
select select "RU"
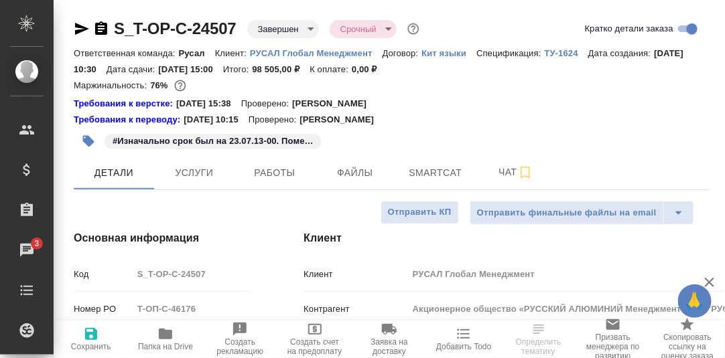
type textarea "x"
click at [95, 333] on icon "button" at bounding box center [91, 334] width 12 height 12
type textarea "x"
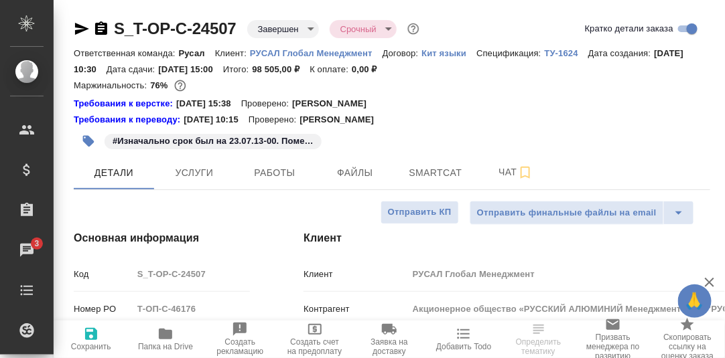
type textarea "x"
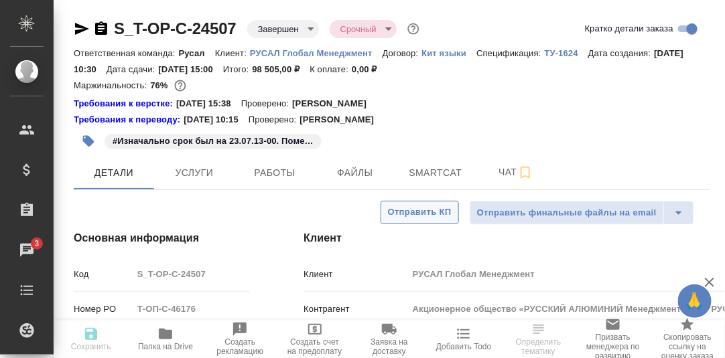
type textarea "x"
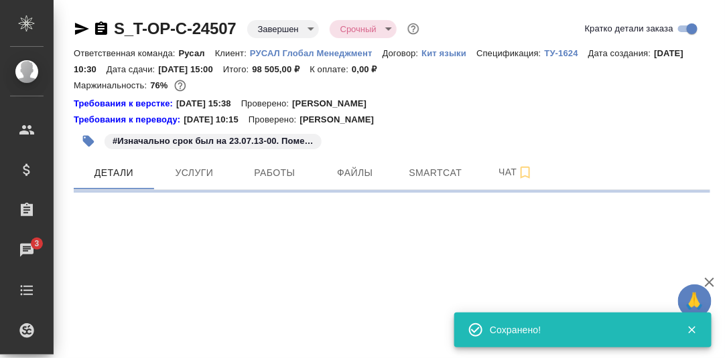
select select "RU"
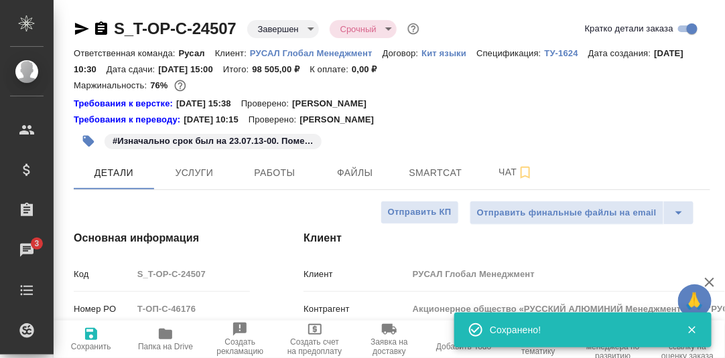
type textarea "x"
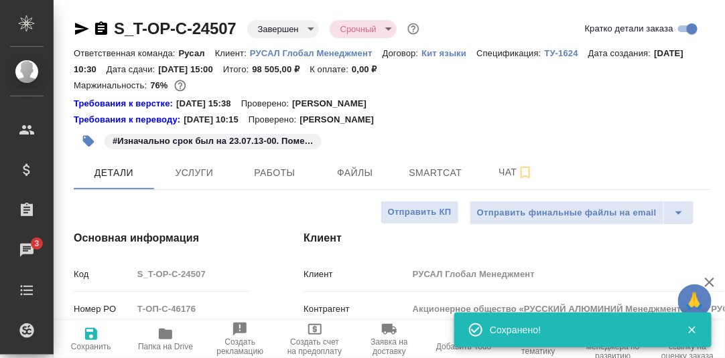
type textarea "x"
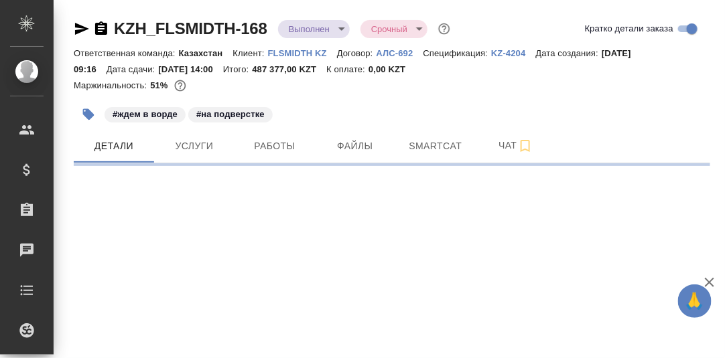
select select "RU"
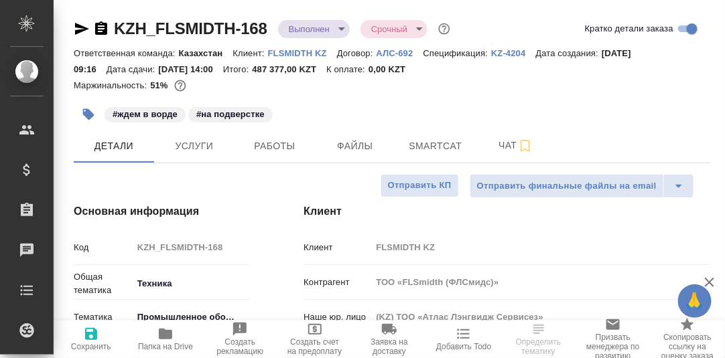
type textarea "x"
click at [339, 27] on body "🙏 .cls-1 fill:#fff; AWATERA [PERSON_NAME] d.rumyantseva Клиенты Спецификации За…" at bounding box center [362, 179] width 725 height 358
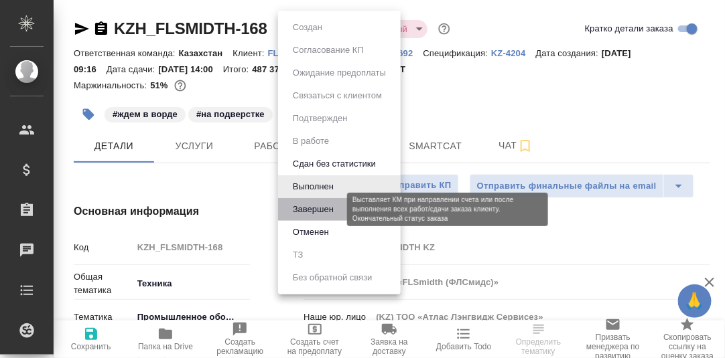
drag, startPoint x: 308, startPoint y: 210, endPoint x: 342, endPoint y: 224, distance: 36.7
click at [308, 210] on button "Завершен" at bounding box center [313, 209] width 49 height 15
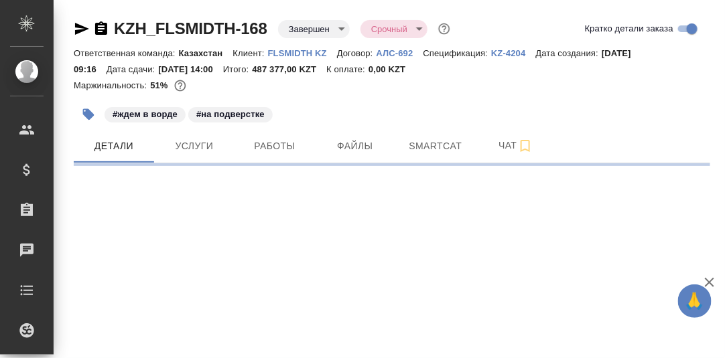
select select "RU"
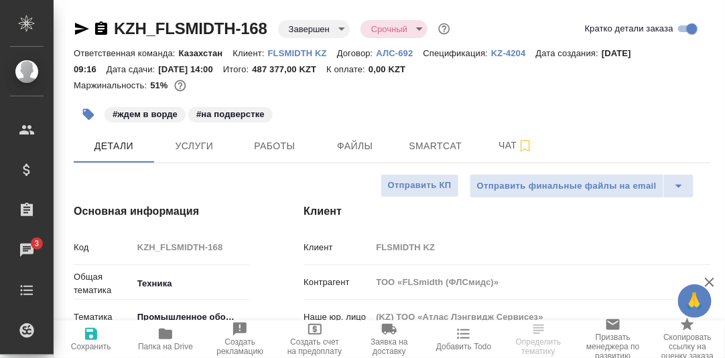
type textarea "x"
click at [88, 336] on icon "button" at bounding box center [91, 334] width 12 height 12
type textarea "x"
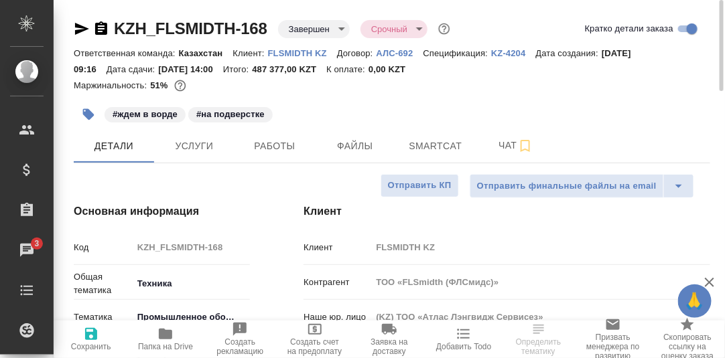
type textarea "x"
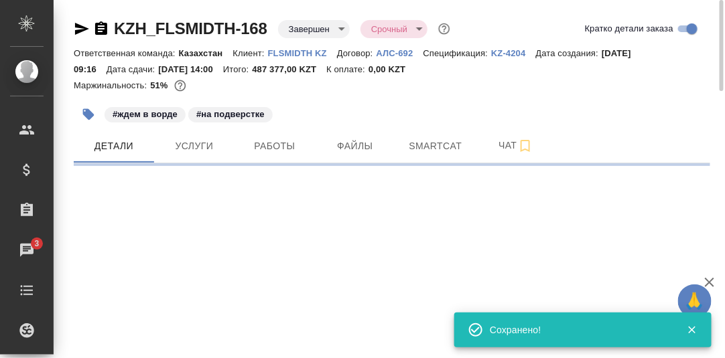
select select "RU"
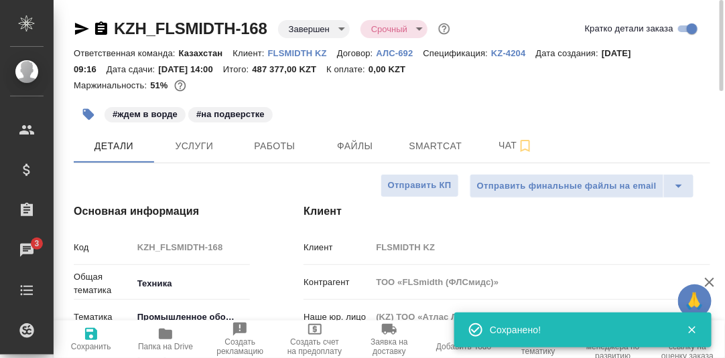
type textarea "x"
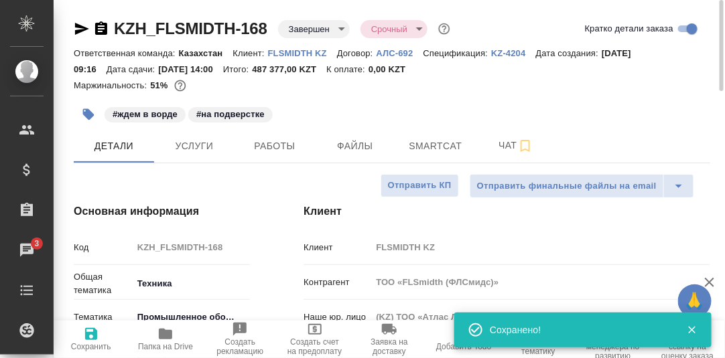
type textarea "x"
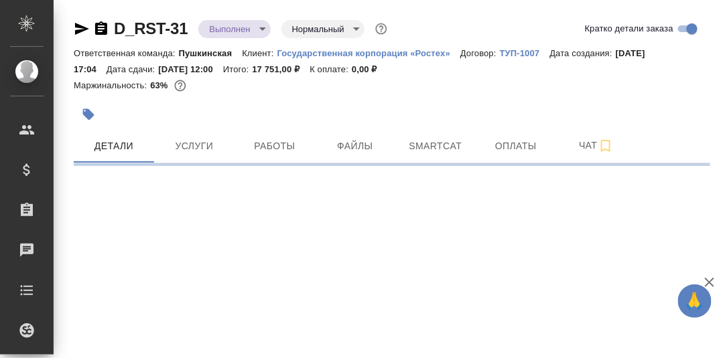
select select "RU"
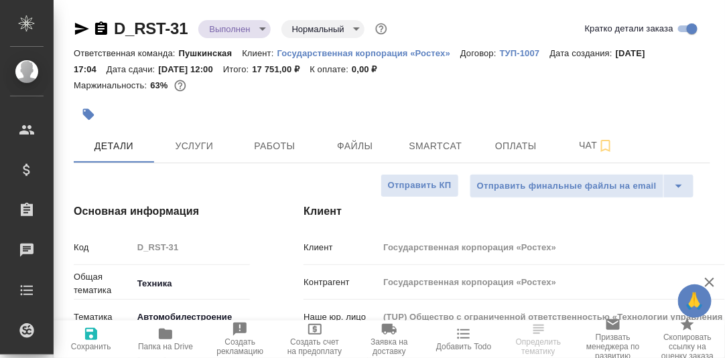
type textarea "x"
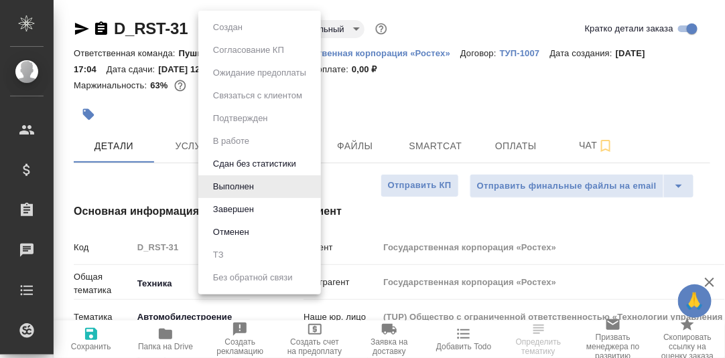
click at [261, 28] on body "🙏 .cls-1 fill:#fff; AWATERA [PERSON_NAME] d.rumyantseva Клиенты Спецификации За…" at bounding box center [362, 179] width 725 height 358
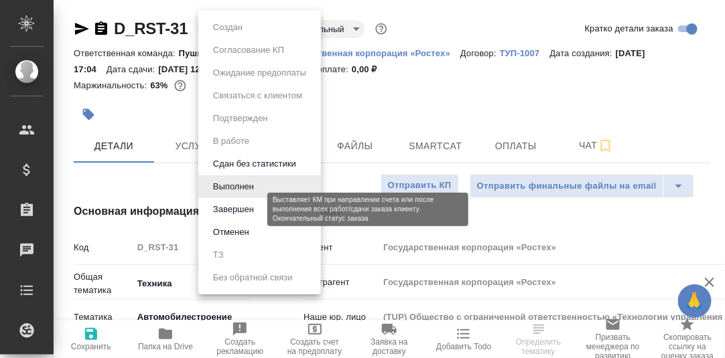
click at [232, 210] on button "Завершен" at bounding box center [233, 209] width 49 height 15
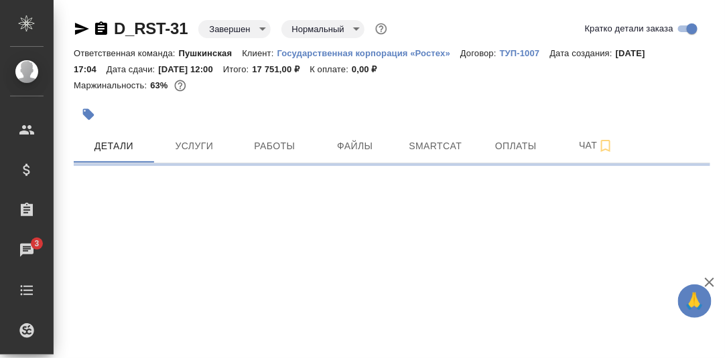
select select "RU"
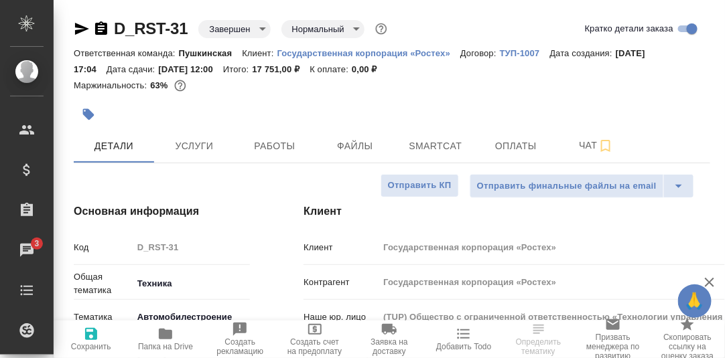
type textarea "x"
drag, startPoint x: 92, startPoint y: 341, endPoint x: 109, endPoint y: 336, distance: 17.6
click at [92, 341] on icon "button" at bounding box center [91, 334] width 16 height 16
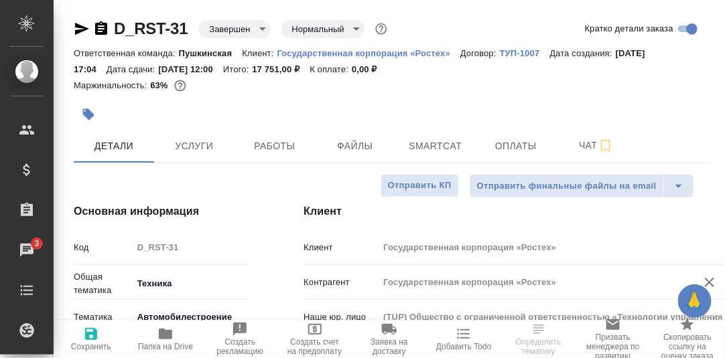
type textarea "x"
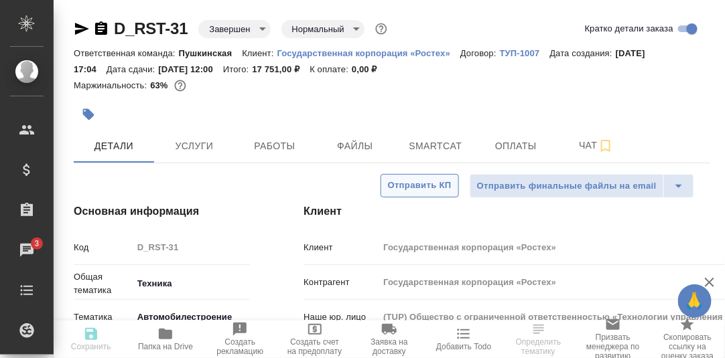
type textarea "x"
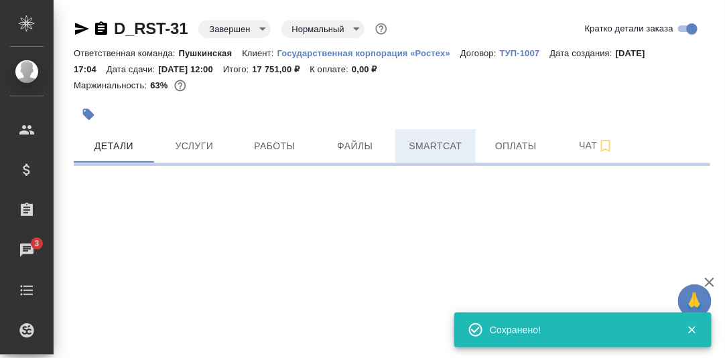
select select "RU"
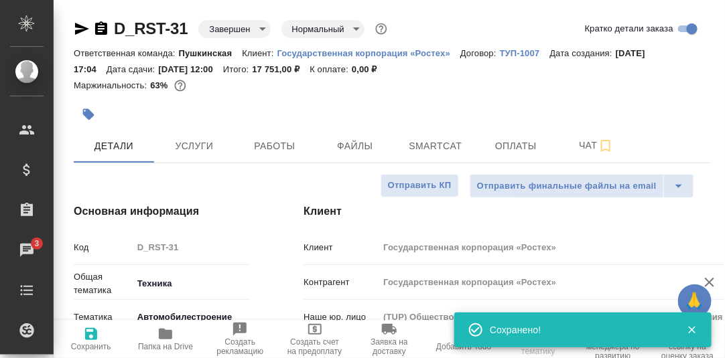
type textarea "x"
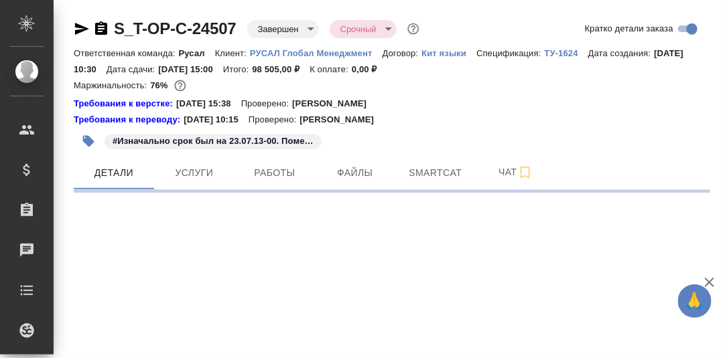
select select "RU"
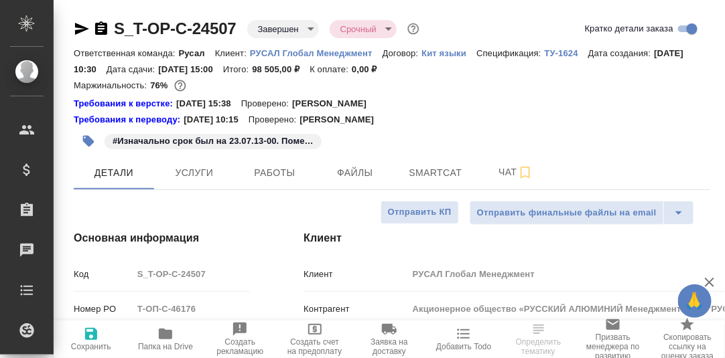
type textarea "x"
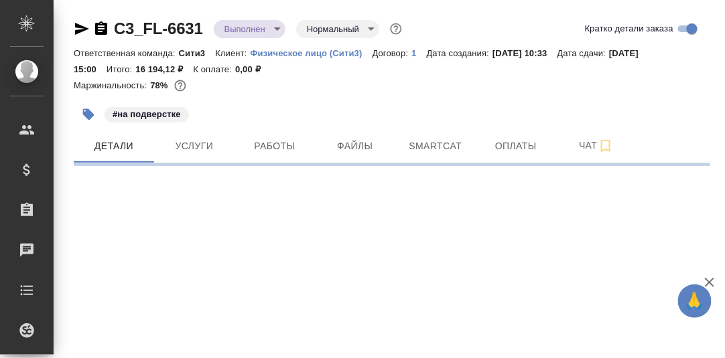
select select "RU"
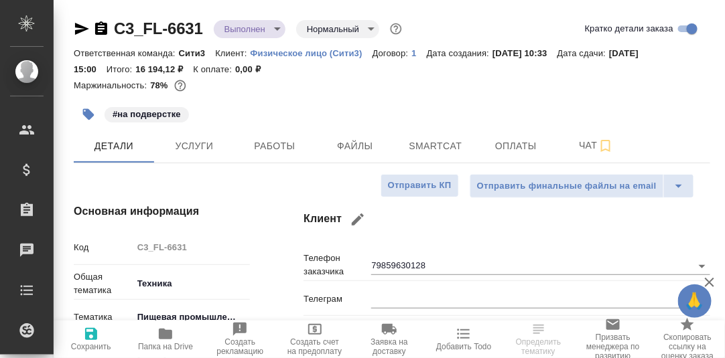
type textarea "x"
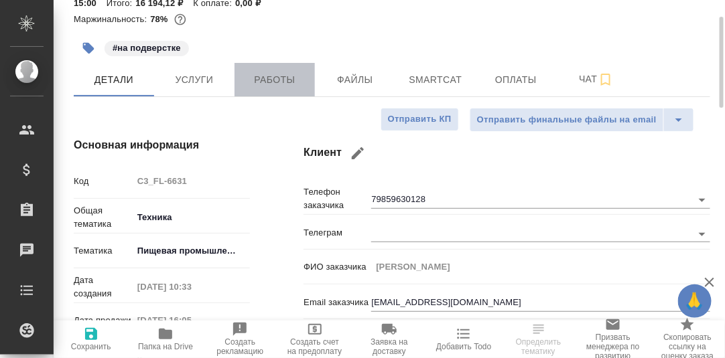
click at [275, 77] on span "Работы" at bounding box center [275, 80] width 64 height 17
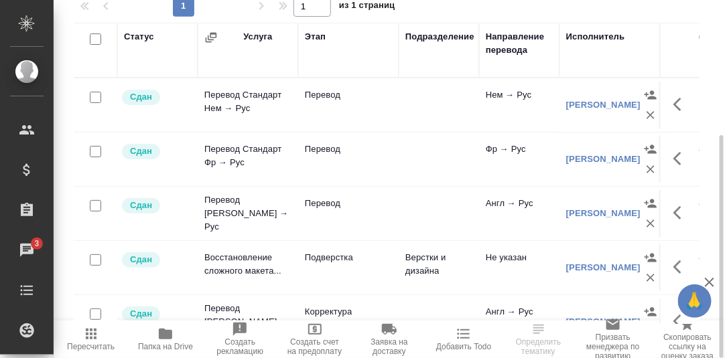
scroll to position [16, 0]
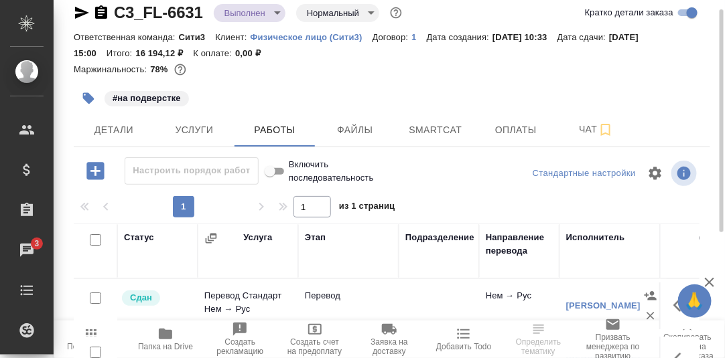
click at [275, 14] on body "🙏 .cls-1 fill:#fff; AWATERA [PERSON_NAME] d.rumyantseva Клиенты Спецификации За…" at bounding box center [362, 179] width 725 height 358
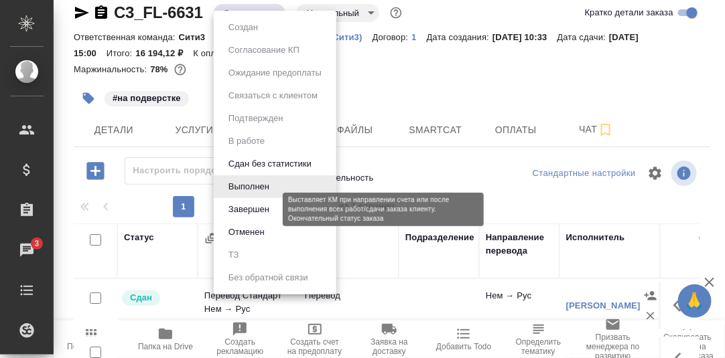
click at [244, 210] on button "Завершен" at bounding box center [248, 209] width 49 height 15
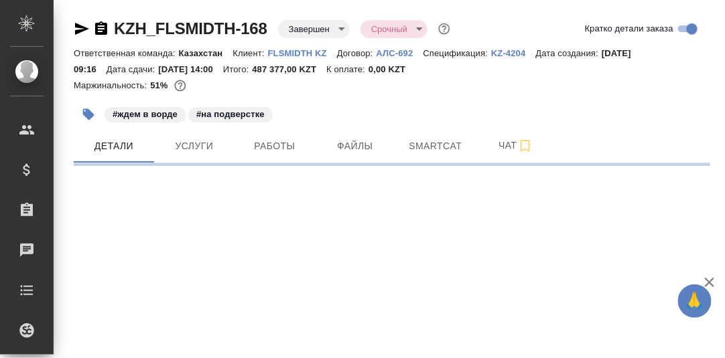
select select "RU"
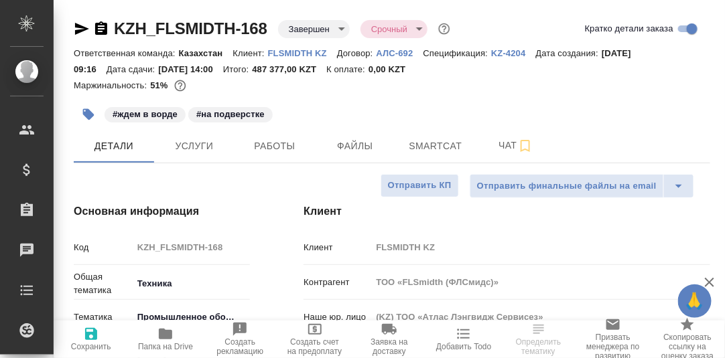
type textarea "x"
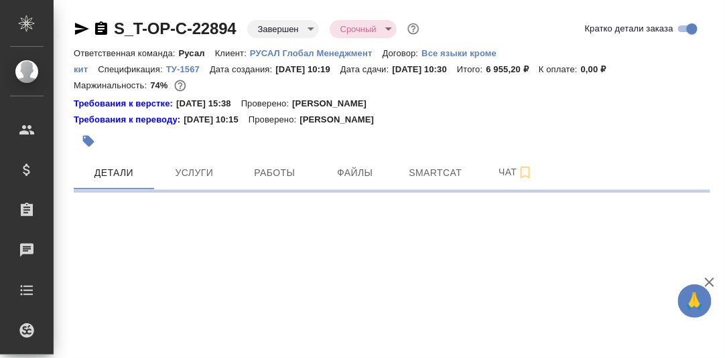
select select "RU"
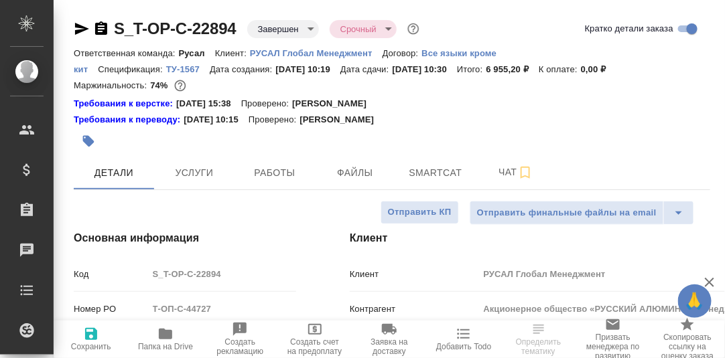
type textarea "x"
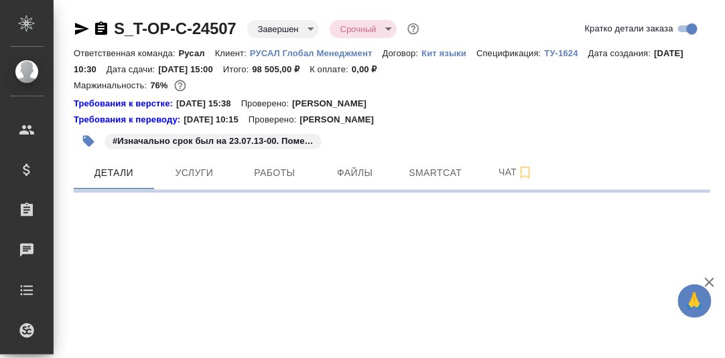
select select "RU"
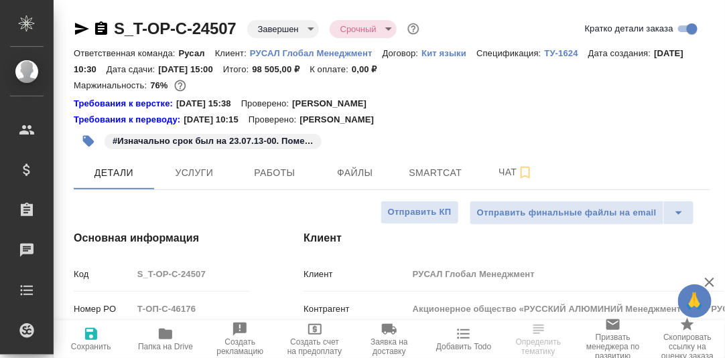
type textarea "x"
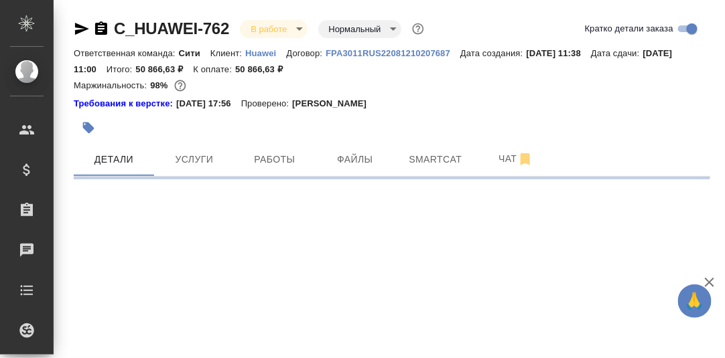
select select "RU"
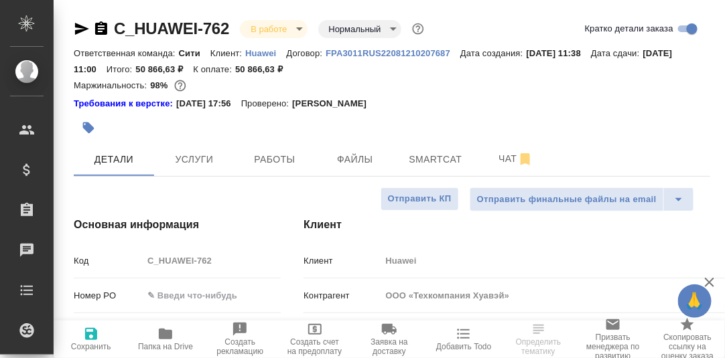
type textarea "x"
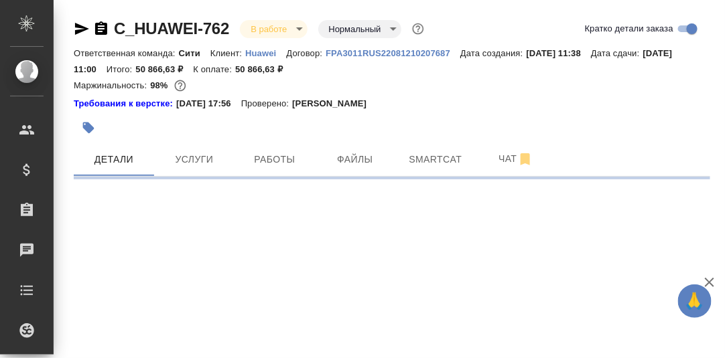
select select "RU"
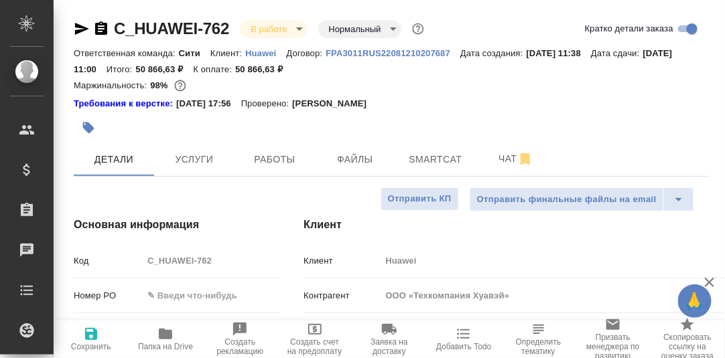
type textarea "x"
click at [507, 157] on span "Чат" at bounding box center [516, 159] width 64 height 17
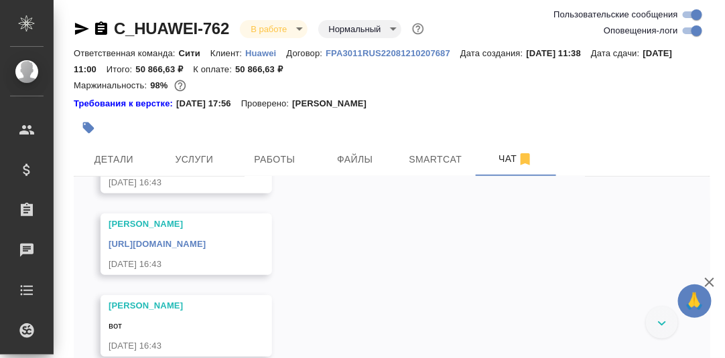
scroll to position [4210, 0]
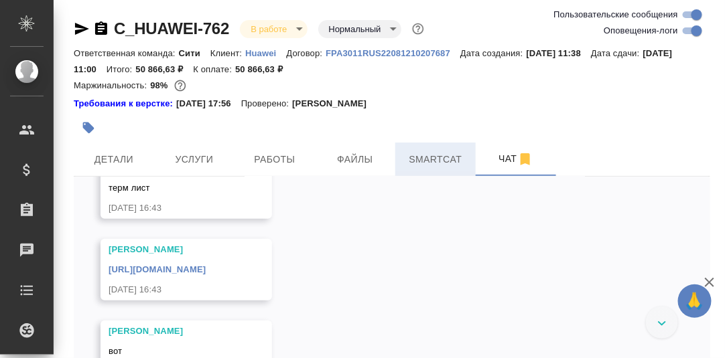
click at [439, 163] on span "Smartcat" at bounding box center [435, 159] width 64 height 17
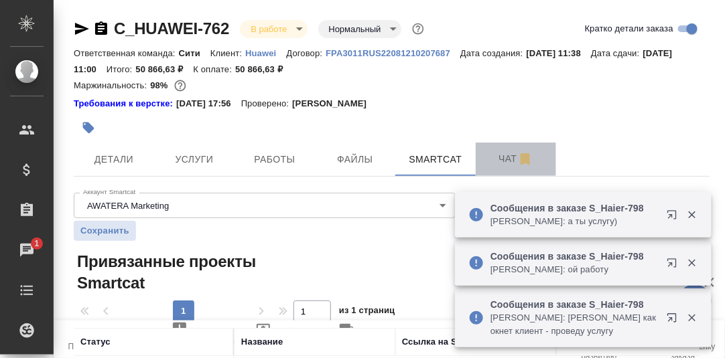
click at [505, 157] on span "Чат" at bounding box center [516, 159] width 64 height 17
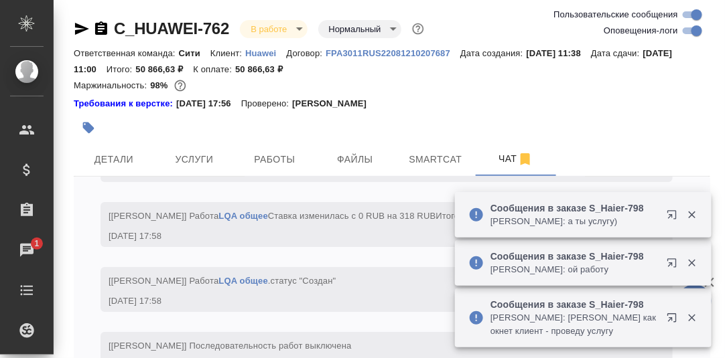
click at [694, 216] on icon "button" at bounding box center [691, 215] width 7 height 7
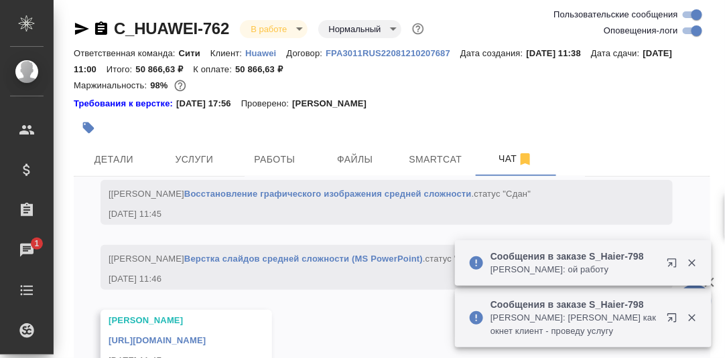
scroll to position [6957, 0]
click at [692, 266] on icon "button" at bounding box center [692, 263] width 12 height 12
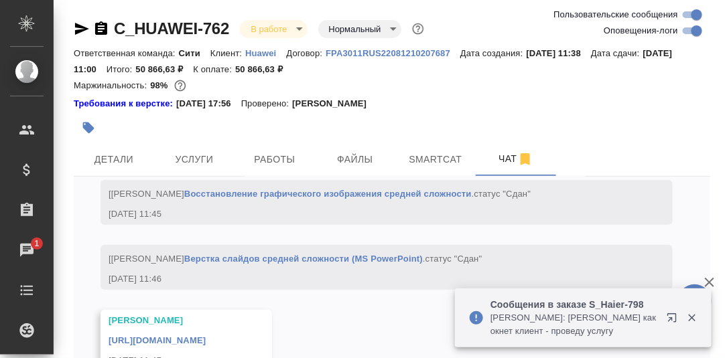
click at [693, 318] on icon "button" at bounding box center [691, 318] width 7 height 7
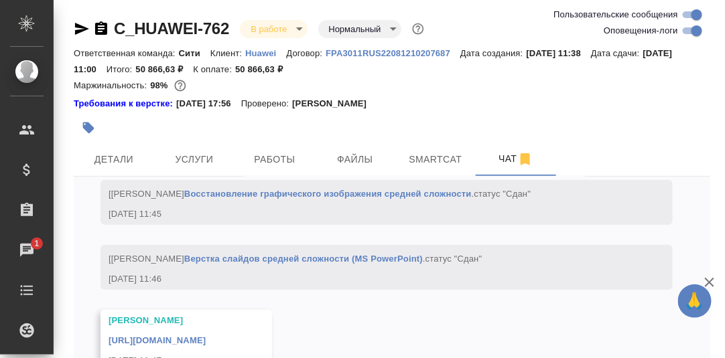
scroll to position [66, 0]
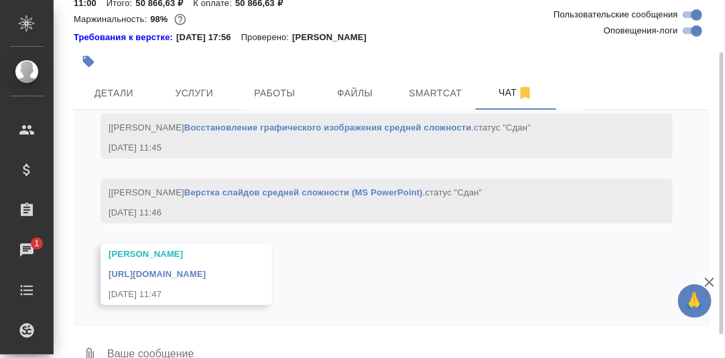
click at [168, 342] on textarea at bounding box center [408, 356] width 604 height 46
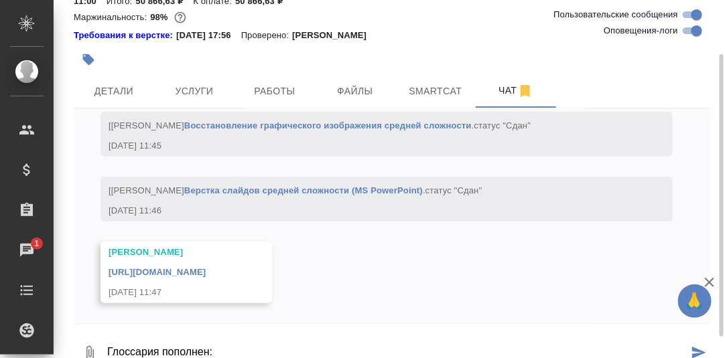
paste textarea "https://smartcat.com/resources/glossaries/237b0af3-5b0b-408c-aaba-24652a3e9b21/…"
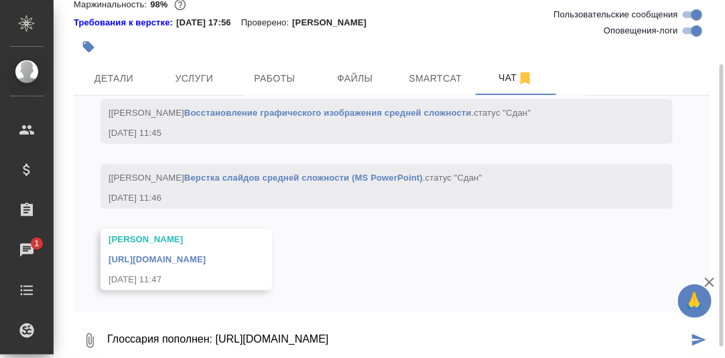
type textarea "Глоссария пополнен: https://smartcat.com/resources/glossaries/237b0af3-5b0b-408…"
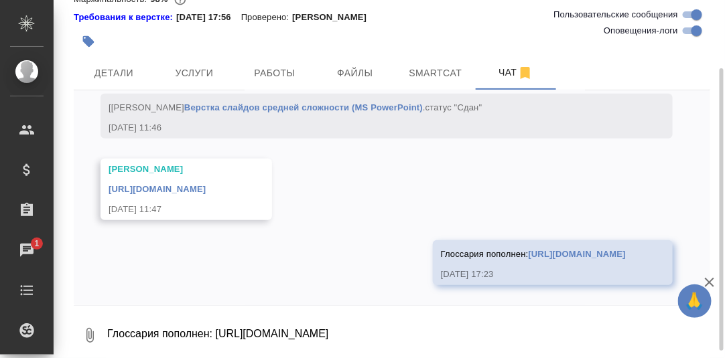
scroll to position [7035, 0]
click at [198, 70] on span "Услуги" at bounding box center [194, 73] width 64 height 17
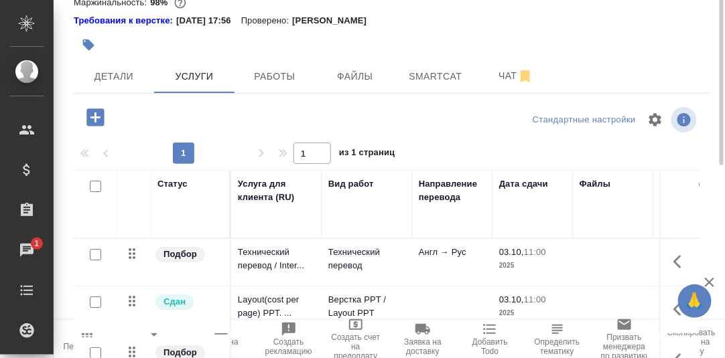
scroll to position [16, 0]
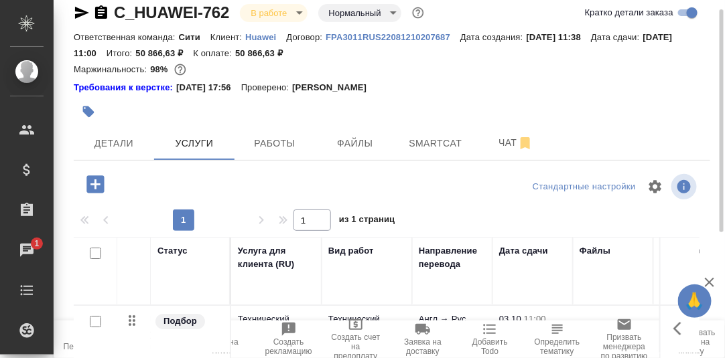
click at [95, 184] on icon "button" at bounding box center [95, 184] width 23 height 23
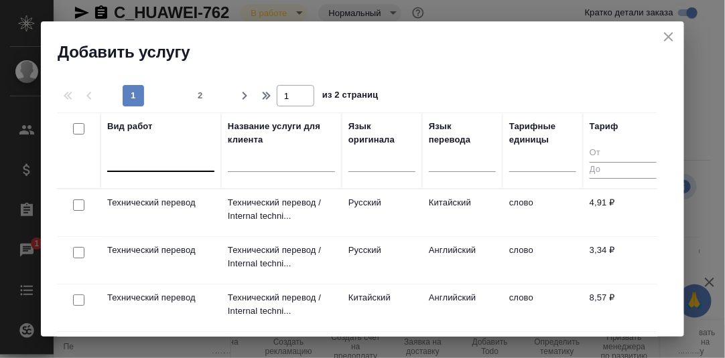
click at [140, 163] on div at bounding box center [160, 158] width 107 height 19
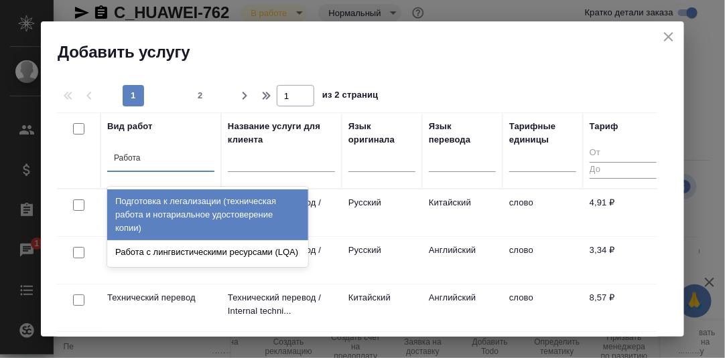
type input "Работа с"
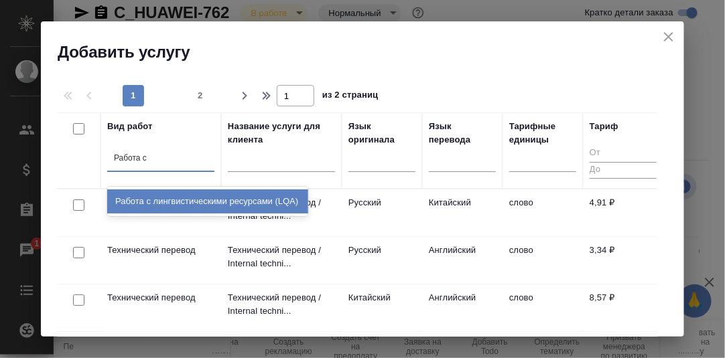
click at [182, 203] on div "Работа с лингвистическими ресурсами (LQA)" at bounding box center [207, 202] width 201 height 24
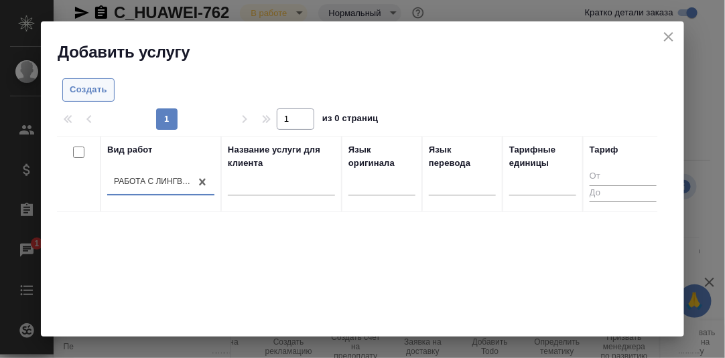
click at [96, 88] on span "Создать" at bounding box center [89, 89] width 38 height 15
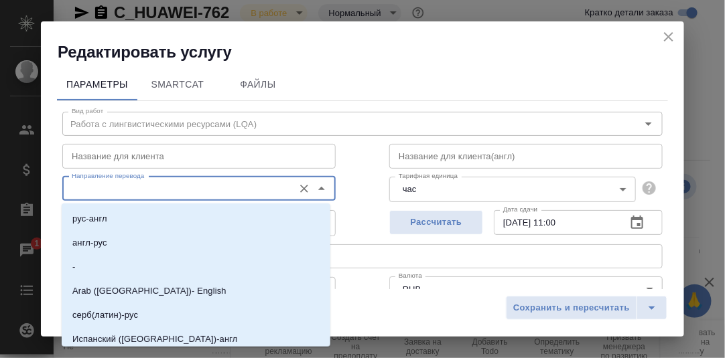
click at [117, 194] on input "Направление перевода" at bounding box center [176, 189] width 220 height 16
click at [118, 244] on li "англ-рус" at bounding box center [196, 243] width 269 height 24
type input "англ-рус"
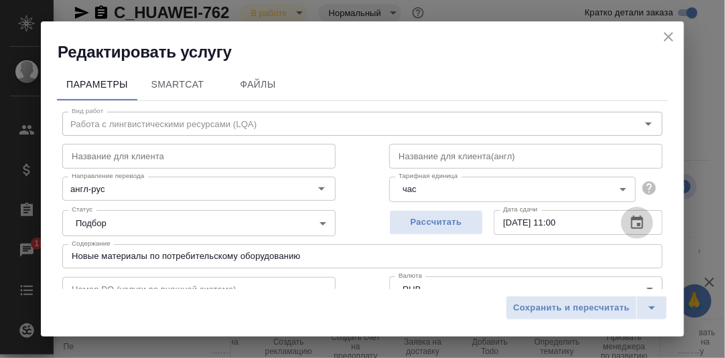
click at [630, 221] on icon "button" at bounding box center [637, 223] width 16 height 16
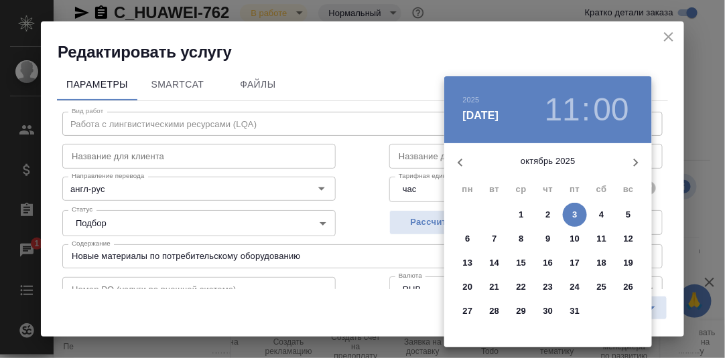
click at [459, 165] on icon "button" at bounding box center [460, 163] width 16 height 16
click at [464, 212] on span "1" at bounding box center [468, 214] width 24 height 13
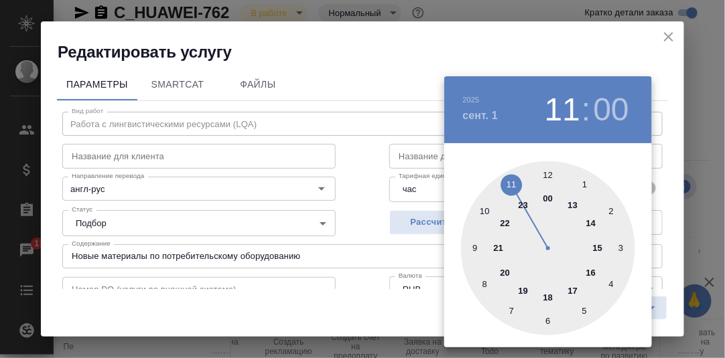
click at [576, 290] on div at bounding box center [548, 248] width 174 height 174
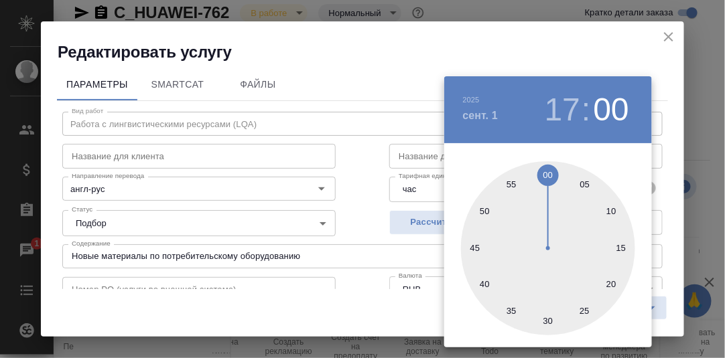
click at [551, 322] on div at bounding box center [548, 248] width 174 height 174
type input "01.09.2025 17:30"
click at [670, 223] on div at bounding box center [362, 179] width 725 height 358
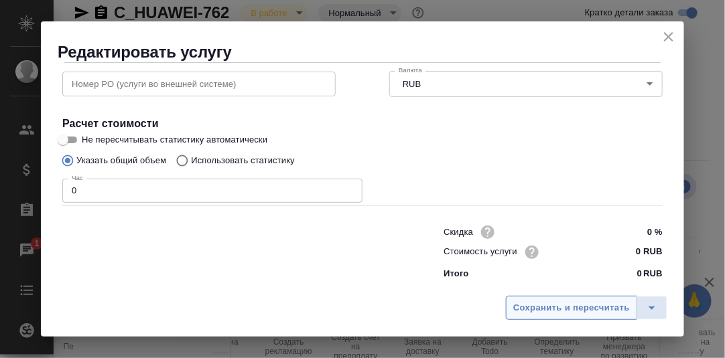
scroll to position [206, 0]
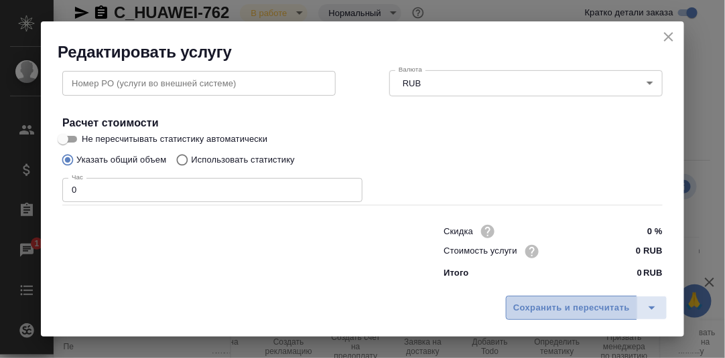
drag, startPoint x: 560, startPoint y: 303, endPoint x: 593, endPoint y: 268, distance: 47.9
click at [560, 303] on span "Сохранить и пересчитать" at bounding box center [571, 308] width 117 height 15
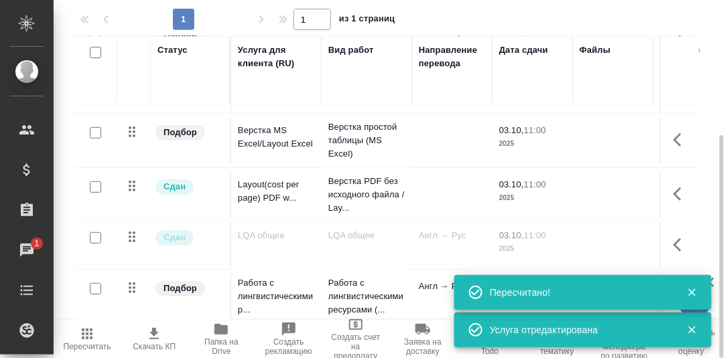
scroll to position [93, 0]
click at [691, 289] on icon "button" at bounding box center [692, 293] width 12 height 12
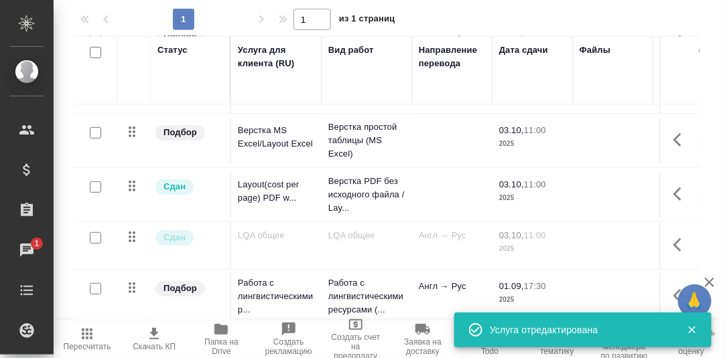
click at [692, 327] on icon "button" at bounding box center [692, 330] width 12 height 12
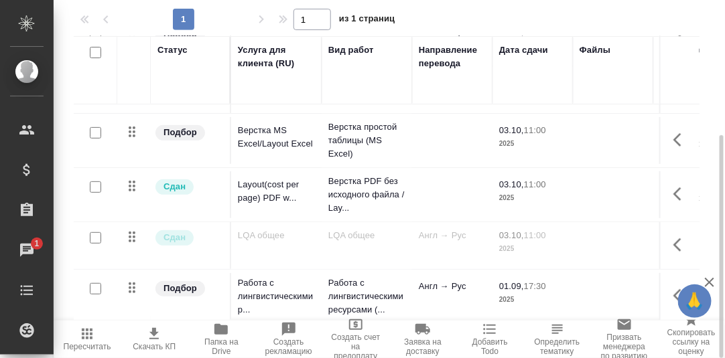
click at [673, 289] on icon "button" at bounding box center [681, 296] width 16 height 16
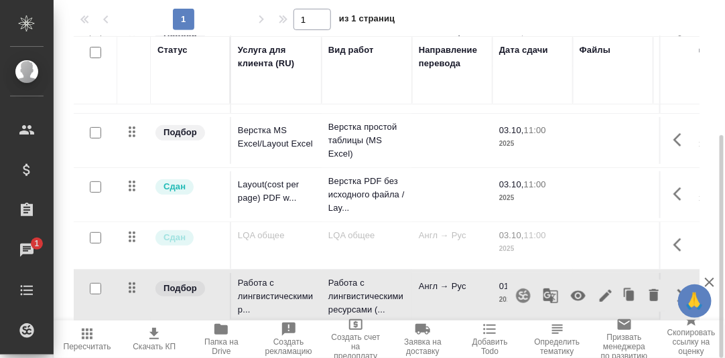
click at [570, 288] on icon "button" at bounding box center [578, 296] width 16 height 16
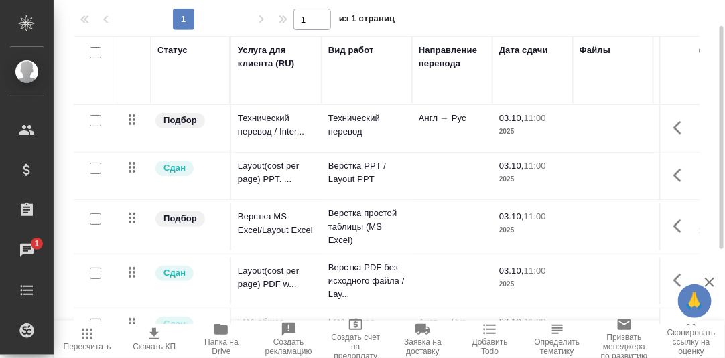
scroll to position [83, 0]
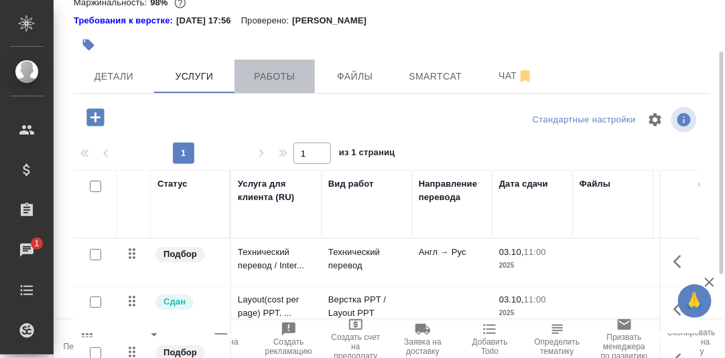
click at [269, 74] on span "Работы" at bounding box center [275, 76] width 64 height 17
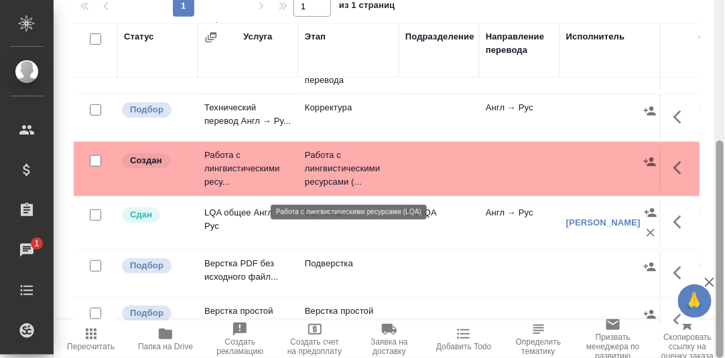
scroll to position [268, 0]
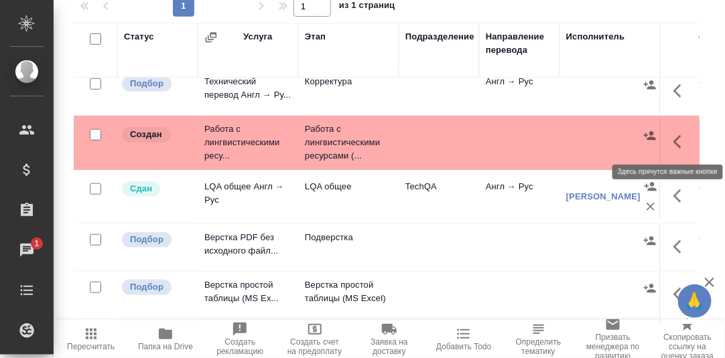
click at [673, 140] on icon "button" at bounding box center [681, 142] width 16 height 16
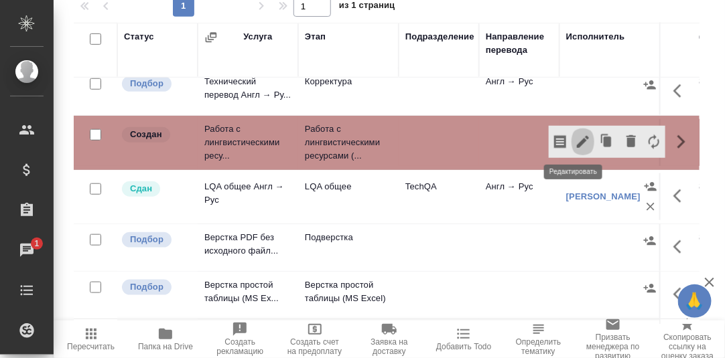
click at [580, 136] on icon "button" at bounding box center [583, 142] width 16 height 16
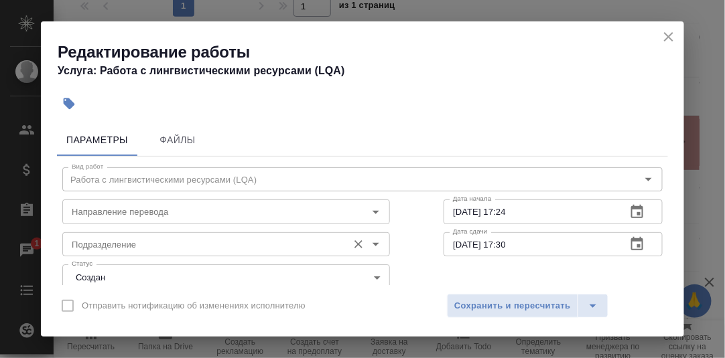
scroll to position [66, 0]
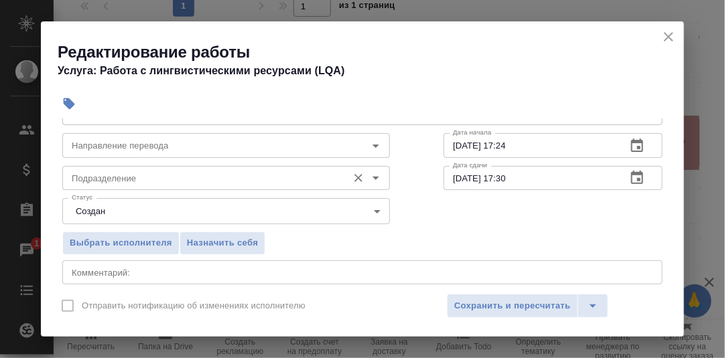
click at [150, 176] on input "Подразделение" at bounding box center [203, 178] width 275 height 16
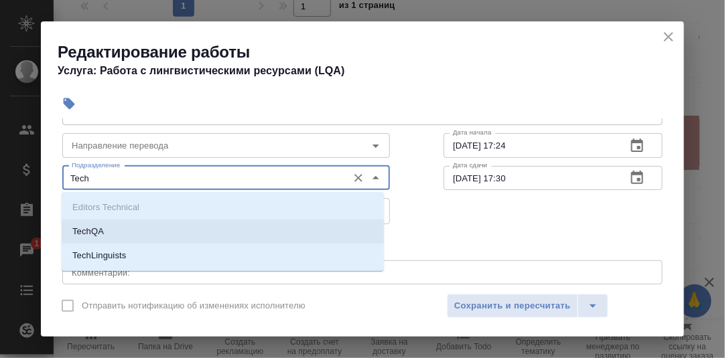
drag, startPoint x: 115, startPoint y: 226, endPoint x: 119, endPoint y: 189, distance: 37.7
click at [117, 222] on li "TechQA" at bounding box center [223, 232] width 322 height 24
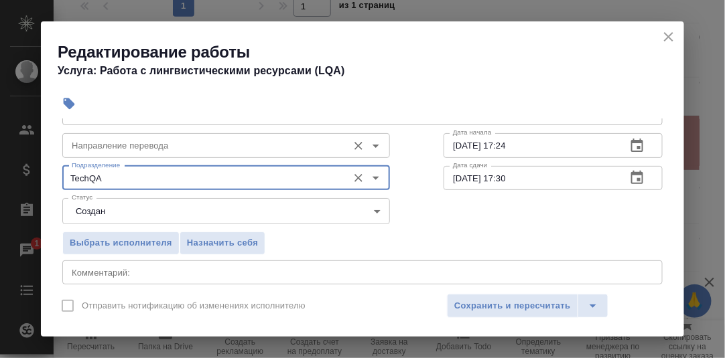
type input "TechQA"
click at [106, 138] on input "Направление перевода" at bounding box center [203, 145] width 275 height 16
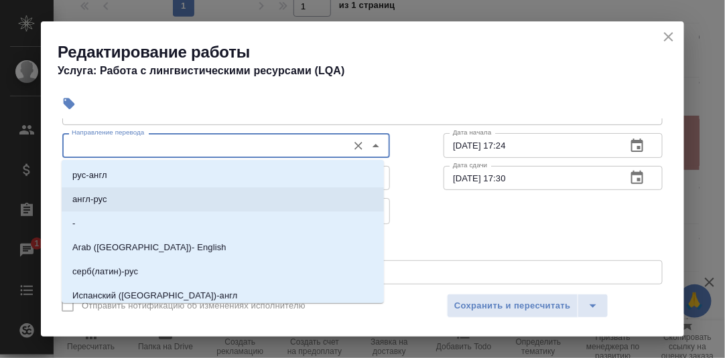
click at [104, 200] on p "англ-рус" at bounding box center [89, 199] width 35 height 13
type input "англ-рус"
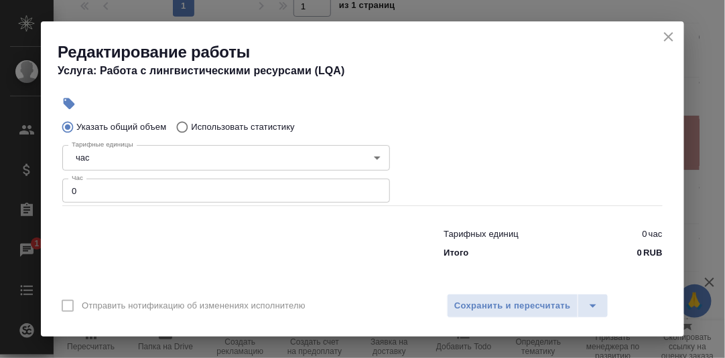
scroll to position [272, 0]
click at [85, 188] on input "0" at bounding box center [226, 190] width 328 height 24
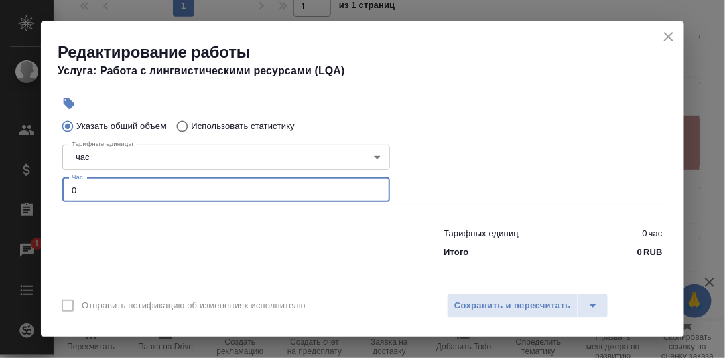
click at [96, 191] on input "0" at bounding box center [226, 190] width 328 height 24
type input "0.5"
click at [535, 302] on span "Сохранить и пересчитать" at bounding box center [512, 306] width 117 height 15
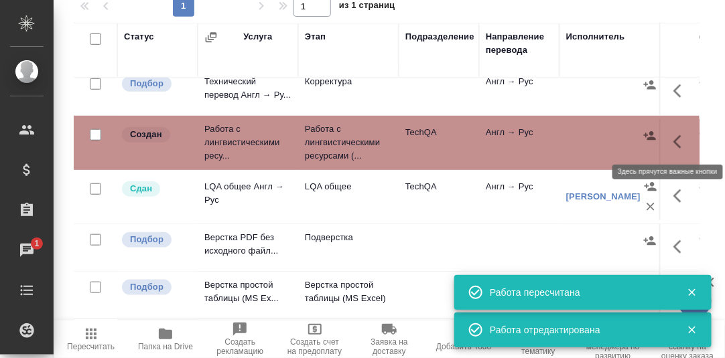
click at [673, 141] on icon "button" at bounding box center [681, 142] width 16 height 16
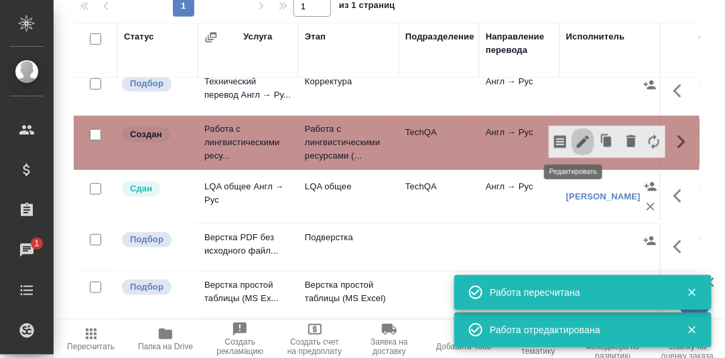
click at [577, 139] on icon "button" at bounding box center [583, 142] width 12 height 12
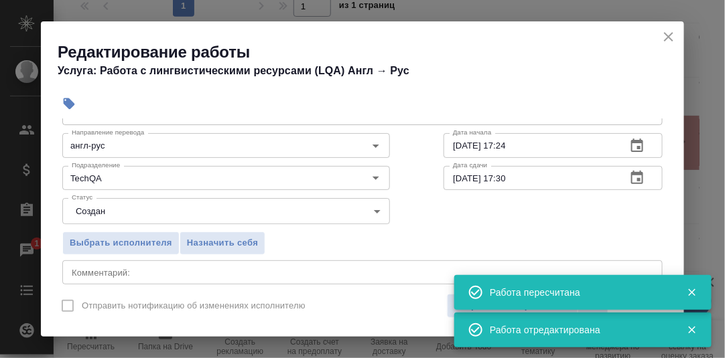
scroll to position [134, 0]
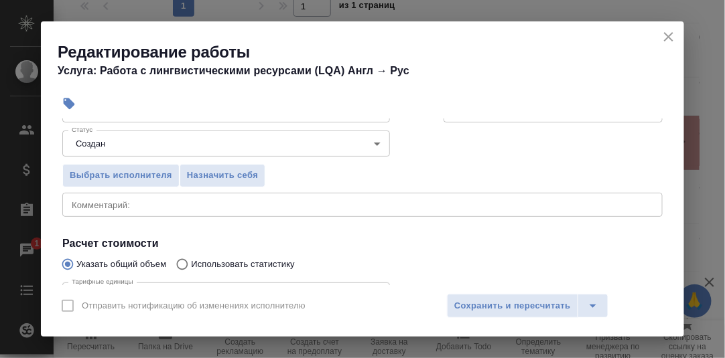
click at [114, 208] on textarea at bounding box center [363, 205] width 582 height 10
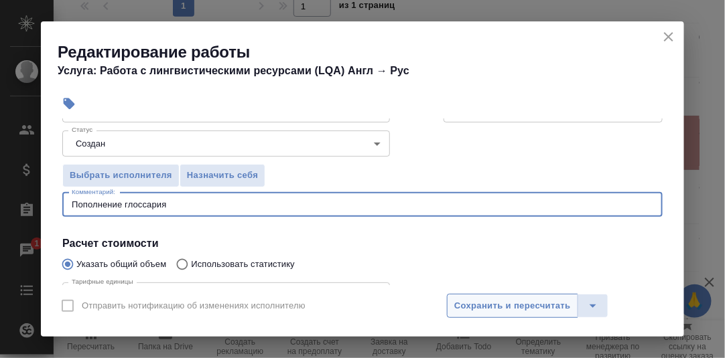
type textarea "Пополнение глоссария"
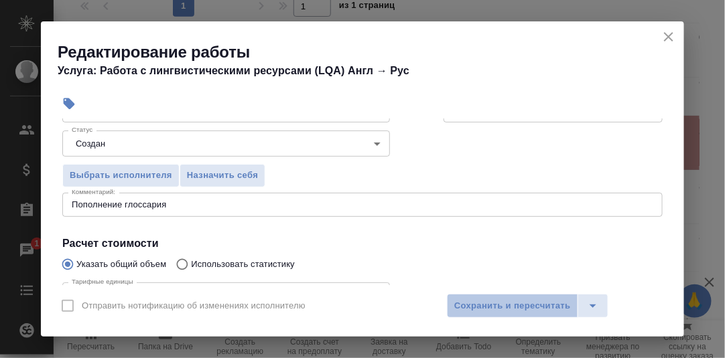
drag, startPoint x: 480, startPoint y: 312, endPoint x: 663, endPoint y: 269, distance: 188.4
click at [480, 312] on span "Сохранить и пересчитать" at bounding box center [512, 306] width 117 height 15
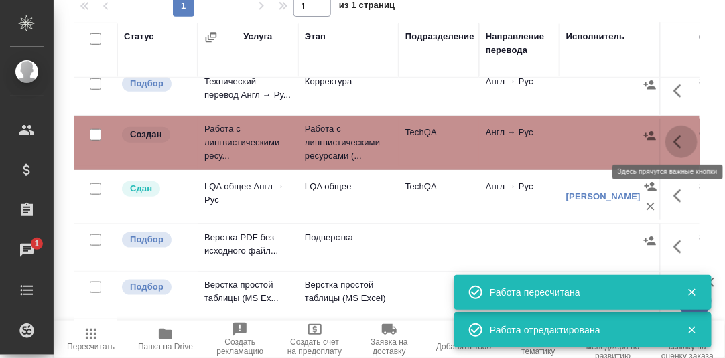
click at [673, 141] on icon "button" at bounding box center [677, 141] width 8 height 13
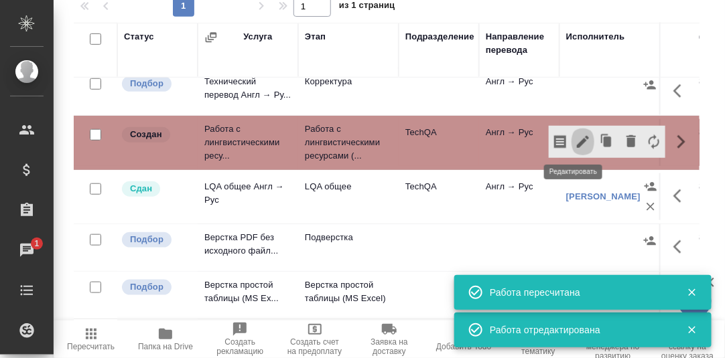
click at [577, 137] on icon "button" at bounding box center [583, 142] width 12 height 12
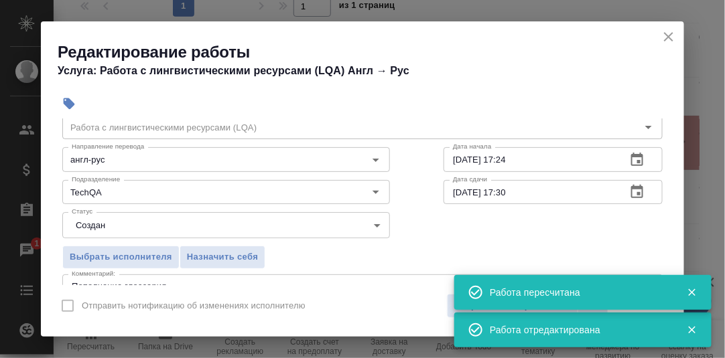
scroll to position [66, 0]
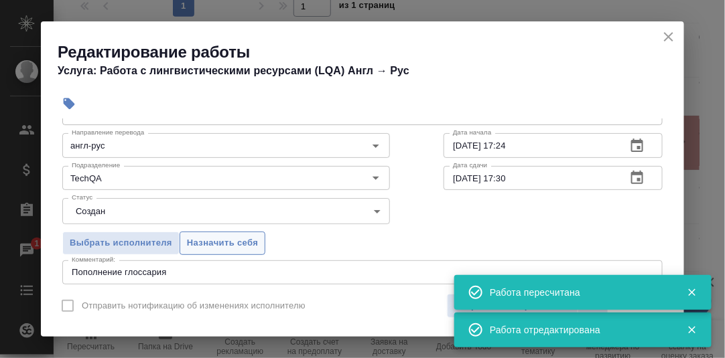
click at [205, 244] on span "Назначить себя" at bounding box center [222, 243] width 71 height 15
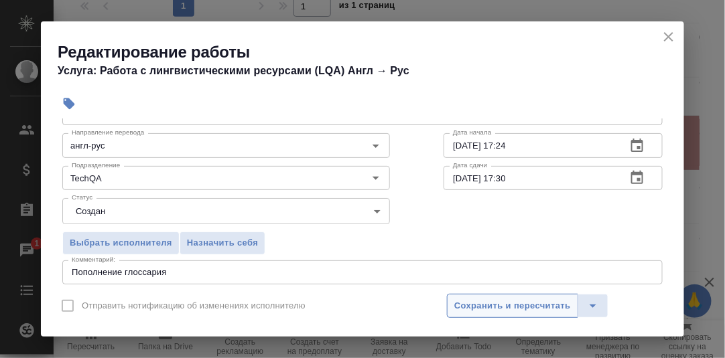
drag, startPoint x: 524, startPoint y: 302, endPoint x: 548, endPoint y: 287, distance: 28.6
click at [525, 301] on span "Сохранить и пересчитать" at bounding box center [512, 306] width 117 height 15
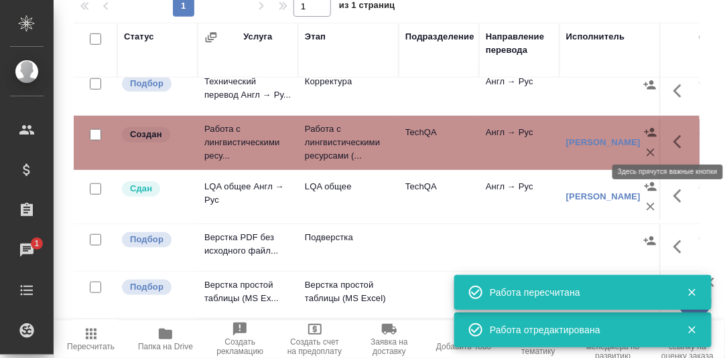
click at [673, 139] on icon "button" at bounding box center [681, 142] width 16 height 16
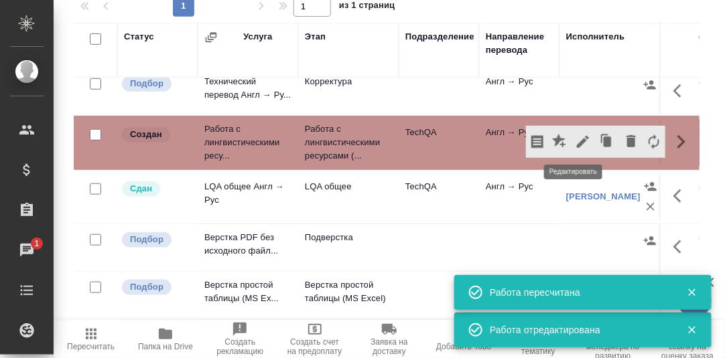
click at [577, 140] on icon "button" at bounding box center [583, 142] width 12 height 12
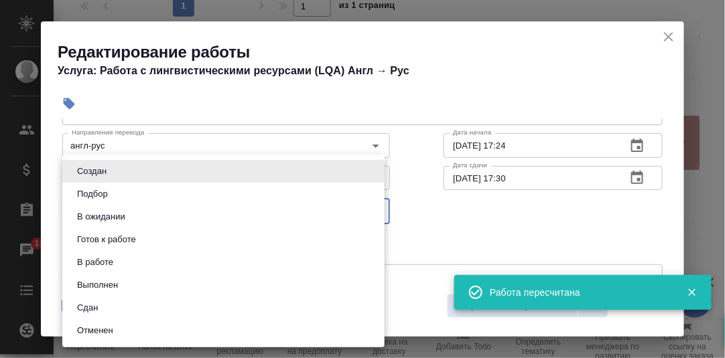
click at [370, 206] on body "🙏 .cls-1 fill:#fff; AWATERA Румянцева Дарья d.rumyantseva Клиенты Спецификации …" at bounding box center [362, 179] width 725 height 358
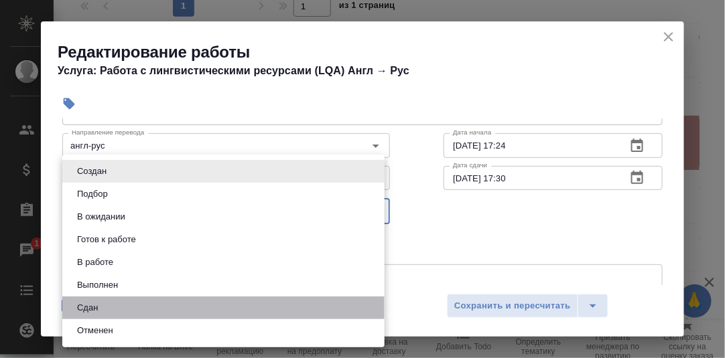
click at [103, 303] on li "Сдан" at bounding box center [223, 308] width 322 height 23
type input "closed"
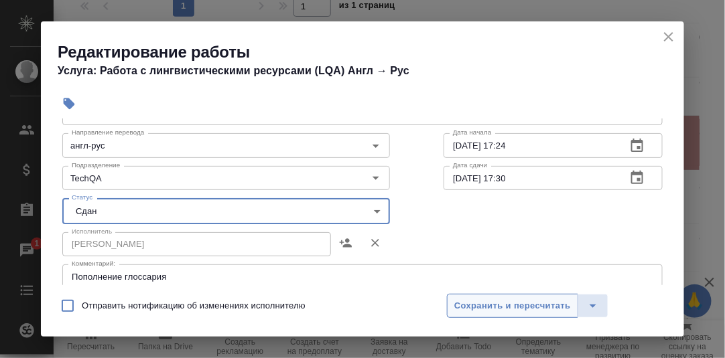
click at [502, 299] on span "Сохранить и пересчитать" at bounding box center [512, 306] width 117 height 15
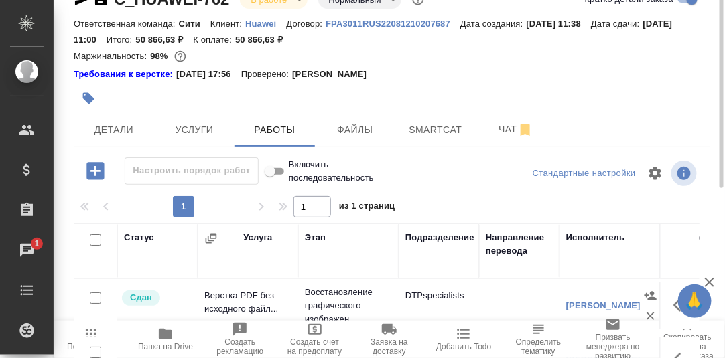
scroll to position [0, 0]
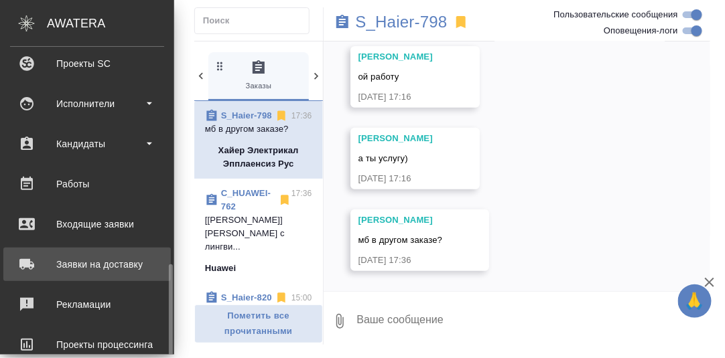
scroll to position [334, 0]
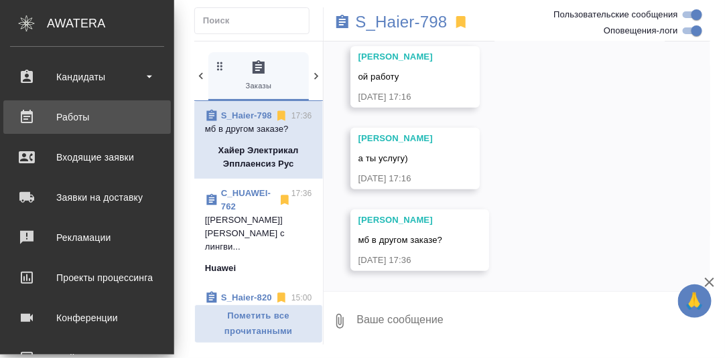
click at [79, 115] on div "Работы" at bounding box center [87, 117] width 154 height 20
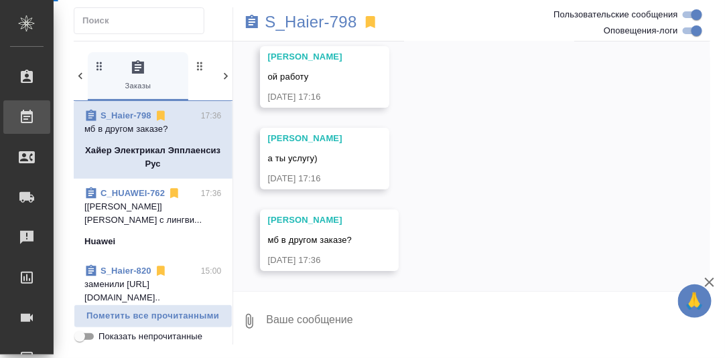
scroll to position [21076, 0]
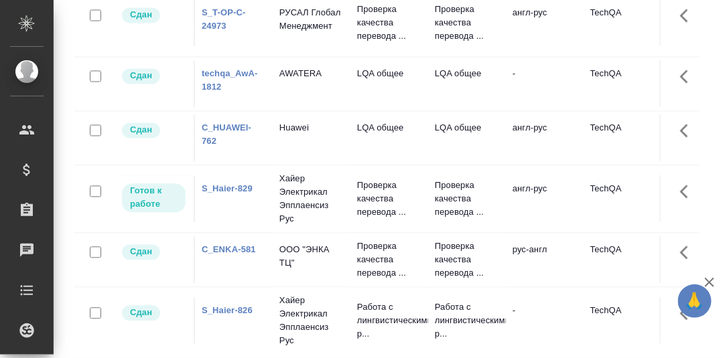
scroll to position [527, 0]
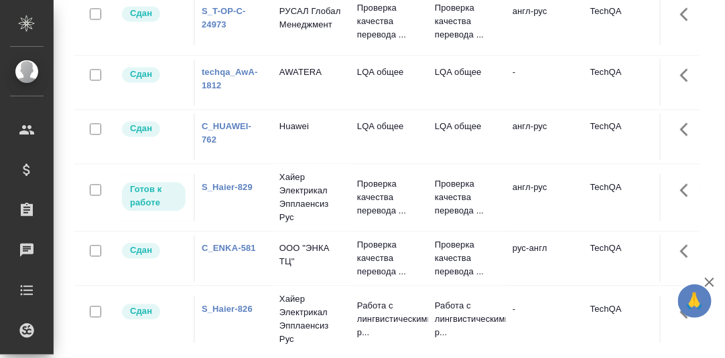
click at [222, 193] on link "S_Haier-829" at bounding box center [227, 188] width 51 height 10
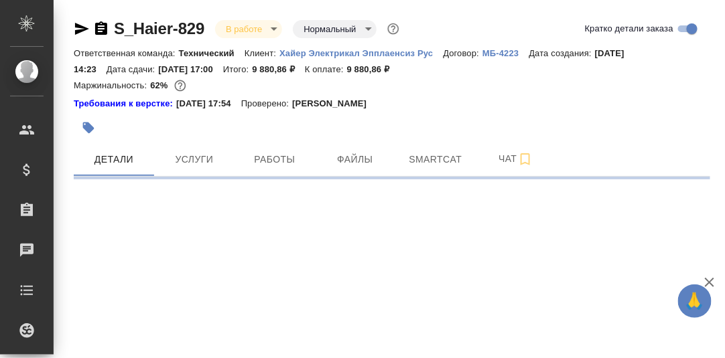
select select "RU"
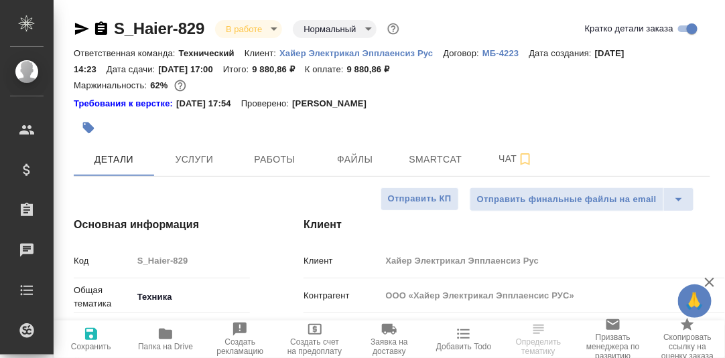
type textarea "x"
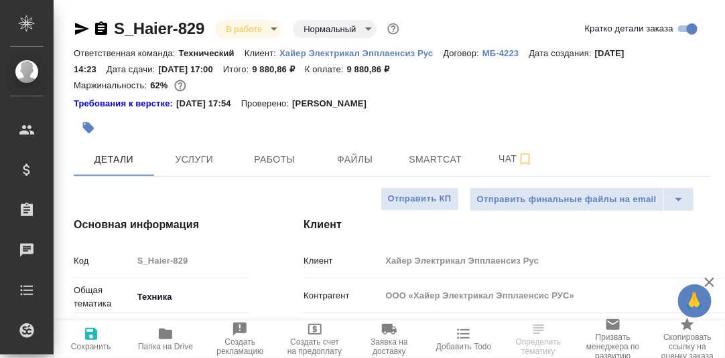
type textarea "x"
click at [448, 157] on span "Smartcat" at bounding box center [435, 159] width 64 height 17
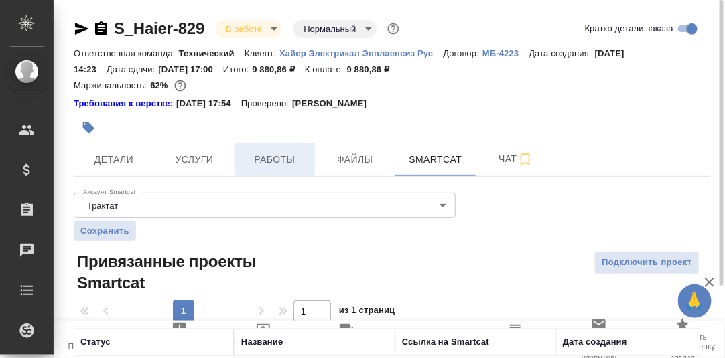
scroll to position [89, 0]
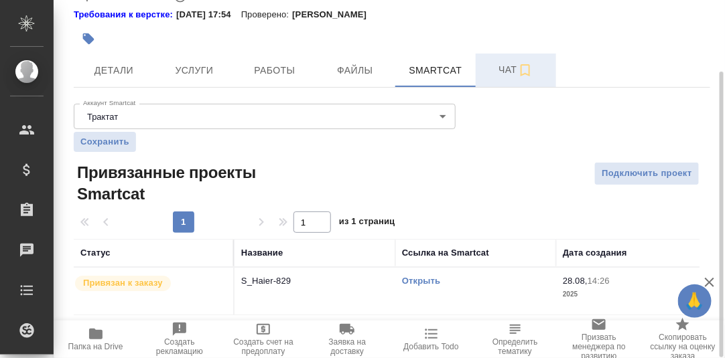
click at [507, 73] on span "Чат" at bounding box center [516, 70] width 64 height 17
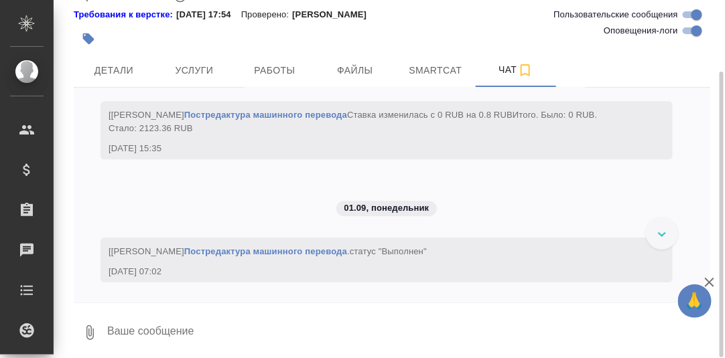
scroll to position [5163, 0]
drag, startPoint x: 277, startPoint y: 72, endPoint x: 300, endPoint y: 87, distance: 27.1
click at [277, 72] on span "Работы" at bounding box center [275, 70] width 64 height 17
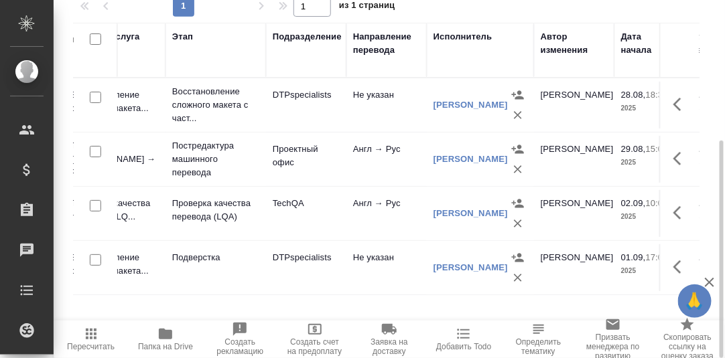
scroll to position [0, 241]
